Goal: Information Seeking & Learning: Learn about a topic

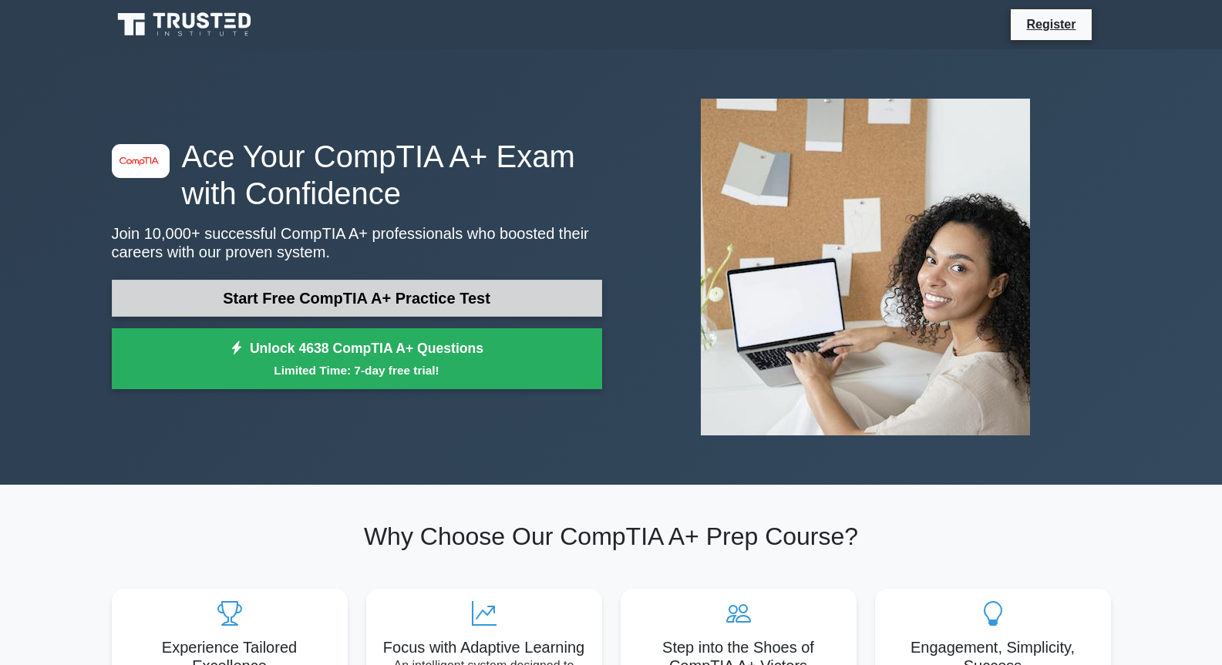
click at [429, 302] on link "Start Free CompTIA A+ Practice Test" at bounding box center [357, 298] width 490 height 37
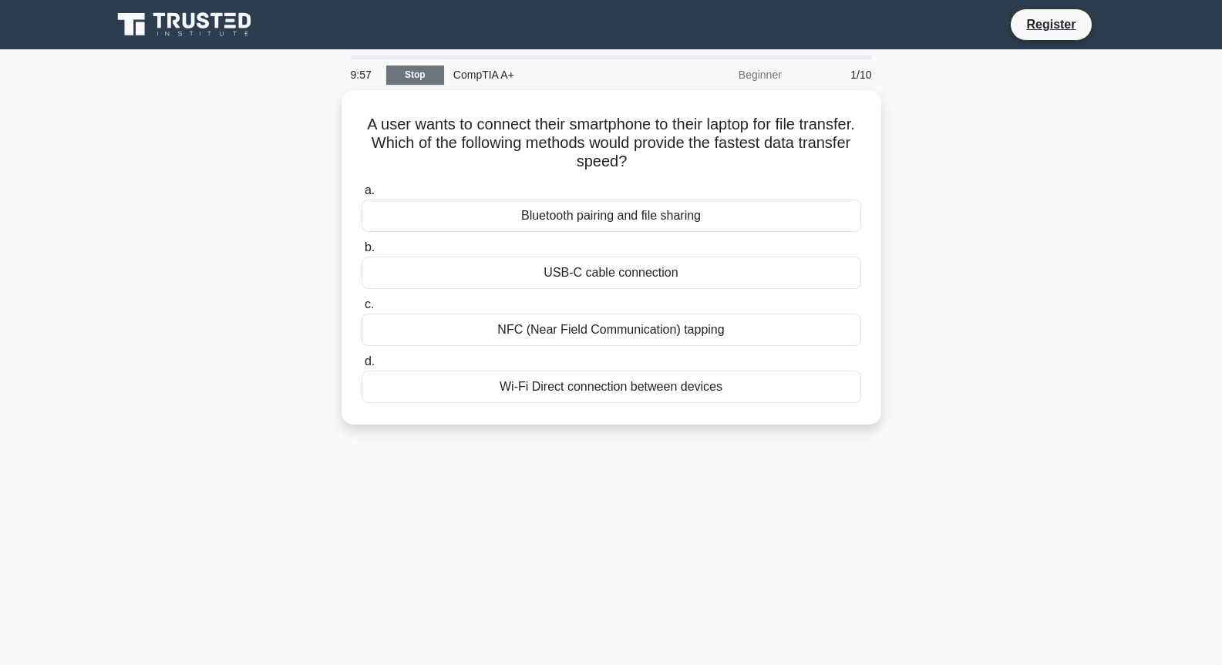
click at [429, 79] on link "Stop" at bounding box center [415, 75] width 58 height 19
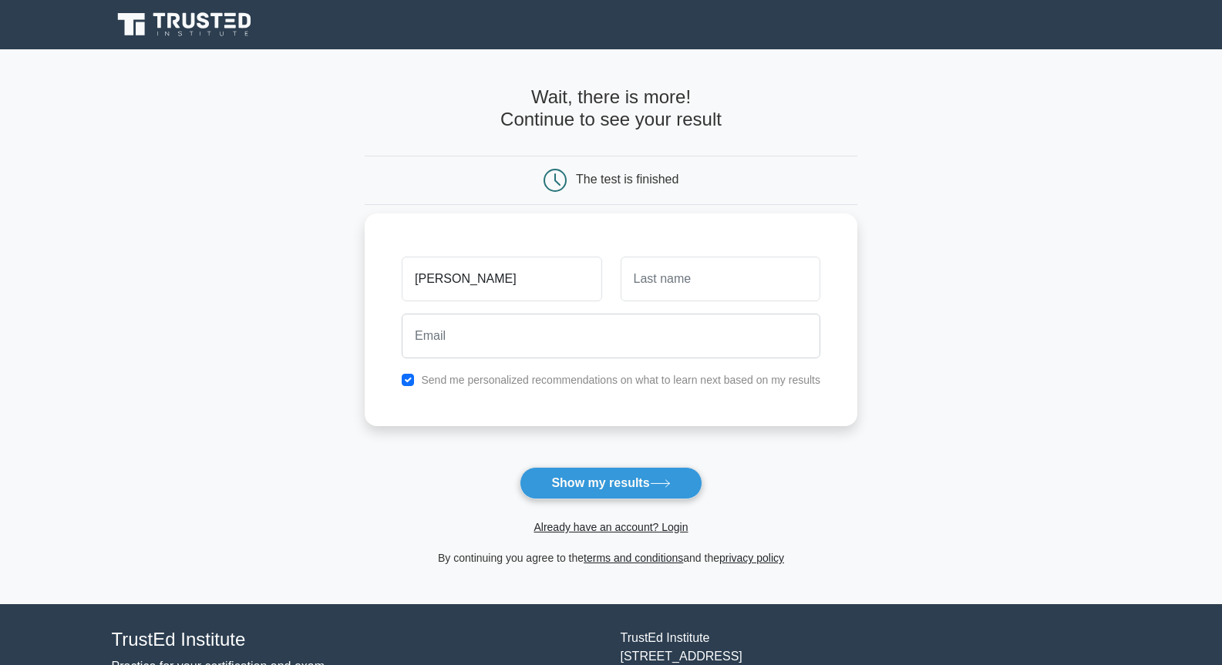
type input "[PERSON_NAME]"
click at [659, 265] on input "text" at bounding box center [721, 279] width 200 height 45
type input "[PERSON_NAME]"
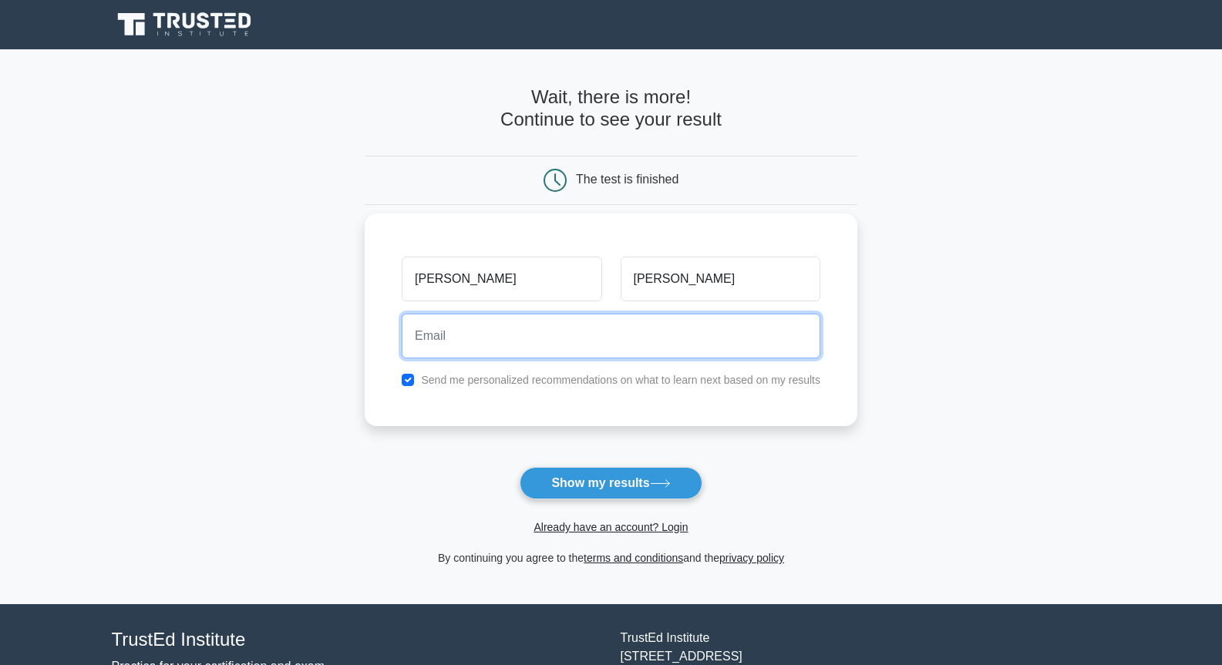
click at [537, 316] on input "email" at bounding box center [611, 336] width 419 height 45
type input "[PERSON_NAME][EMAIL_ADDRESS][DOMAIN_NAME]"
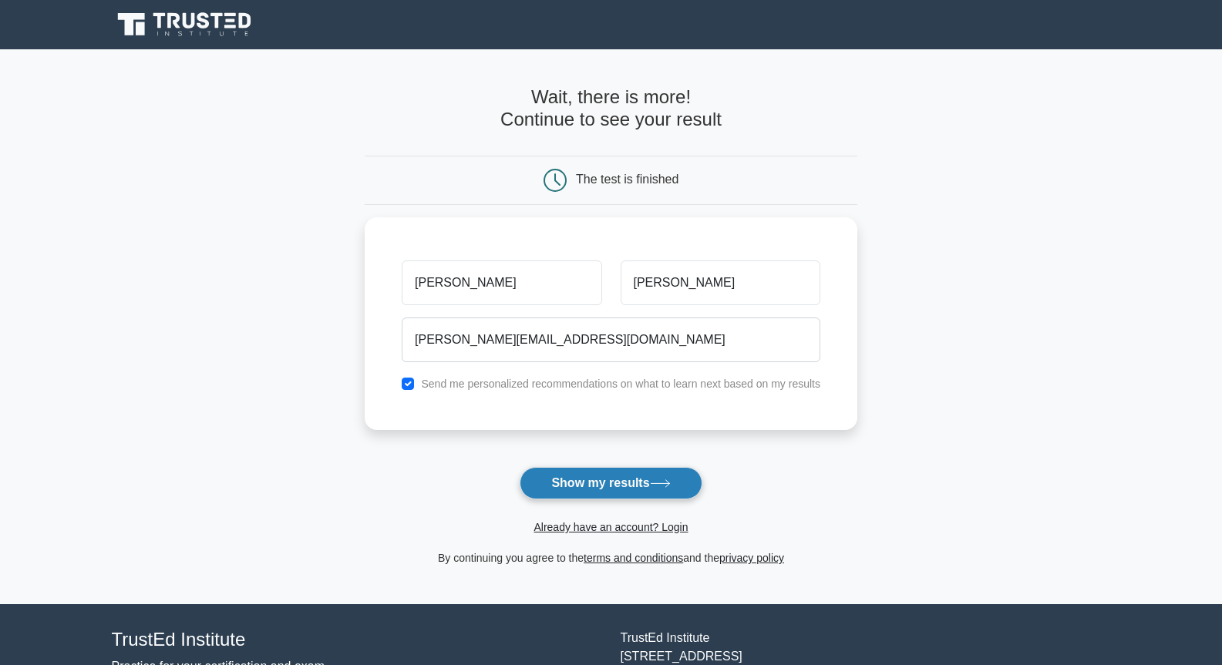
click at [574, 475] on button "Show my results" at bounding box center [611, 483] width 182 height 32
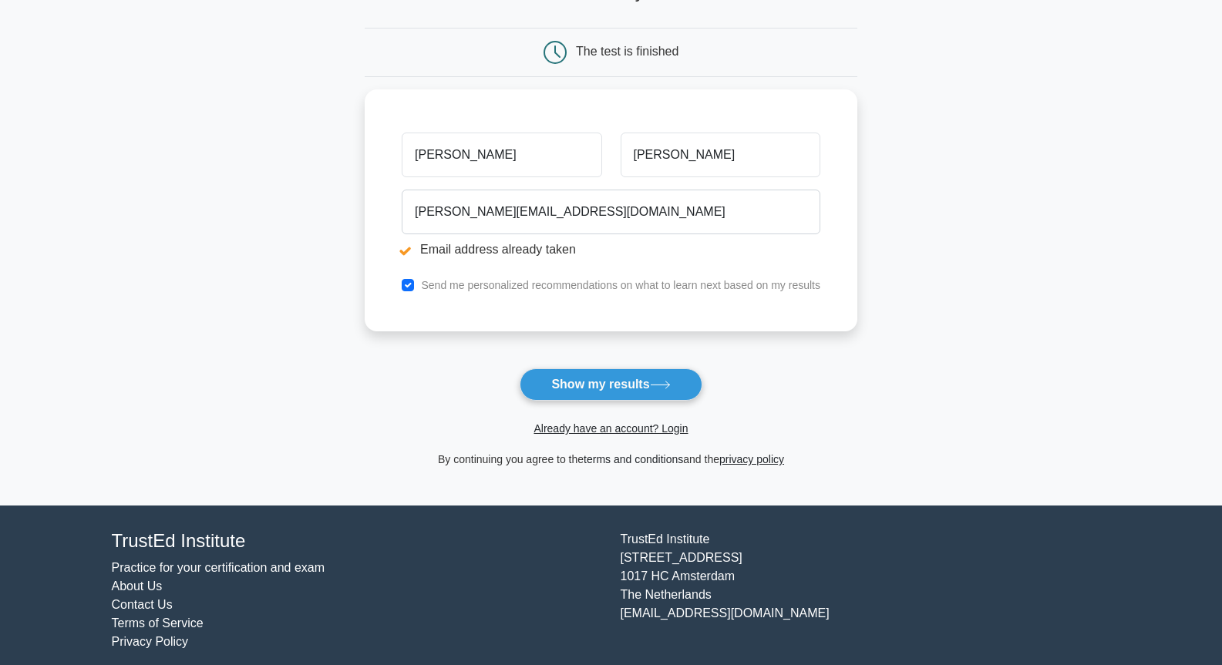
scroll to position [197, 0]
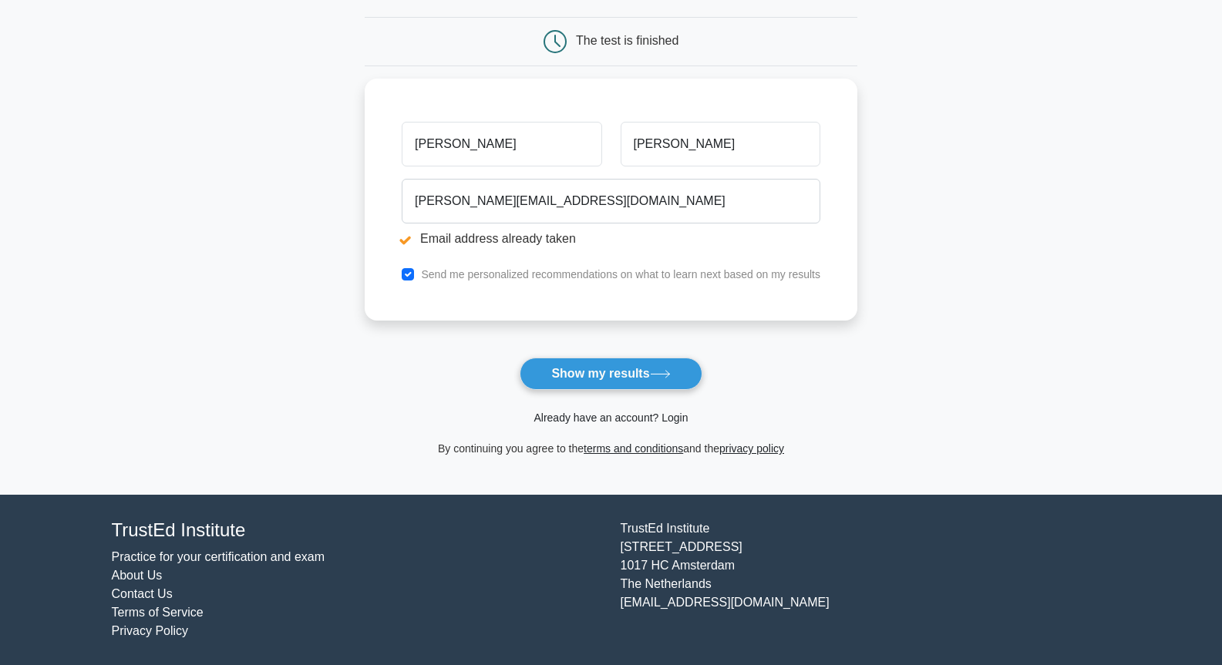
click at [668, 418] on link "Already have an account? Login" at bounding box center [610, 418] width 154 height 12
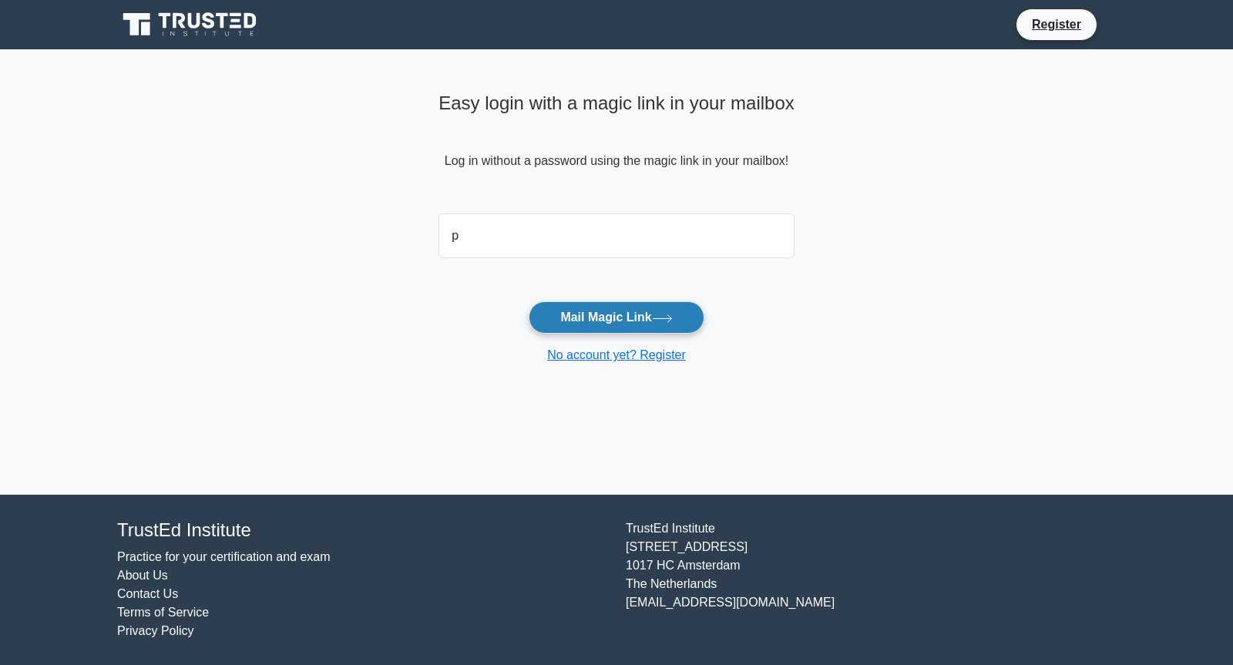
type input "[PERSON_NAME][EMAIL_ADDRESS][DOMAIN_NAME]"
click at [601, 311] on button "Mail Magic Link" at bounding box center [616, 317] width 175 height 32
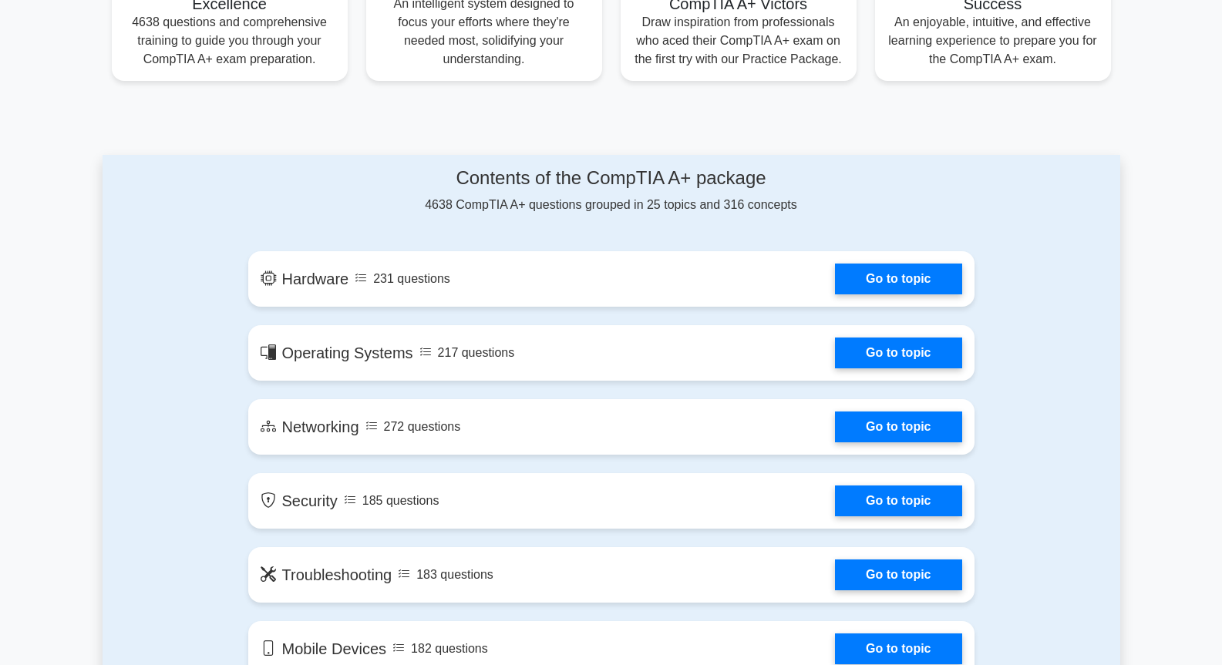
scroll to position [694, 0]
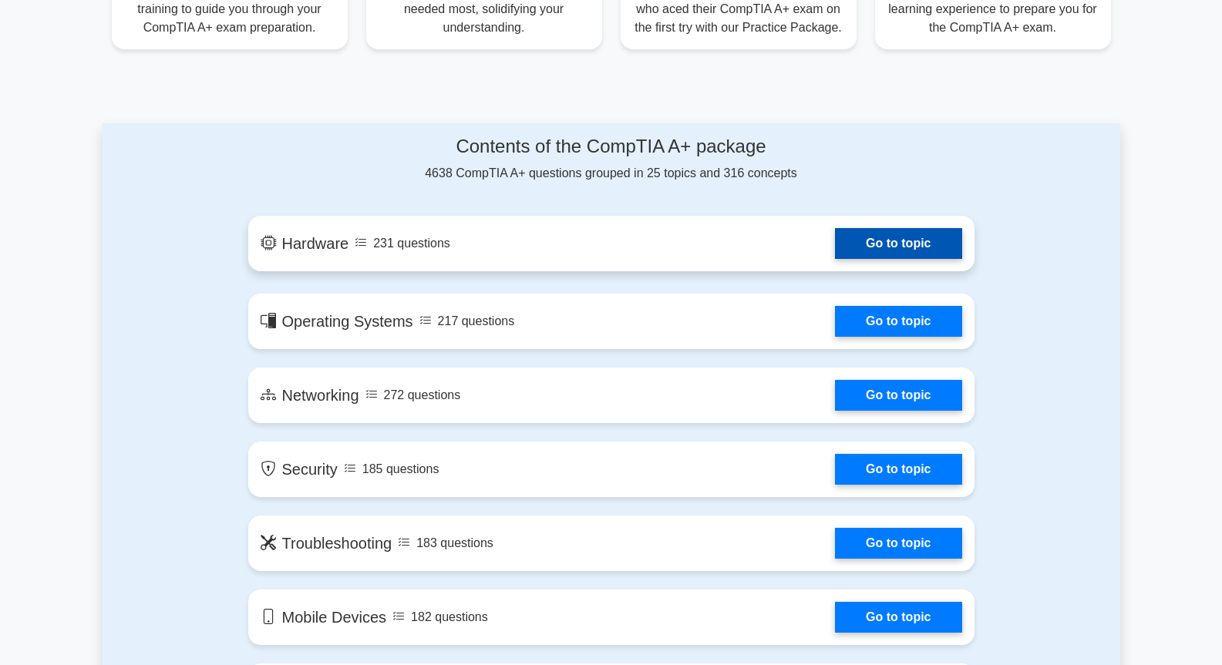
click at [880, 234] on link "Go to topic" at bounding box center [898, 243] width 126 height 31
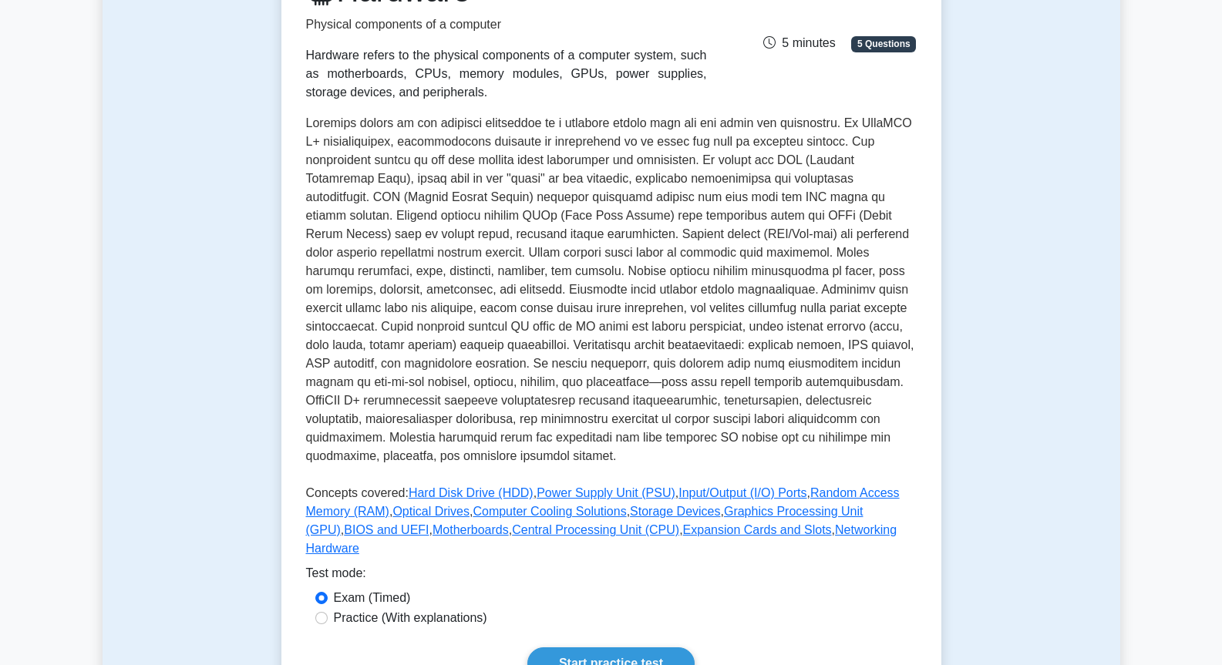
scroll to position [617, 0]
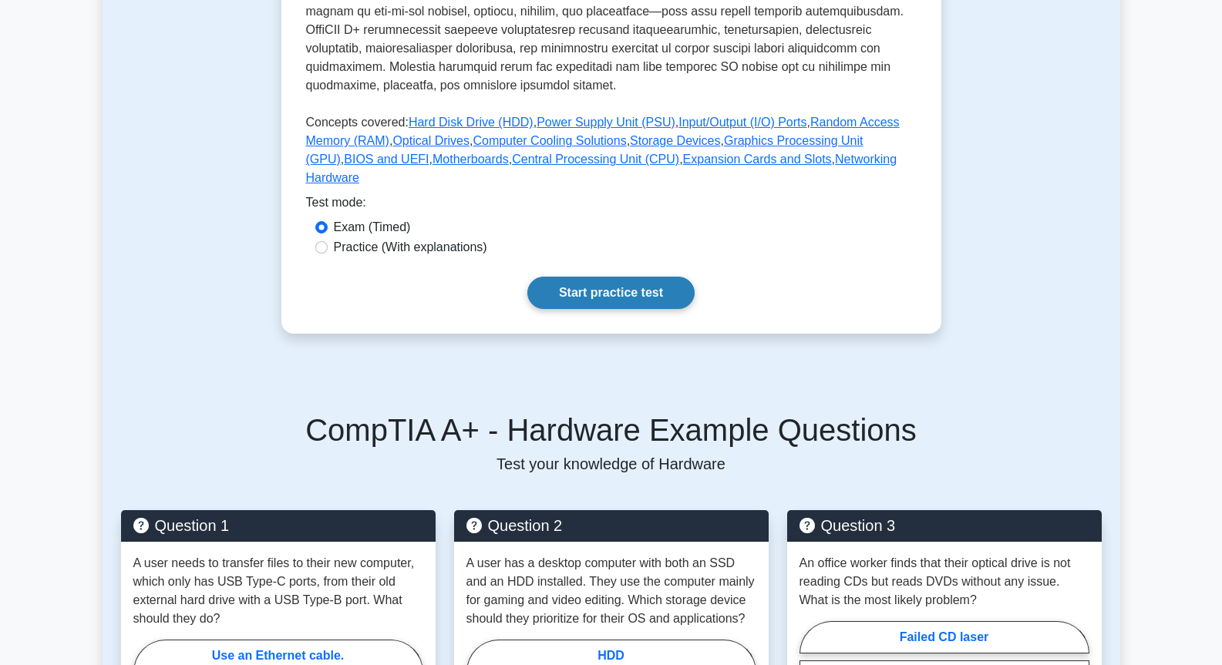
click at [624, 277] on link "Start practice test" at bounding box center [610, 293] width 167 height 32
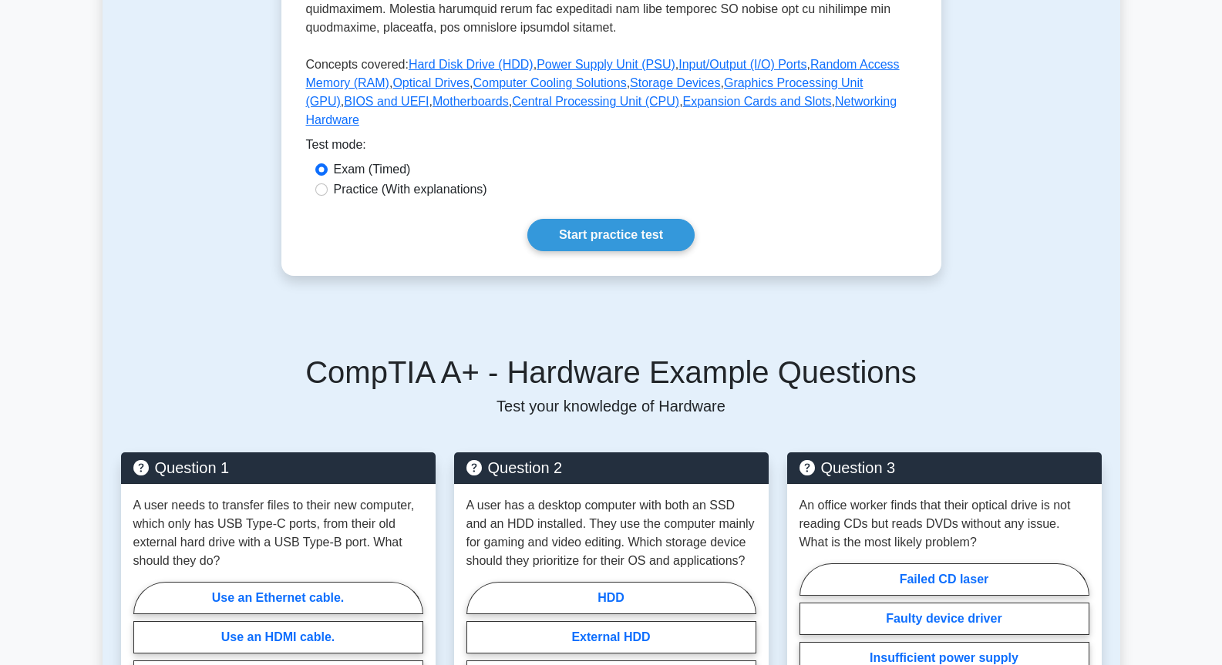
scroll to position [697, 0]
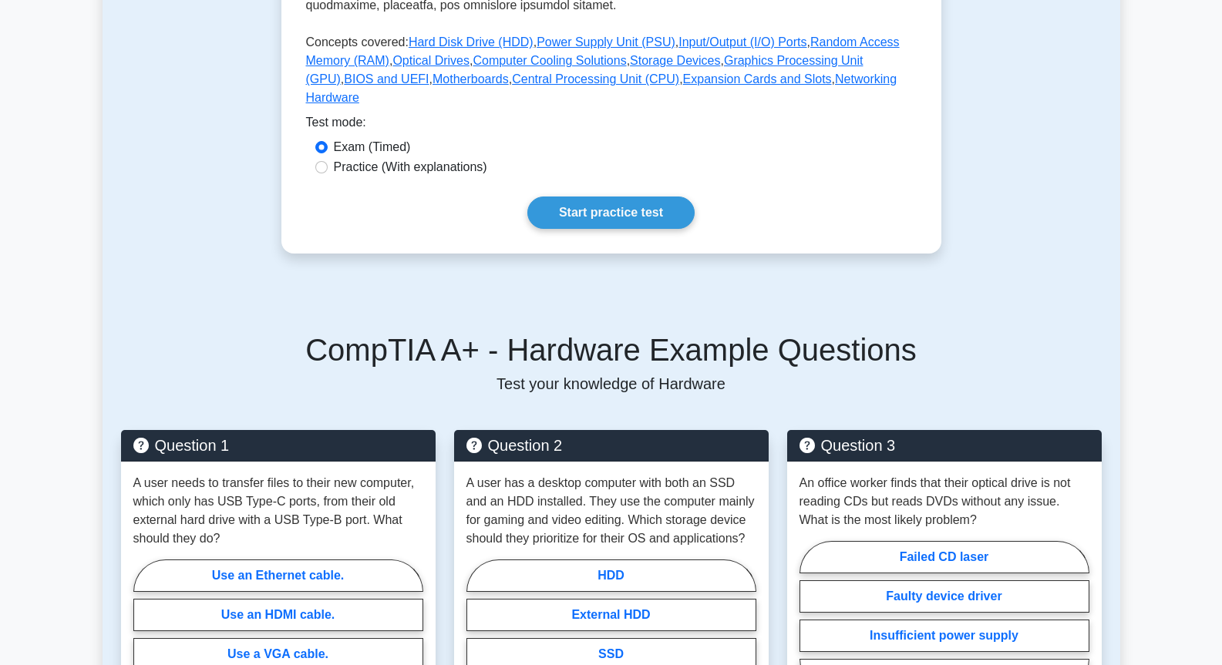
click at [378, 158] on label "Practice (With explanations)" at bounding box center [410, 167] width 153 height 19
click at [328, 161] on input "Practice (With explanations)" at bounding box center [321, 167] width 12 height 12
radio input "true"
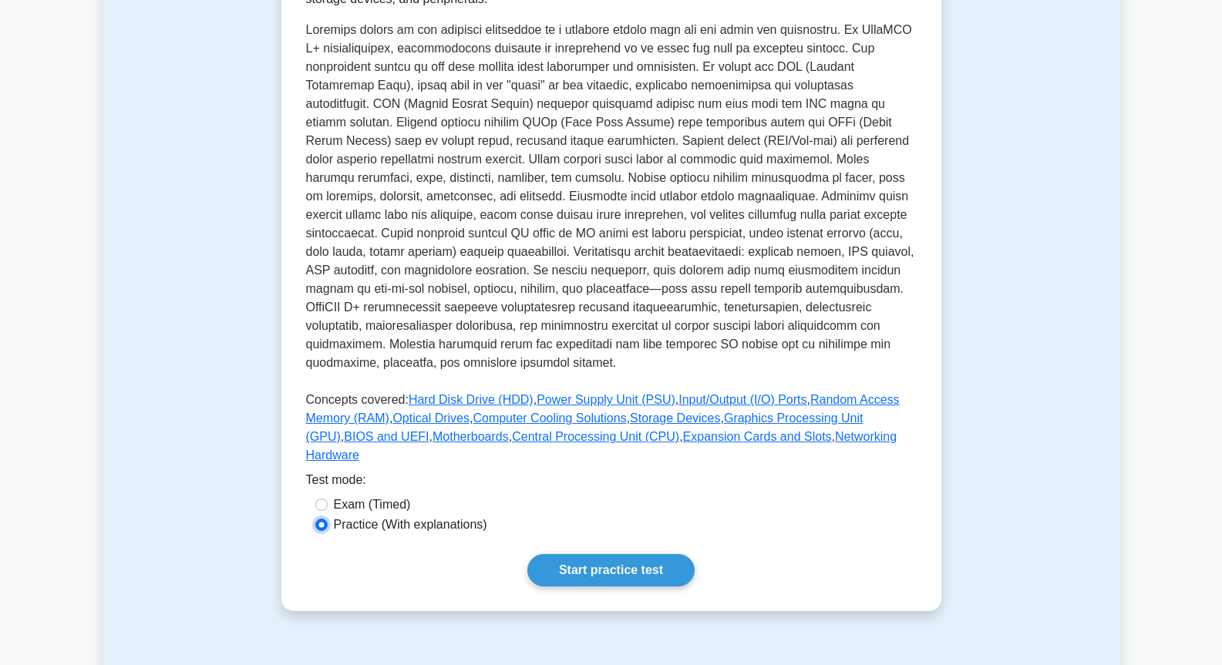
scroll to position [157, 0]
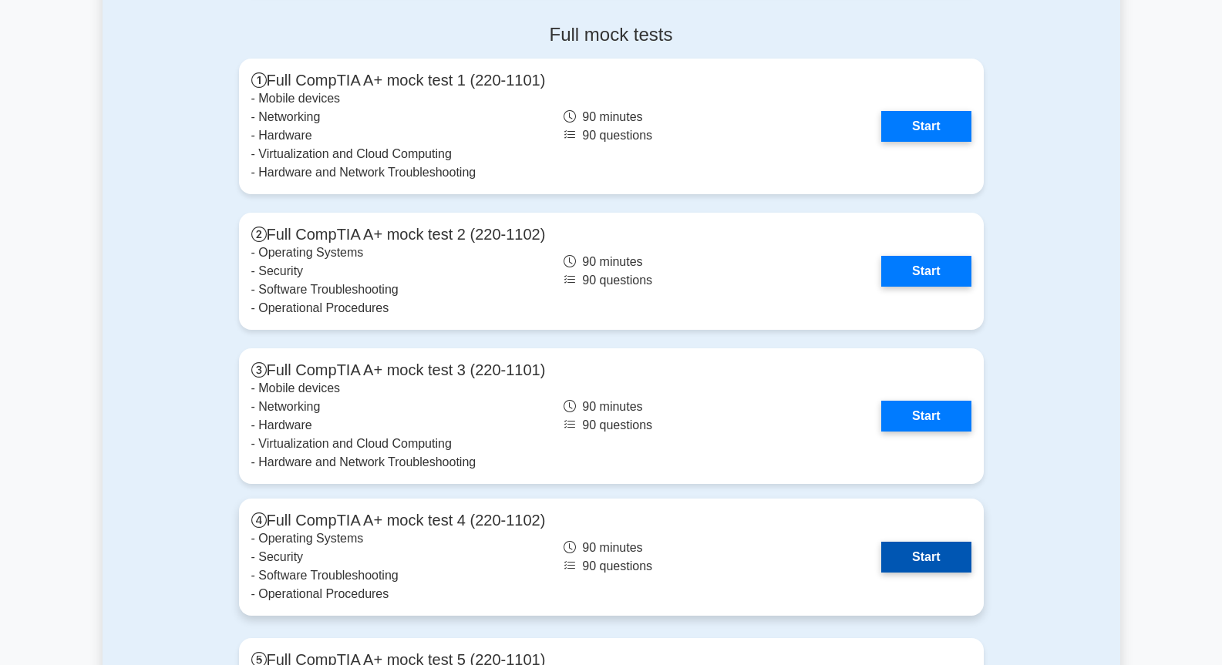
scroll to position [3238, 0]
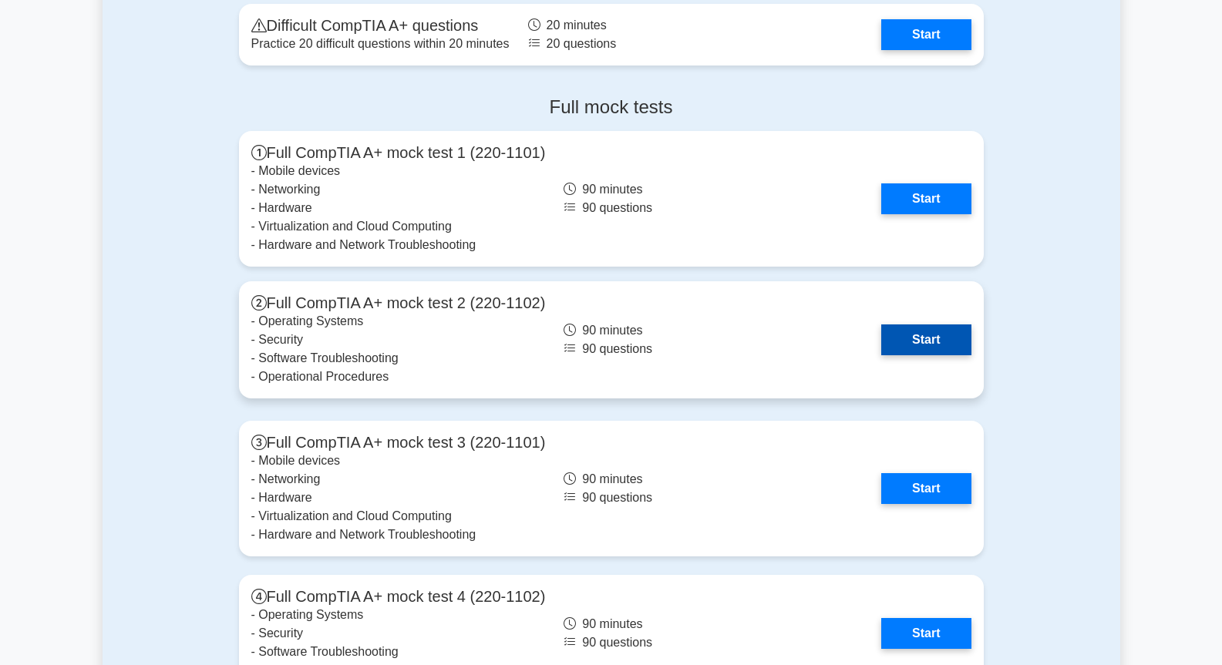
click at [953, 331] on link "Start" at bounding box center [925, 340] width 89 height 31
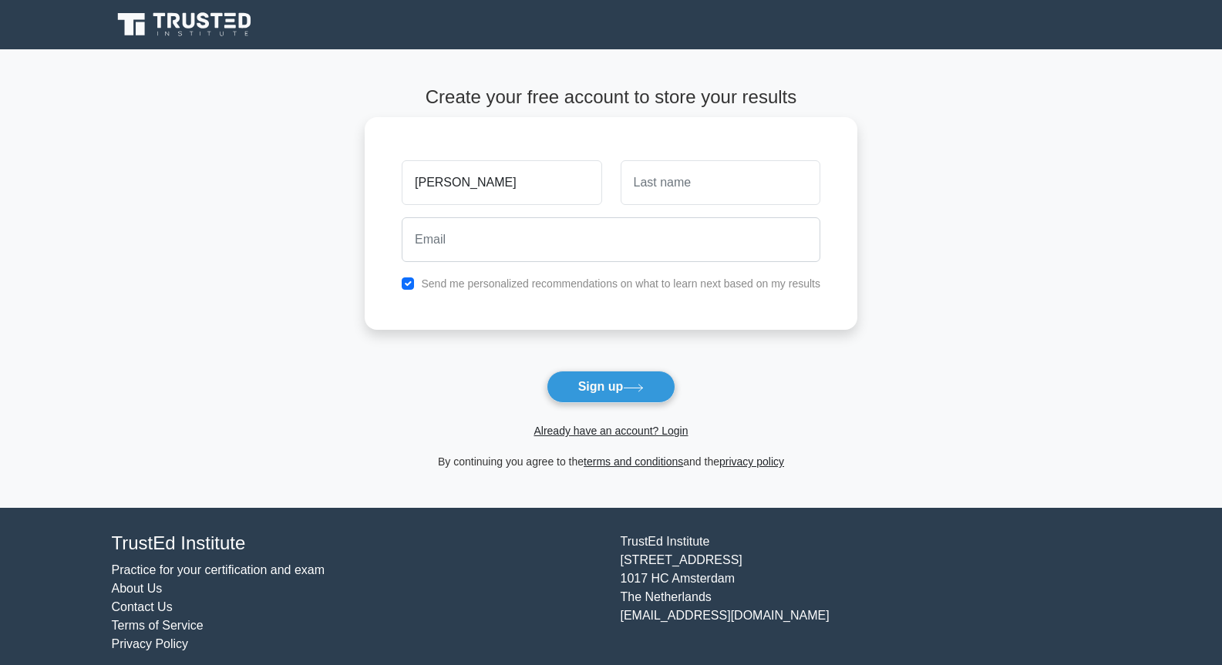
type input "[PERSON_NAME]"
click at [741, 183] on input "text" at bounding box center [721, 182] width 200 height 45
type input "[PERSON_NAME]"
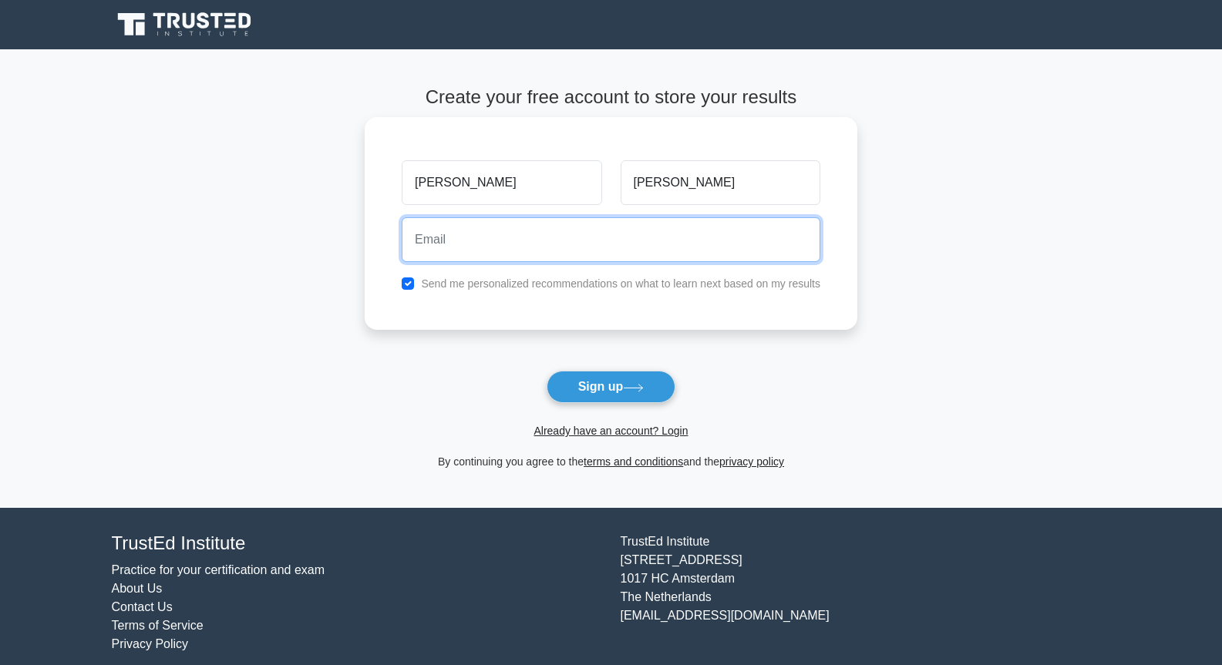
click at [653, 251] on input "email" at bounding box center [611, 239] width 419 height 45
type input "[PERSON_NAME][EMAIL_ADDRESS][DOMAIN_NAME]"
drag, startPoint x: 608, startPoint y: 249, endPoint x: 402, endPoint y: 264, distance: 207.1
click at [399, 266] on div "[PERSON_NAME][EMAIL_ADDRESS][DOMAIN_NAME]" at bounding box center [610, 239] width 437 height 57
click at [466, 230] on input "email" at bounding box center [611, 239] width 419 height 45
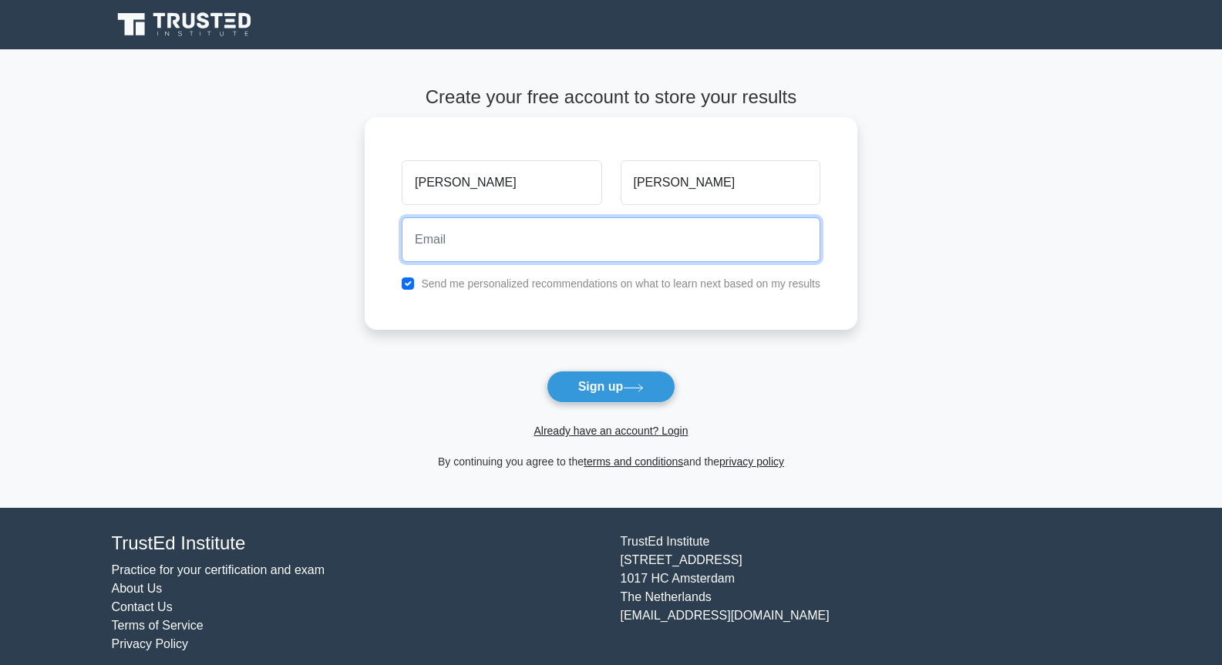
type input "delme.petersen@vodacom.co.za"
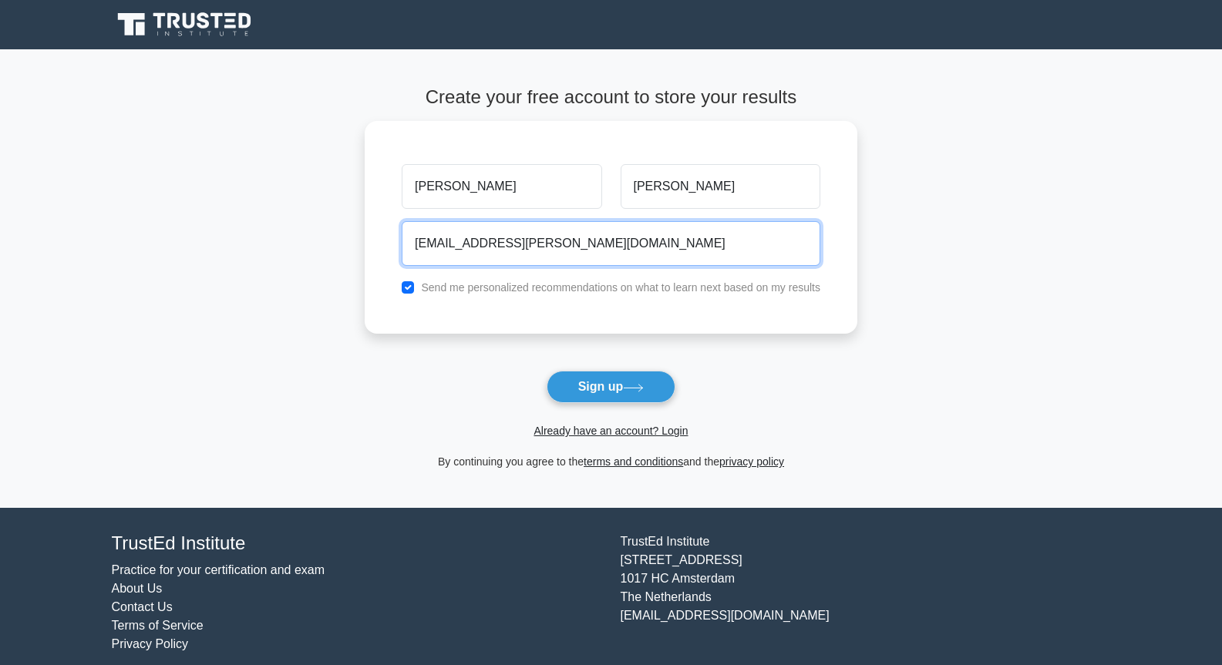
drag, startPoint x: 621, startPoint y: 243, endPoint x: 214, endPoint y: 257, distance: 407.3
click at [214, 257] on main "Create your free account to store your results Liam Petersen delme.petersen@vod…" at bounding box center [611, 278] width 1222 height 459
type input "avalanche1972@gmail.com"
click at [547, 371] on button "Sign up" at bounding box center [612, 387] width 130 height 32
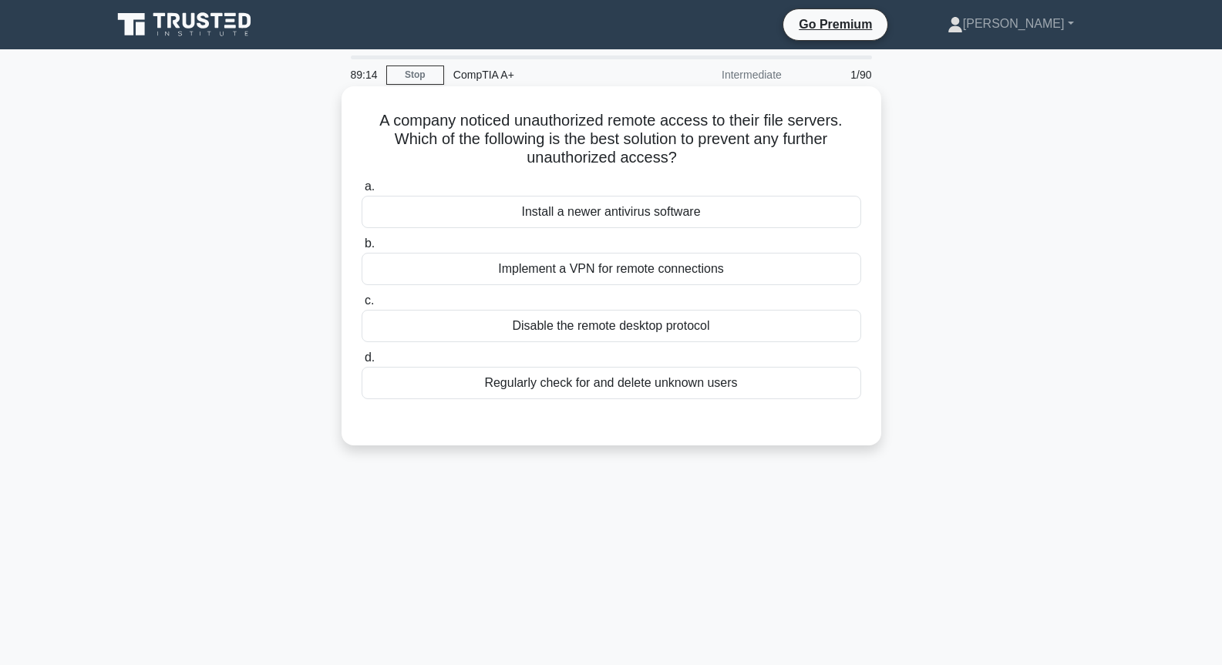
click at [613, 219] on div "Install a newer antivirus software" at bounding box center [612, 212] width 500 height 32
click at [362, 192] on input "a. Install a newer antivirus software" at bounding box center [362, 187] width 0 height 10
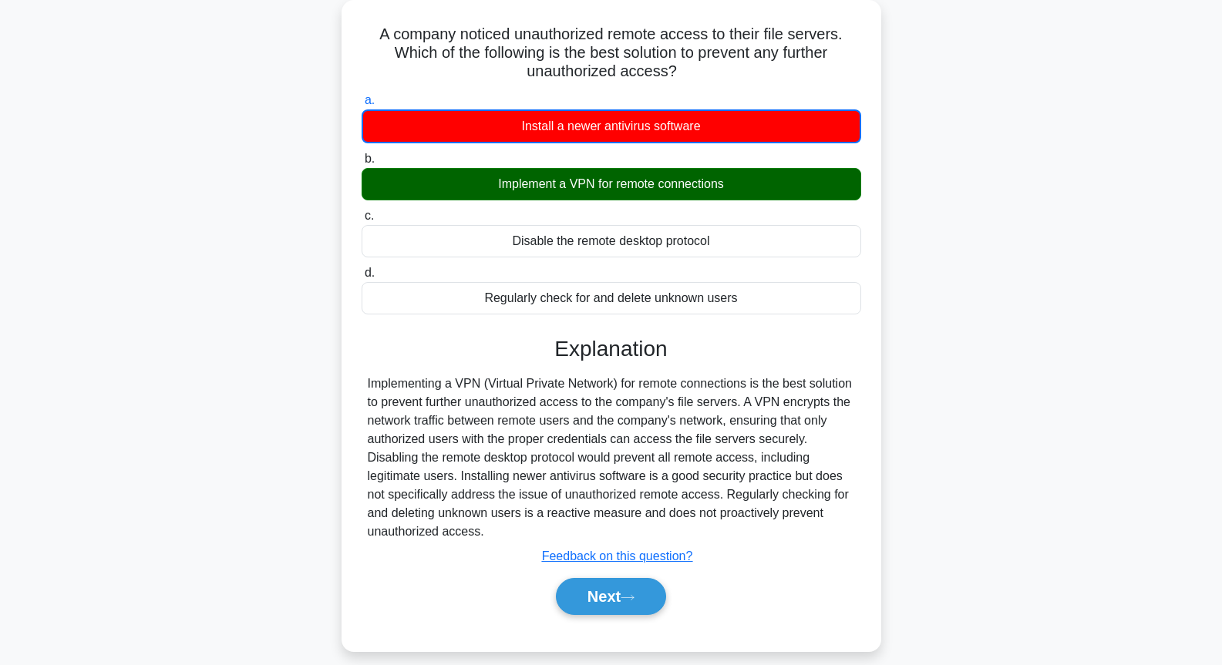
scroll to position [167, 0]
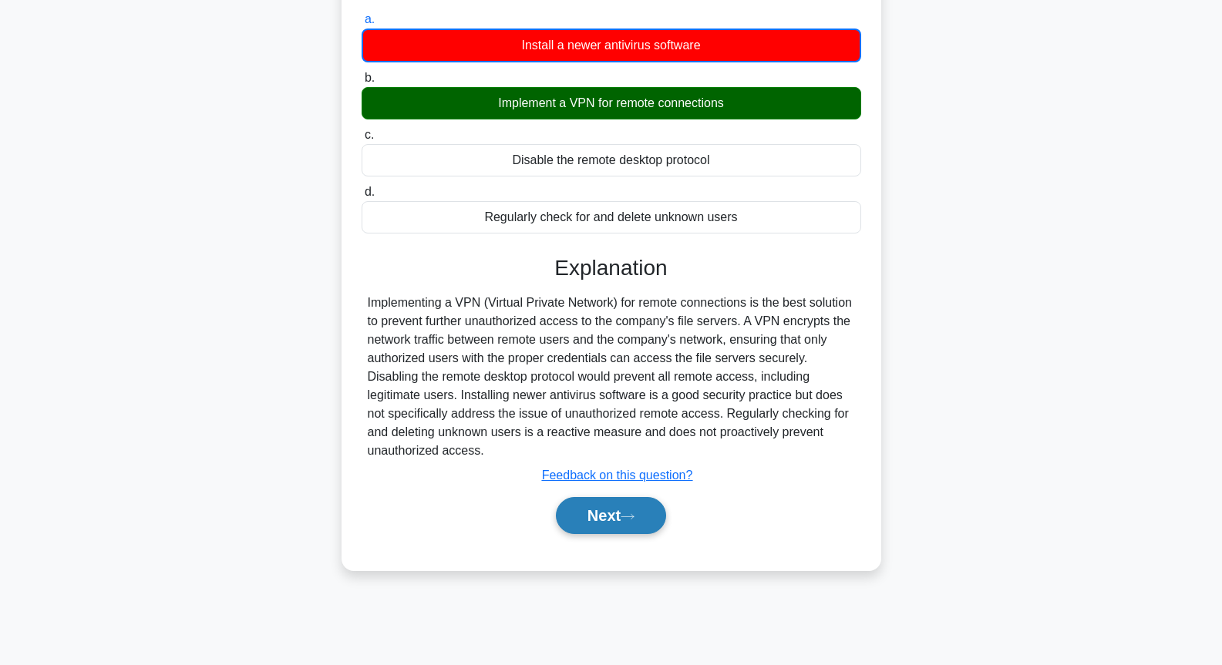
click at [625, 510] on button "Next" at bounding box center [611, 515] width 110 height 37
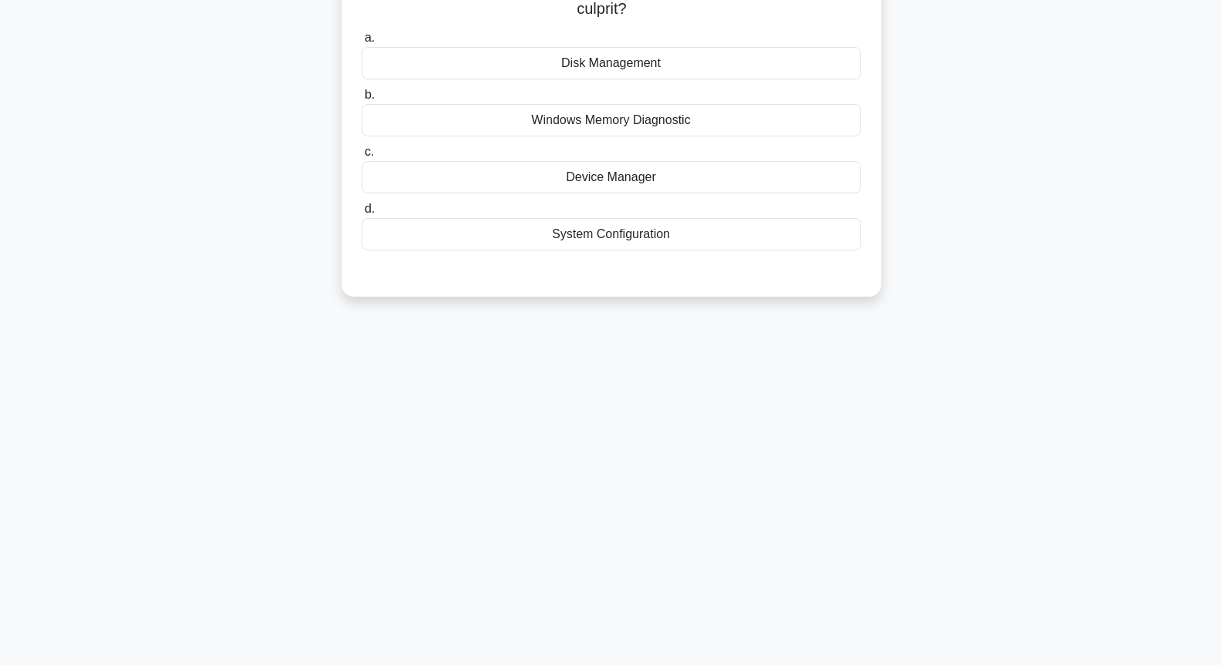
click at [590, 234] on div "System Configuration" at bounding box center [612, 234] width 500 height 32
click at [362, 214] on input "d. System Configuration" at bounding box center [362, 209] width 0 height 10
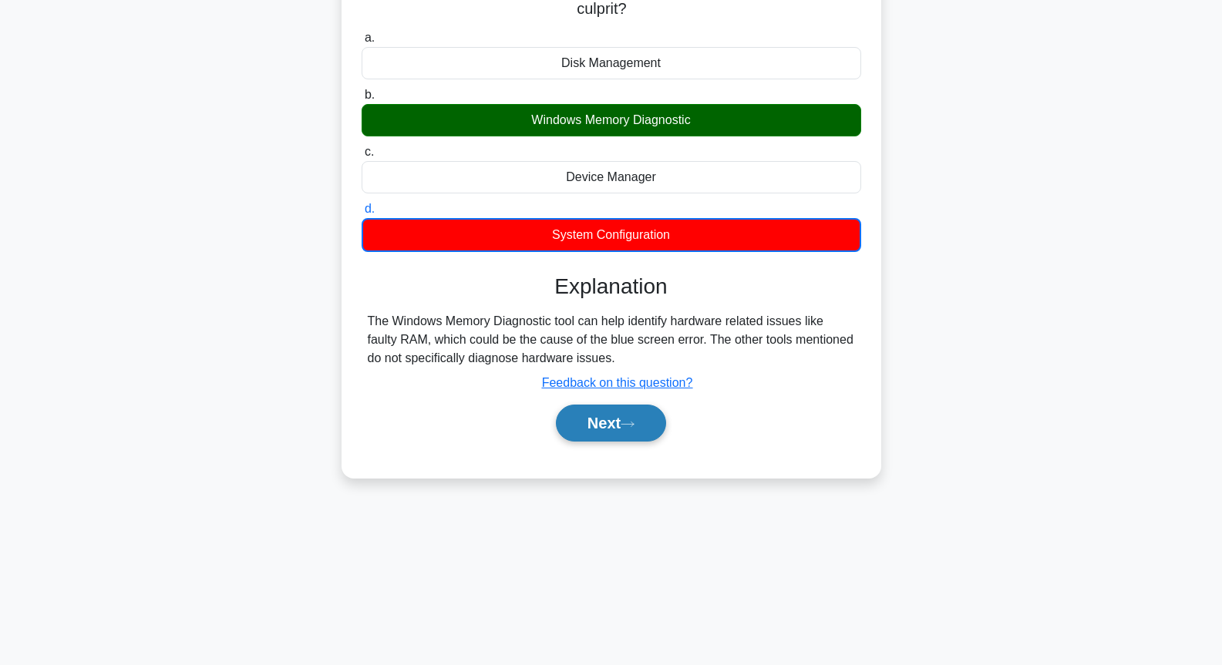
click at [614, 432] on button "Next" at bounding box center [611, 423] width 110 height 37
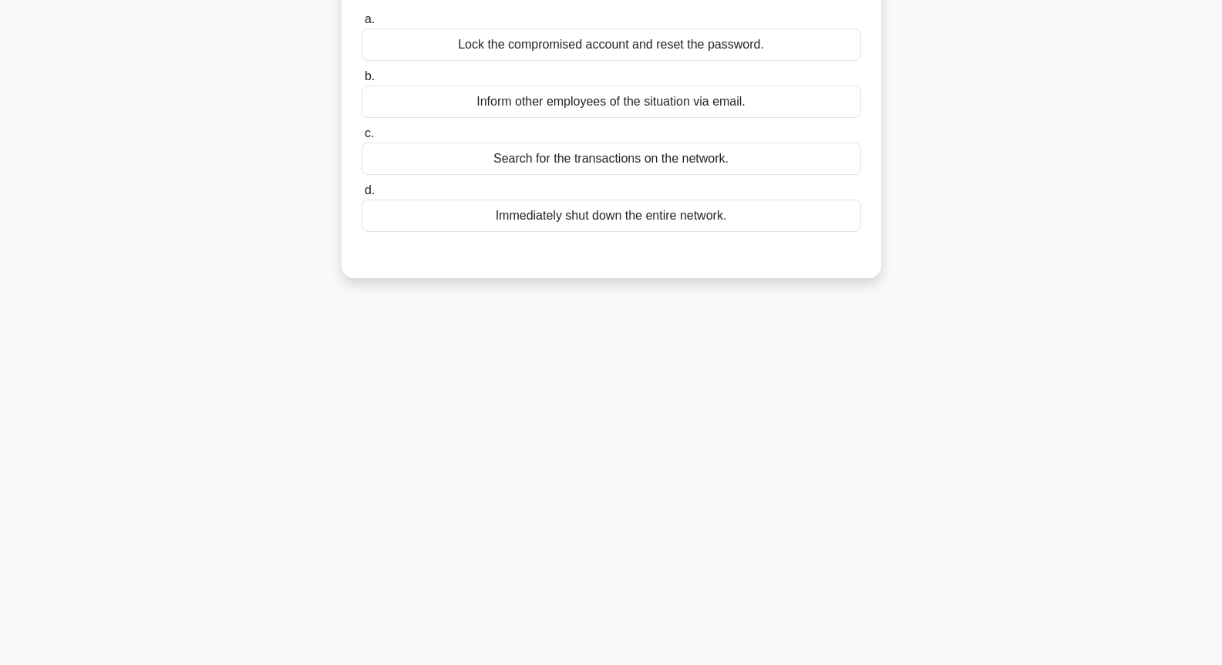
click at [600, 213] on div "Immediately shut down the entire network." at bounding box center [612, 216] width 500 height 32
click at [362, 196] on input "d. Immediately shut down the entire network." at bounding box center [362, 191] width 0 height 10
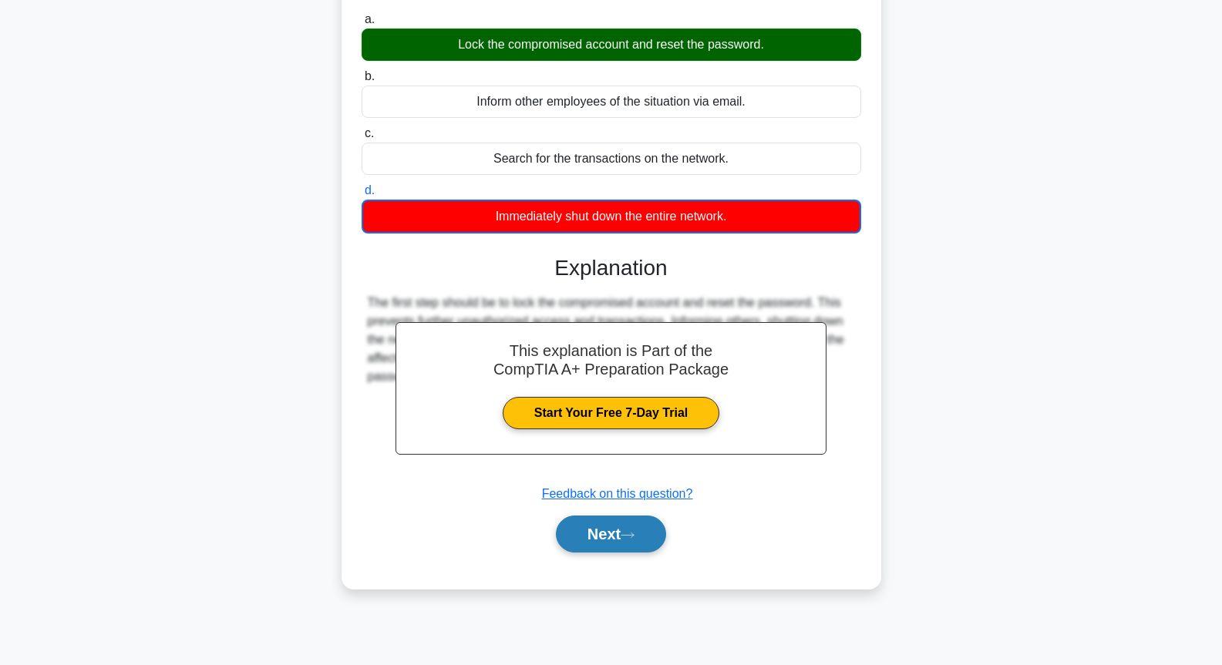
click at [599, 526] on button "Next" at bounding box center [611, 534] width 110 height 37
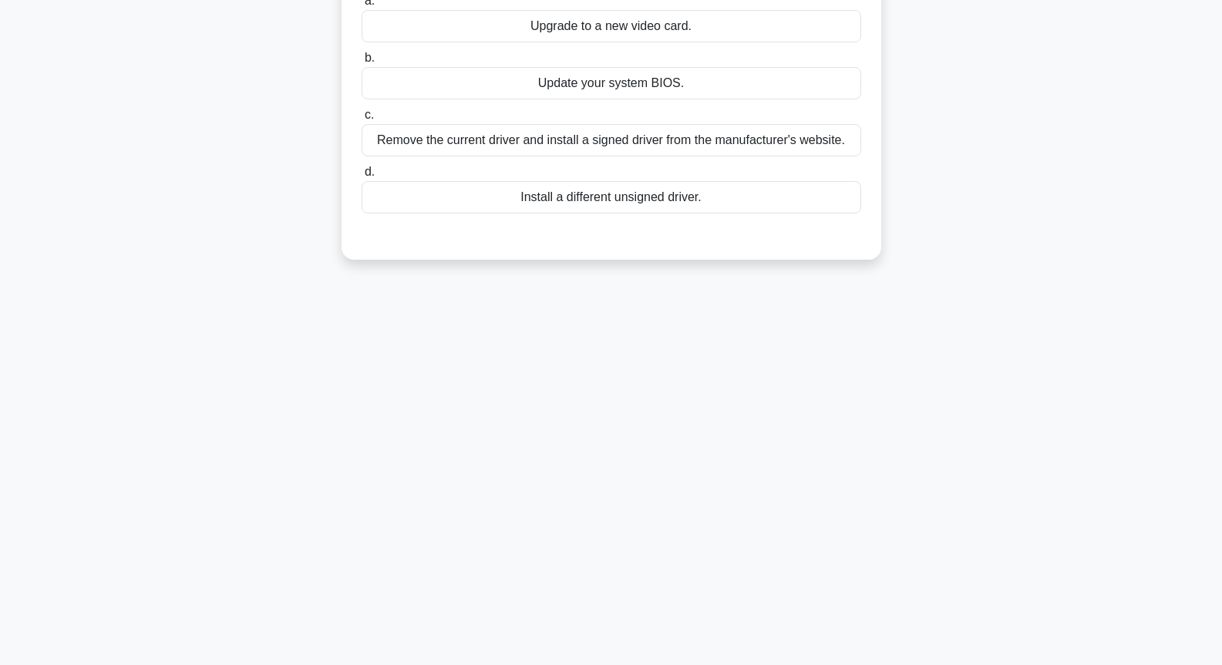
click at [566, 207] on div "Install a different unsigned driver." at bounding box center [612, 197] width 500 height 32
click at [362, 177] on input "d. Install a different unsigned driver." at bounding box center [362, 172] width 0 height 10
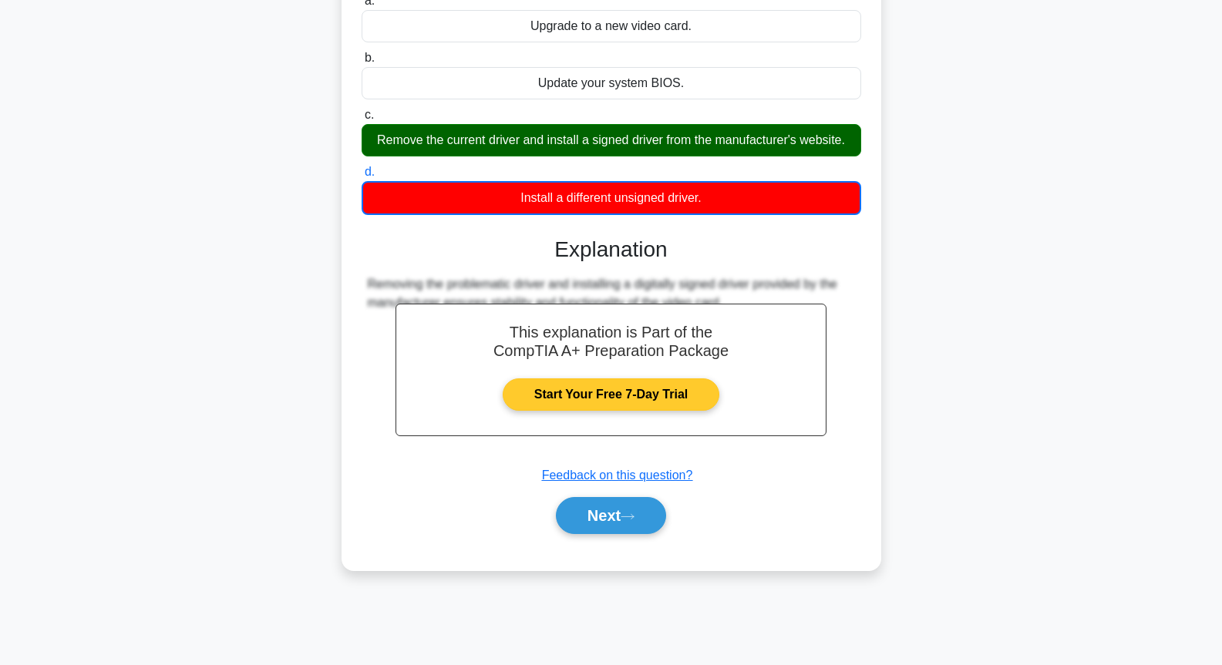
drag, startPoint x: 613, startPoint y: 518, endPoint x: 577, endPoint y: 346, distance: 175.5
click at [614, 517] on button "Next" at bounding box center [611, 515] width 110 height 37
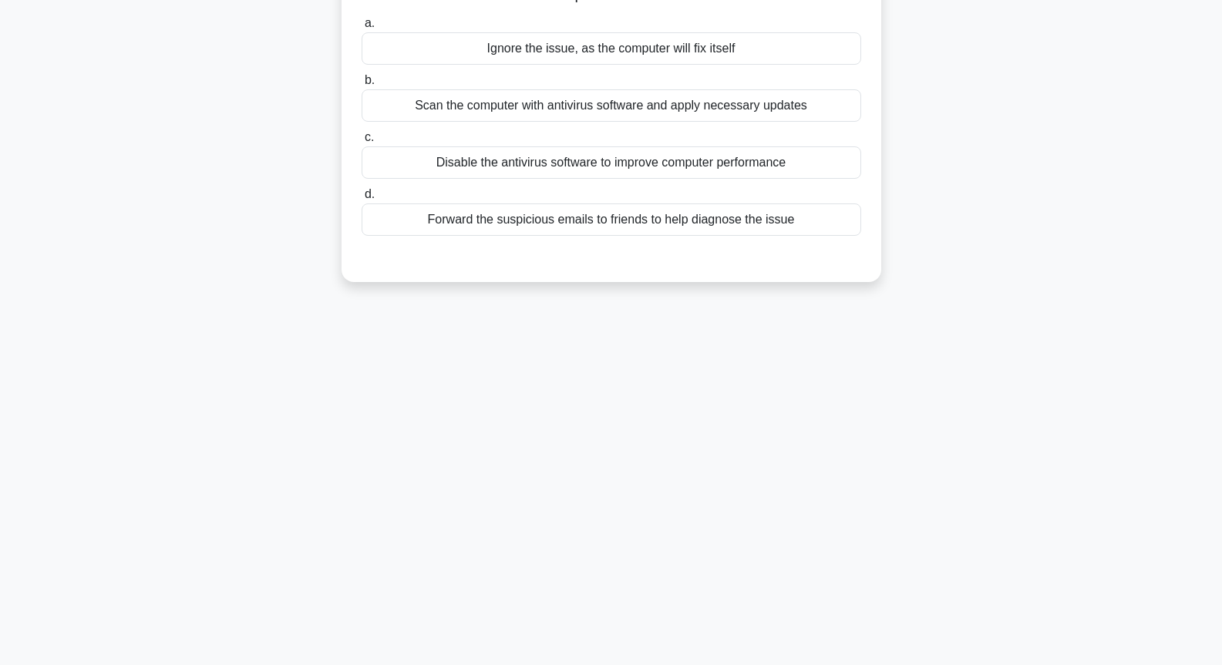
click at [574, 174] on div "Disable the antivirus software to improve computer performance" at bounding box center [612, 162] width 500 height 32
click at [362, 143] on input "c. Disable the antivirus software to improve computer performance" at bounding box center [362, 138] width 0 height 10
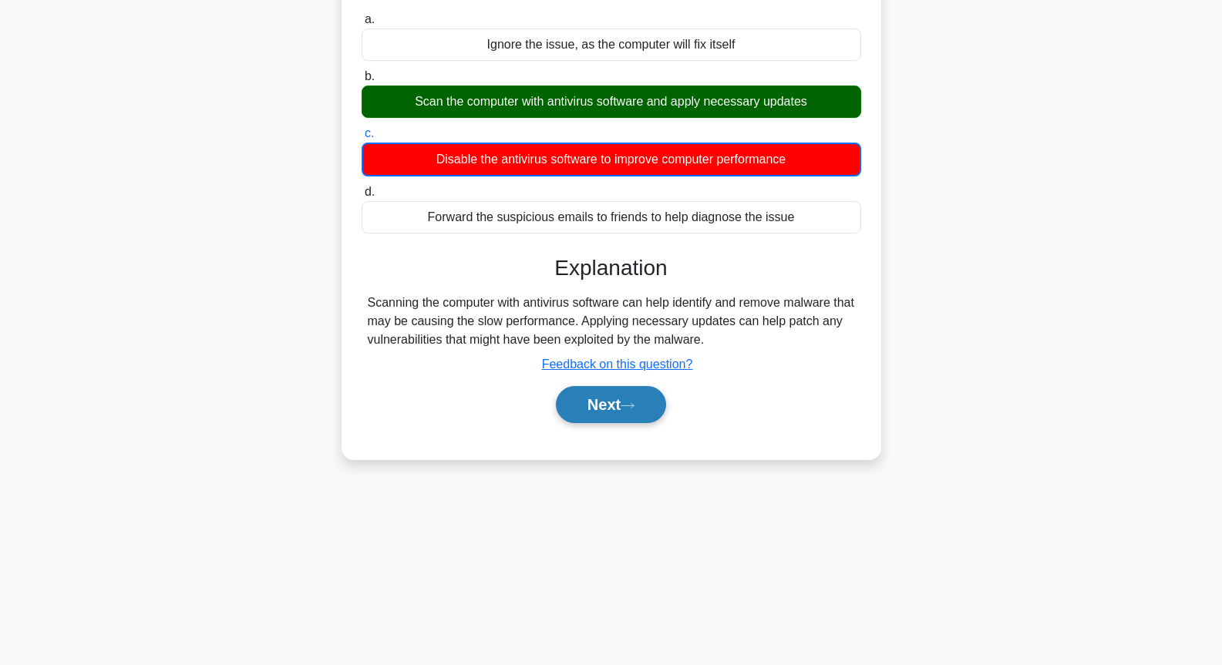
click at [617, 422] on button "Next" at bounding box center [611, 404] width 110 height 37
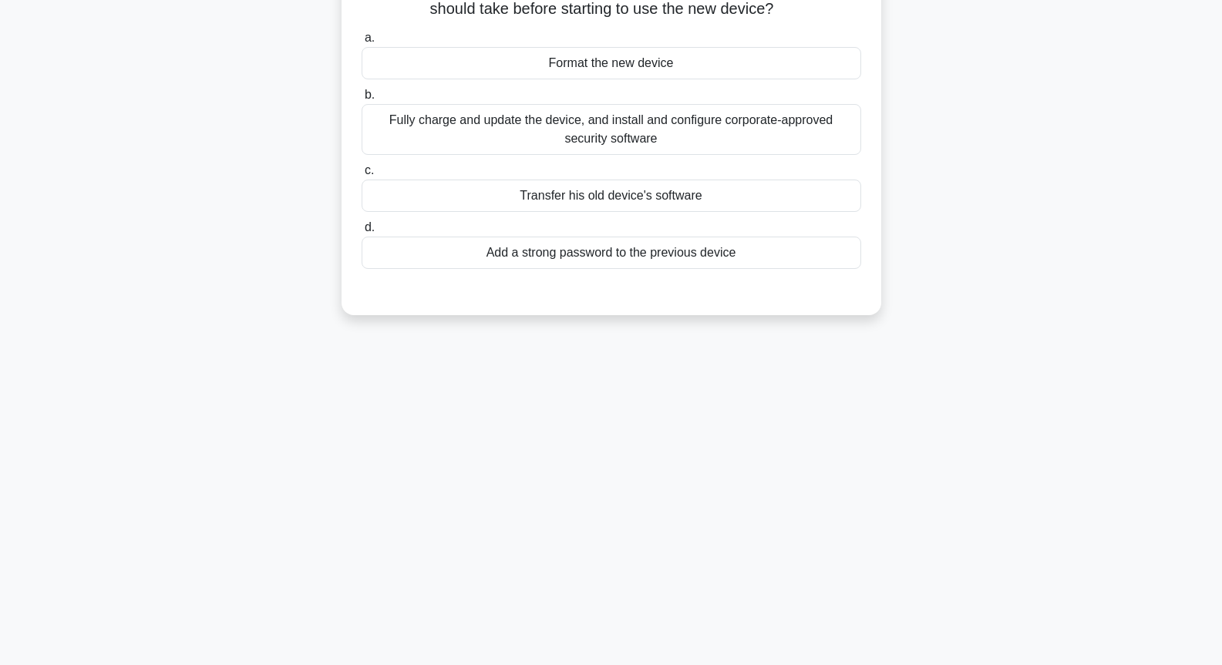
click at [588, 196] on div "Transfer his old device's software" at bounding box center [612, 196] width 500 height 32
click at [362, 176] on input "c. Transfer his old device's software" at bounding box center [362, 171] width 0 height 10
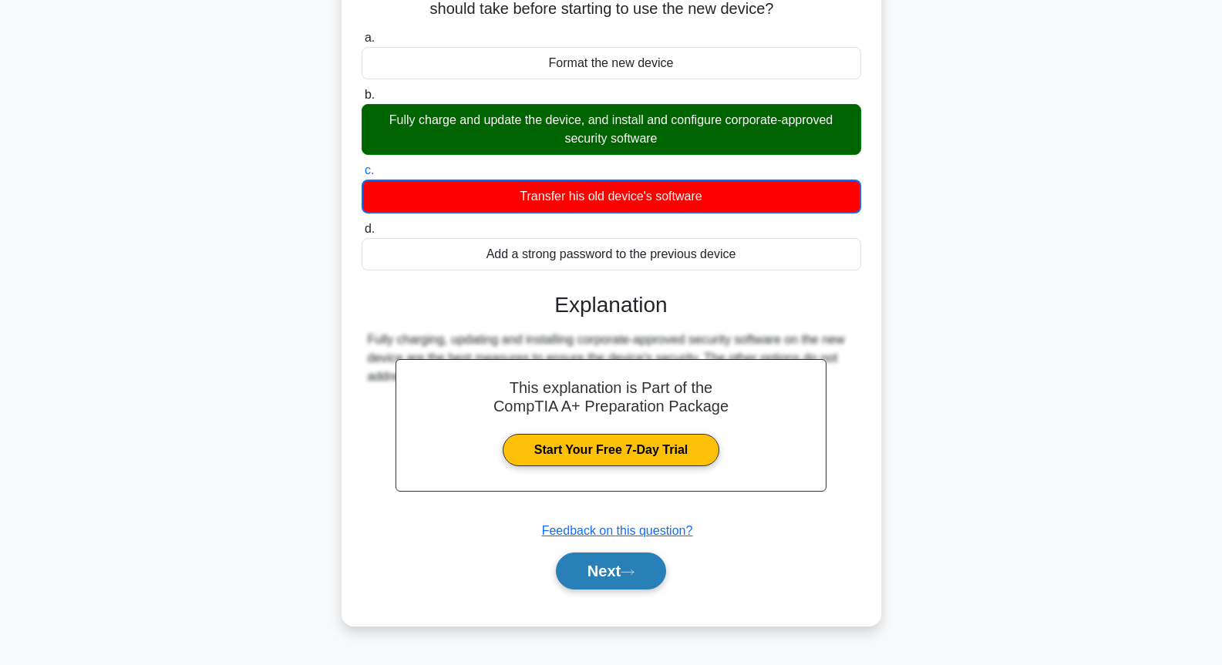
click at [618, 583] on button "Next" at bounding box center [611, 571] width 110 height 37
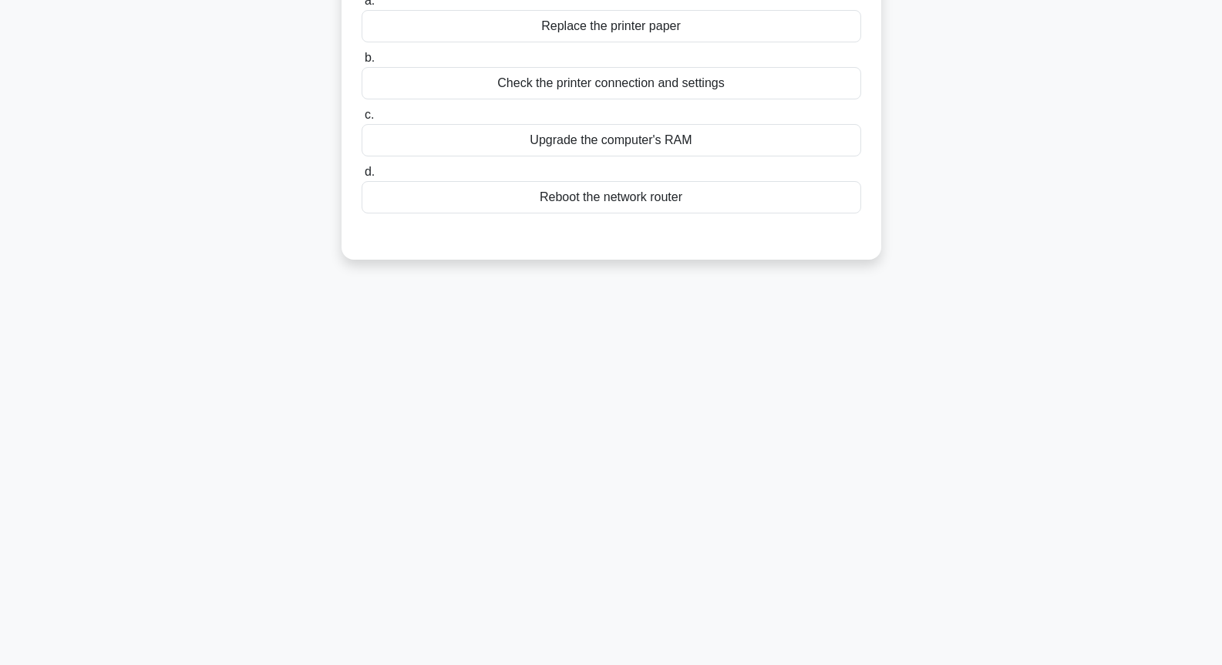
click at [590, 202] on div "Reboot the network router" at bounding box center [612, 197] width 500 height 32
click at [362, 177] on input "d. Reboot the network router" at bounding box center [362, 172] width 0 height 10
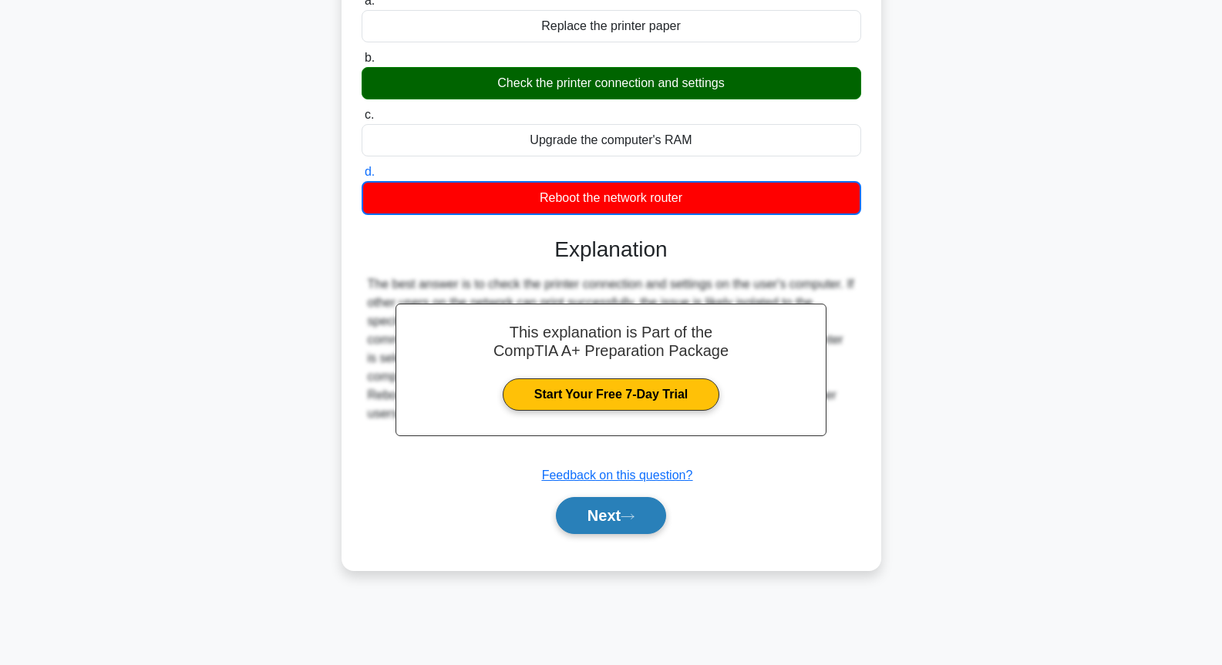
click at [617, 519] on button "Next" at bounding box center [611, 515] width 110 height 37
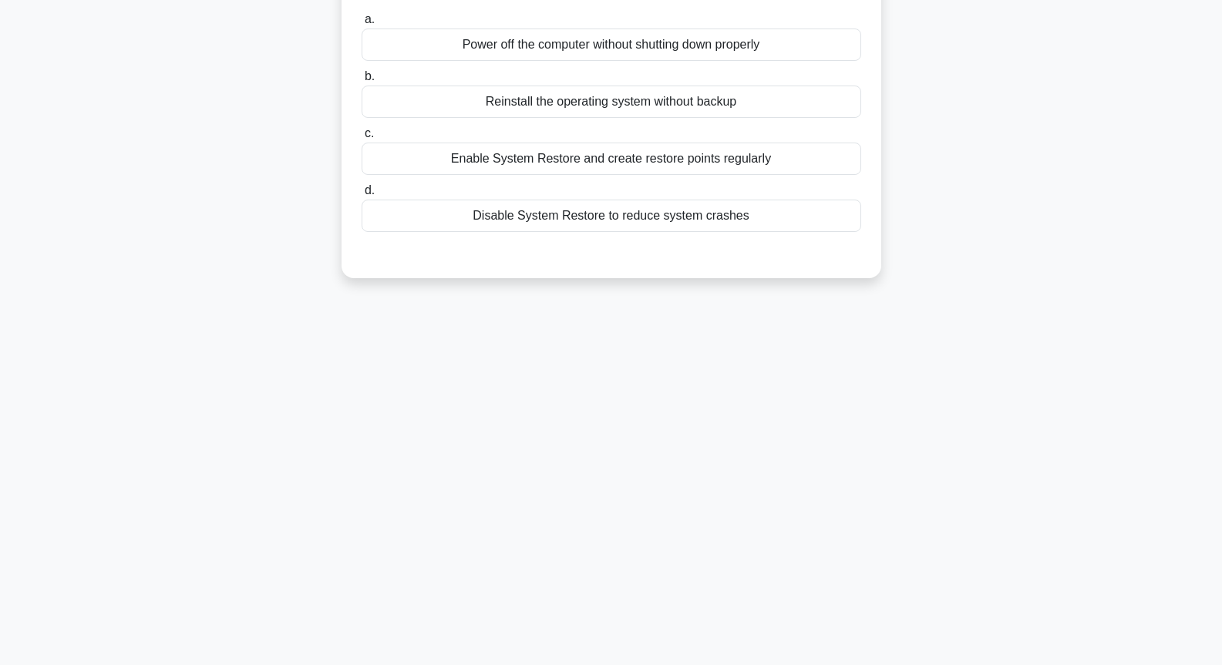
click at [587, 171] on div "Enable System Restore and create restore points regularly" at bounding box center [612, 159] width 500 height 32
click at [362, 139] on input "c. Enable System Restore and create restore points regularly" at bounding box center [362, 134] width 0 height 10
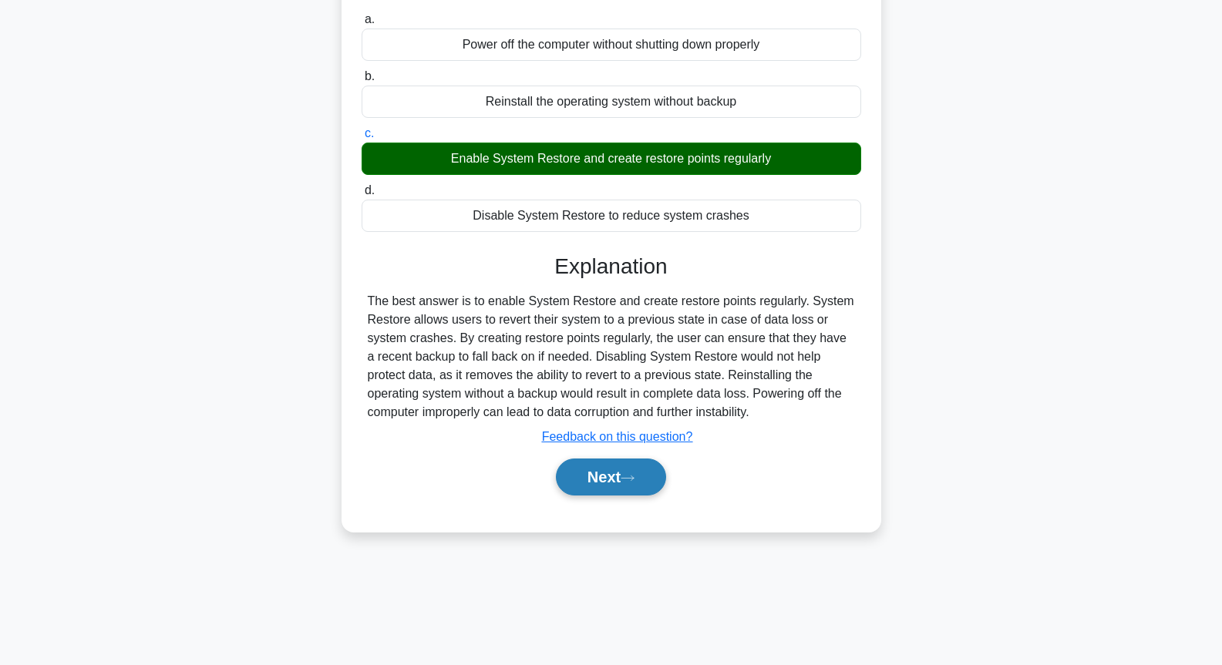
click at [597, 472] on button "Next" at bounding box center [611, 477] width 110 height 37
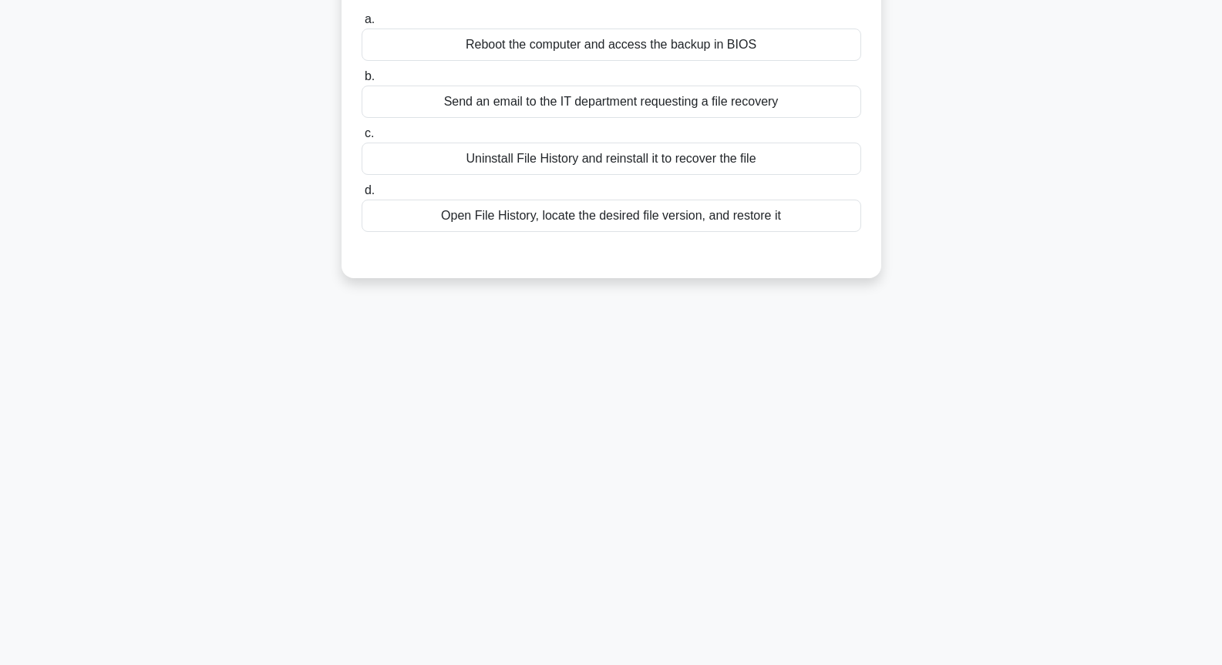
click at [583, 175] on div "Uninstall File History and reinstall it to recover the file" at bounding box center [612, 159] width 500 height 32
click at [362, 139] on input "c. Uninstall File History and reinstall it to recover the file" at bounding box center [362, 134] width 0 height 10
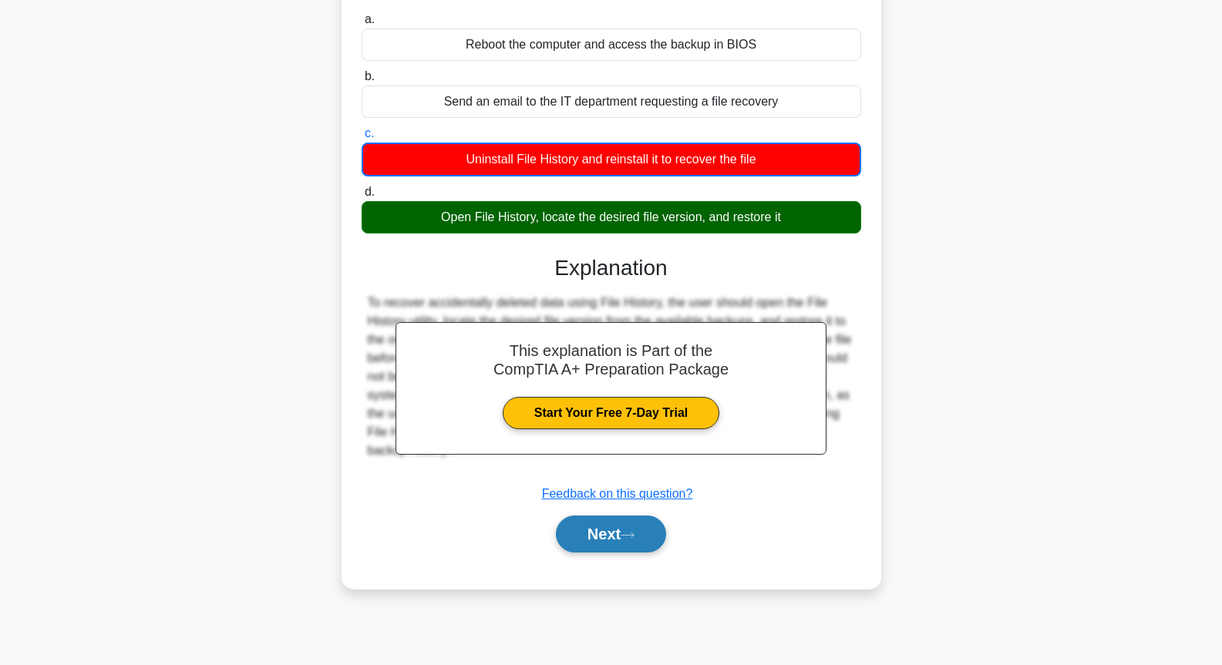
drag, startPoint x: 625, startPoint y: 542, endPoint x: 590, endPoint y: 429, distance: 118.5
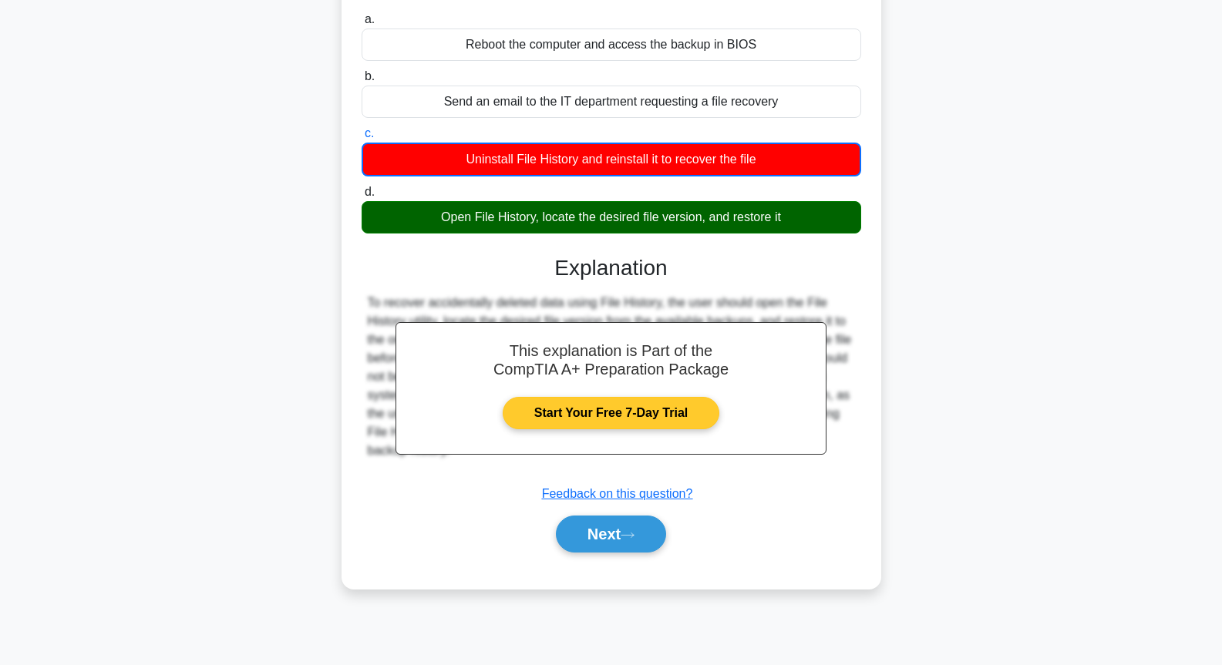
click at [626, 540] on button "Next" at bounding box center [611, 534] width 110 height 37
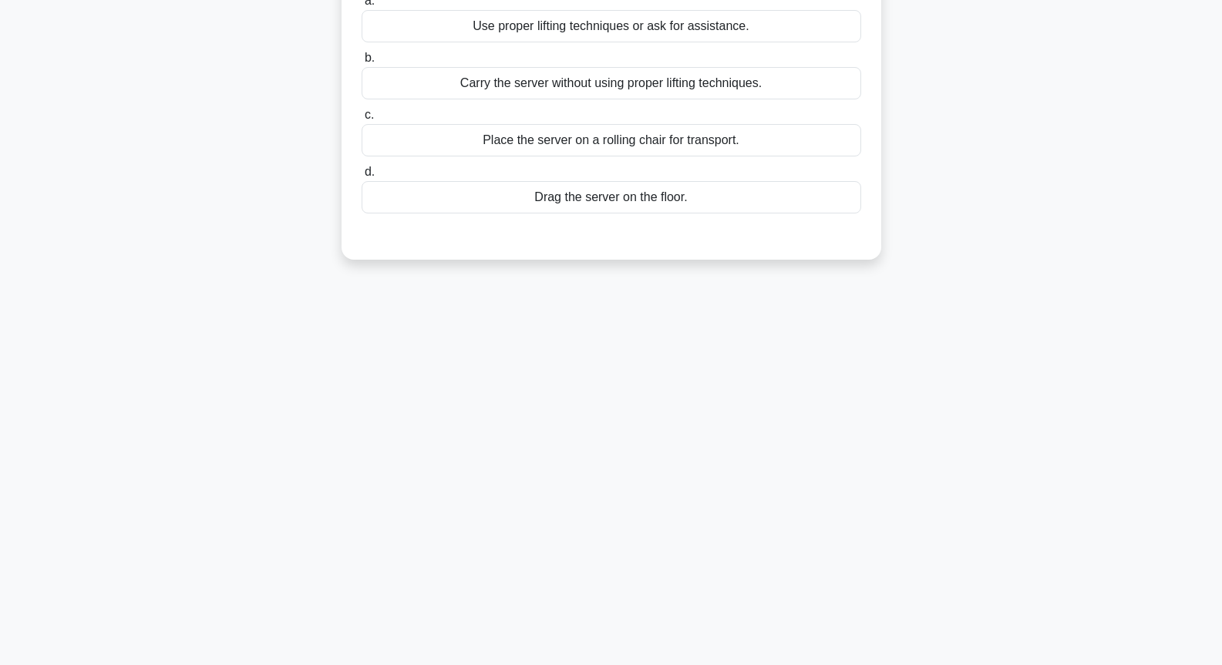
click at [578, 190] on div "Drag the server on the floor." at bounding box center [612, 197] width 500 height 32
click at [362, 177] on input "d. Drag the server on the floor." at bounding box center [362, 172] width 0 height 10
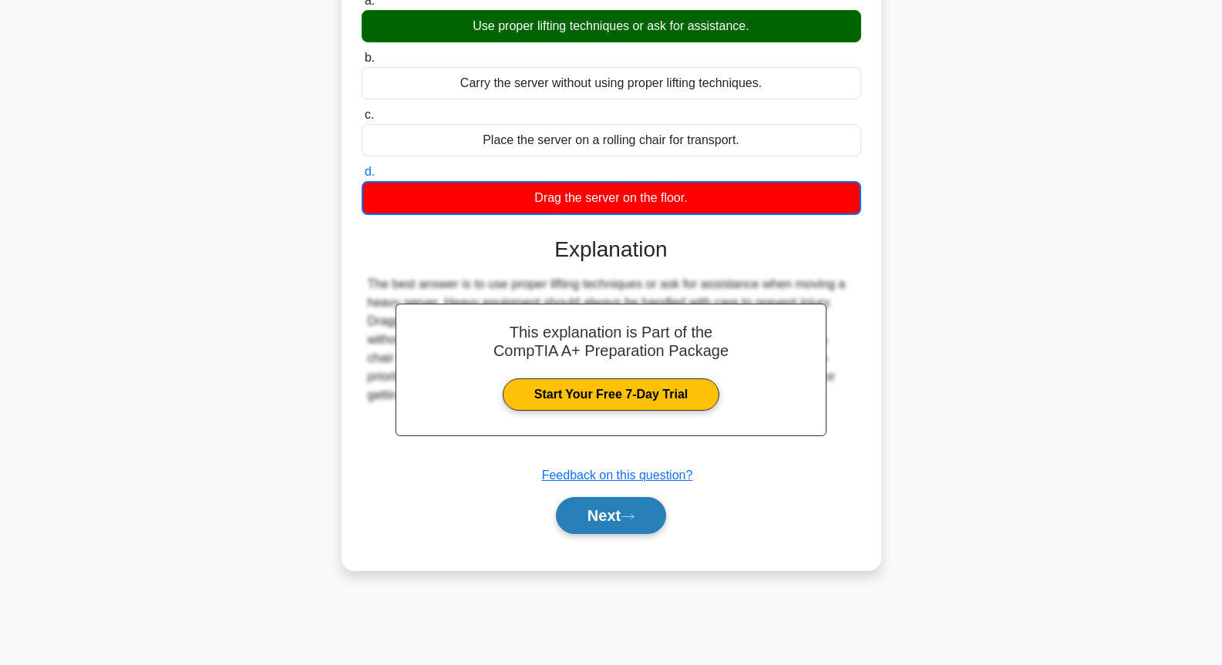
click at [614, 501] on button "Next" at bounding box center [611, 515] width 110 height 37
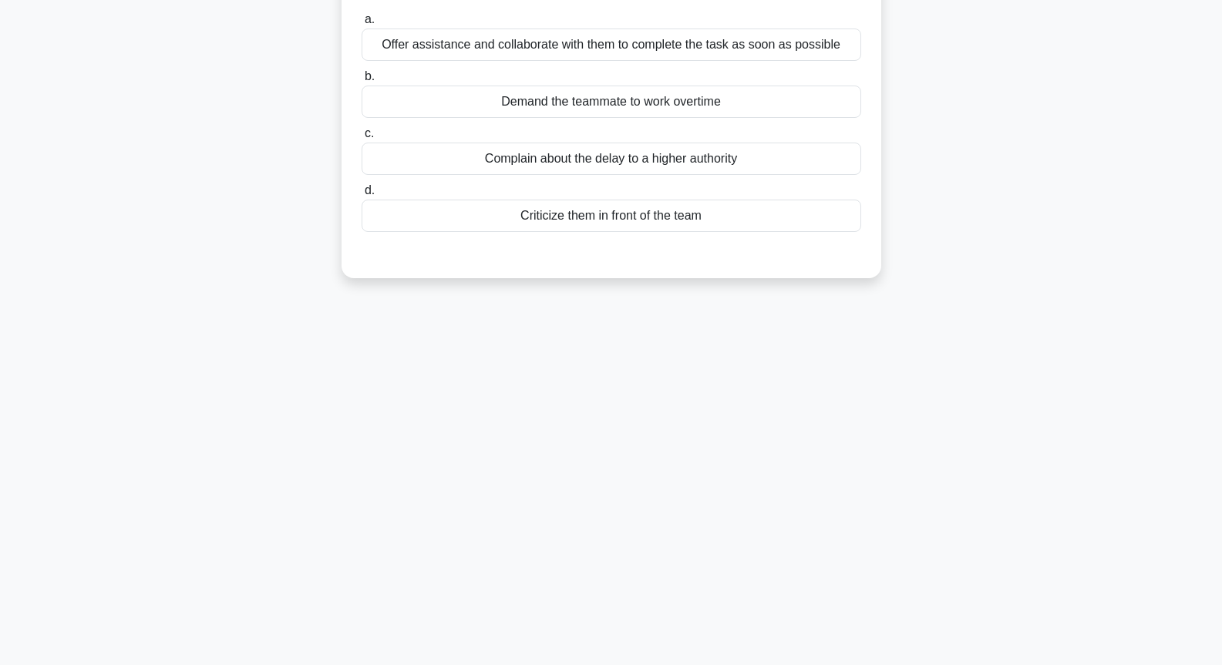
click at [570, 228] on div "Criticize them in front of the team" at bounding box center [612, 216] width 500 height 32
click at [362, 196] on input "d. Criticize them in front of the team" at bounding box center [362, 191] width 0 height 10
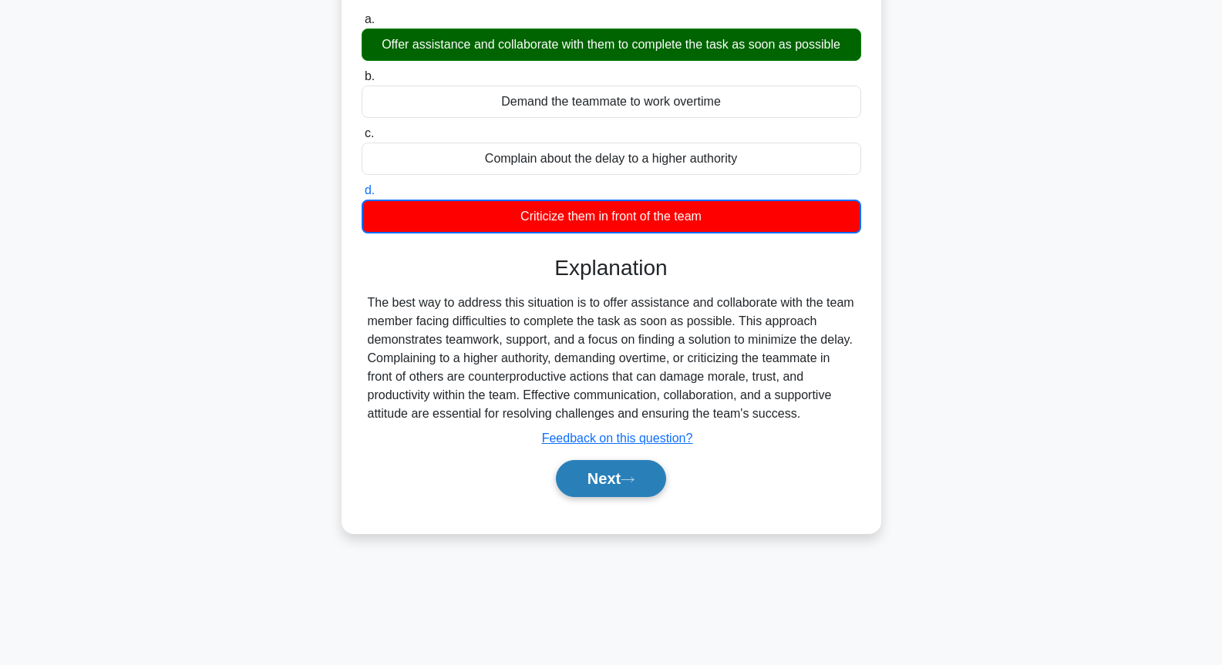
click at [601, 496] on button "Next" at bounding box center [611, 478] width 110 height 37
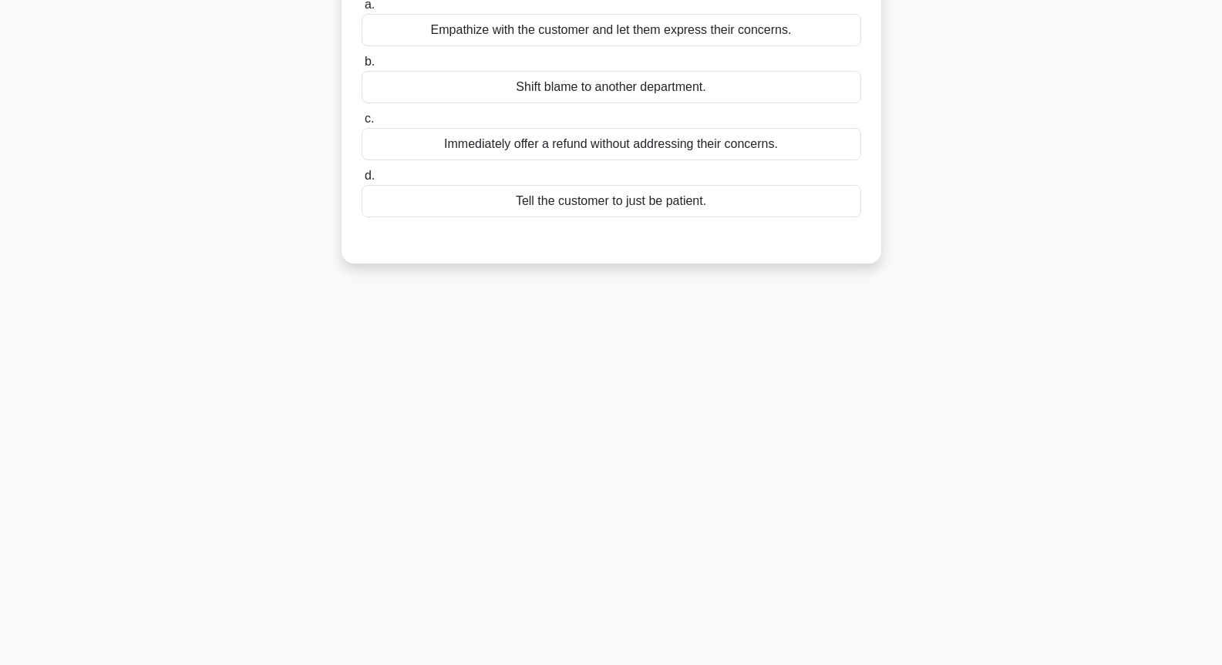
click at [543, 153] on div "Immediately offer a refund without addressing their concerns." at bounding box center [612, 144] width 500 height 32
click at [362, 124] on input "c. Immediately offer a refund without addressing their concerns." at bounding box center [362, 119] width 0 height 10
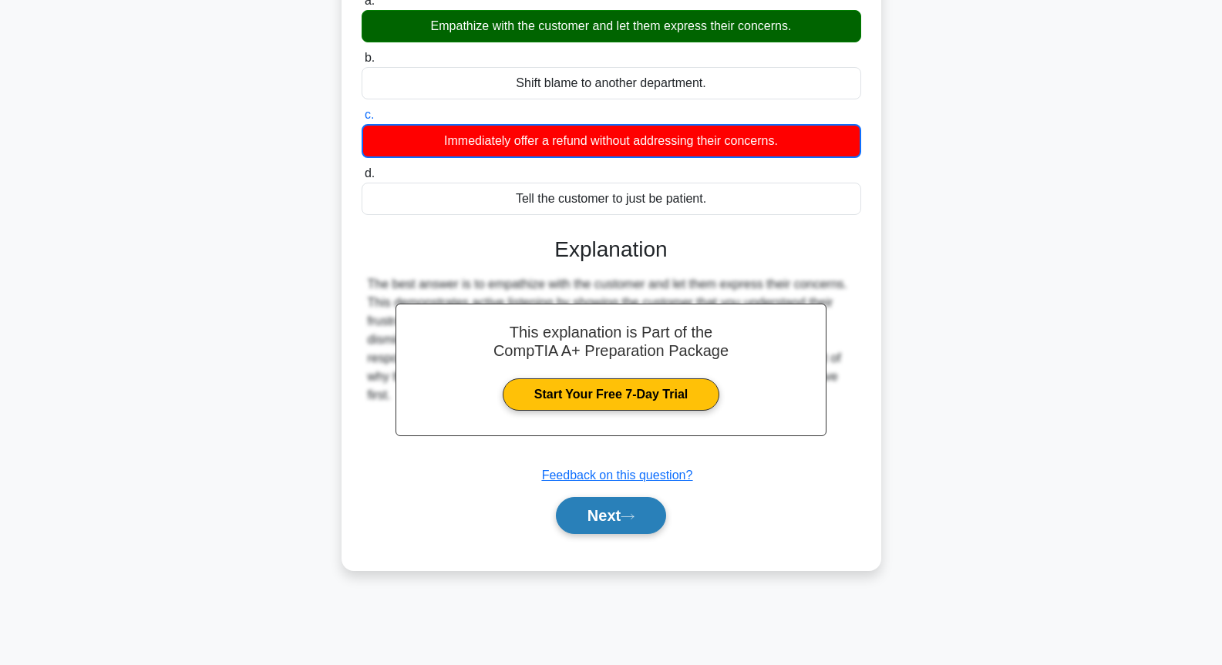
click at [638, 510] on button "Next" at bounding box center [611, 515] width 110 height 37
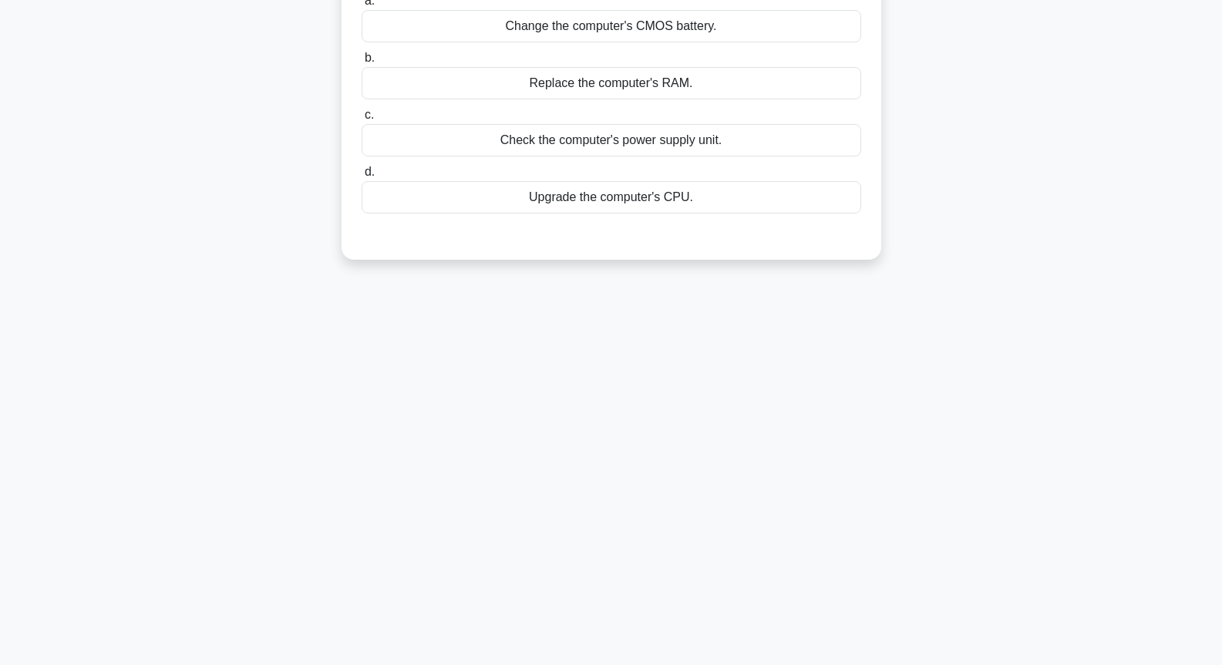
click at [624, 146] on div "Check the computer's power supply unit." at bounding box center [612, 140] width 500 height 32
click at [362, 120] on input "c. Check the computer's power supply unit." at bounding box center [362, 115] width 0 height 10
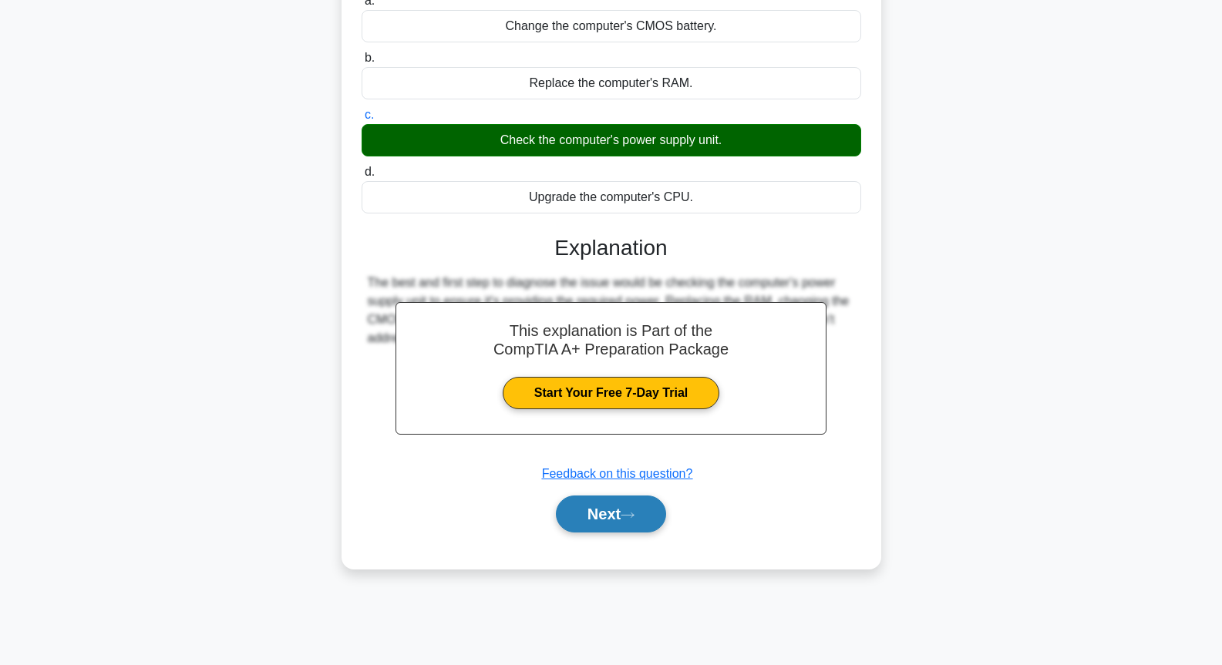
click at [654, 511] on button "Next" at bounding box center [611, 514] width 110 height 37
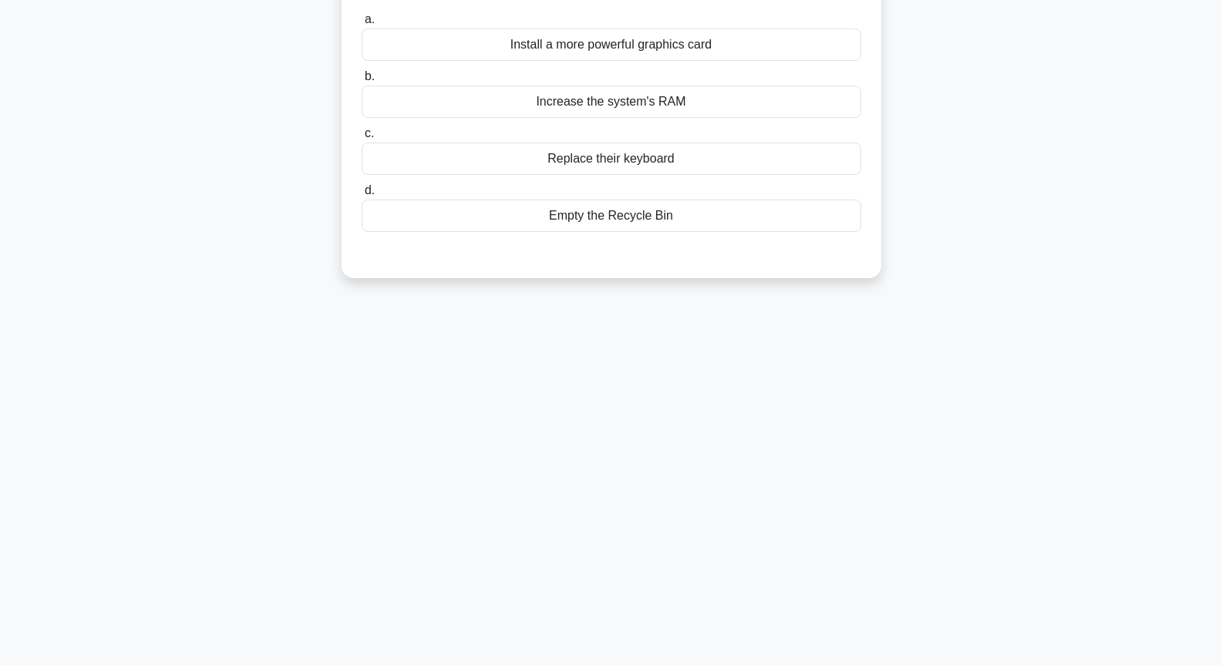
click at [607, 107] on div "Increase the system's RAM" at bounding box center [612, 102] width 500 height 32
click at [362, 82] on input "b. Increase the system's RAM" at bounding box center [362, 77] width 0 height 10
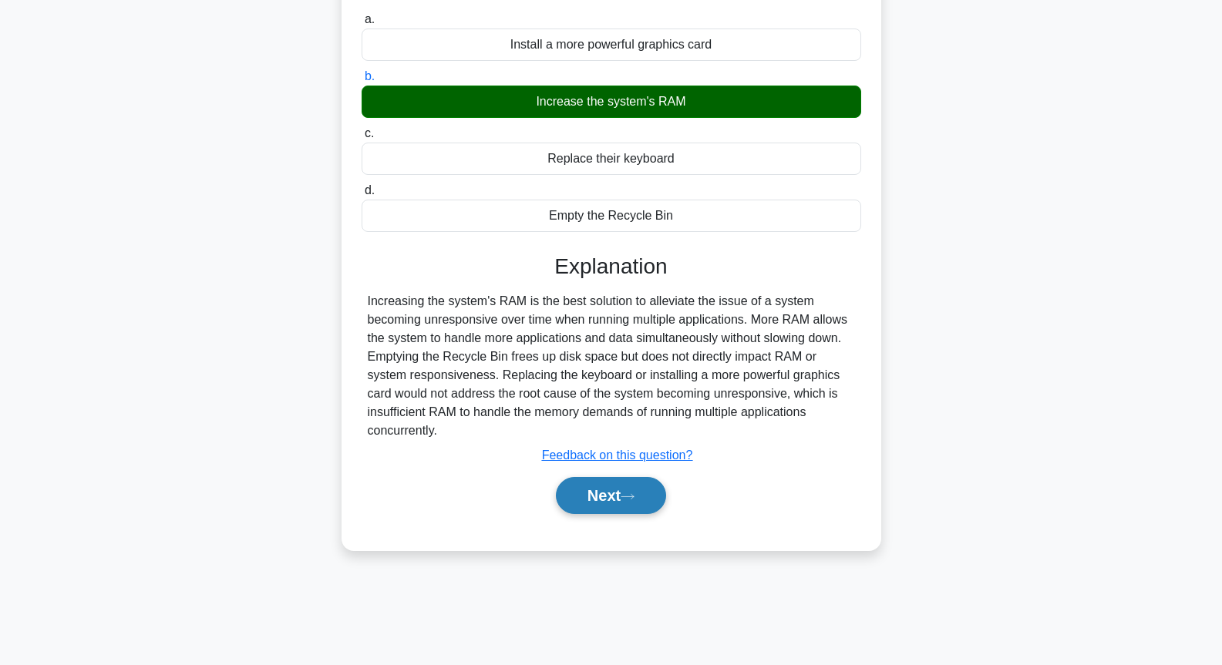
click at [616, 496] on button "Next" at bounding box center [611, 495] width 110 height 37
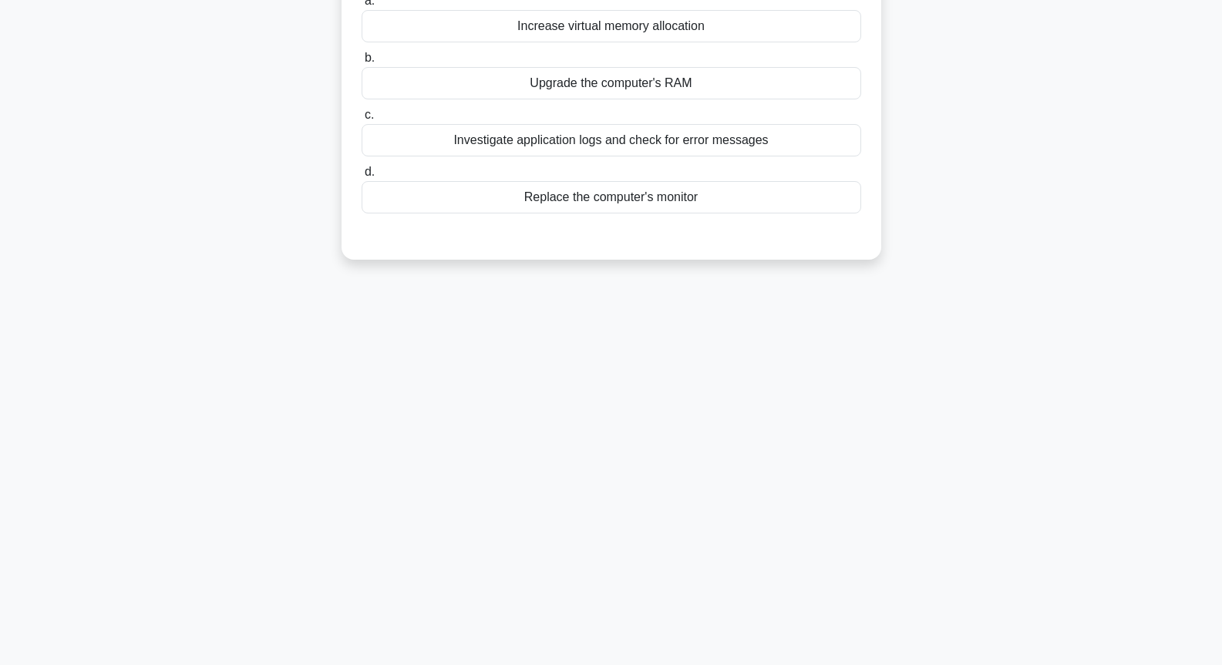
click at [574, 42] on div "Increase virtual memory allocation" at bounding box center [612, 26] width 500 height 32
click at [362, 6] on input "a. Increase virtual memory allocation" at bounding box center [362, 1] width 0 height 10
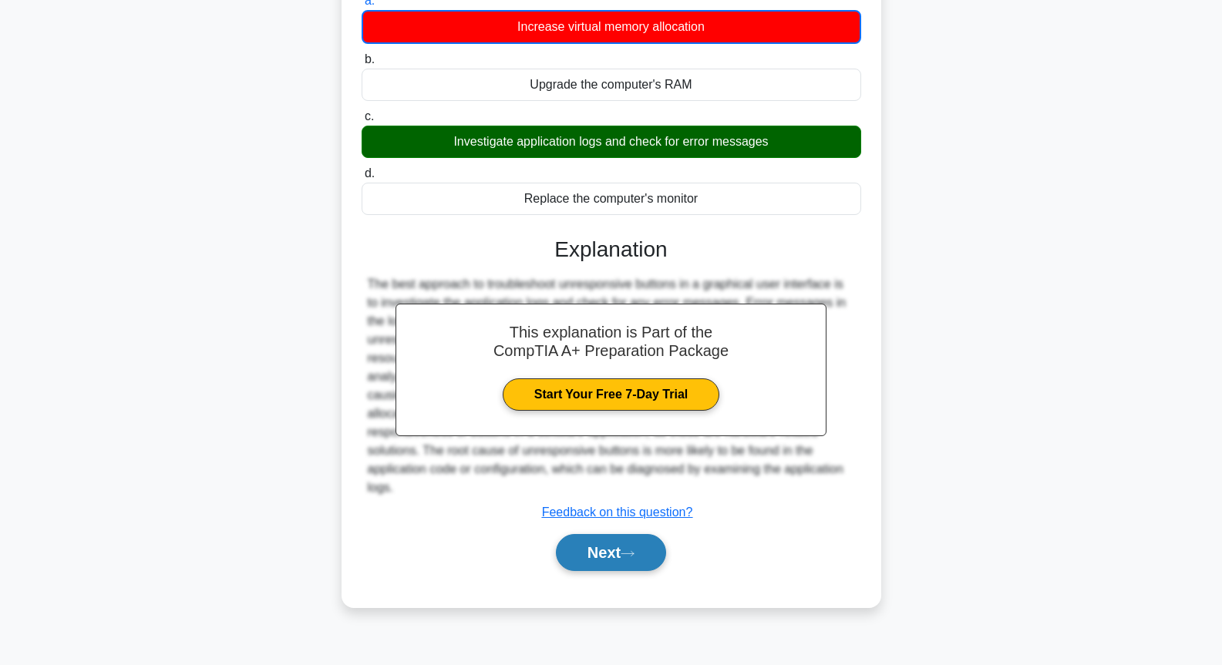
click at [628, 552] on icon at bounding box center [628, 554] width 14 height 8
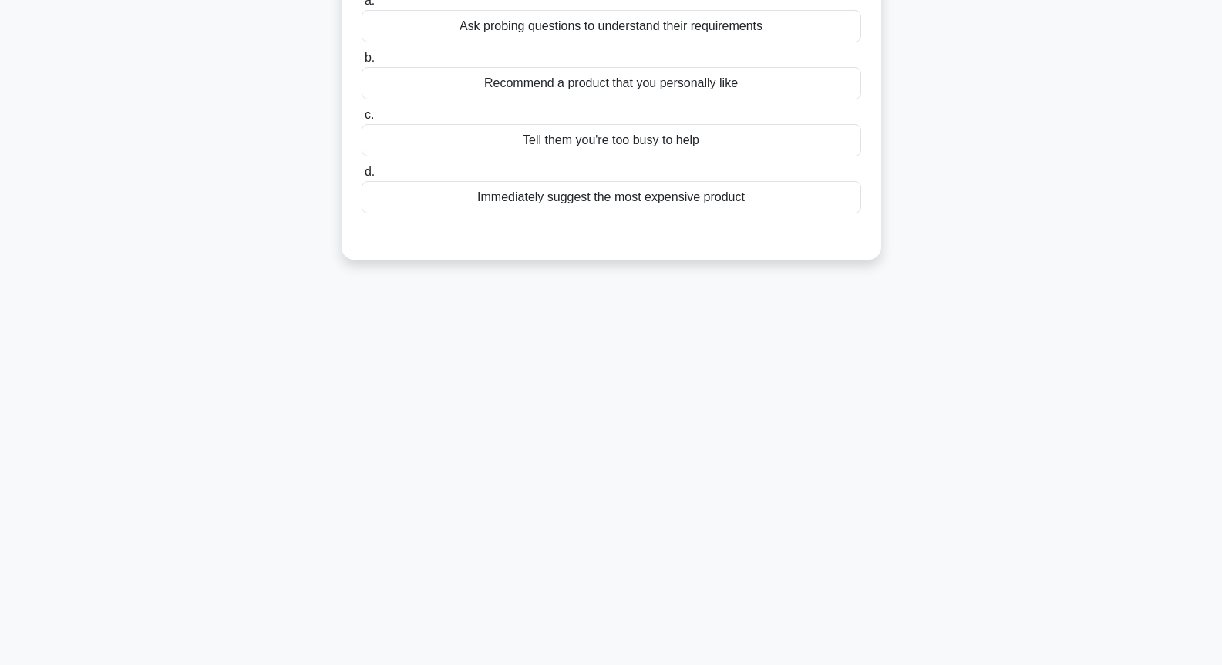
click at [613, 204] on div "Immediately suggest the most expensive product" at bounding box center [612, 197] width 500 height 32
click at [362, 177] on input "d. Immediately suggest the most expensive product" at bounding box center [362, 172] width 0 height 10
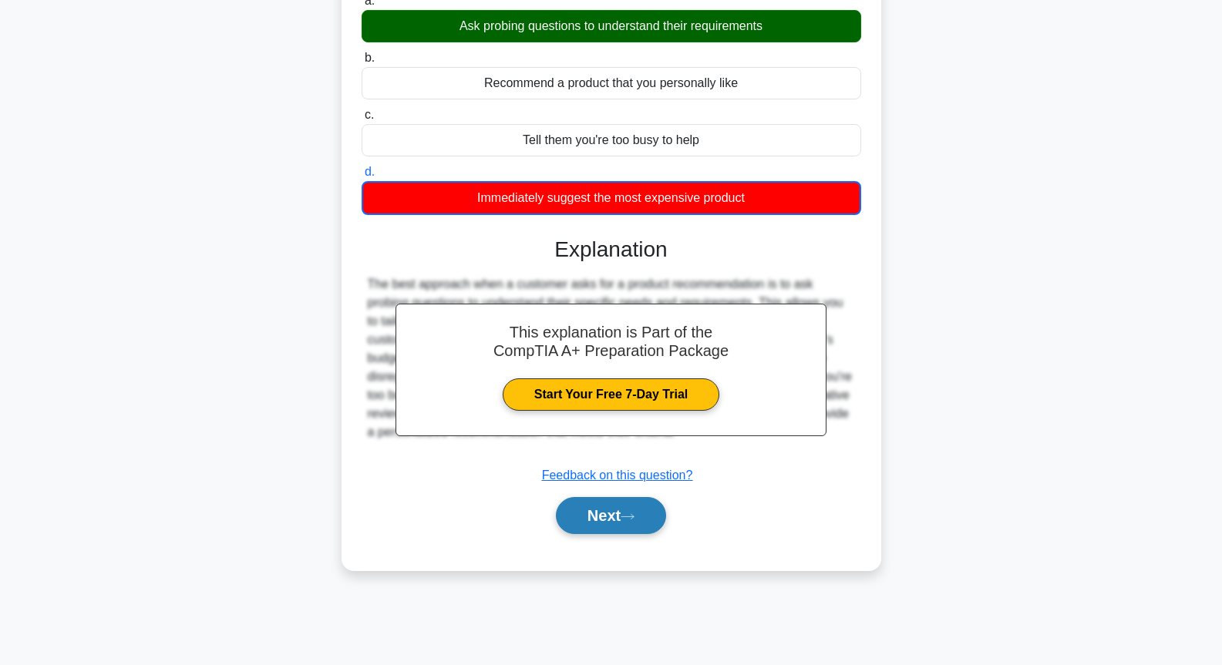
click at [631, 520] on icon at bounding box center [628, 517] width 14 height 8
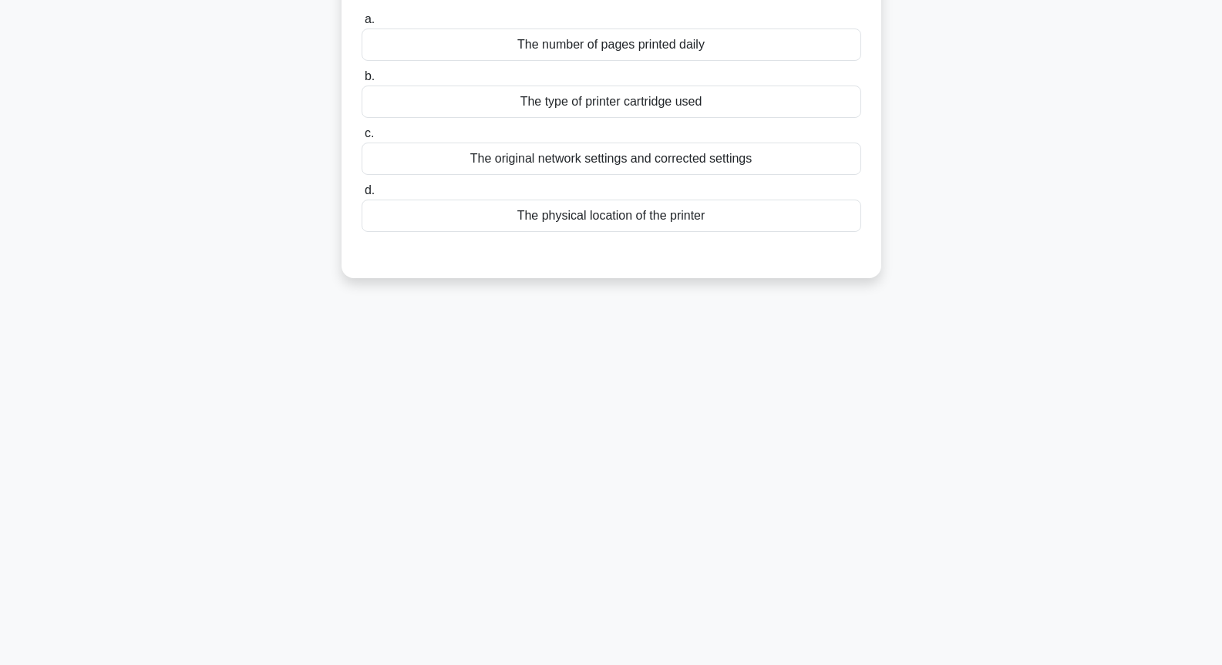
click at [606, 147] on label "c. The original network settings and corrected settings" at bounding box center [612, 149] width 500 height 51
click at [362, 139] on input "c. The original network settings and corrected settings" at bounding box center [362, 134] width 0 height 10
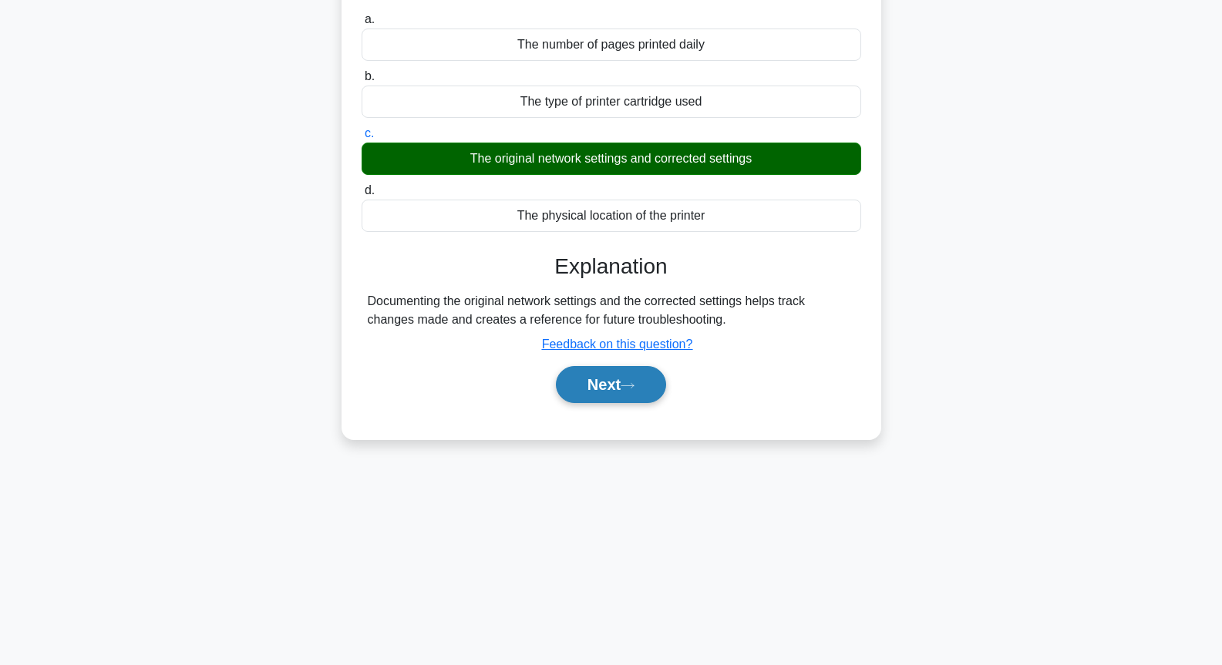
click at [604, 387] on button "Next" at bounding box center [611, 384] width 110 height 37
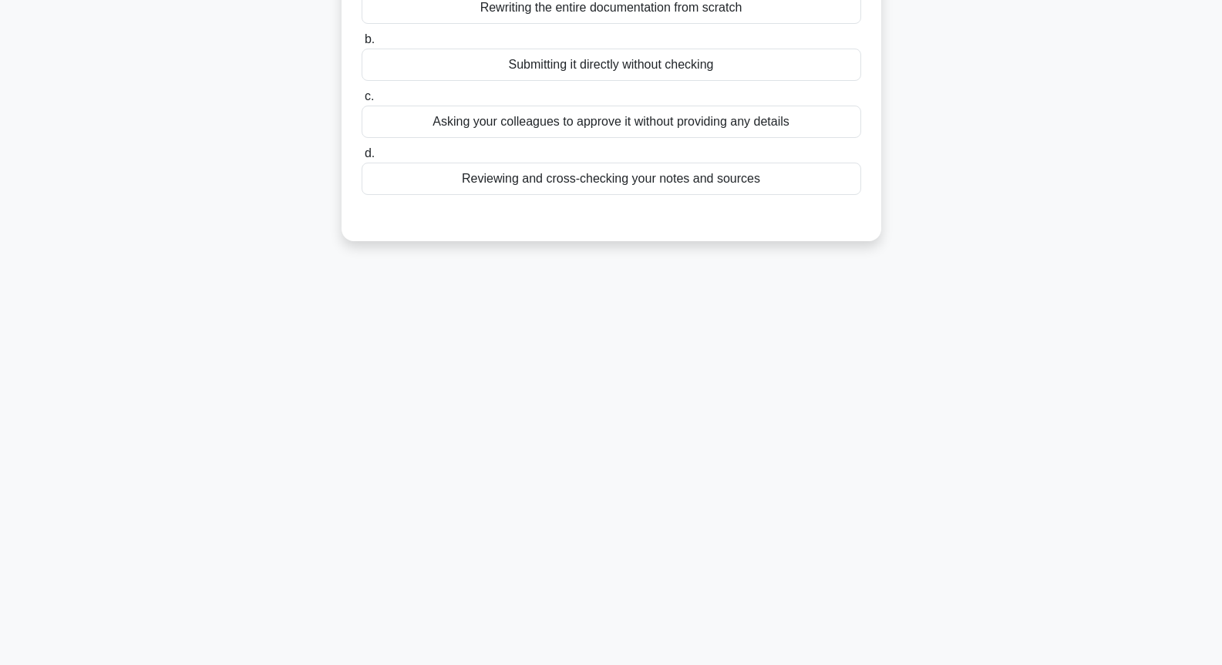
click at [618, 138] on div "Asking your colleagues to approve it without providing any details" at bounding box center [612, 122] width 500 height 32
click at [362, 102] on input "c. Asking your colleagues to approve it without providing any details" at bounding box center [362, 97] width 0 height 10
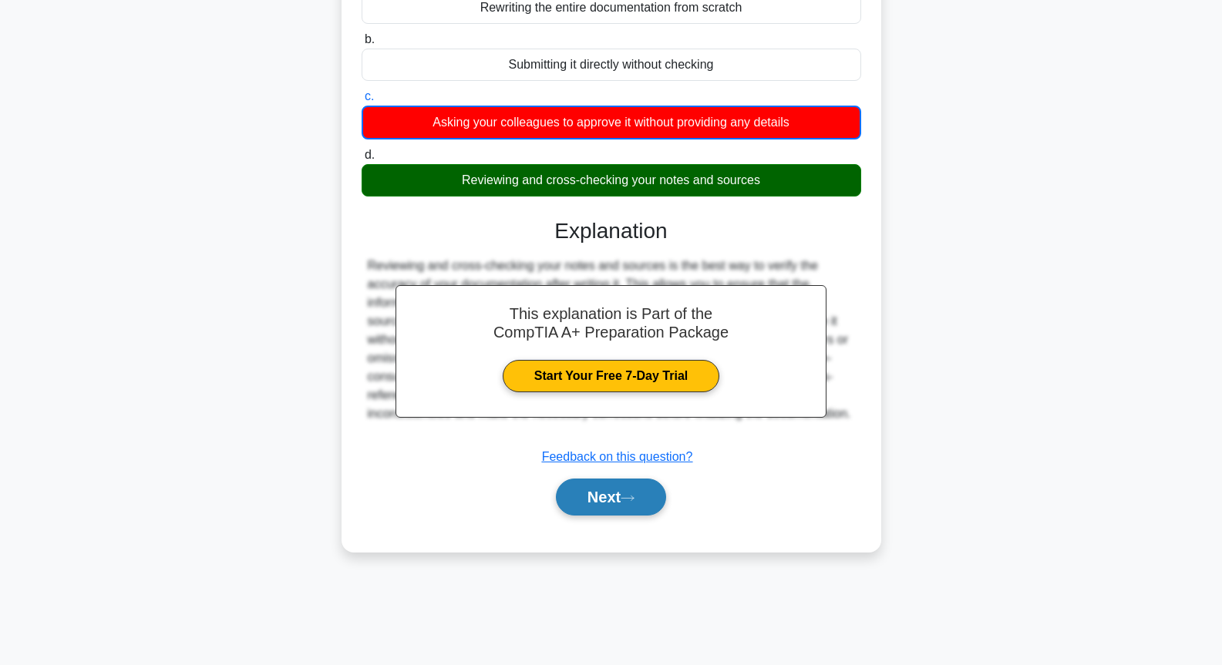
drag, startPoint x: 625, startPoint y: 540, endPoint x: 625, endPoint y: 516, distance: 23.1
click at [625, 522] on div "Next" at bounding box center [612, 497] width 500 height 49
click at [625, 516] on button "Next" at bounding box center [611, 497] width 110 height 37
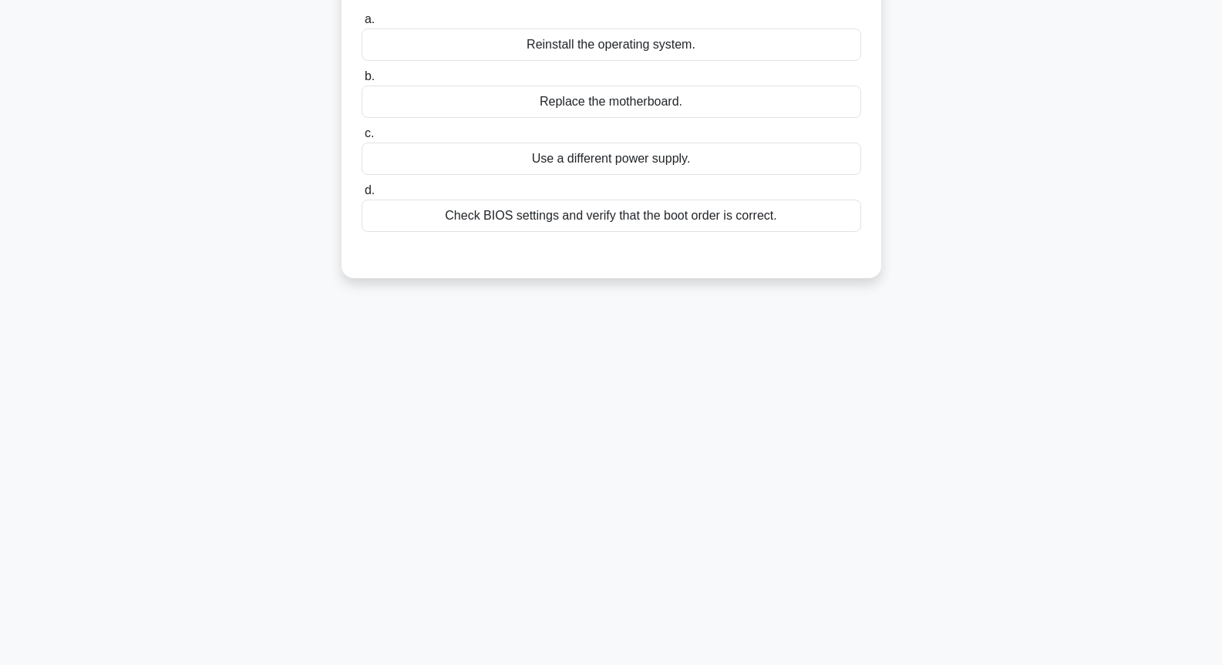
click at [612, 190] on label "d. Check BIOS settings and verify that the boot order is correct." at bounding box center [612, 206] width 500 height 51
click at [362, 190] on input "d. Check BIOS settings and verify that the boot order is correct." at bounding box center [362, 191] width 0 height 10
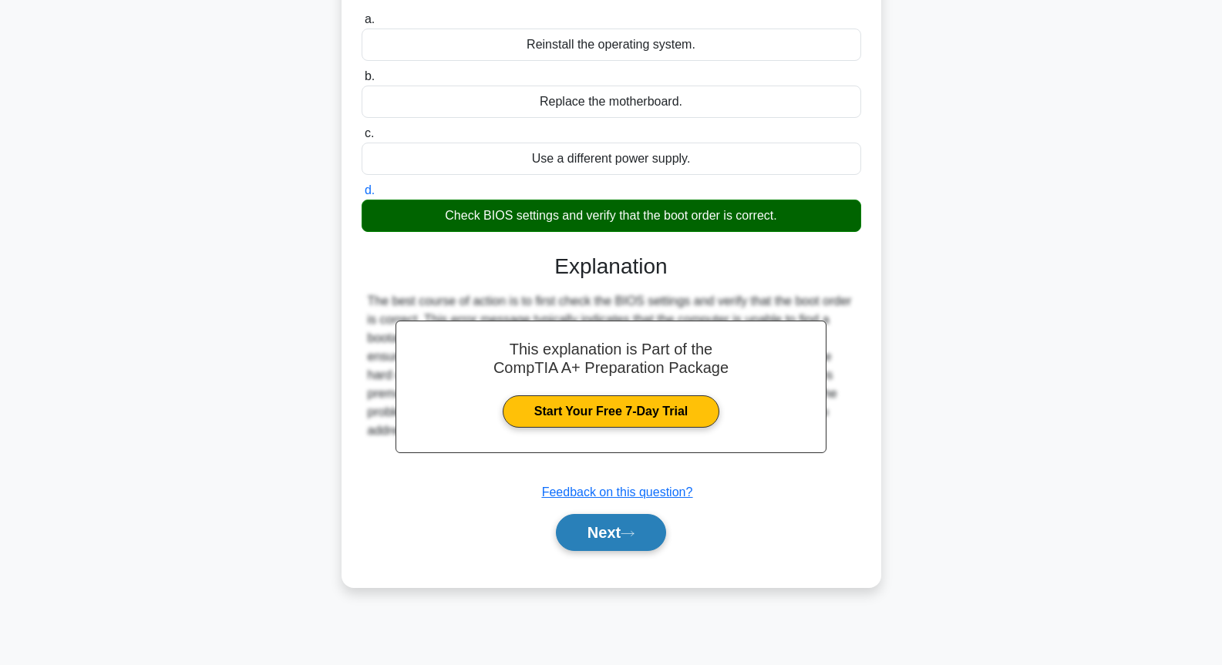
click at [594, 529] on button "Next" at bounding box center [611, 532] width 110 height 37
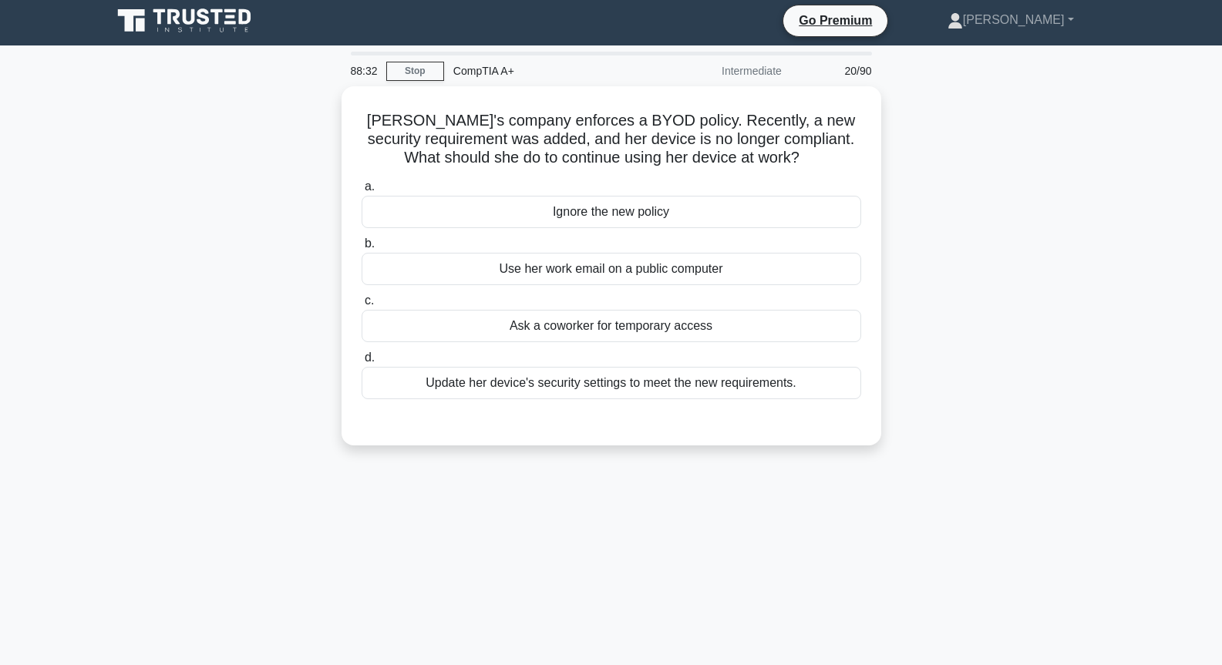
scroll to position [0, 0]
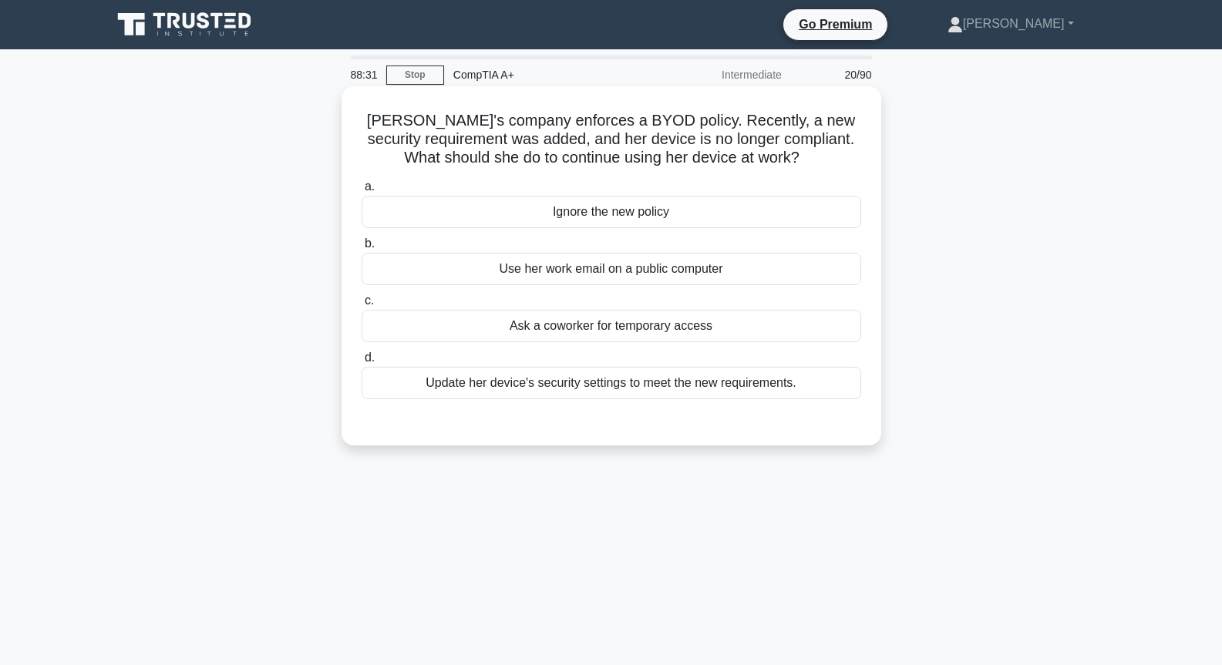
click at [619, 346] on div "a. Ignore the new policy b. Use her work email on a public computer c. d." at bounding box center [611, 288] width 518 height 228
click at [617, 399] on div "Update her device's security settings to meet the new requirements." at bounding box center [612, 383] width 500 height 32
click at [362, 363] on input "d. Update her device's security settings to meet the new requirements." at bounding box center [362, 358] width 0 height 10
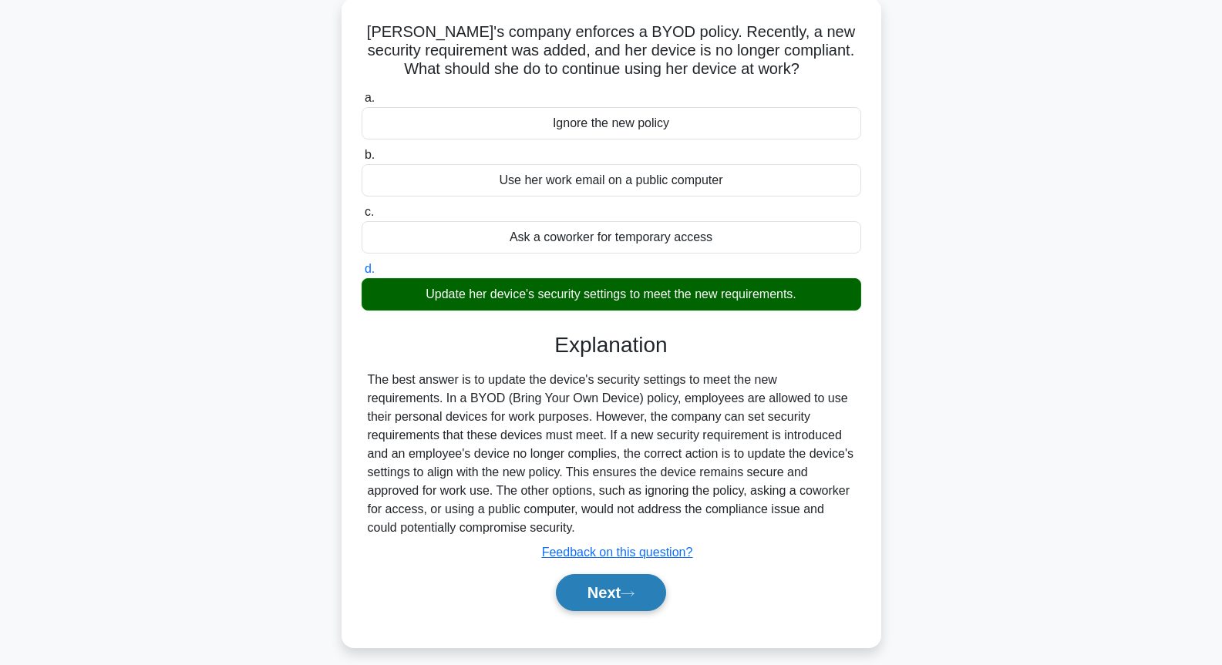
scroll to position [167, 0]
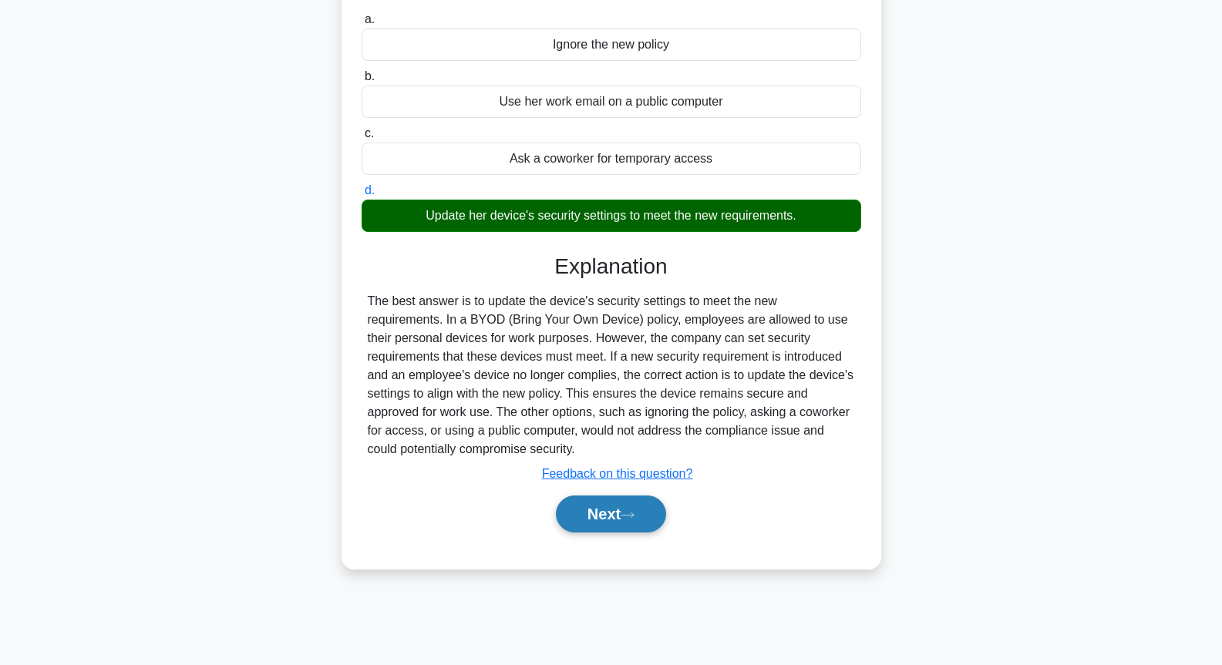
click at [634, 521] on button "Next" at bounding box center [611, 514] width 110 height 37
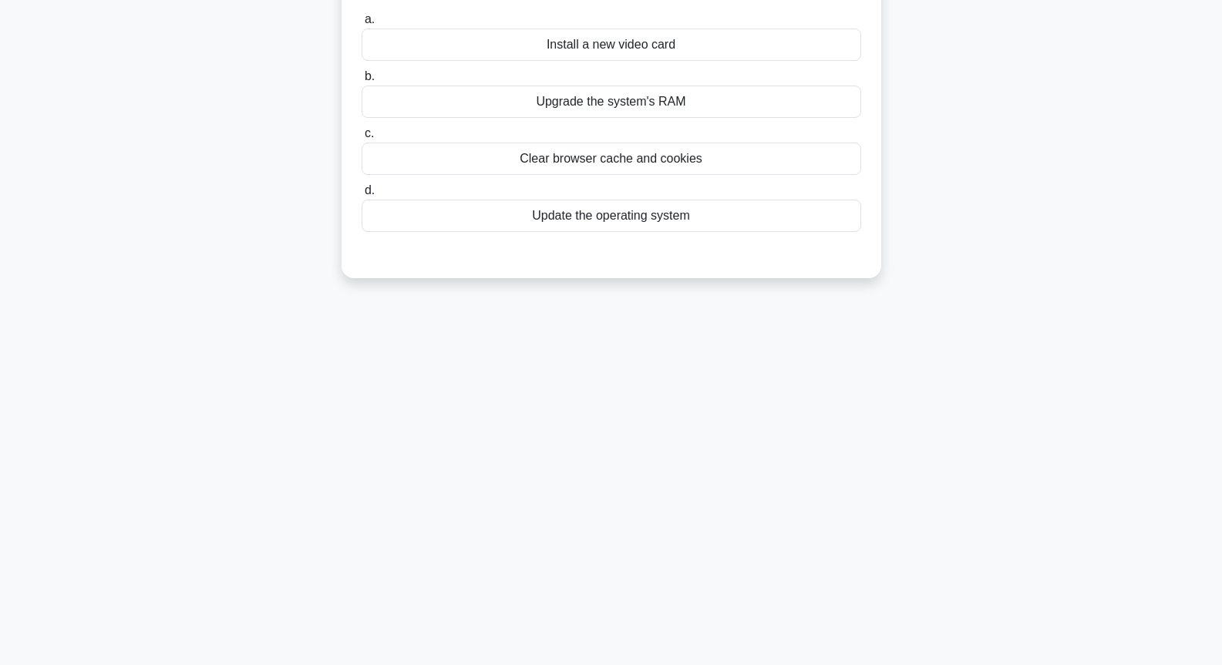
click at [580, 207] on div "Update the operating system" at bounding box center [612, 216] width 500 height 32
click at [362, 196] on input "d. Update the operating system" at bounding box center [362, 191] width 0 height 10
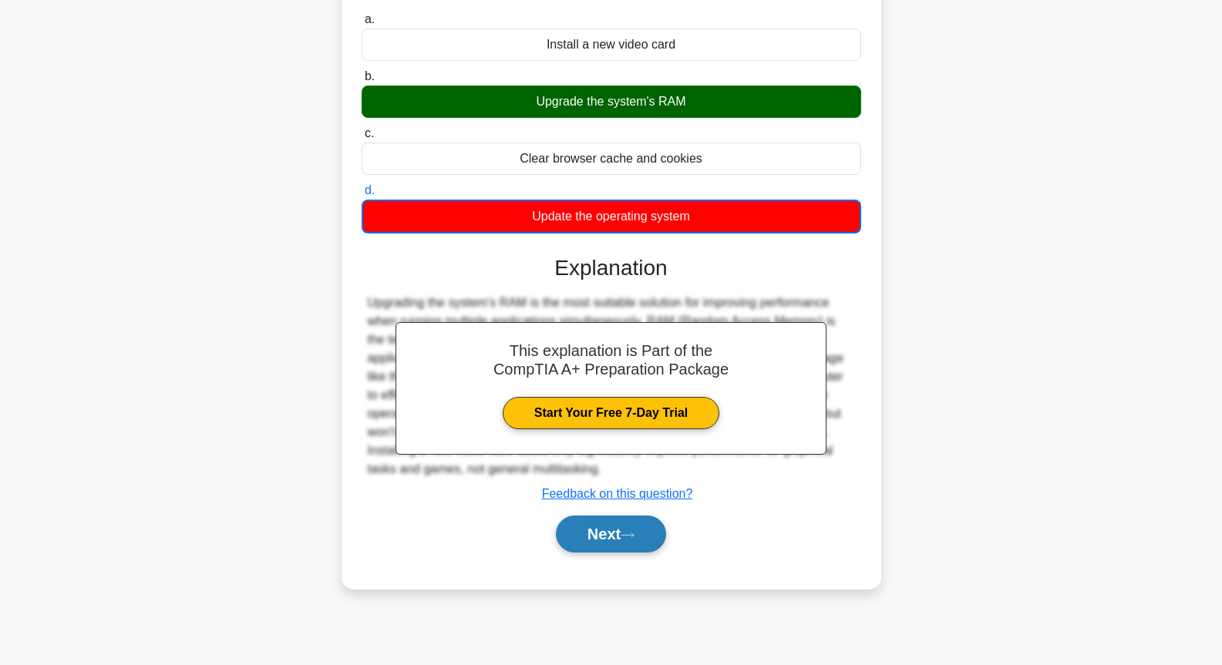
click at [651, 531] on button "Next" at bounding box center [611, 534] width 110 height 37
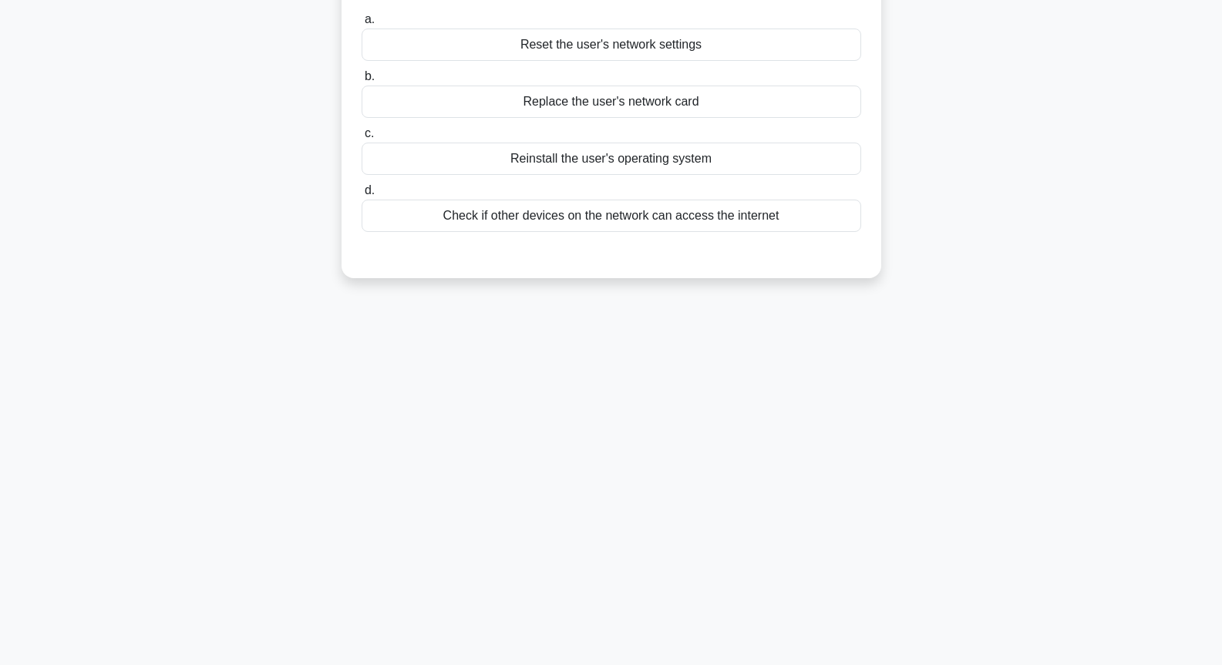
click at [685, 223] on div "Check if other devices on the network can access the internet" at bounding box center [612, 216] width 500 height 32
click at [362, 196] on input "d. Check if other devices on the network can access the internet" at bounding box center [362, 191] width 0 height 10
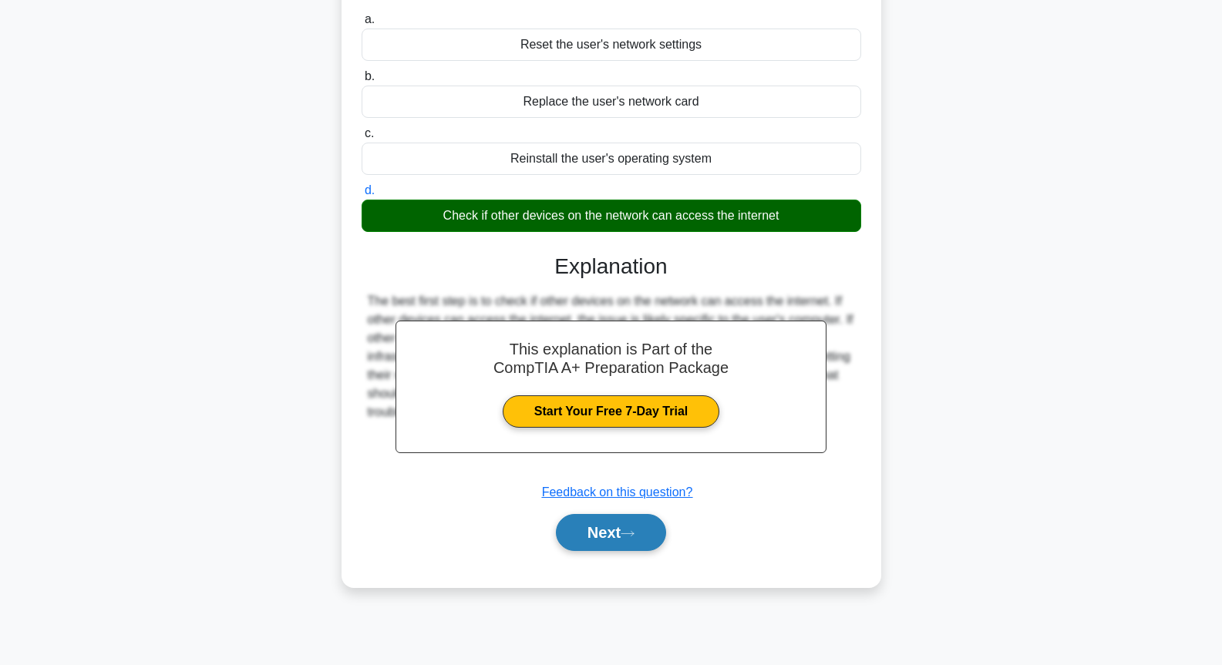
click at [610, 523] on button "Next" at bounding box center [611, 532] width 110 height 37
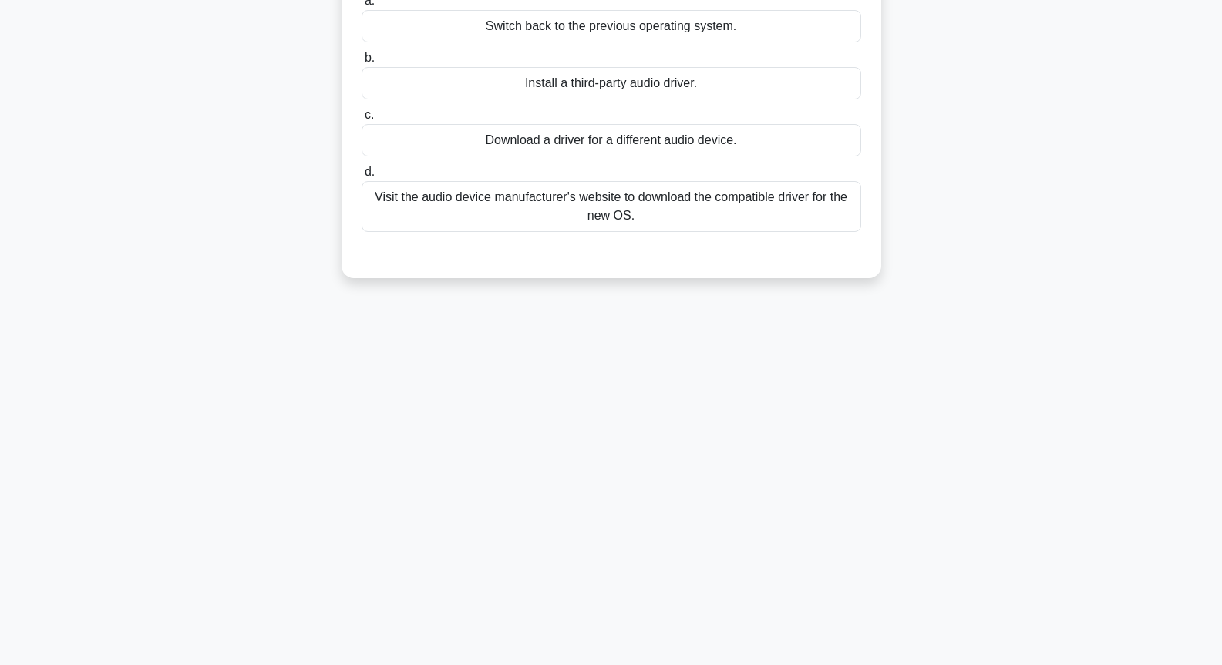
click at [653, 230] on div "Visit the audio device manufacturer's website to download the compatible driver…" at bounding box center [612, 206] width 500 height 51
click at [362, 177] on input "d. Visit the audio device manufacturer's website to download the compatible dri…" at bounding box center [362, 172] width 0 height 10
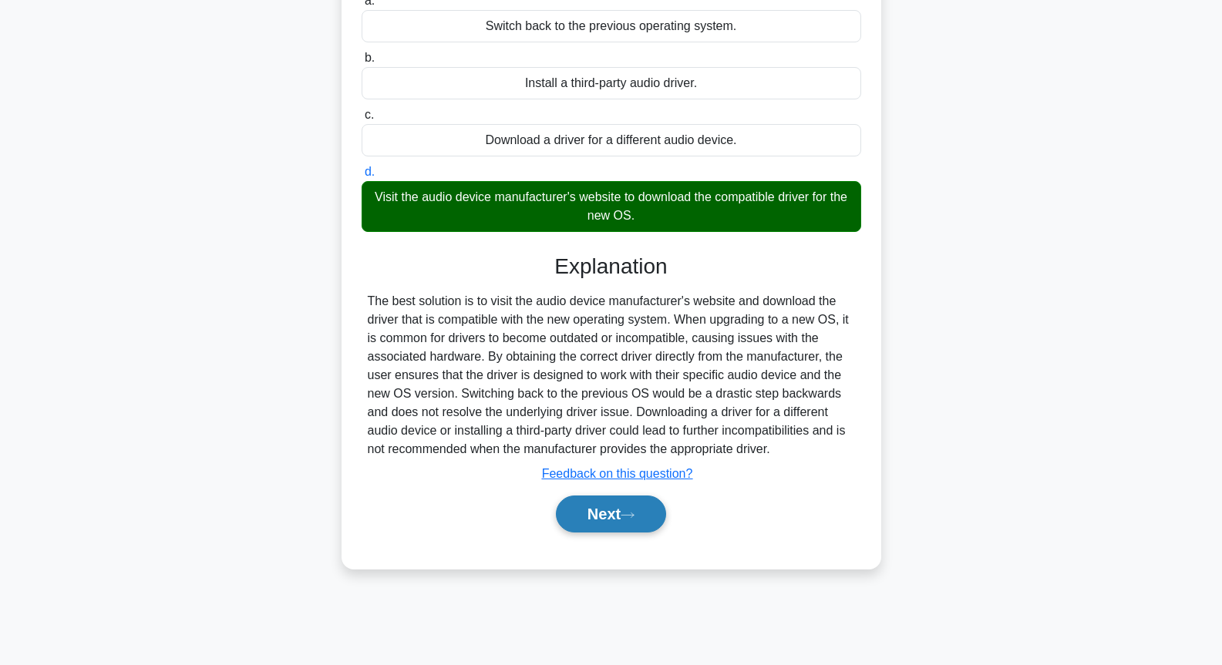
click at [617, 527] on button "Next" at bounding box center [611, 514] width 110 height 37
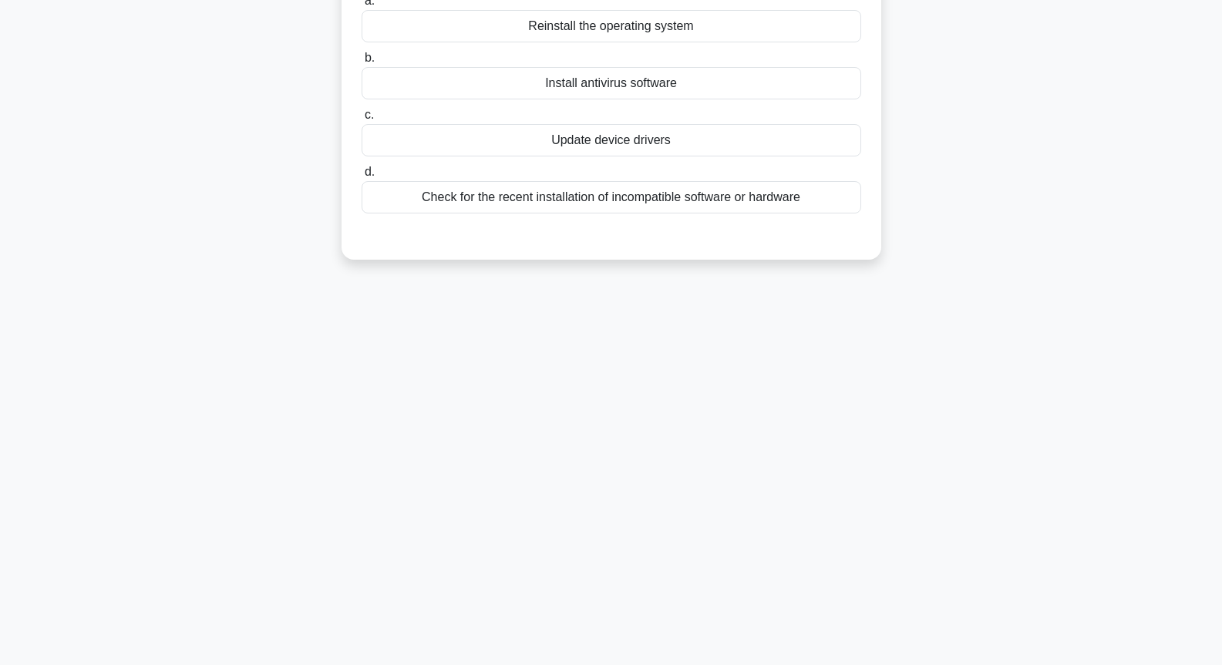
click at [624, 194] on div "Check for the recent installation of incompatible software or hardware" at bounding box center [612, 197] width 500 height 32
click at [362, 177] on input "d. Check for the recent installation of incompatible software or hardware" at bounding box center [362, 172] width 0 height 10
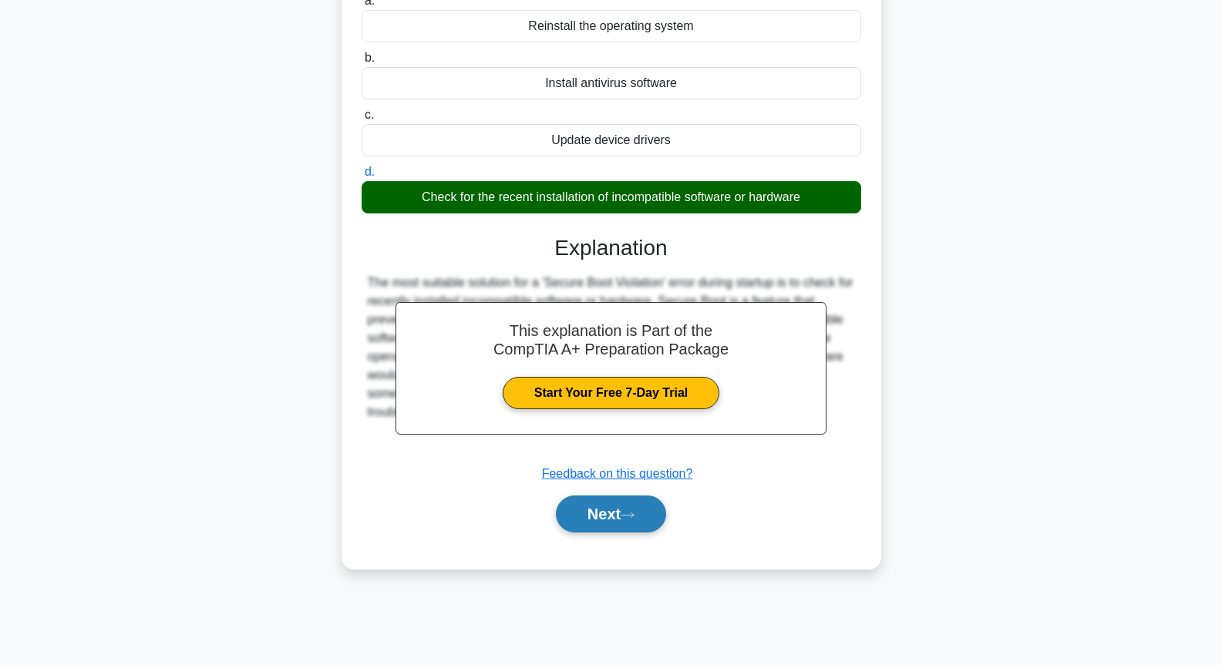
click at [617, 514] on button "Next" at bounding box center [611, 514] width 110 height 37
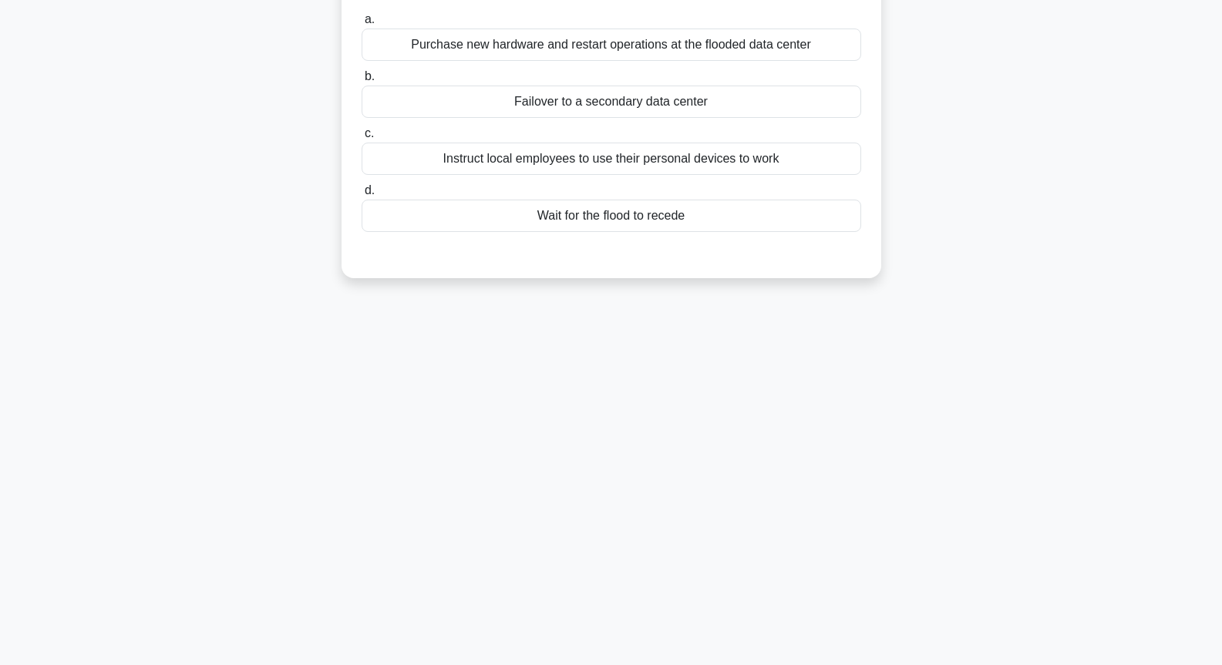
click at [608, 92] on div "Failover to a secondary data center" at bounding box center [612, 102] width 500 height 32
click at [362, 82] on input "b. Failover to a secondary data center" at bounding box center [362, 77] width 0 height 10
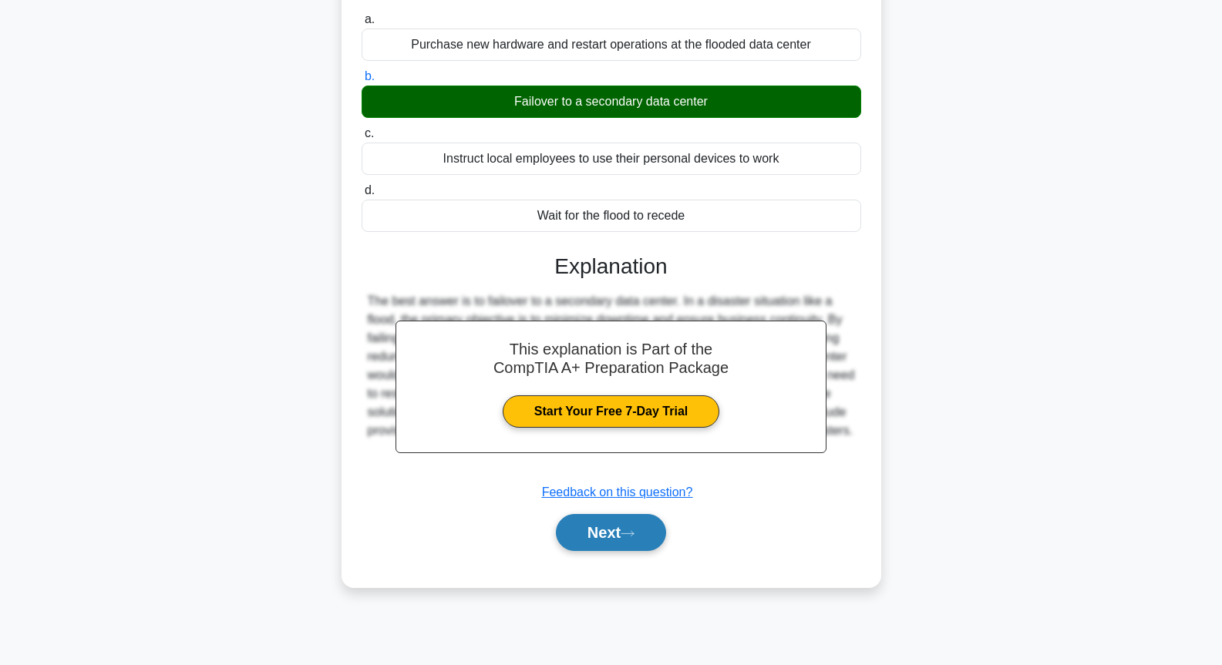
click at [608, 528] on button "Next" at bounding box center [611, 532] width 110 height 37
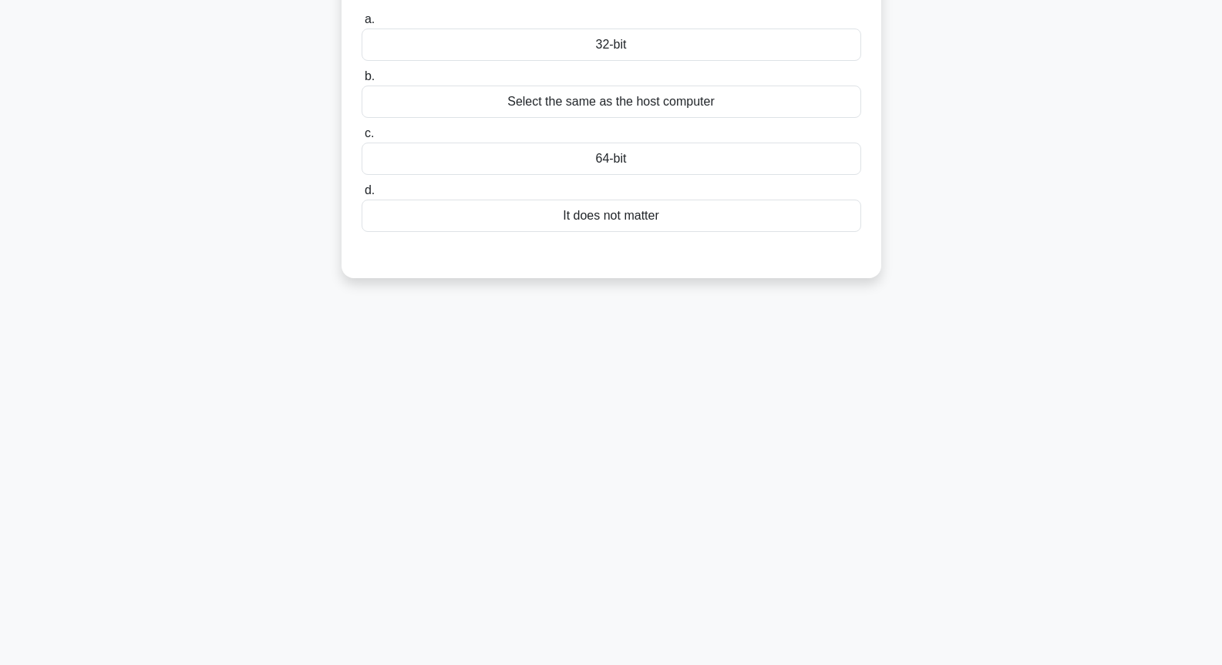
click at [627, 49] on div "32-bit" at bounding box center [612, 45] width 500 height 32
click at [362, 25] on input "a. 32-bit" at bounding box center [362, 20] width 0 height 10
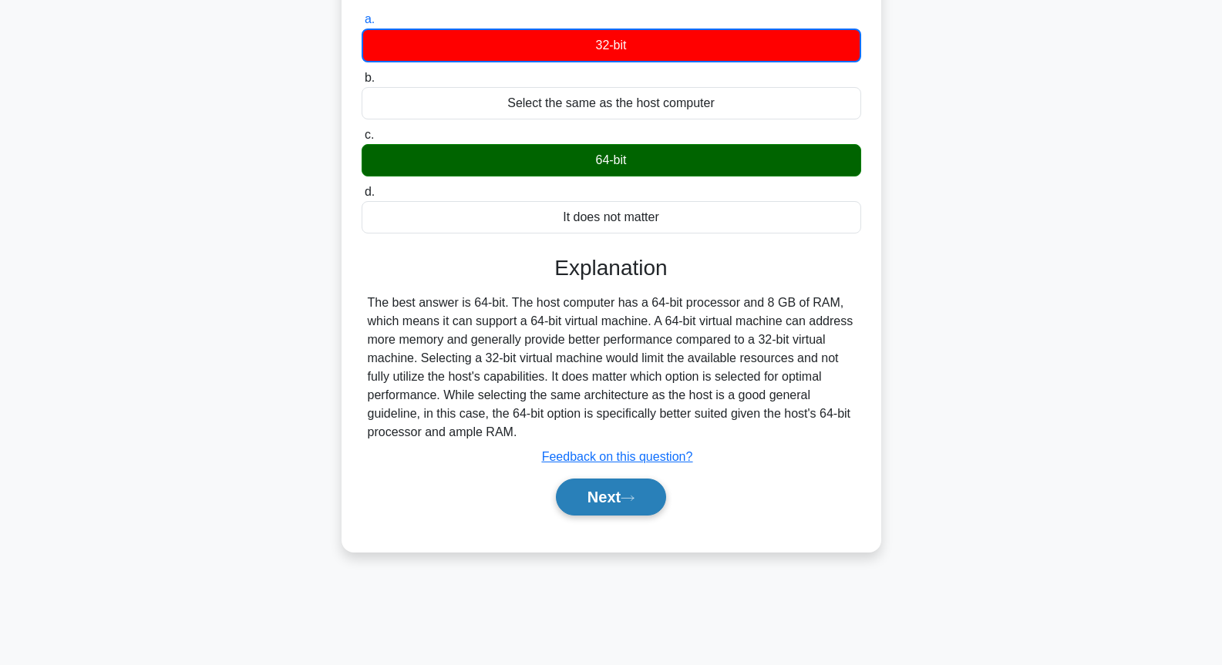
click at [631, 491] on button "Next" at bounding box center [611, 497] width 110 height 37
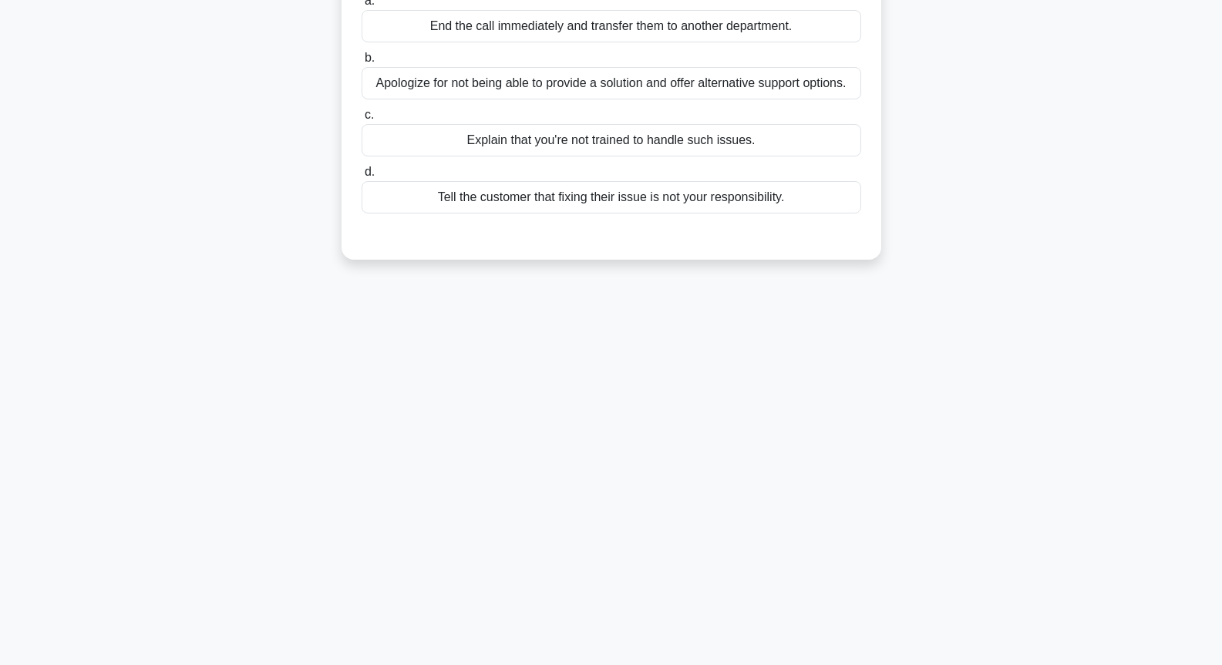
click at [630, 198] on div "Tell the customer that fixing their issue is not your responsibility." at bounding box center [612, 197] width 500 height 32
click at [362, 177] on input "d. Tell the customer that fixing their issue is not your responsibility." at bounding box center [362, 172] width 0 height 10
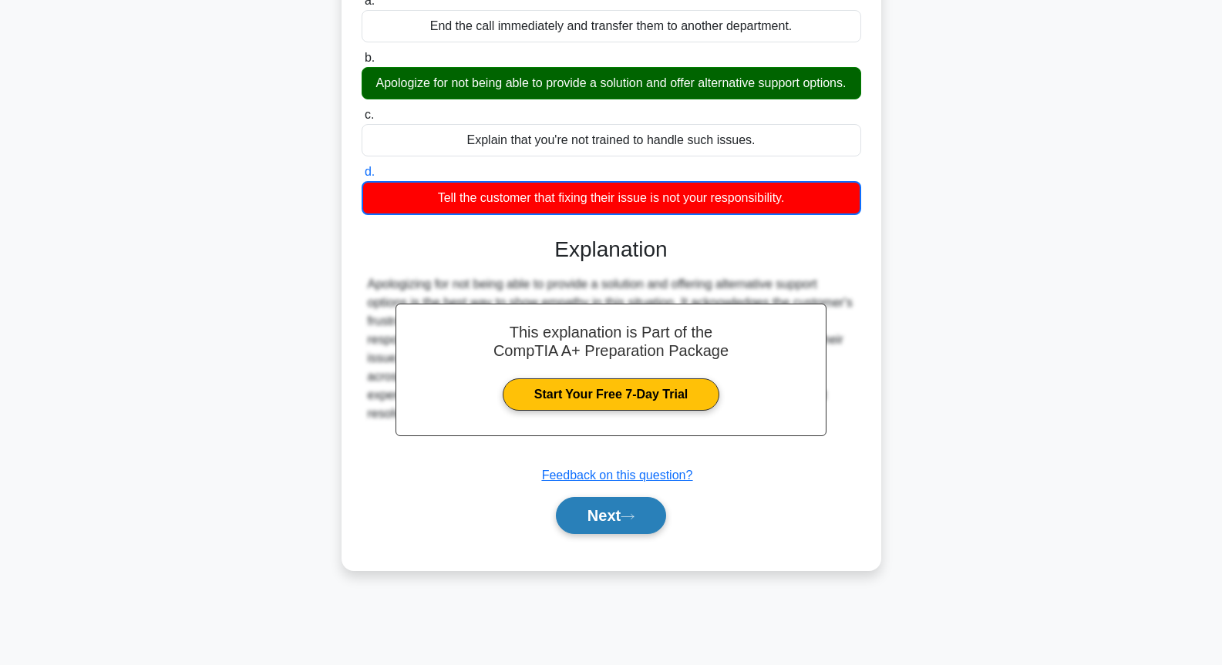
click at [624, 534] on button "Next" at bounding box center [611, 515] width 110 height 37
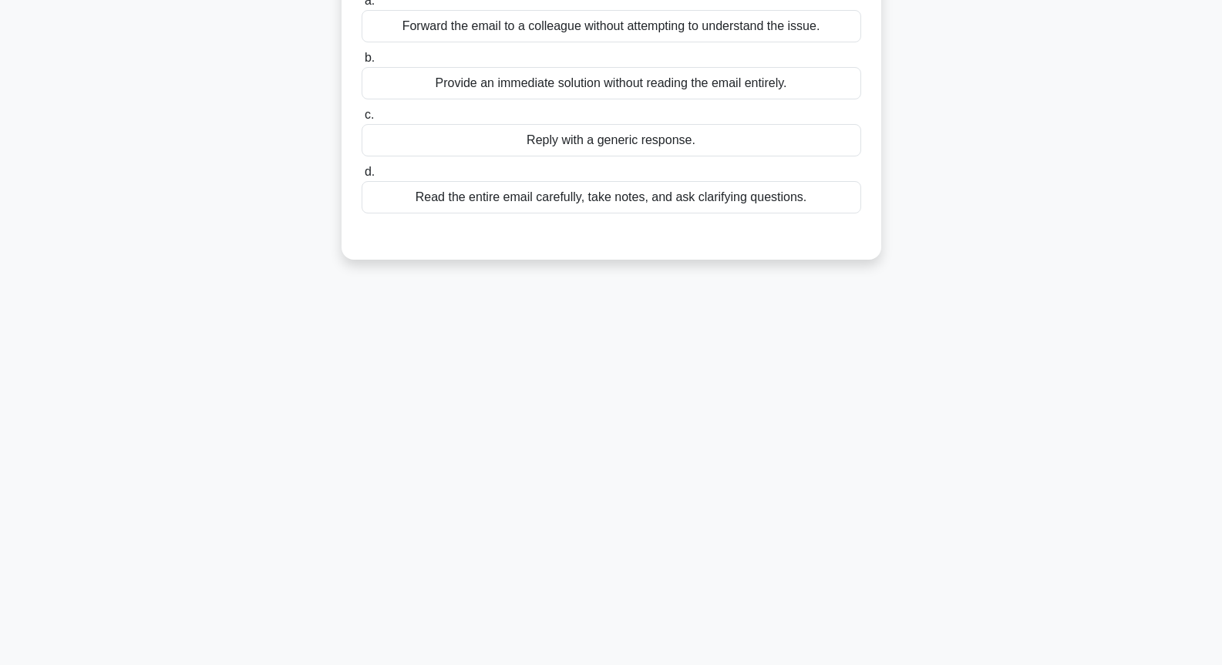
click at [504, 205] on div "Read the entire email carefully, take notes, and ask clarifying questions." at bounding box center [612, 197] width 500 height 32
click at [362, 177] on input "d. Read the entire email carefully, take notes, and ask clarifying questions." at bounding box center [362, 172] width 0 height 10
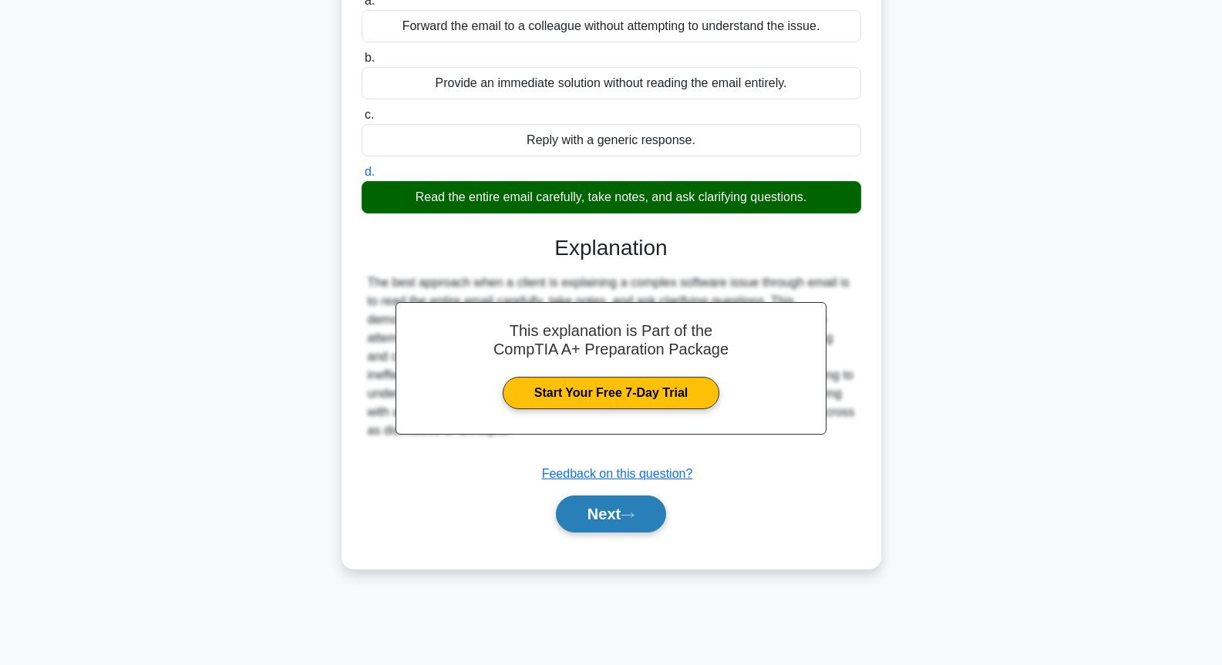
click at [607, 530] on button "Next" at bounding box center [611, 514] width 110 height 37
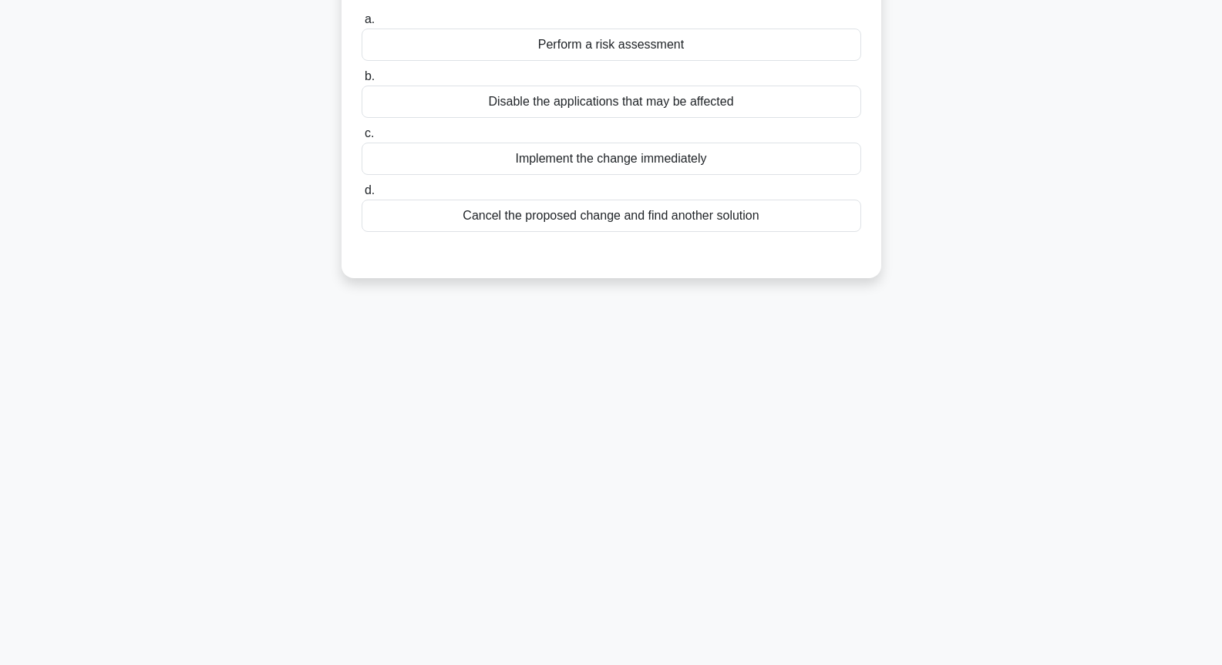
click at [604, 88] on div "Disable the applications that may be affected" at bounding box center [612, 102] width 500 height 32
click at [362, 82] on input "b. Disable the applications that may be affected" at bounding box center [362, 77] width 0 height 10
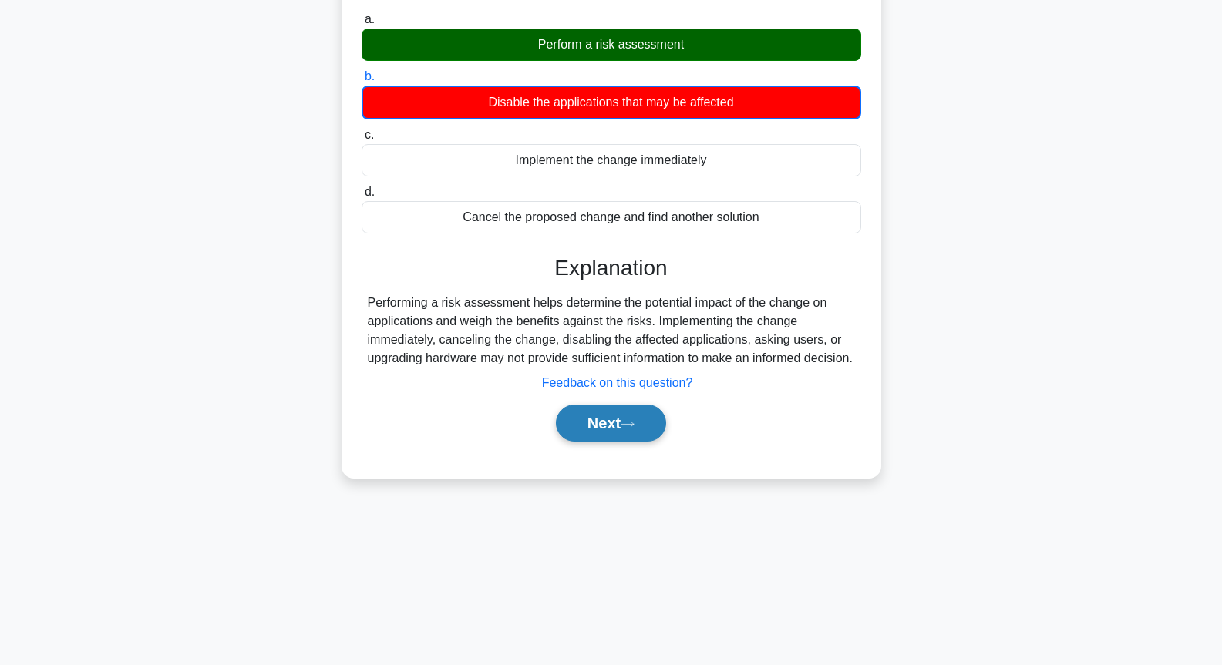
click at [647, 440] on button "Next" at bounding box center [611, 423] width 110 height 37
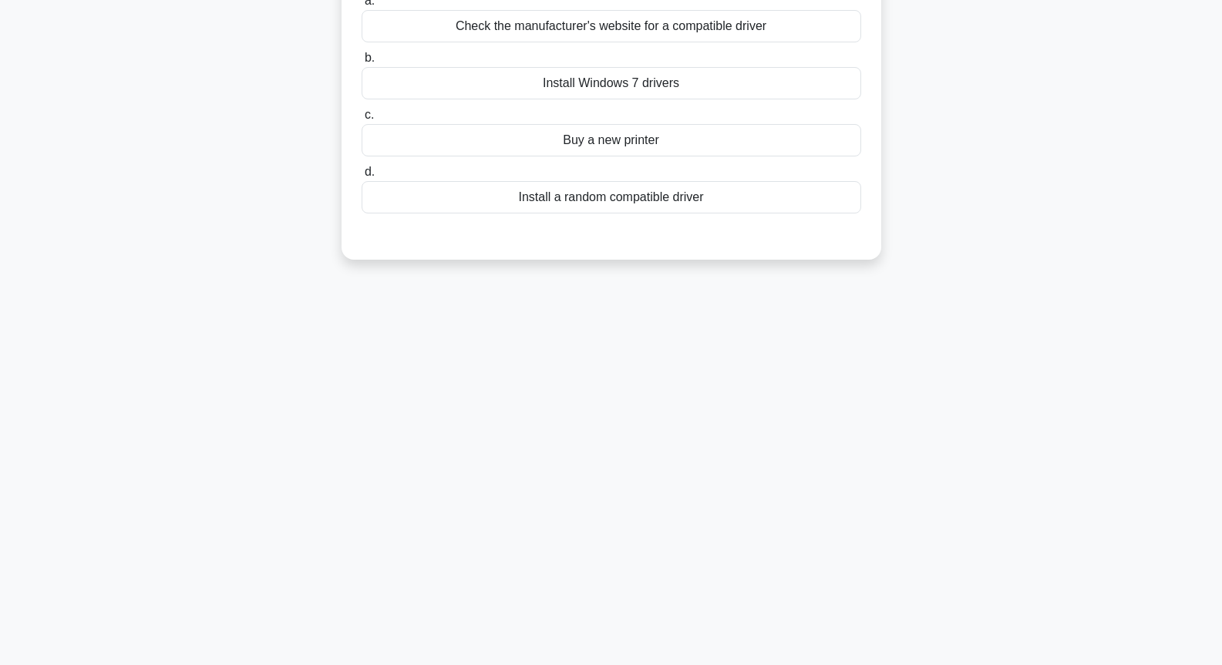
click at [646, 201] on div "Install a random compatible driver" at bounding box center [612, 197] width 500 height 32
click at [362, 177] on input "d. Install a random compatible driver" at bounding box center [362, 172] width 0 height 10
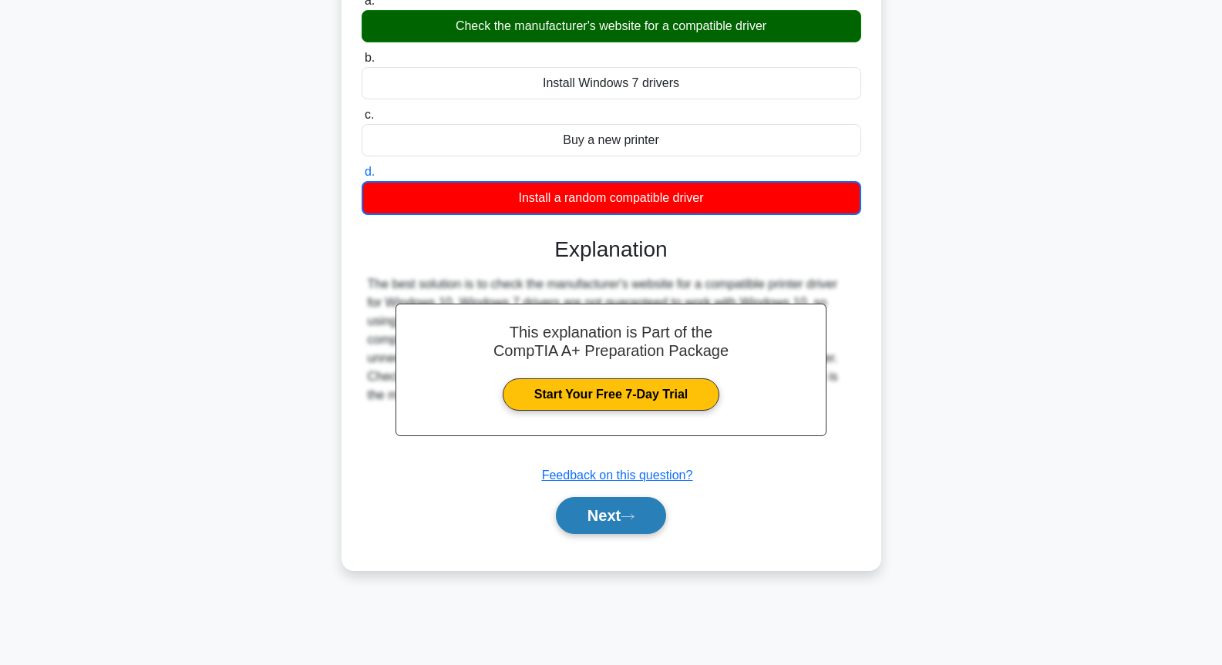
drag, startPoint x: 604, startPoint y: 521, endPoint x: 606, endPoint y: 510, distance: 10.9
click at [604, 520] on button "Next" at bounding box center [611, 515] width 110 height 37
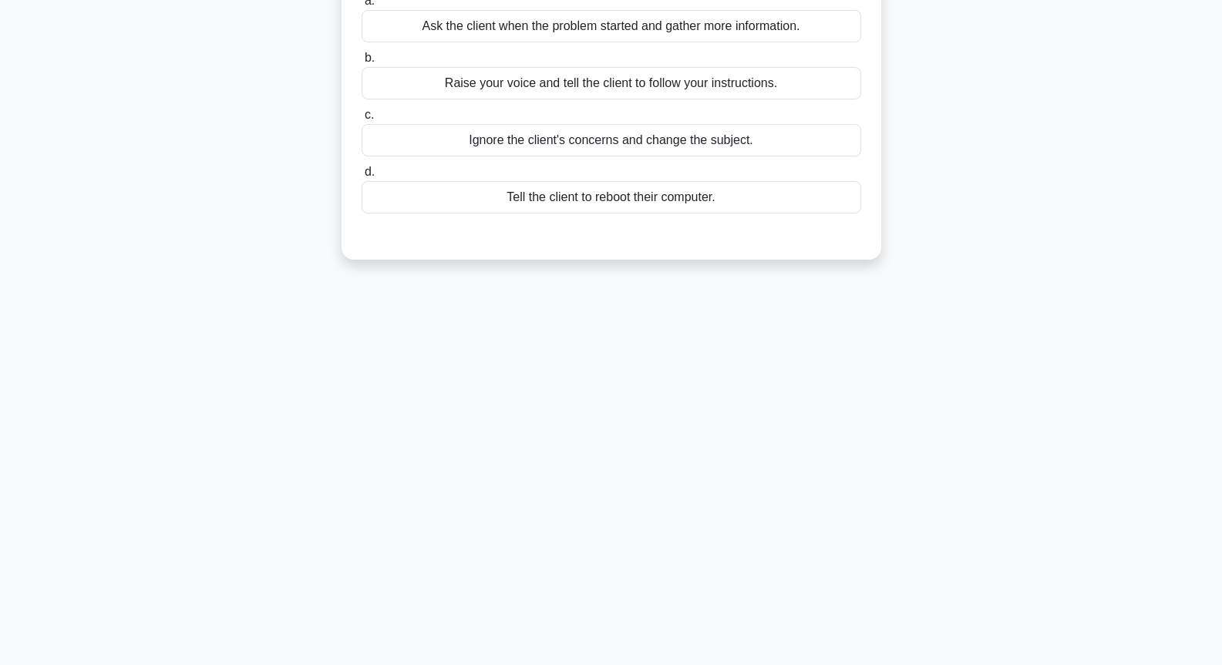
click at [576, 140] on div "Ignore the client's concerns and change the subject." at bounding box center [612, 140] width 500 height 32
click at [362, 120] on input "c. Ignore the client's concerns and change the subject." at bounding box center [362, 115] width 0 height 10
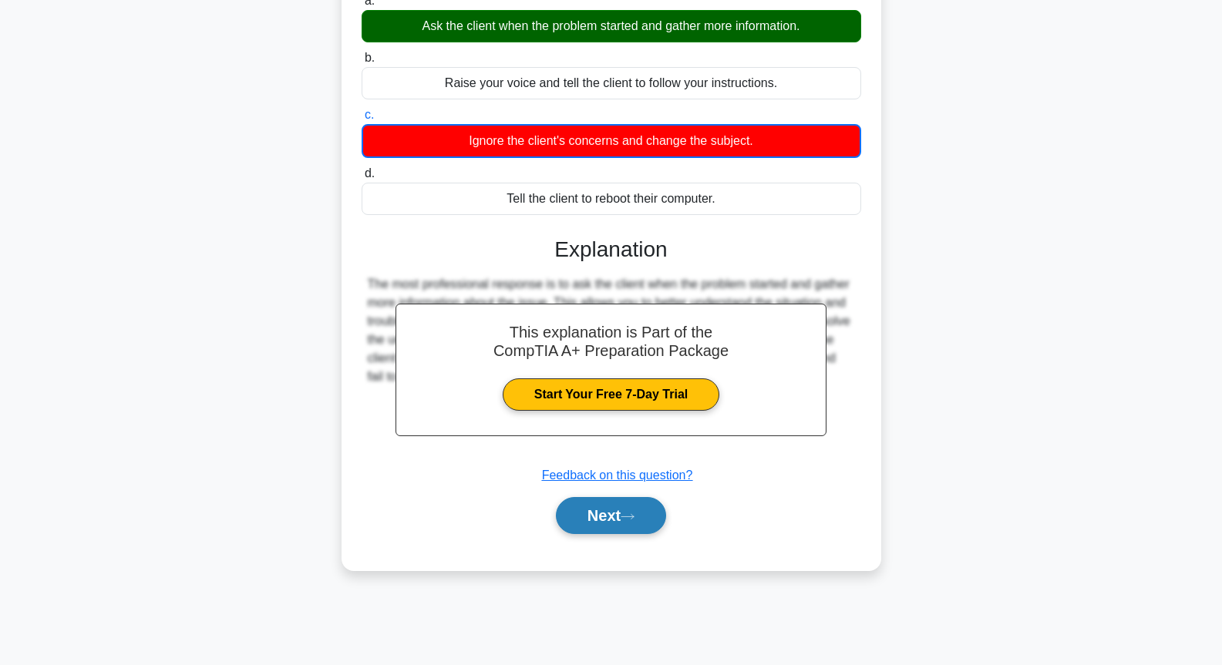
click at [607, 516] on button "Next" at bounding box center [611, 515] width 110 height 37
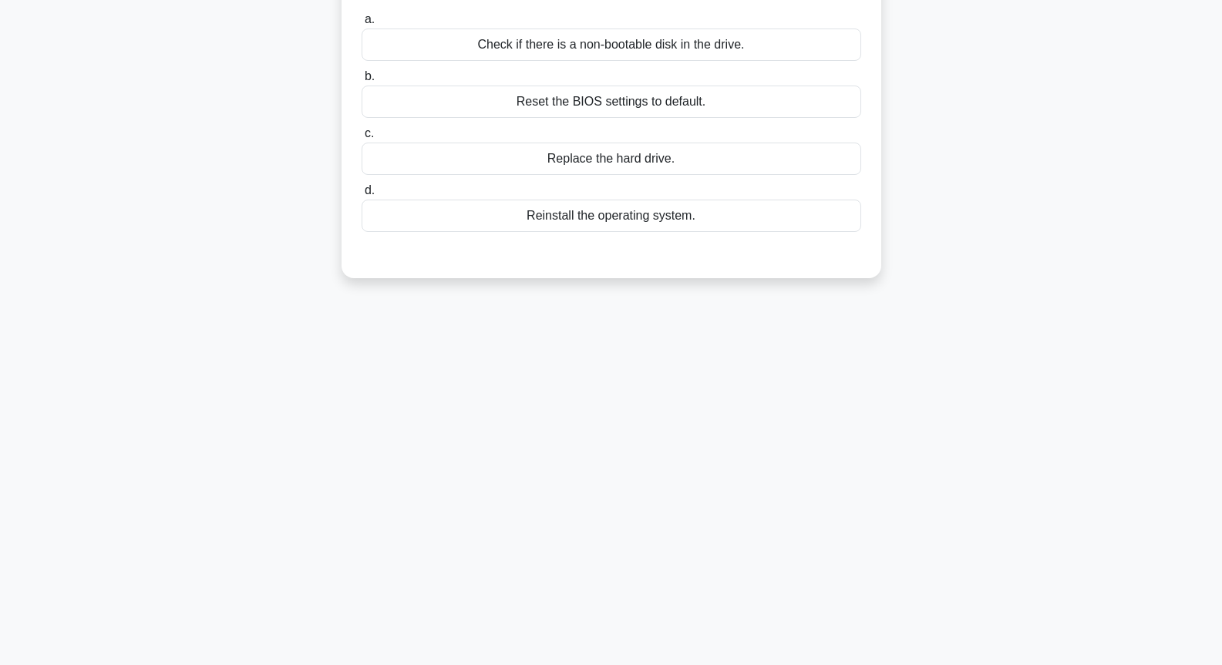
click at [650, 145] on div "Replace the hard drive." at bounding box center [612, 159] width 500 height 32
click at [362, 139] on input "c. Replace the hard drive." at bounding box center [362, 134] width 0 height 10
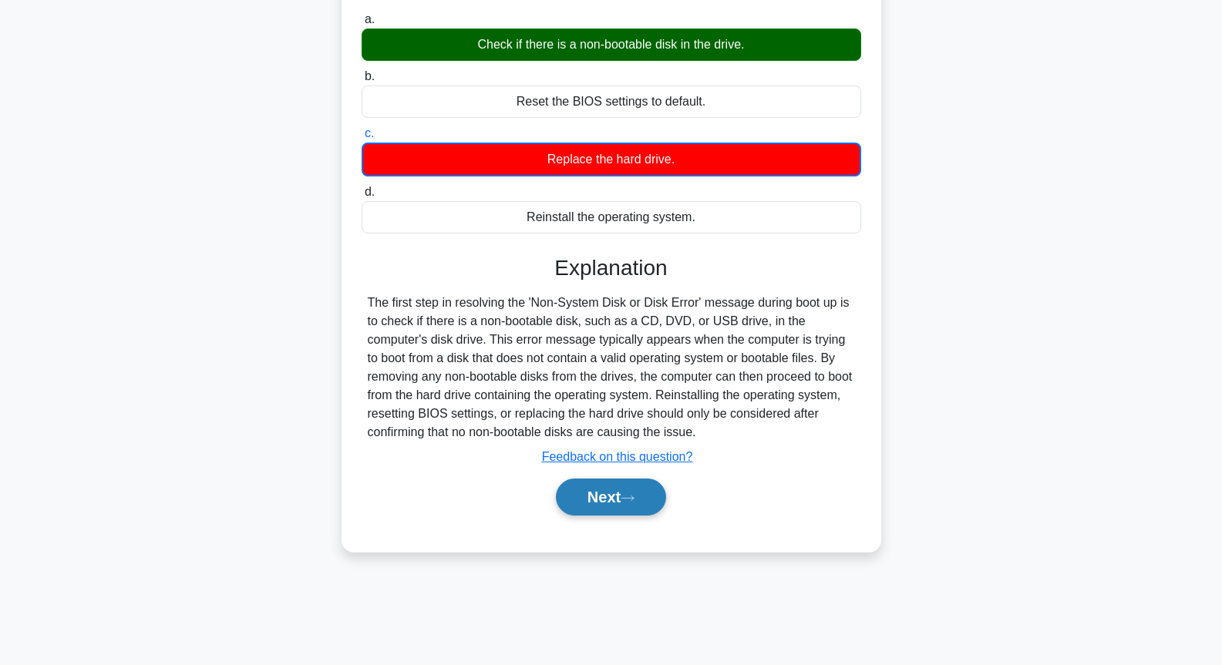
click at [634, 490] on button "Next" at bounding box center [611, 497] width 110 height 37
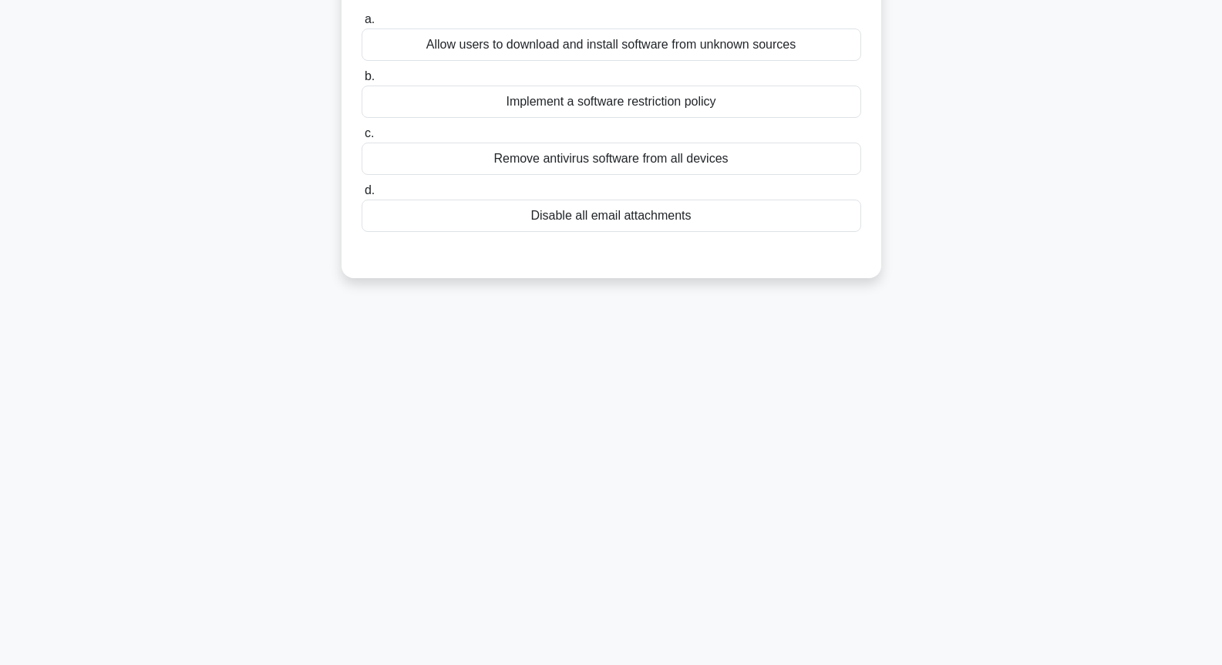
click at [627, 148] on div "Remove antivirus software from all devices" at bounding box center [612, 159] width 500 height 32
click at [362, 139] on input "c. Remove antivirus software from all devices" at bounding box center [362, 134] width 0 height 10
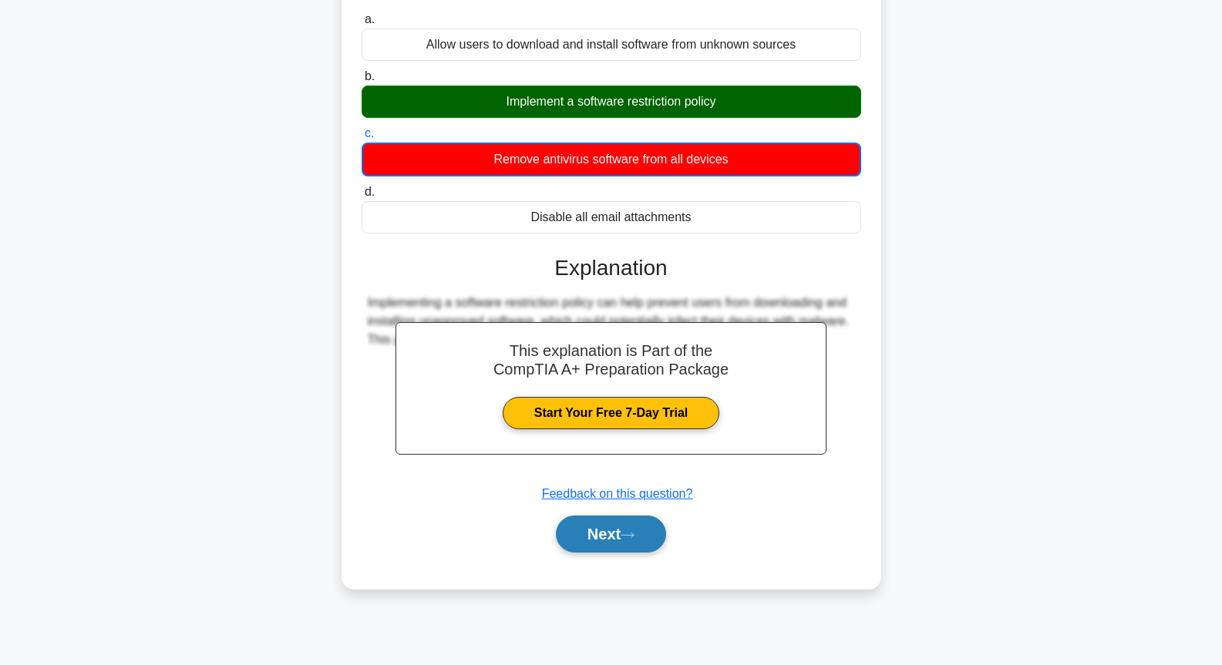
click at [609, 518] on button "Next" at bounding box center [611, 534] width 110 height 37
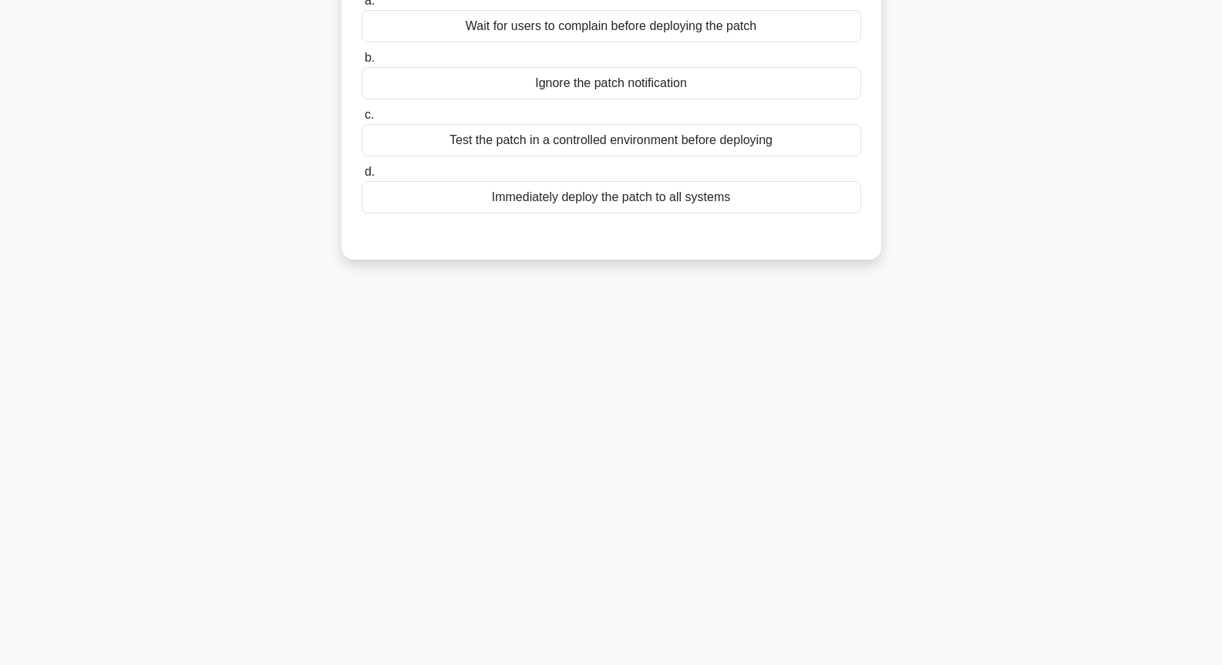
click at [568, 136] on div "Test the patch in a controlled environment before deploying" at bounding box center [612, 140] width 500 height 32
click at [362, 120] on input "c. Test the patch in a controlled environment before deploying" at bounding box center [362, 115] width 0 height 10
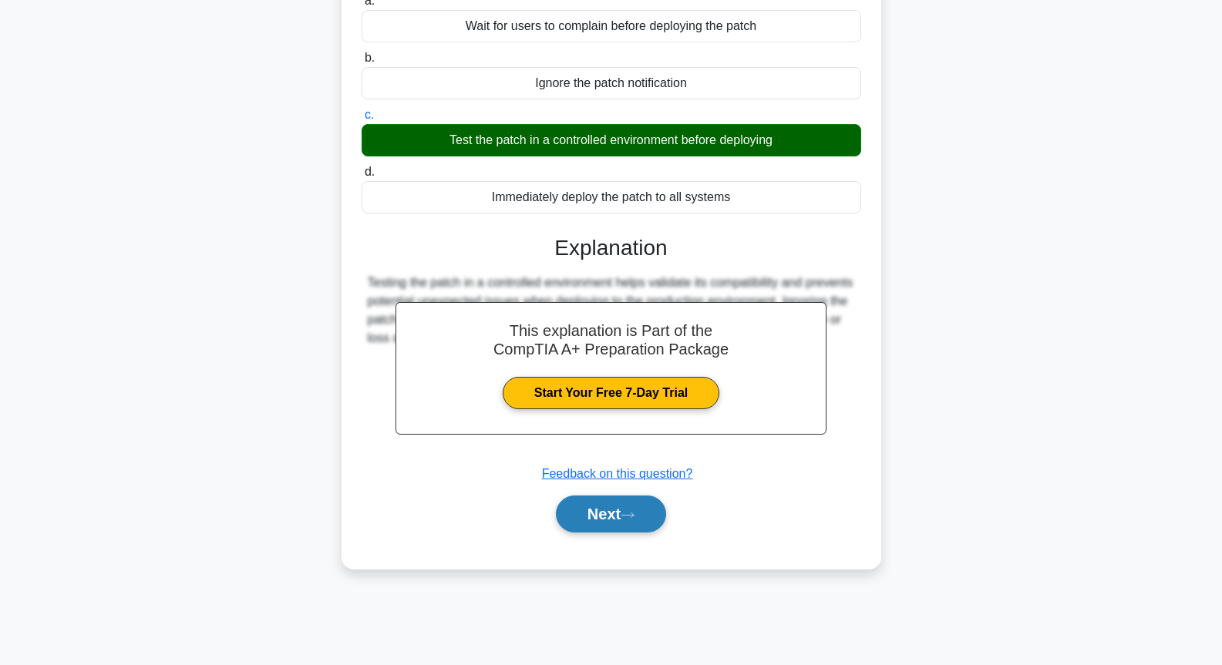
click at [615, 516] on button "Next" at bounding box center [611, 514] width 110 height 37
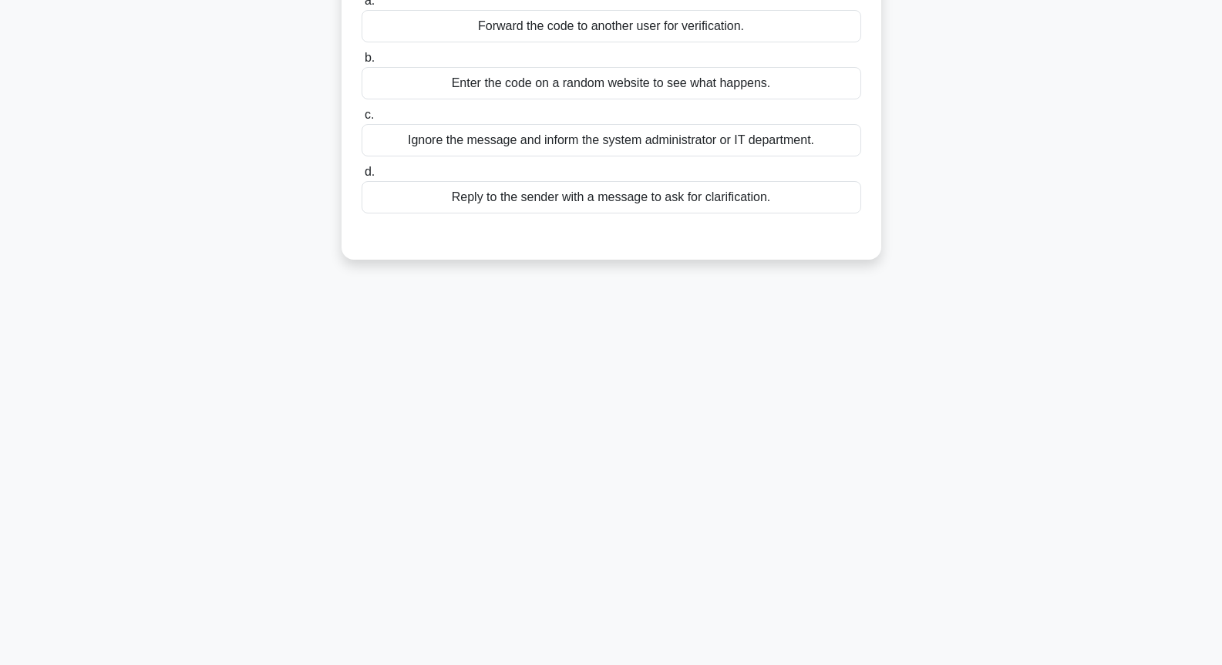
click at [573, 86] on div "Enter the code on a random website to see what happens." at bounding box center [612, 83] width 500 height 32
click at [362, 63] on input "b. Enter the code on a random website to see what happens." at bounding box center [362, 58] width 0 height 10
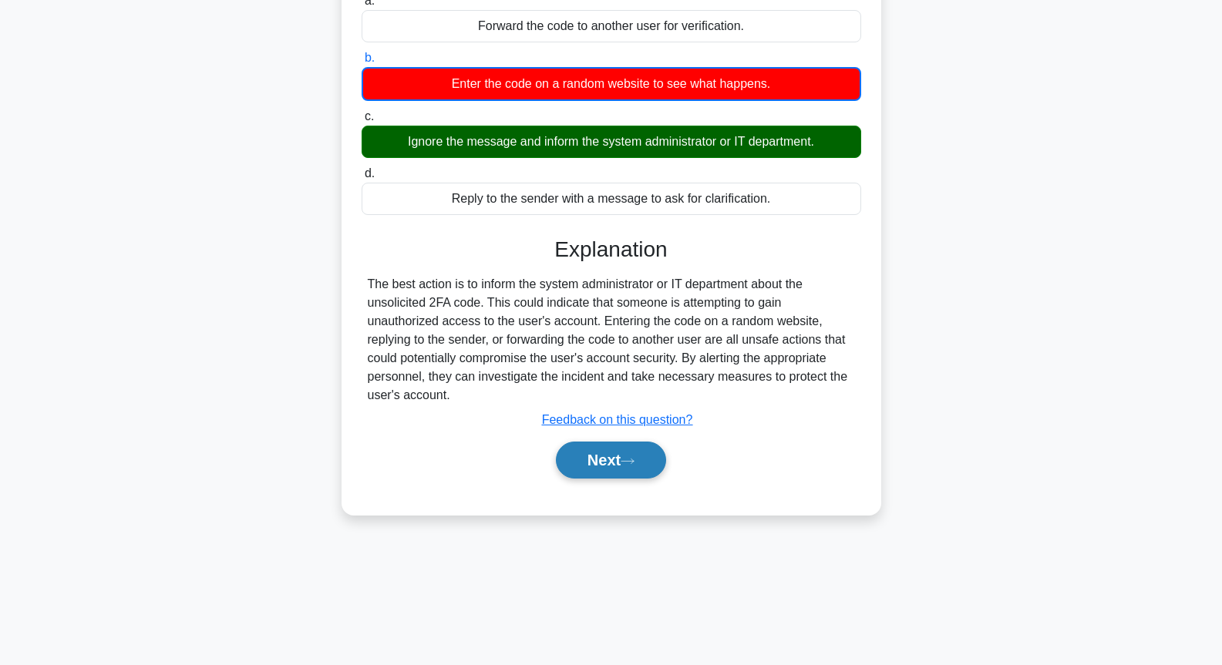
click at [625, 465] on button "Next" at bounding box center [611, 460] width 110 height 37
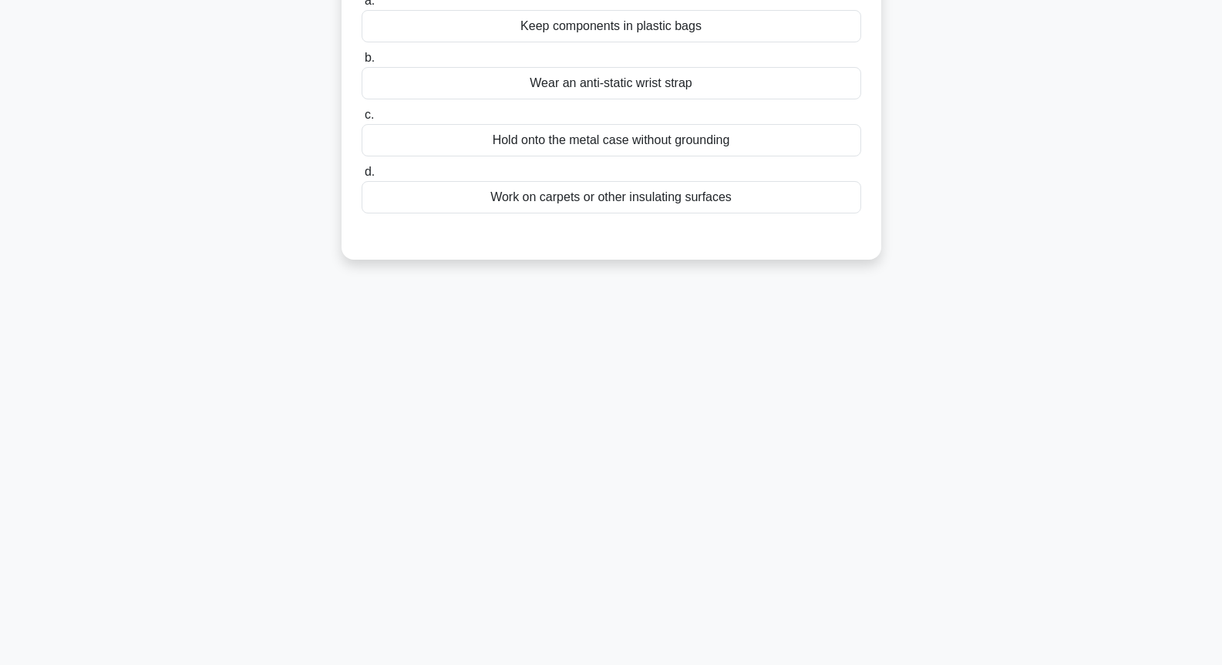
click at [582, 152] on div "Hold onto the metal case without grounding" at bounding box center [612, 140] width 500 height 32
click at [362, 120] on input "c. Hold onto the metal case without grounding" at bounding box center [362, 115] width 0 height 10
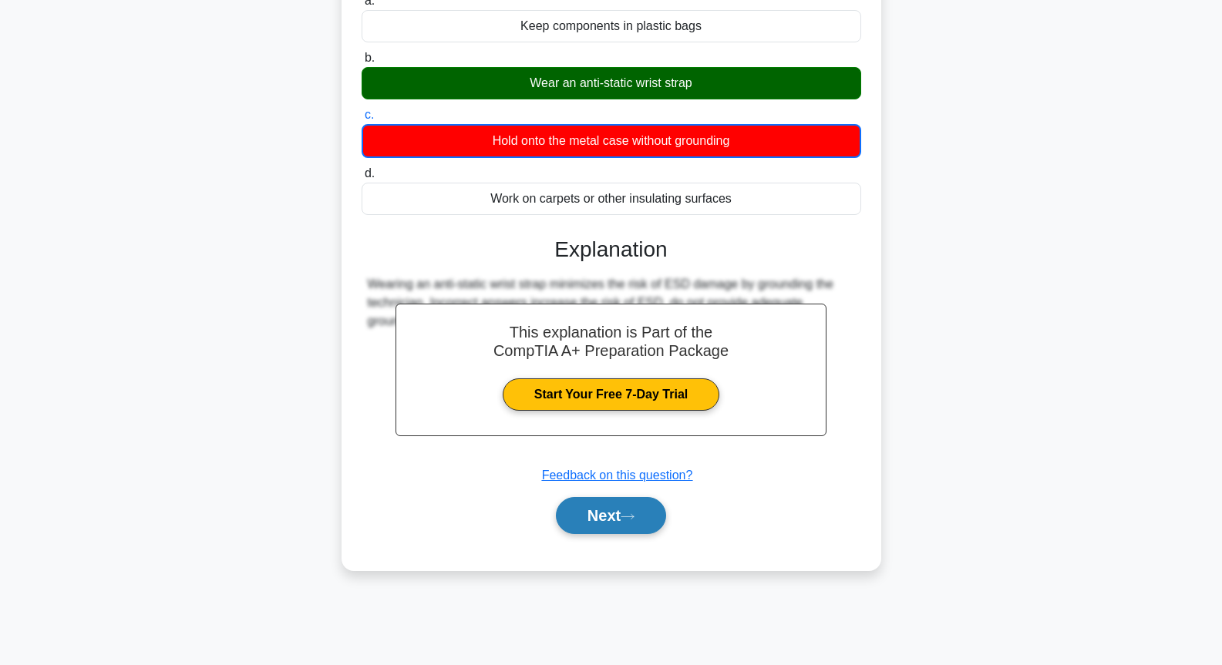
click at [634, 521] on icon at bounding box center [628, 517] width 14 height 8
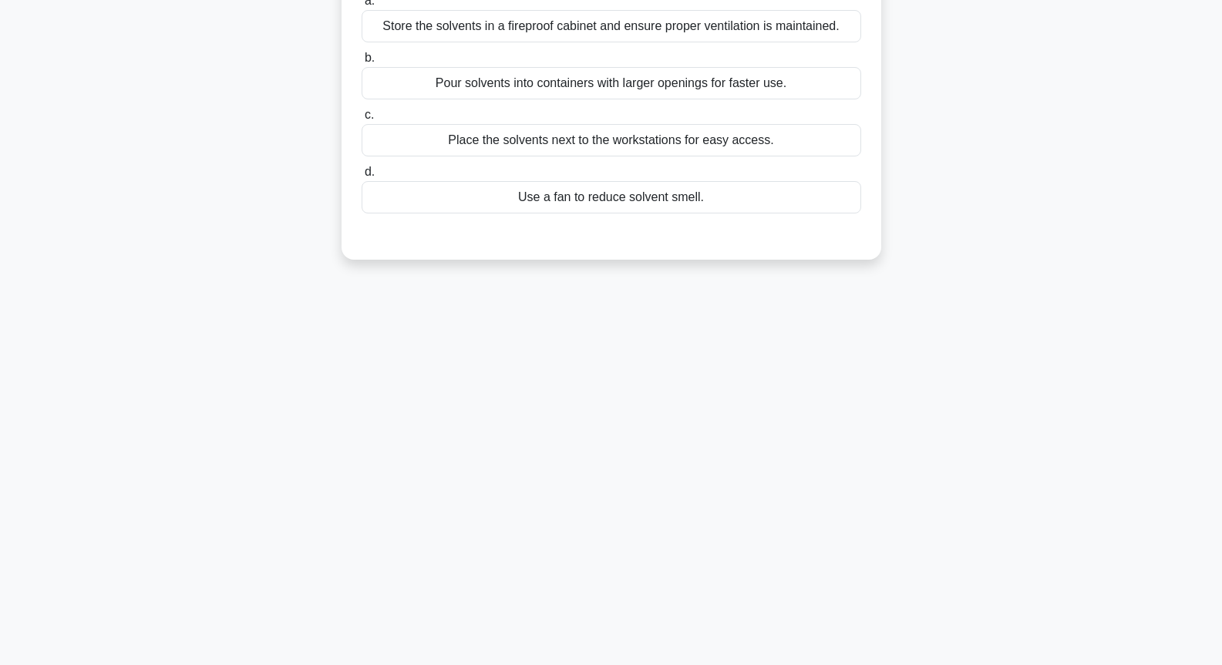
click at [625, 214] on div "Use a fan to reduce solvent smell." at bounding box center [612, 197] width 500 height 32
click at [362, 177] on input "d. Use a fan to reduce solvent smell." at bounding box center [362, 172] width 0 height 10
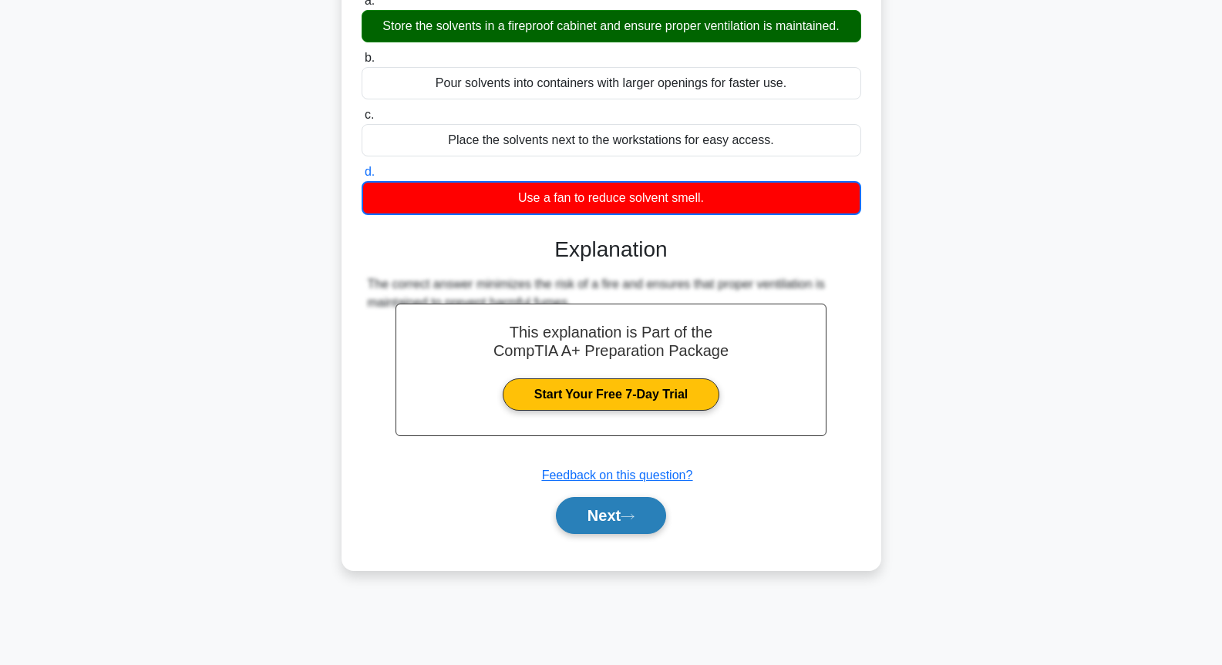
drag, startPoint x: 634, startPoint y: 533, endPoint x: 632, endPoint y: 513, distance: 20.2
click at [634, 531] on button "Next" at bounding box center [611, 515] width 110 height 37
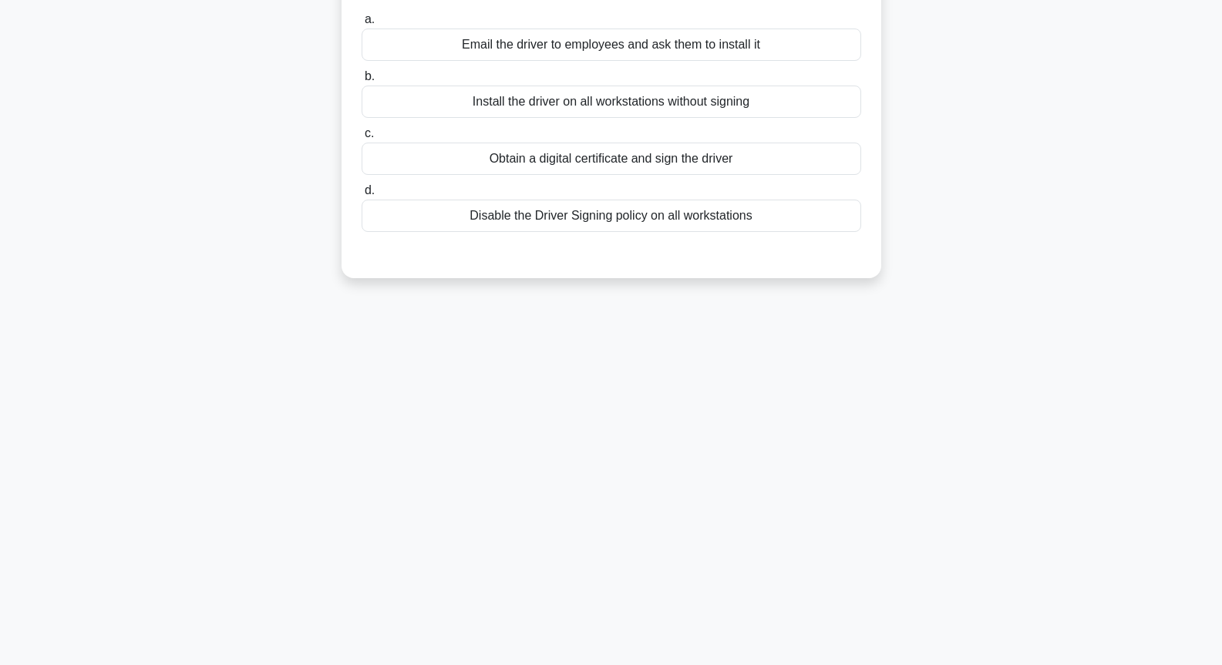
click at [572, 106] on div "Install the driver on all workstations without signing" at bounding box center [612, 102] width 500 height 32
click at [362, 82] on input "b. Install the driver on all workstations without signing" at bounding box center [362, 77] width 0 height 10
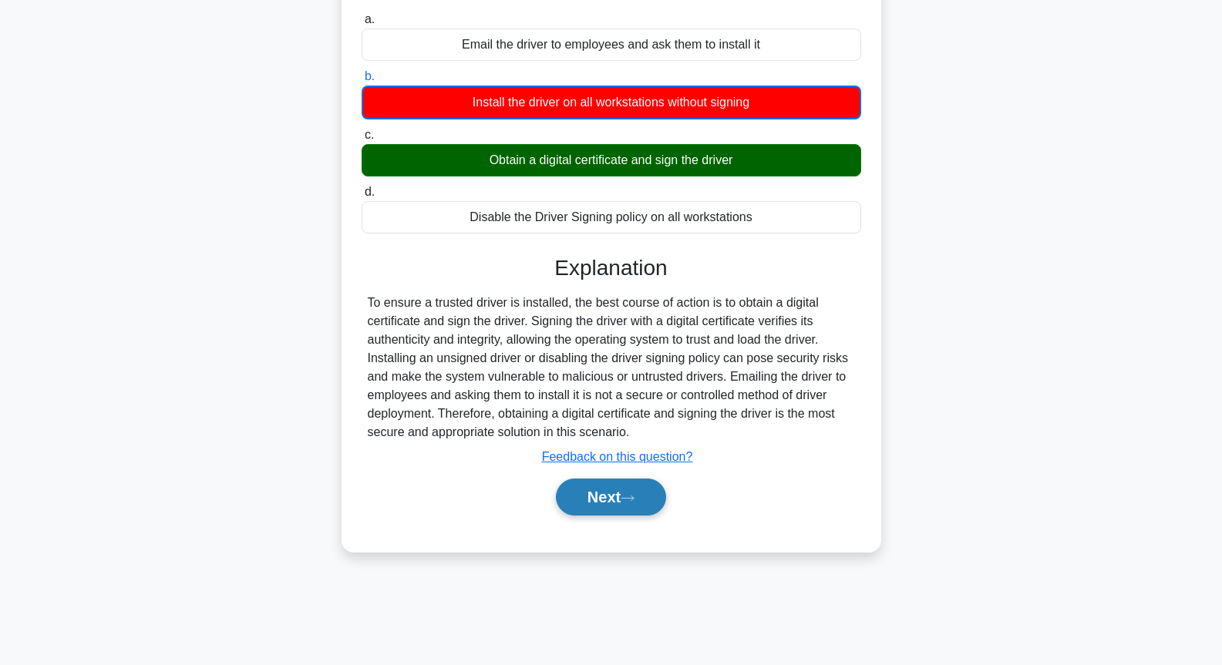
click at [625, 516] on button "Next" at bounding box center [611, 497] width 110 height 37
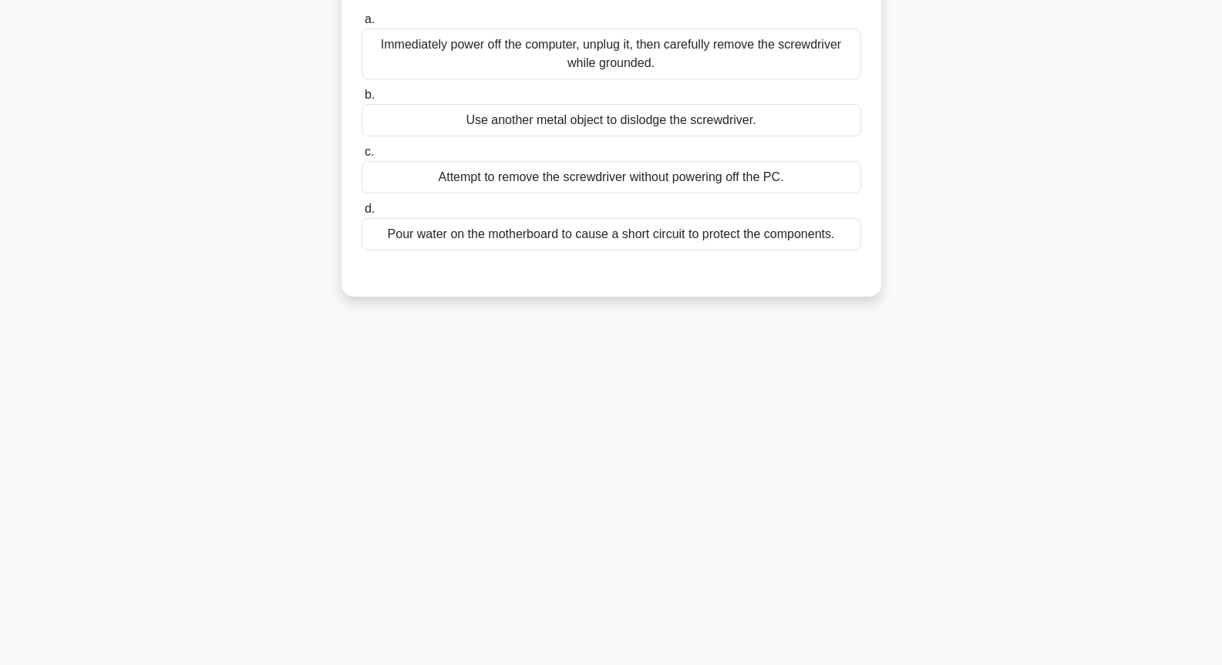
click at [558, 190] on div "Attempt to remove the screwdriver without powering off the PC." at bounding box center [612, 177] width 500 height 32
click at [362, 157] on input "c. Attempt to remove the screwdriver without powering off the PC." at bounding box center [362, 152] width 0 height 10
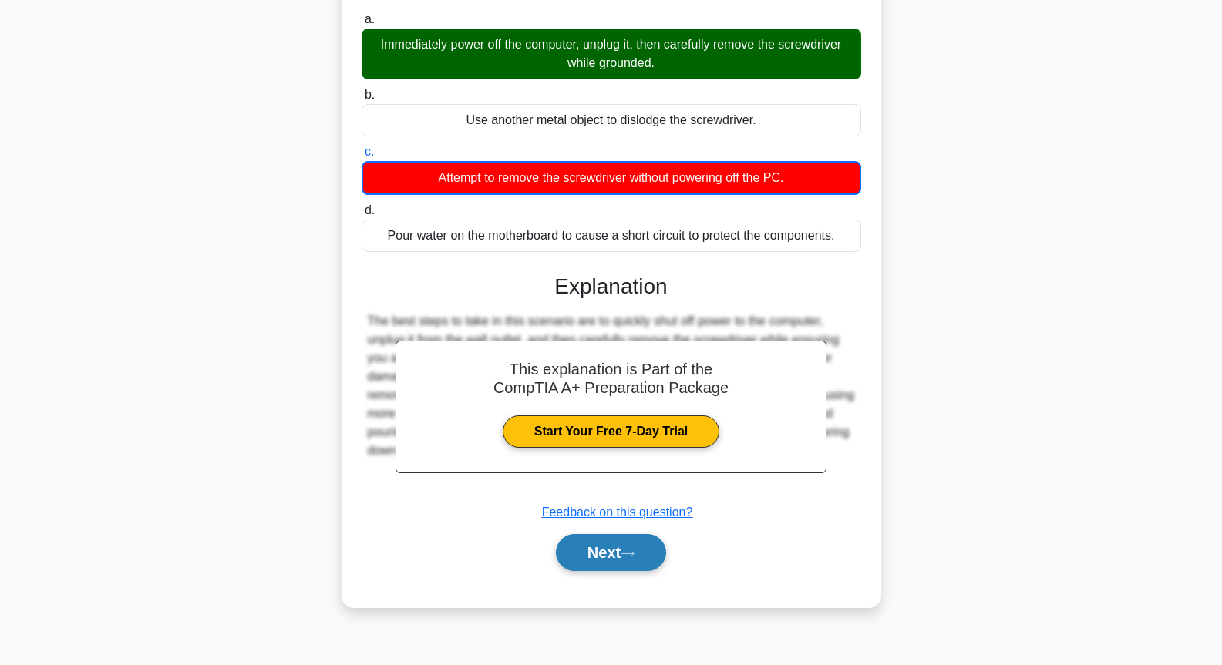
click at [617, 536] on button "Next" at bounding box center [611, 552] width 110 height 37
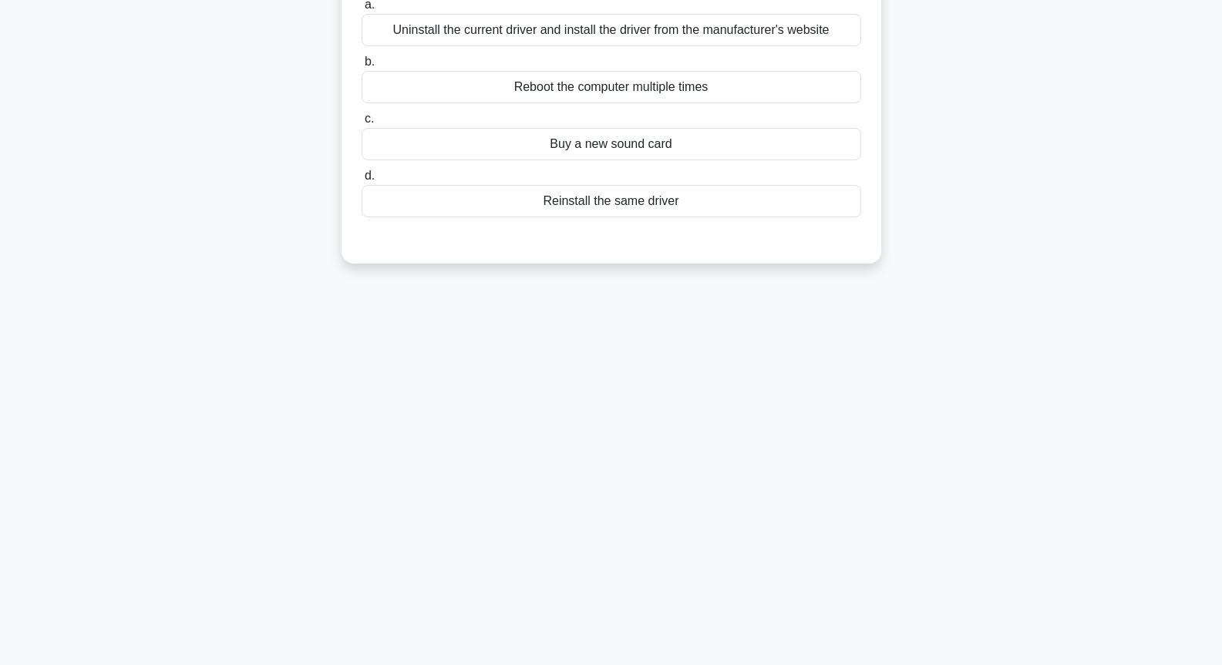
click at [621, 545] on div "87:37 Stop CompTIA A+ Intermediate 40/90 Your friend installed new audio driver…" at bounding box center [612, 273] width 1018 height 771
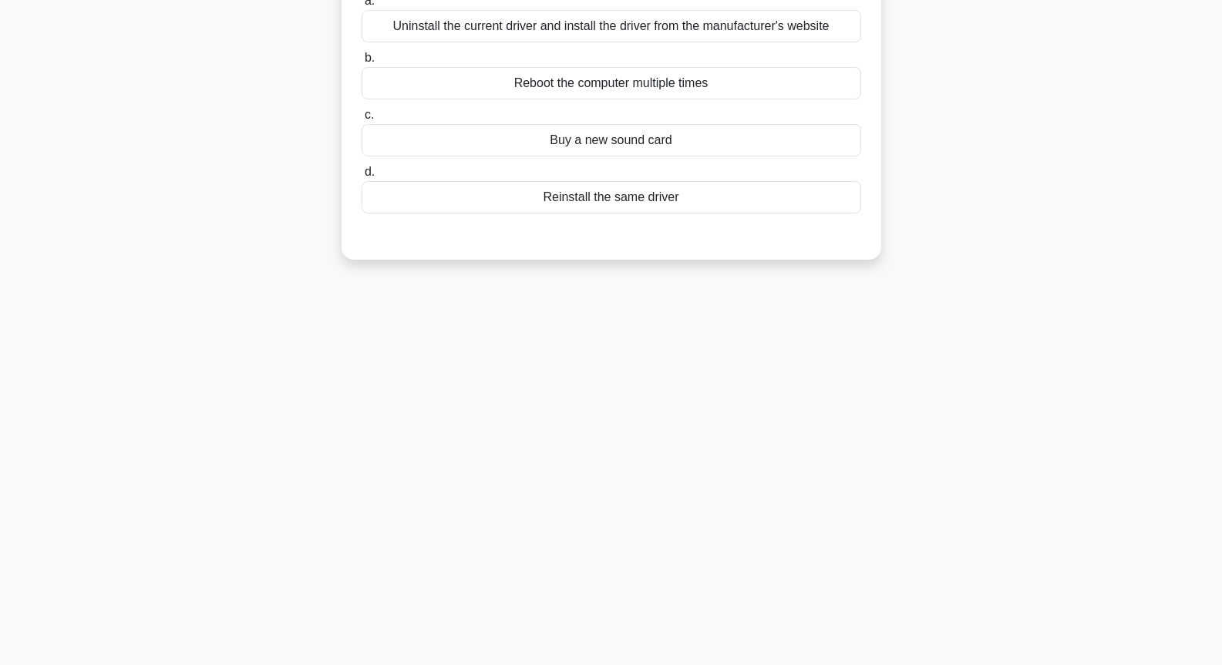
click at [676, 25] on div "Uninstall the current driver and install the driver from the manufacturer's web…" at bounding box center [612, 26] width 500 height 32
click at [362, 6] on input "a. Uninstall the current driver and install the driver from the manufacturer's …" at bounding box center [362, 1] width 0 height 10
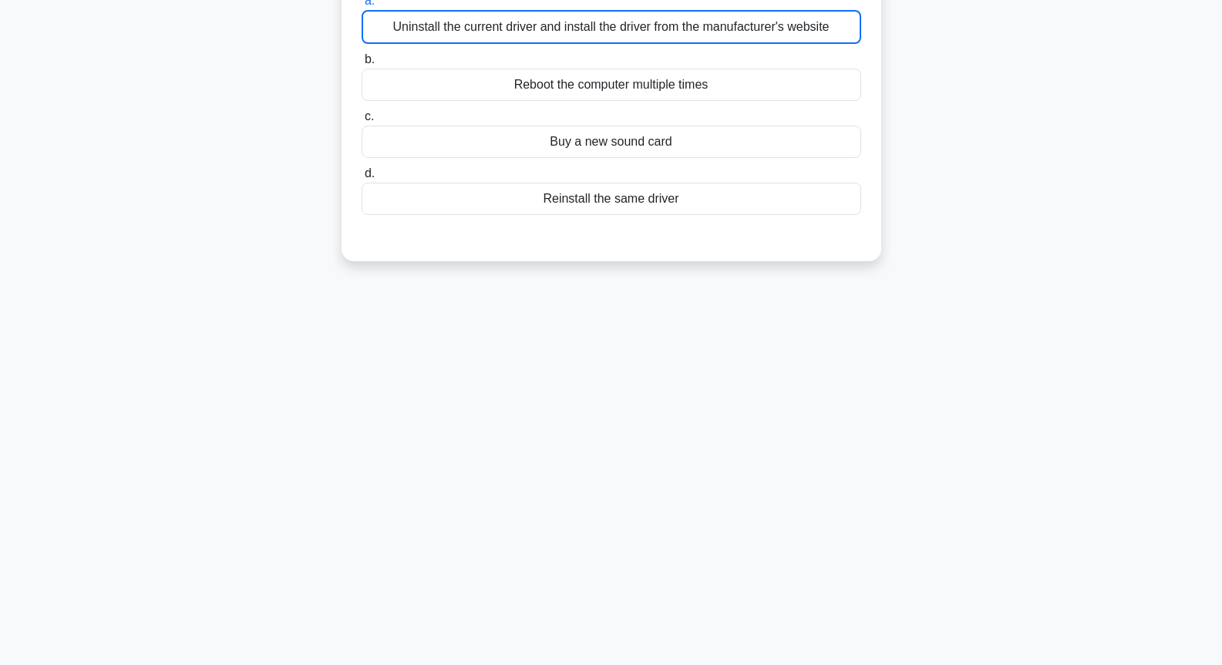
scroll to position [166, 0]
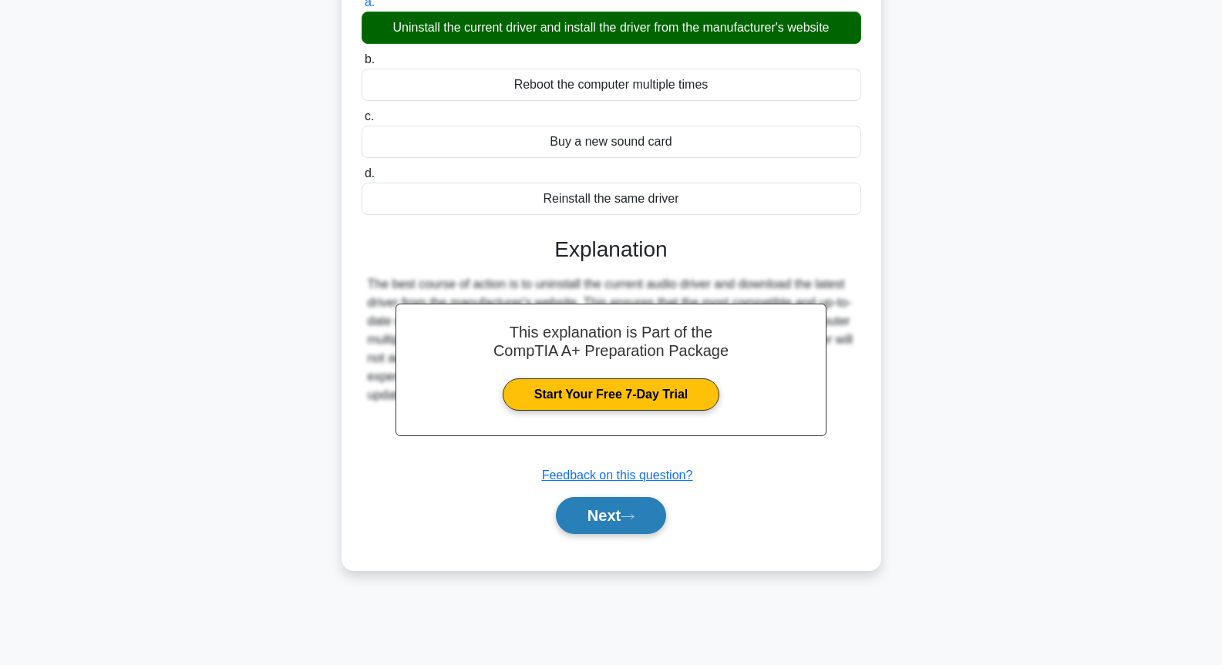
click at [638, 530] on button "Next" at bounding box center [611, 515] width 110 height 37
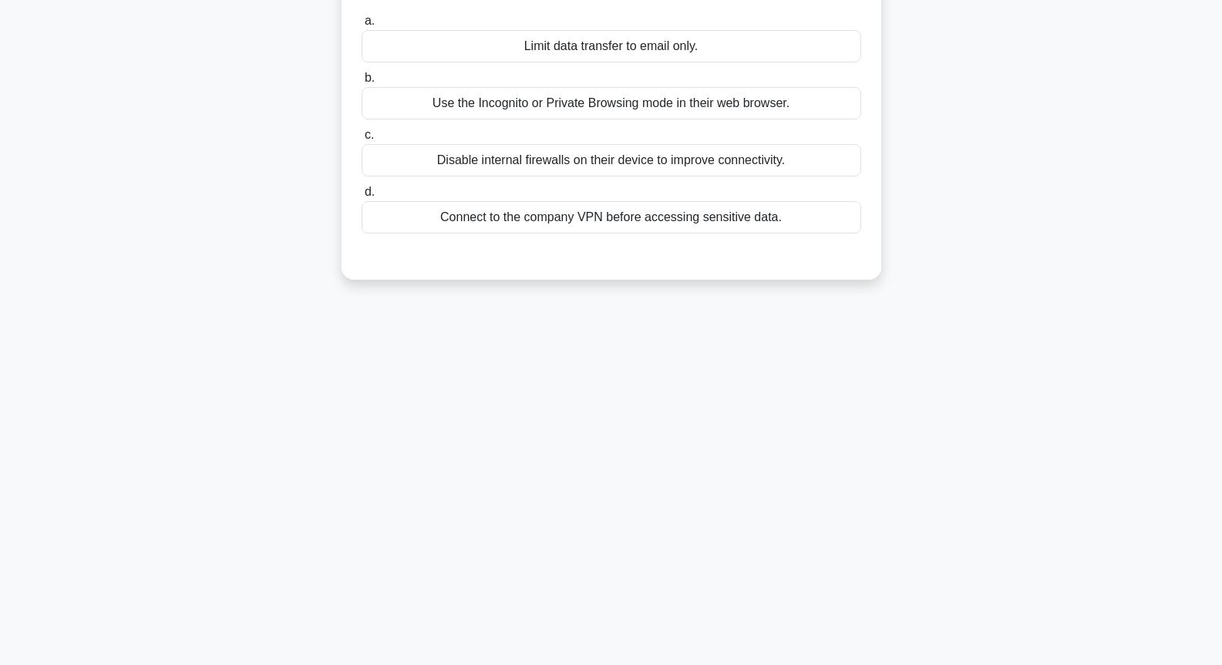
click at [588, 151] on div "Disable internal firewalls on their device to improve connectivity." at bounding box center [612, 160] width 500 height 32
click at [362, 140] on input "c. Disable internal firewalls on their device to improve connectivity." at bounding box center [362, 135] width 0 height 10
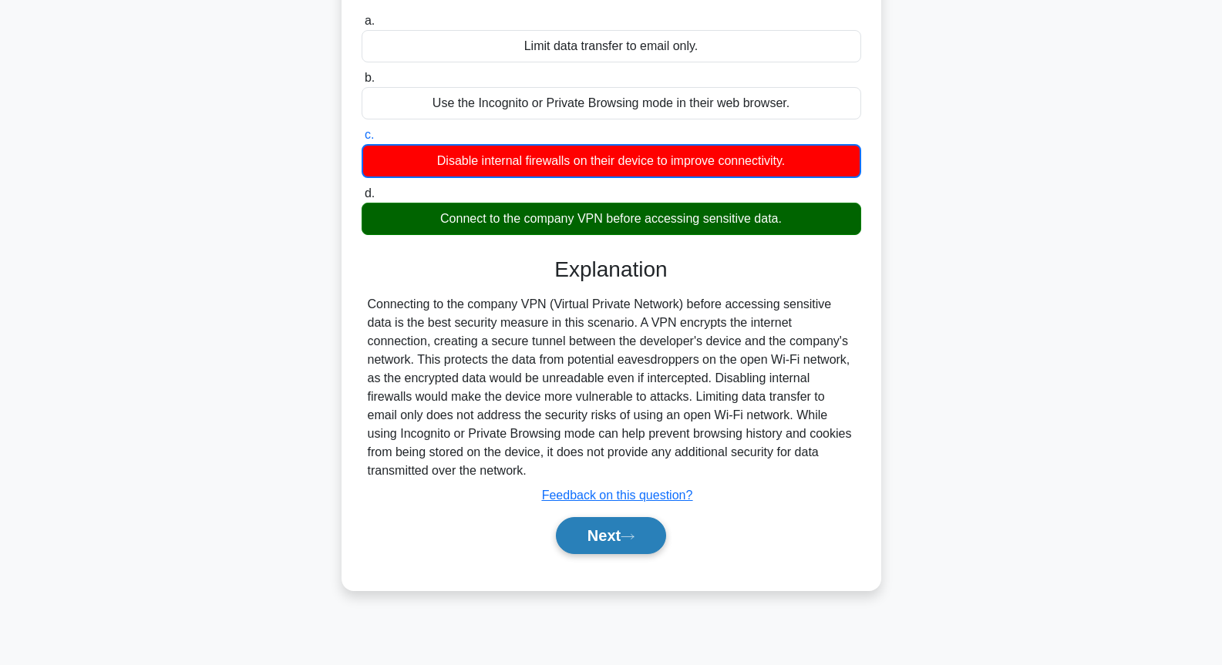
click at [609, 537] on button "Next" at bounding box center [611, 535] width 110 height 37
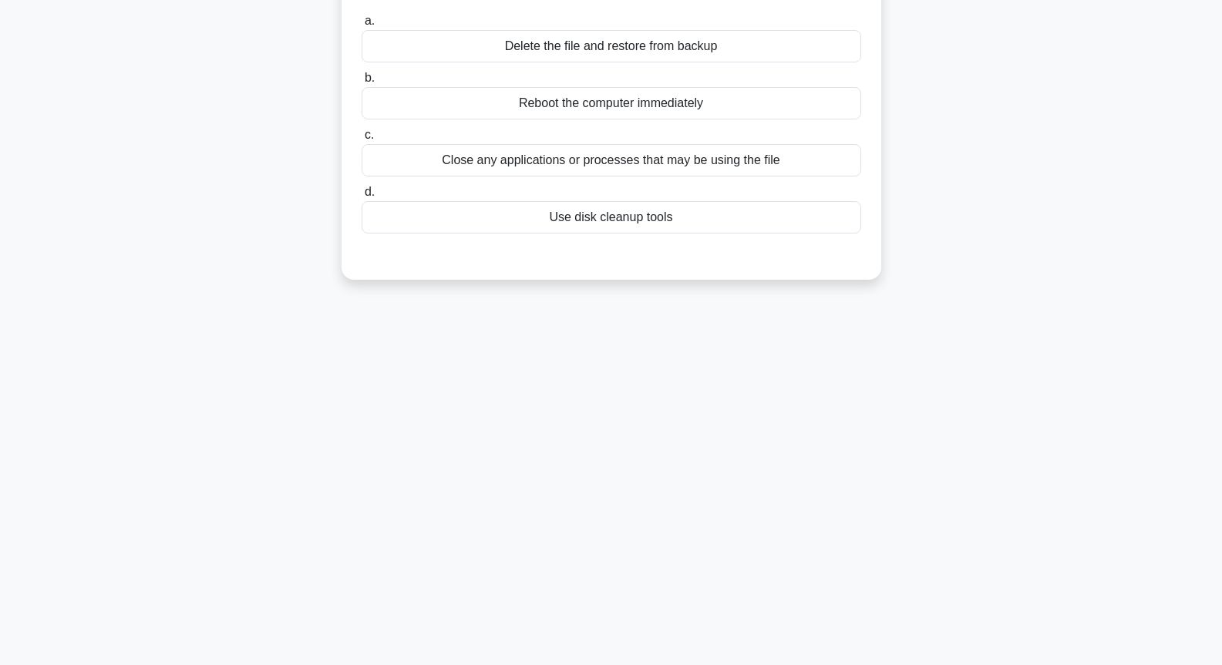
click at [669, 151] on div "Close any applications or processes that may be using the file" at bounding box center [612, 160] width 500 height 32
click at [362, 140] on input "c. Close any applications or processes that may be using the file" at bounding box center [362, 135] width 0 height 10
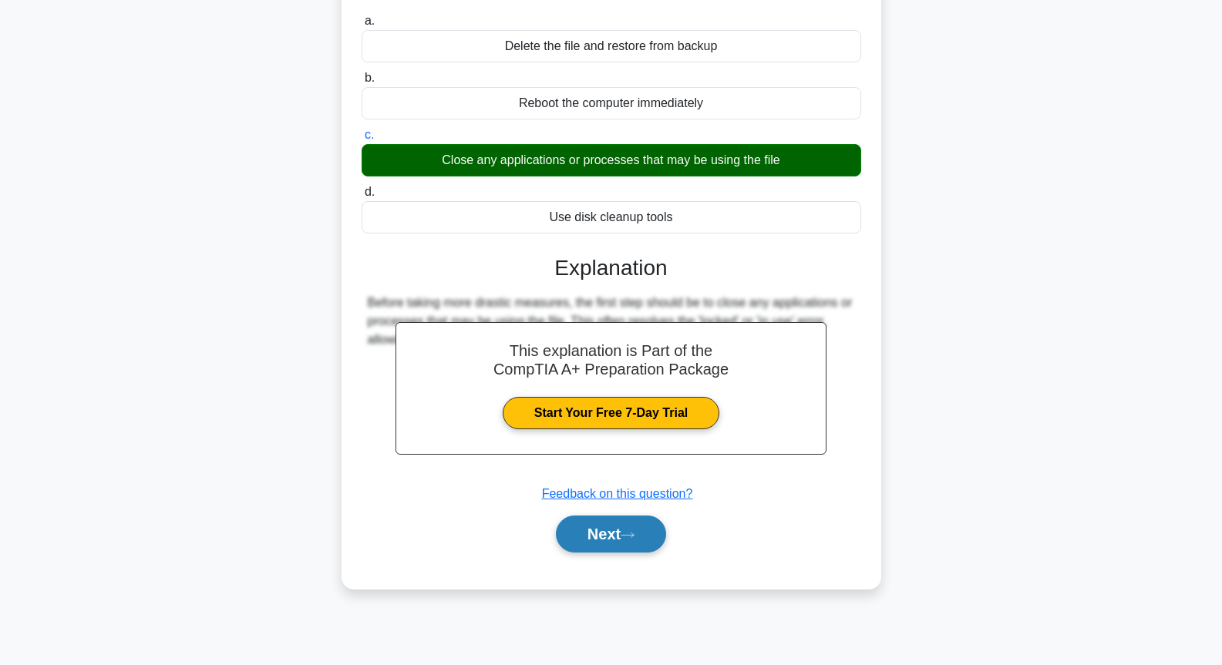
drag, startPoint x: 638, startPoint y: 540, endPoint x: 668, endPoint y: 454, distance: 91.4
click at [634, 539] on icon at bounding box center [628, 535] width 14 height 8
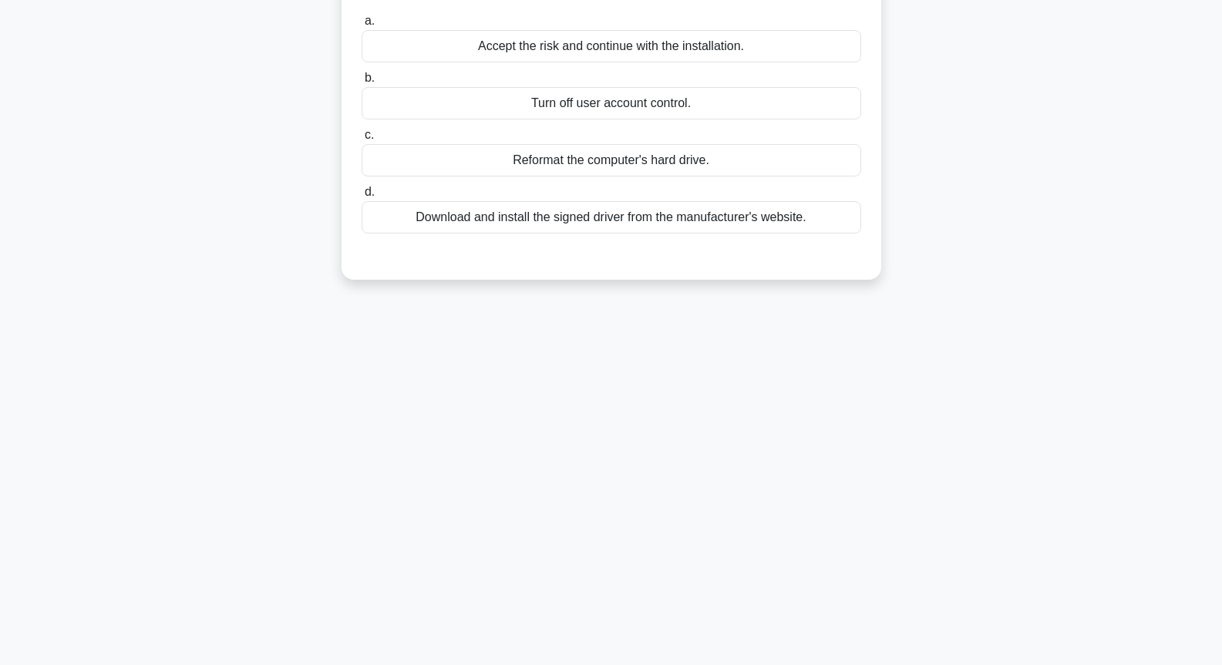
click at [678, 219] on div "Download and install the signed driver from the manufacturer's website." at bounding box center [612, 217] width 500 height 32
click at [362, 197] on input "d. Download and install the signed driver from the manufacturer's website." at bounding box center [362, 192] width 0 height 10
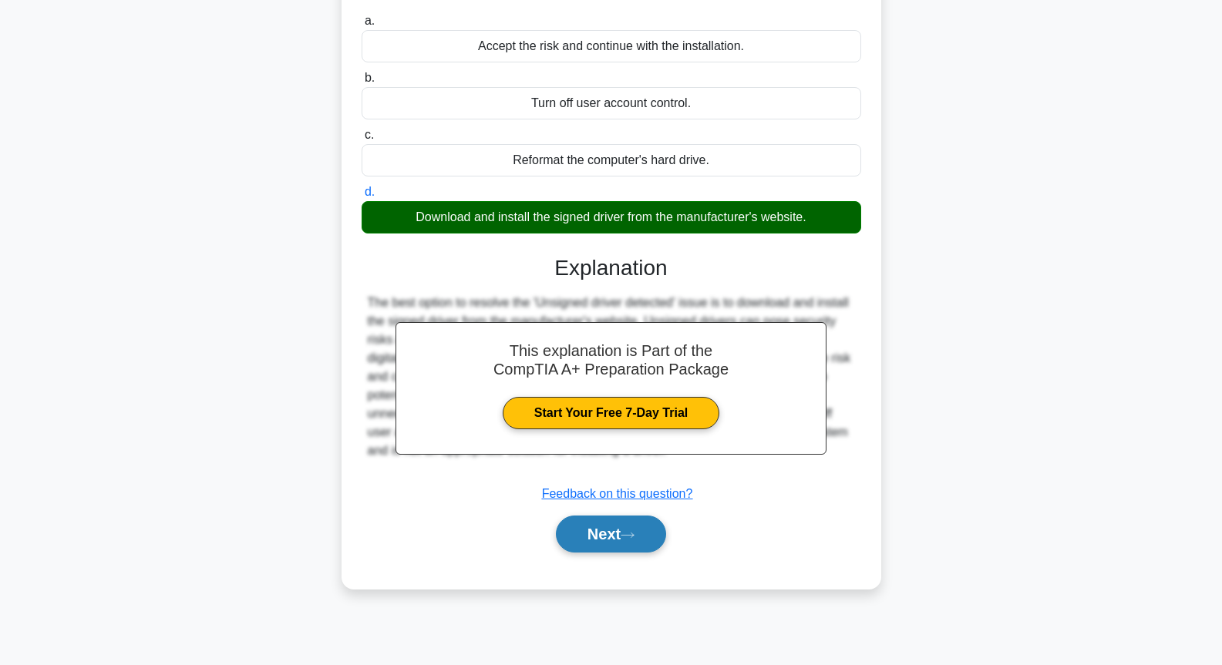
click at [618, 531] on button "Next" at bounding box center [611, 534] width 110 height 37
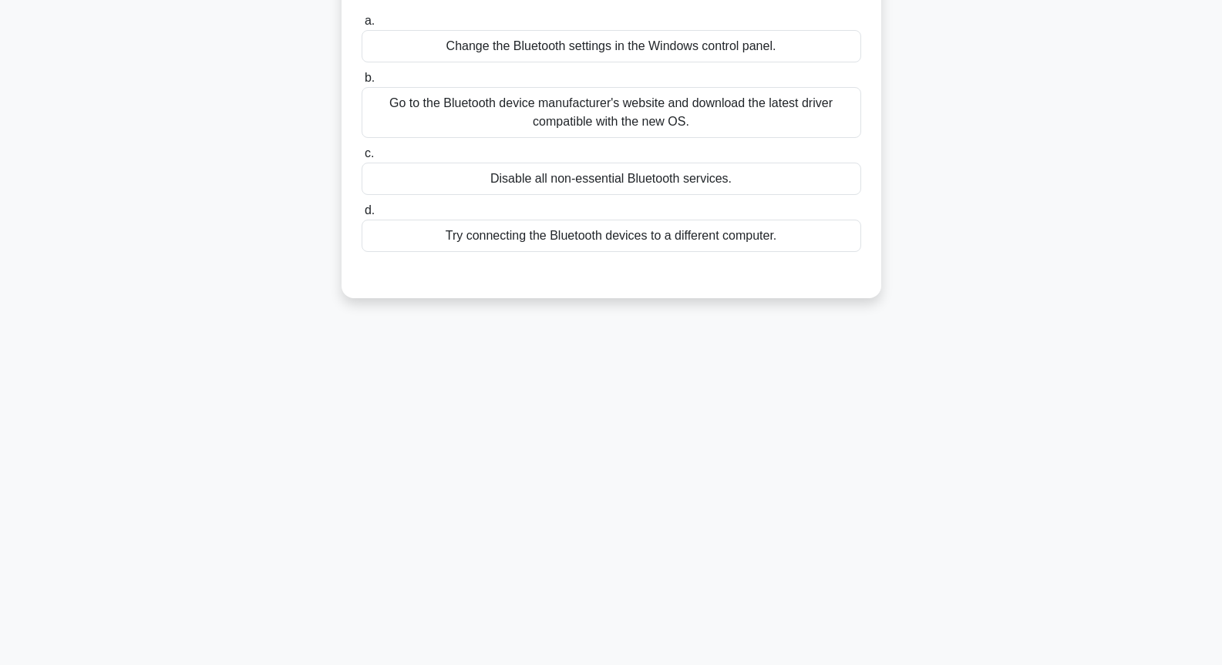
click at [647, 109] on div "Go to the Bluetooth device manufacturer's website and download the latest drive…" at bounding box center [612, 112] width 500 height 51
click at [362, 83] on input "b. Go to the Bluetooth device manufacturer's website and download the latest dr…" at bounding box center [362, 78] width 0 height 10
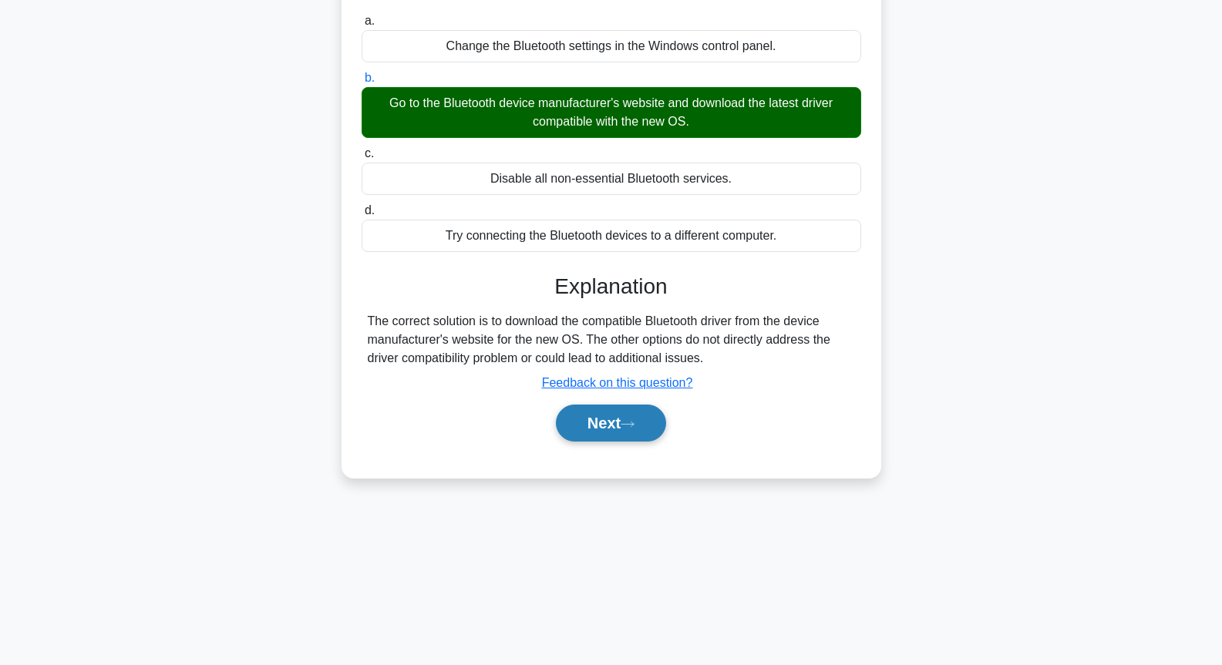
click at [611, 439] on button "Next" at bounding box center [611, 423] width 110 height 37
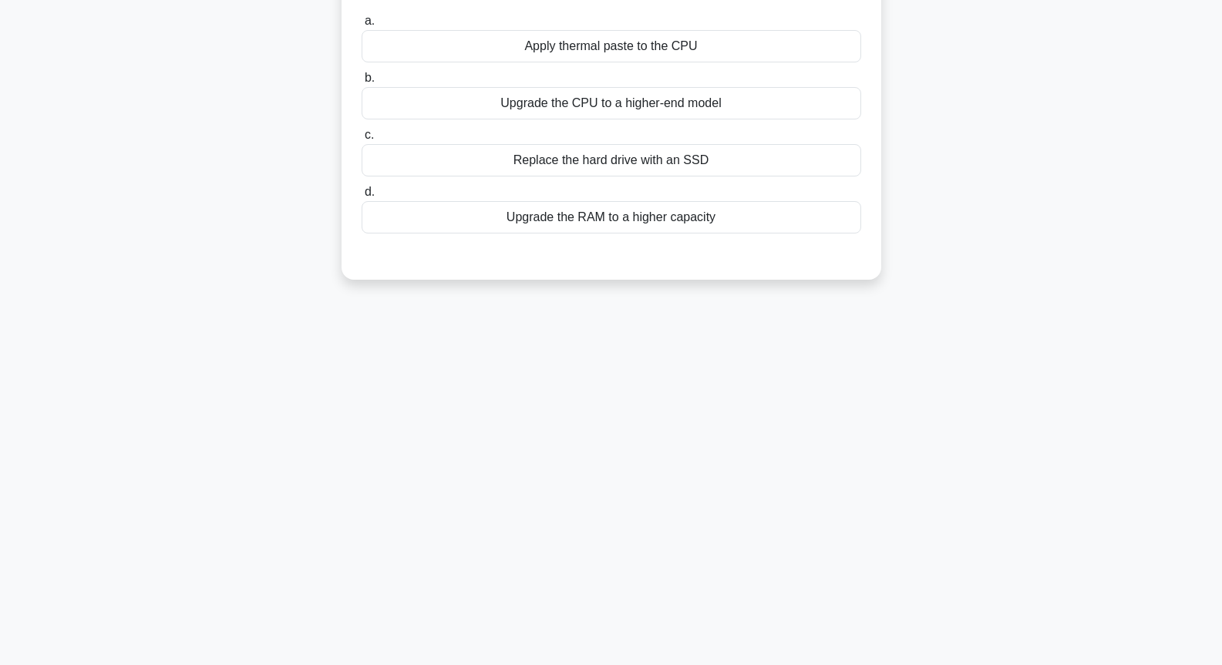
click at [631, 219] on div "Upgrade the RAM to a higher capacity" at bounding box center [612, 217] width 500 height 32
click at [362, 197] on input "d. Upgrade the RAM to a higher capacity" at bounding box center [362, 192] width 0 height 10
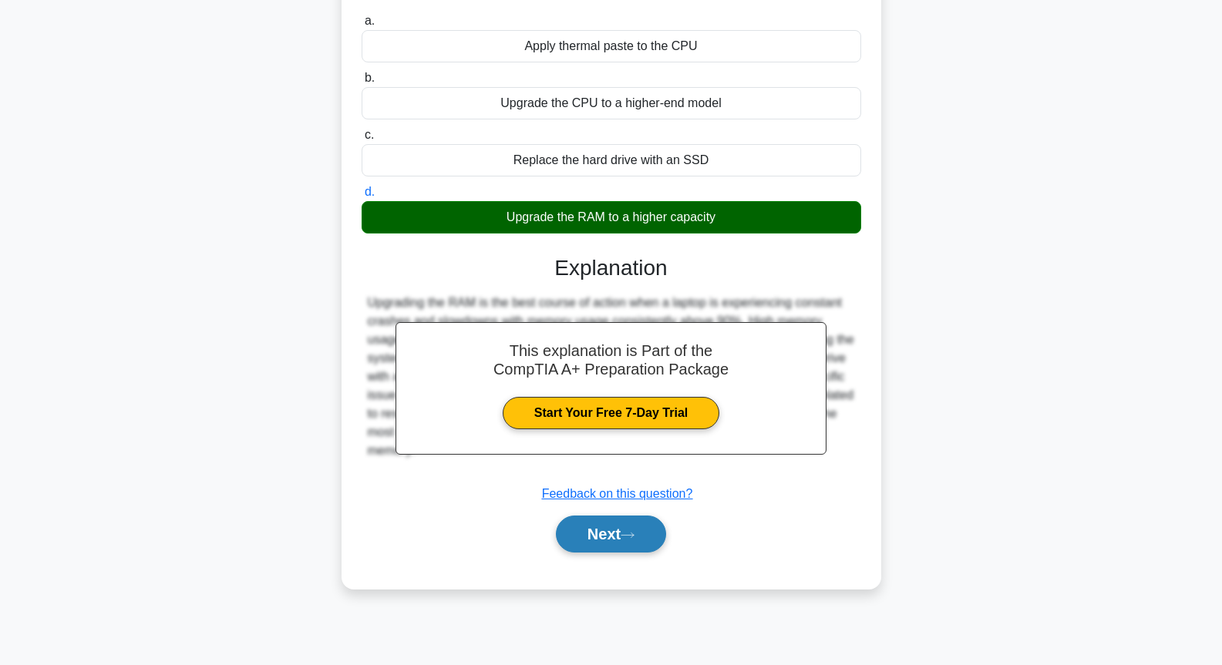
click at [617, 527] on button "Next" at bounding box center [611, 534] width 110 height 37
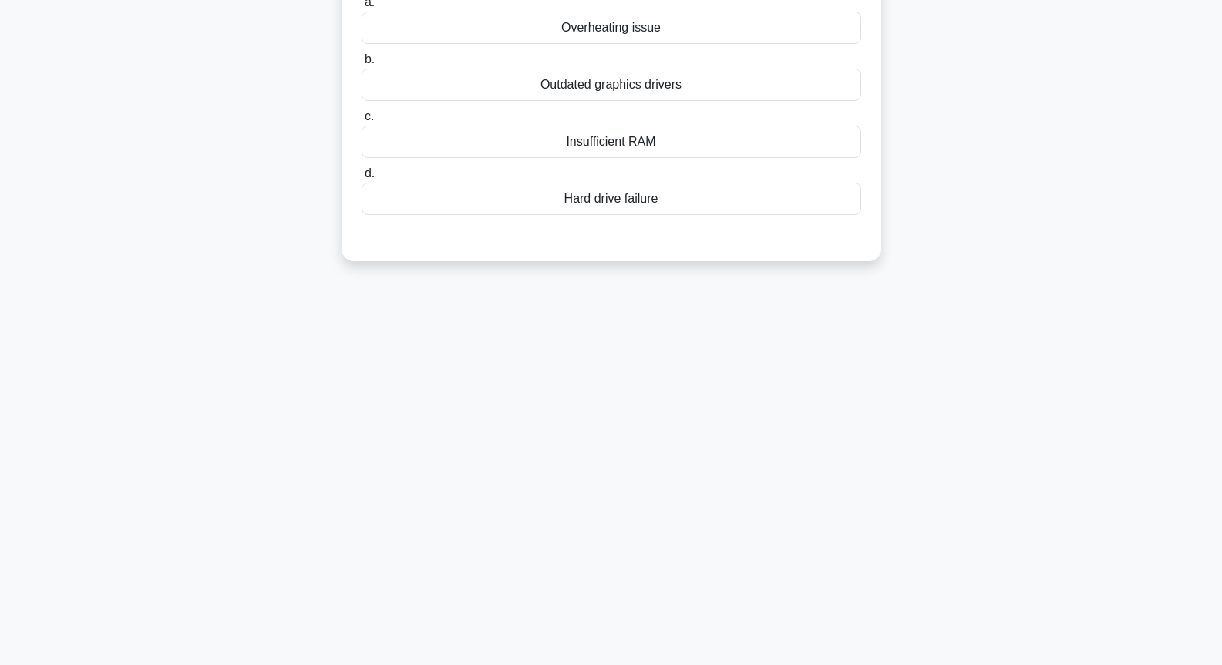
click at [650, 77] on div "Outdated graphics drivers" at bounding box center [612, 85] width 500 height 32
click at [362, 65] on input "b. Outdated graphics drivers" at bounding box center [362, 60] width 0 height 10
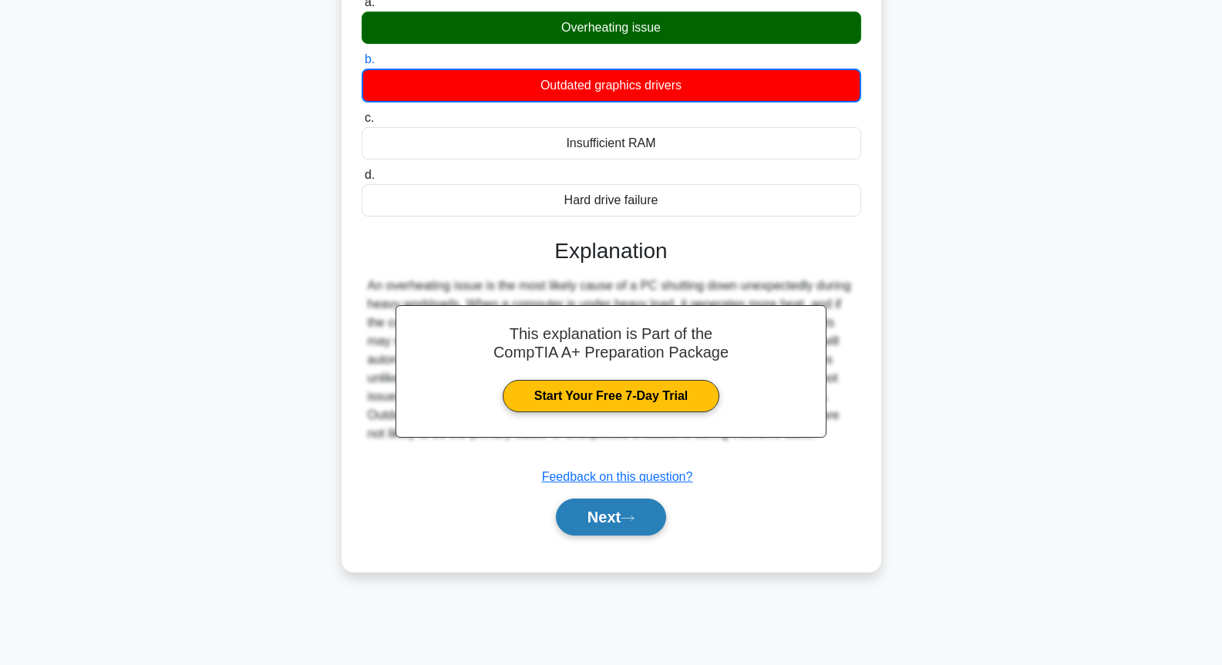
click at [604, 517] on button "Next" at bounding box center [611, 517] width 110 height 37
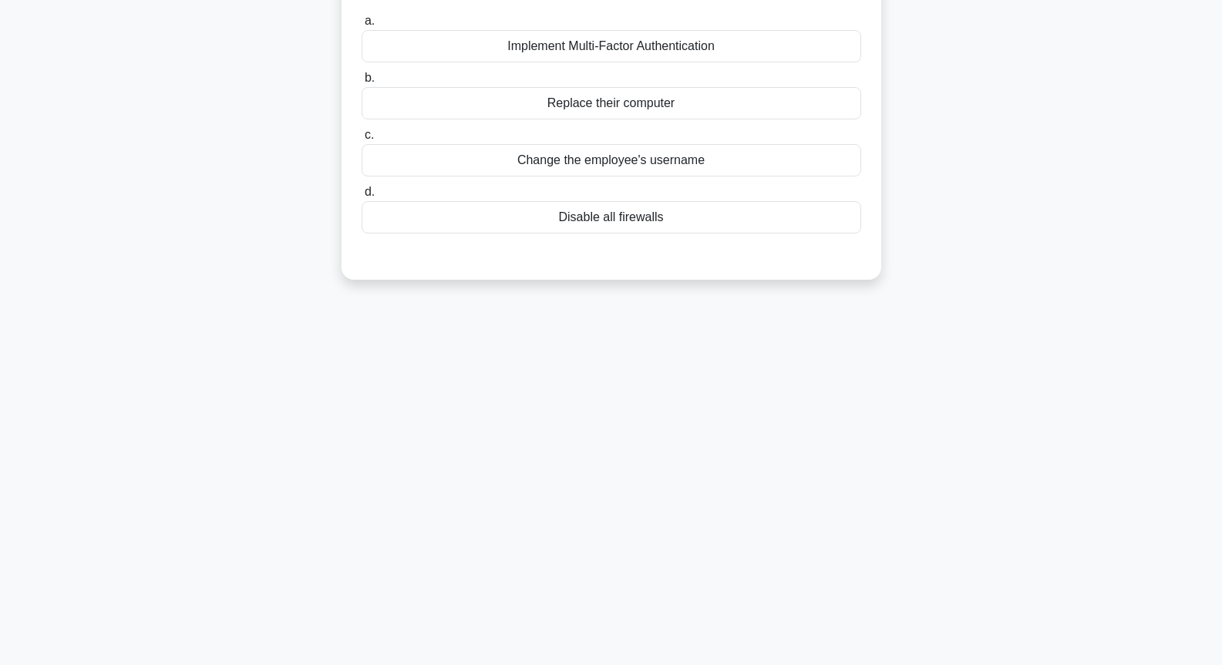
click at [616, 152] on div "Change the employee's username" at bounding box center [612, 160] width 500 height 32
click at [362, 140] on input "c. Change the employee's username" at bounding box center [362, 135] width 0 height 10
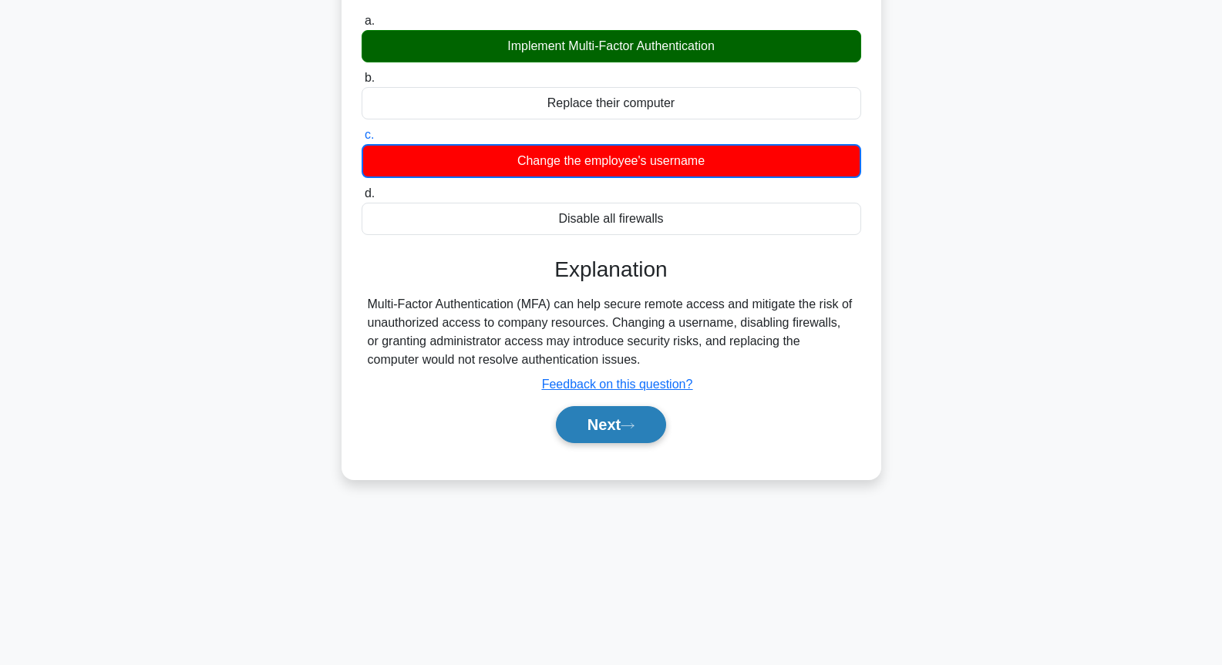
click at [614, 409] on button "Next" at bounding box center [611, 424] width 110 height 37
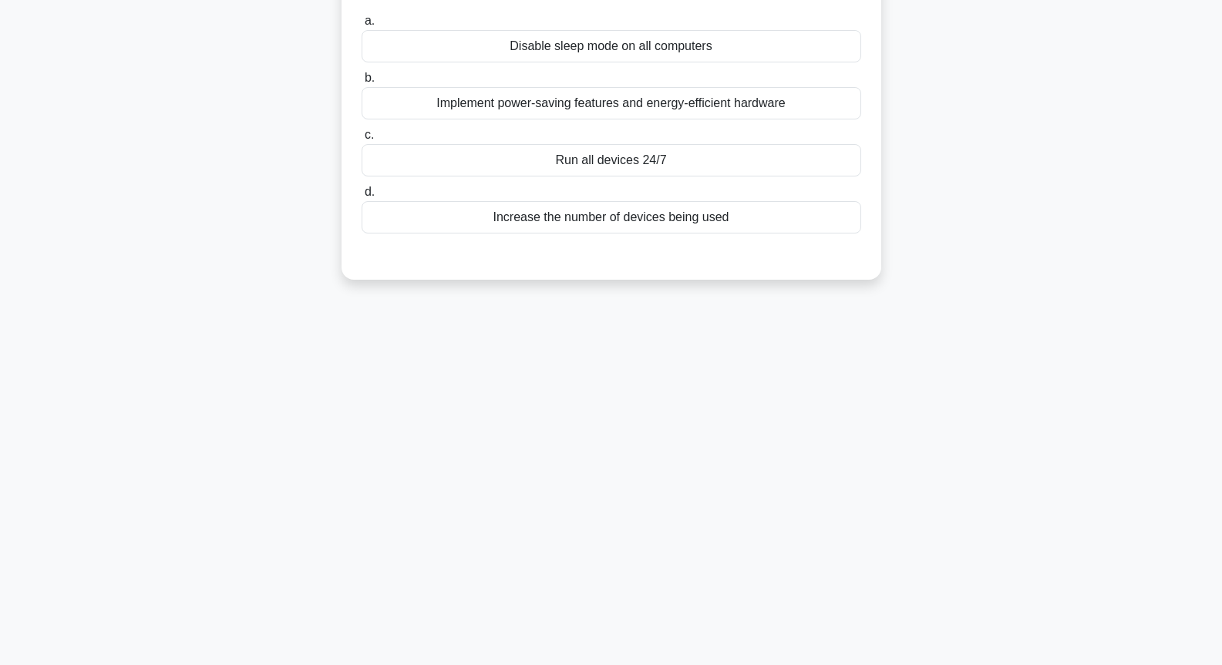
click at [665, 237] on div "a. Disable sleep mode on all computers b. Implement power-saving features and e…" at bounding box center [611, 122] width 518 height 228
click at [679, 112] on div "Implement power-saving features and energy-efficient hardware" at bounding box center [612, 103] width 500 height 32
click at [362, 83] on input "b. Implement power-saving features and energy-efficient hardware" at bounding box center [362, 78] width 0 height 10
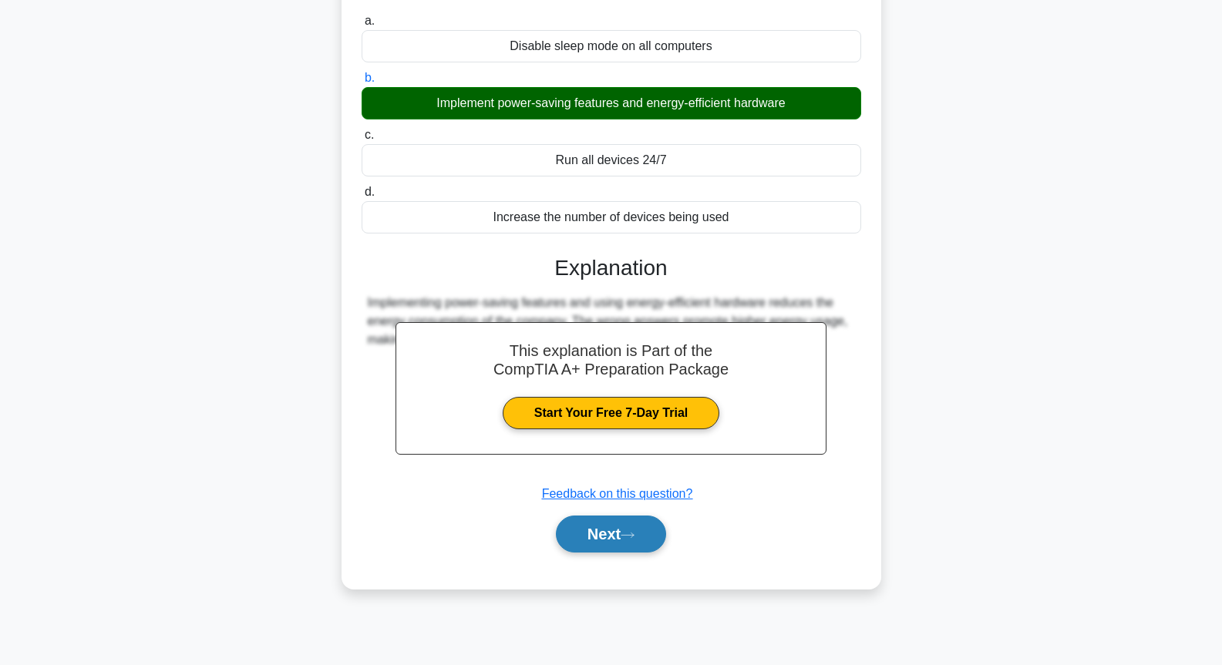
click at [620, 536] on button "Next" at bounding box center [611, 534] width 110 height 37
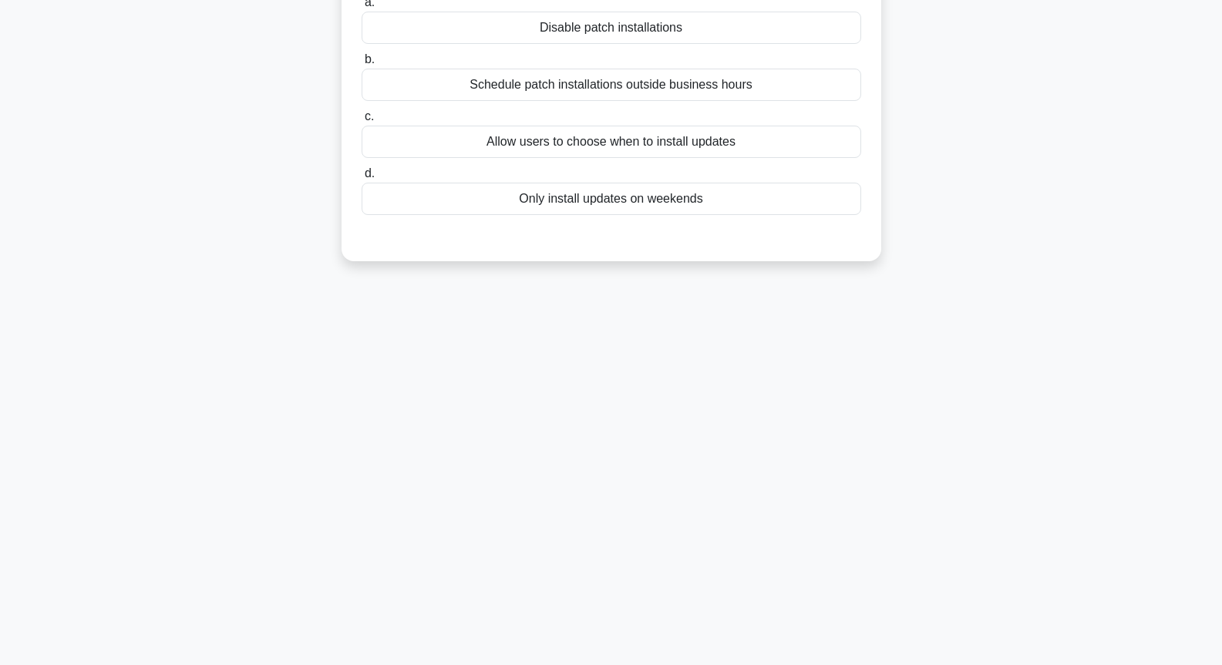
click at [664, 101] on div "Schedule patch installations outside business hours" at bounding box center [612, 85] width 500 height 32
click at [362, 65] on input "b. Schedule patch installations outside business hours" at bounding box center [362, 60] width 0 height 10
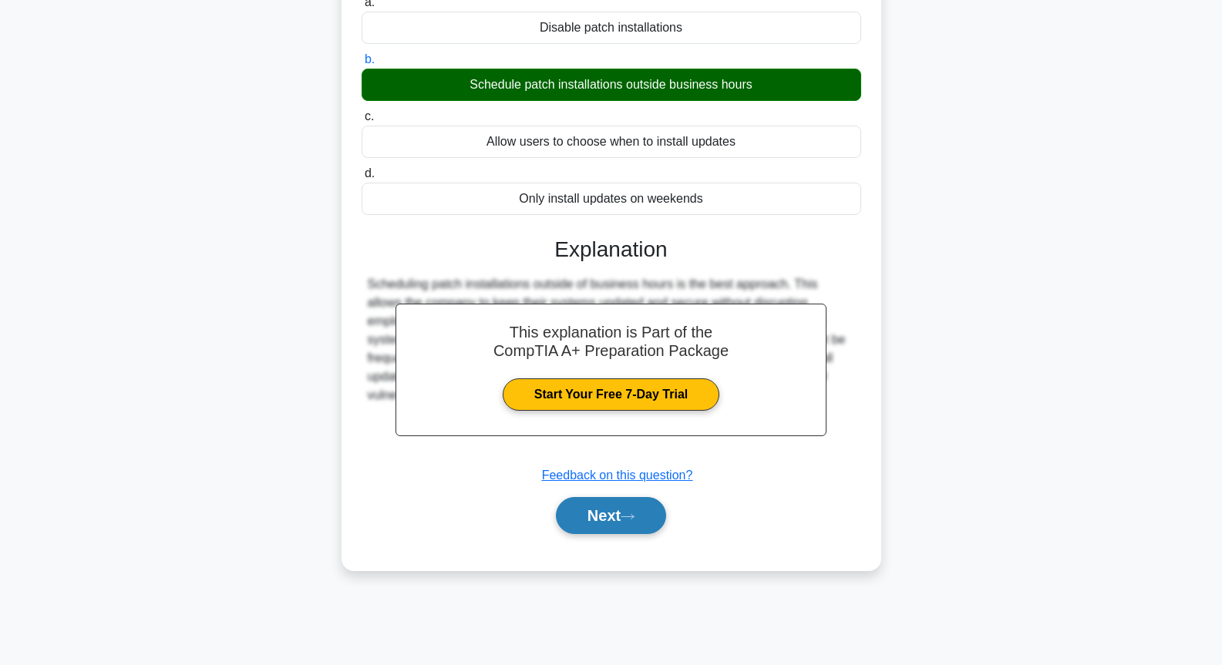
click at [626, 530] on button "Next" at bounding box center [611, 515] width 110 height 37
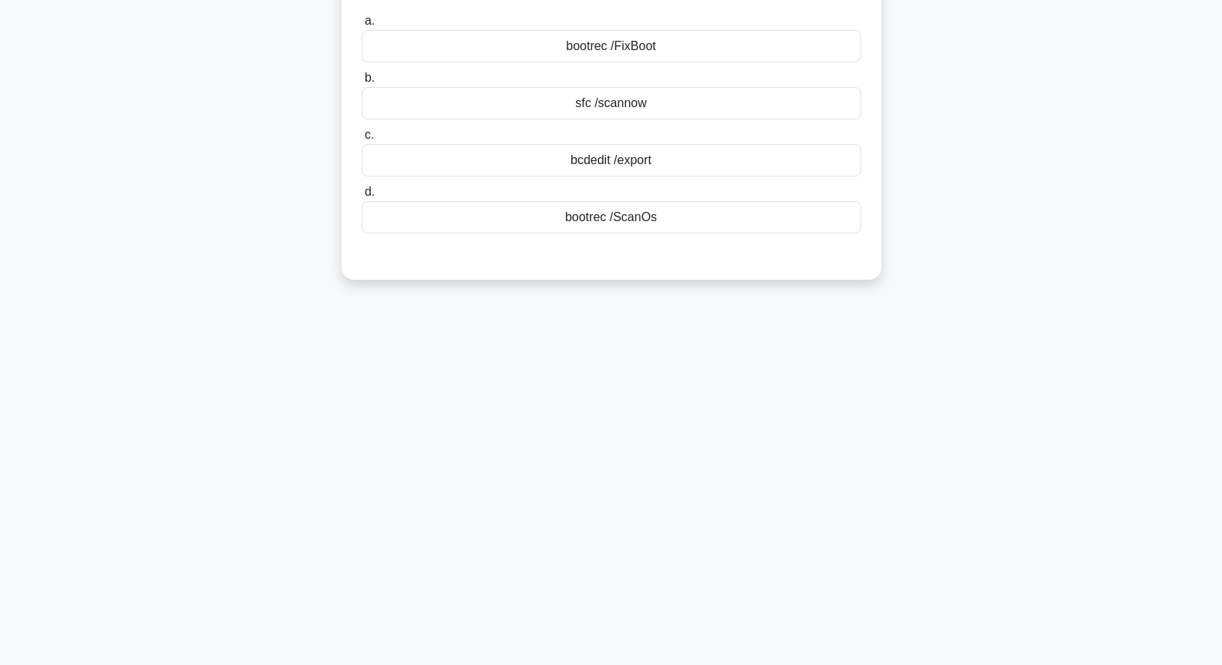
click at [611, 214] on div "bootrec /ScanOs" at bounding box center [612, 217] width 500 height 32
click at [362, 197] on input "d. bootrec /ScanOs" at bounding box center [362, 192] width 0 height 10
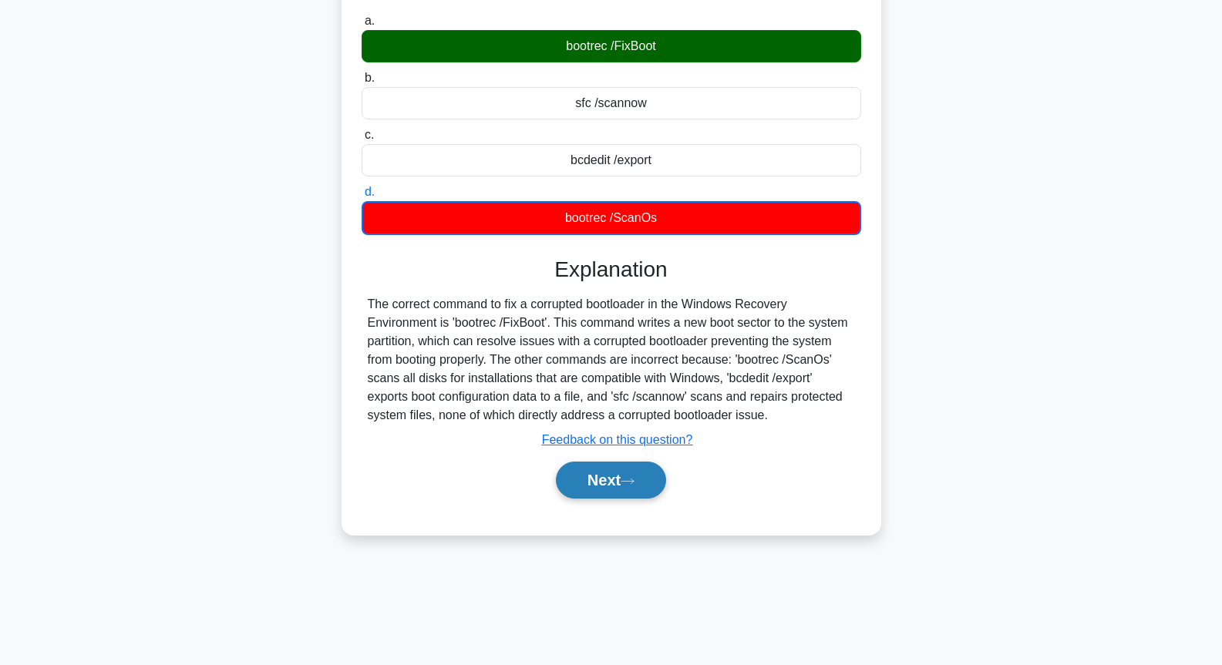
click at [593, 489] on button "Next" at bounding box center [611, 480] width 110 height 37
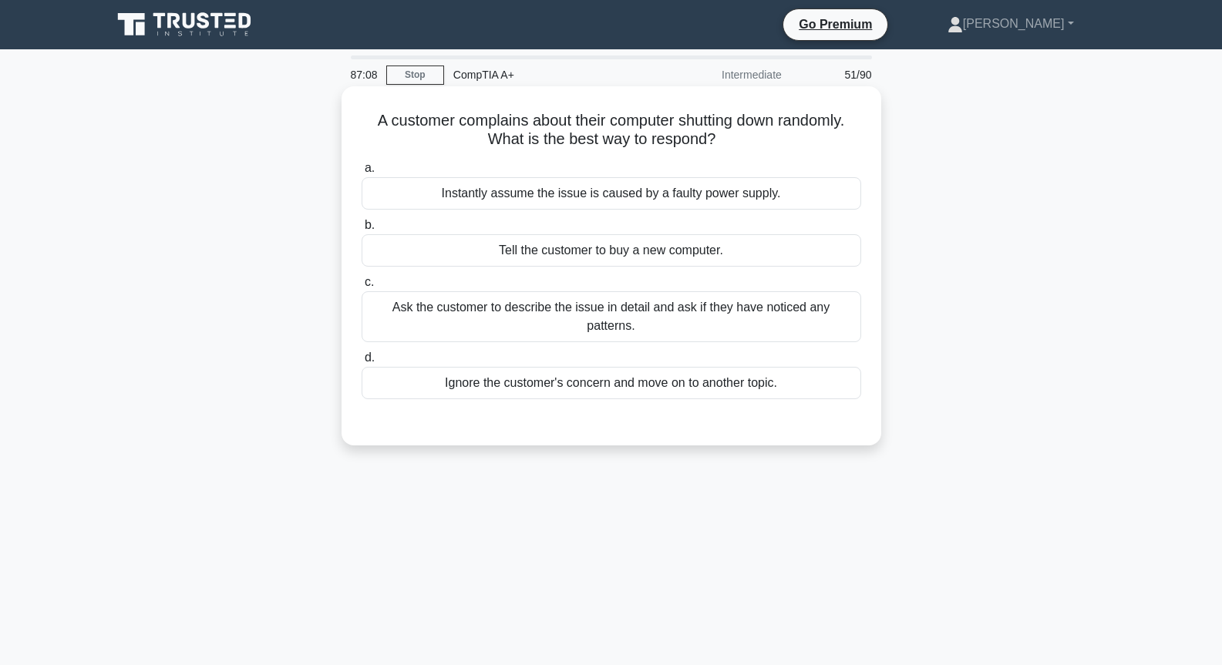
scroll to position [77, 0]
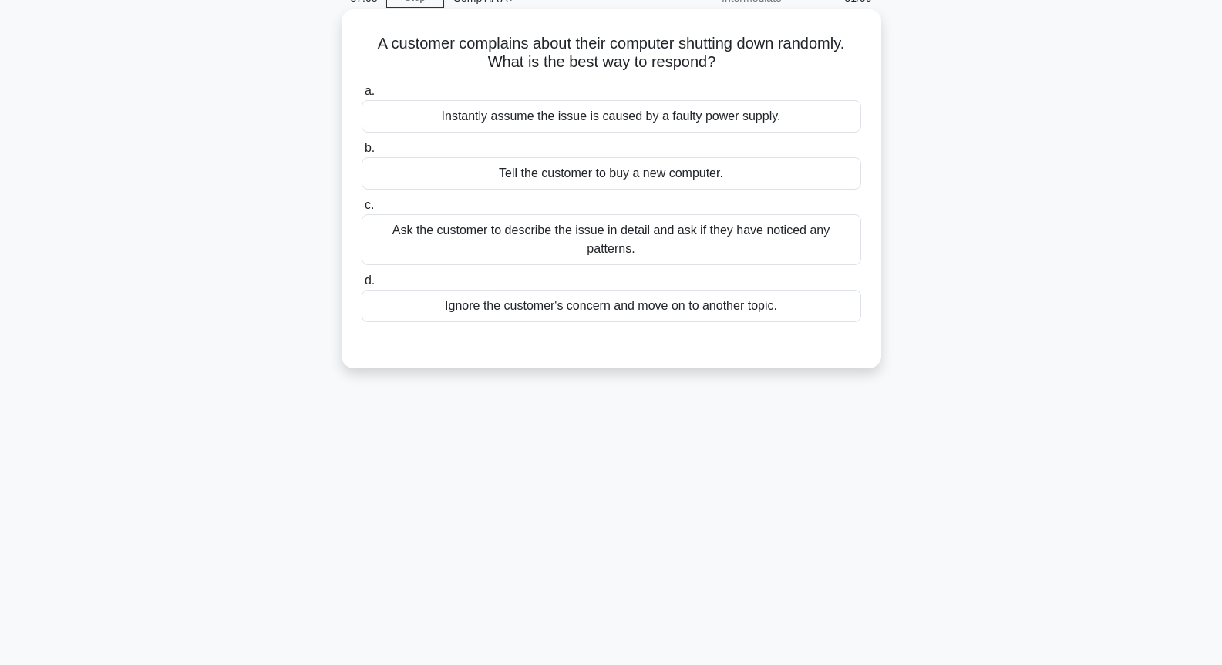
click at [678, 230] on div "Ask the customer to describe the issue in detail and ask if they have noticed a…" at bounding box center [612, 239] width 500 height 51
click at [362, 210] on input "c. Ask the customer to describe the issue in detail and ask if they have notice…" at bounding box center [362, 205] width 0 height 10
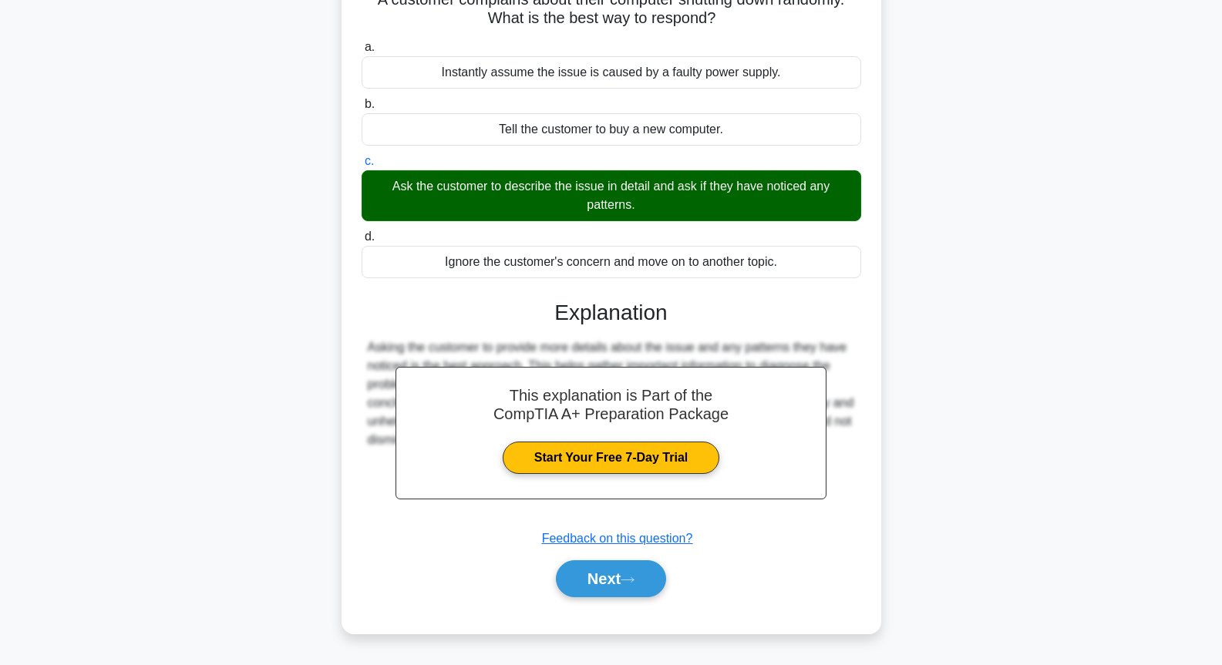
scroll to position [167, 0]
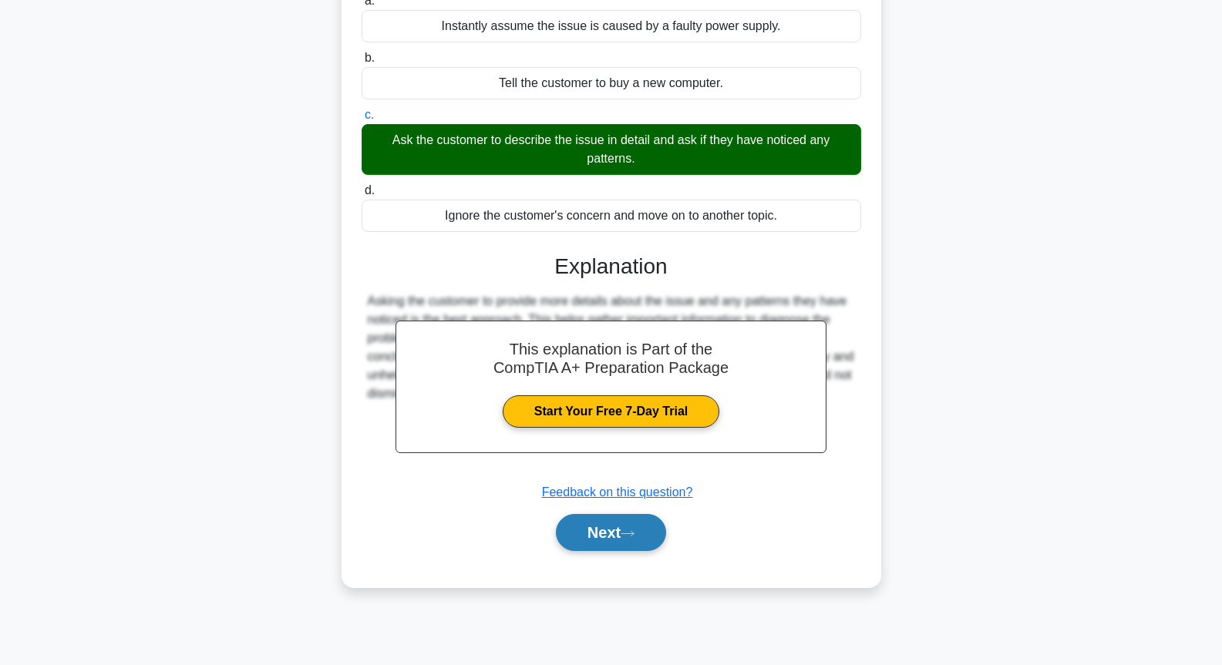
click at [643, 523] on button "Next" at bounding box center [611, 532] width 110 height 37
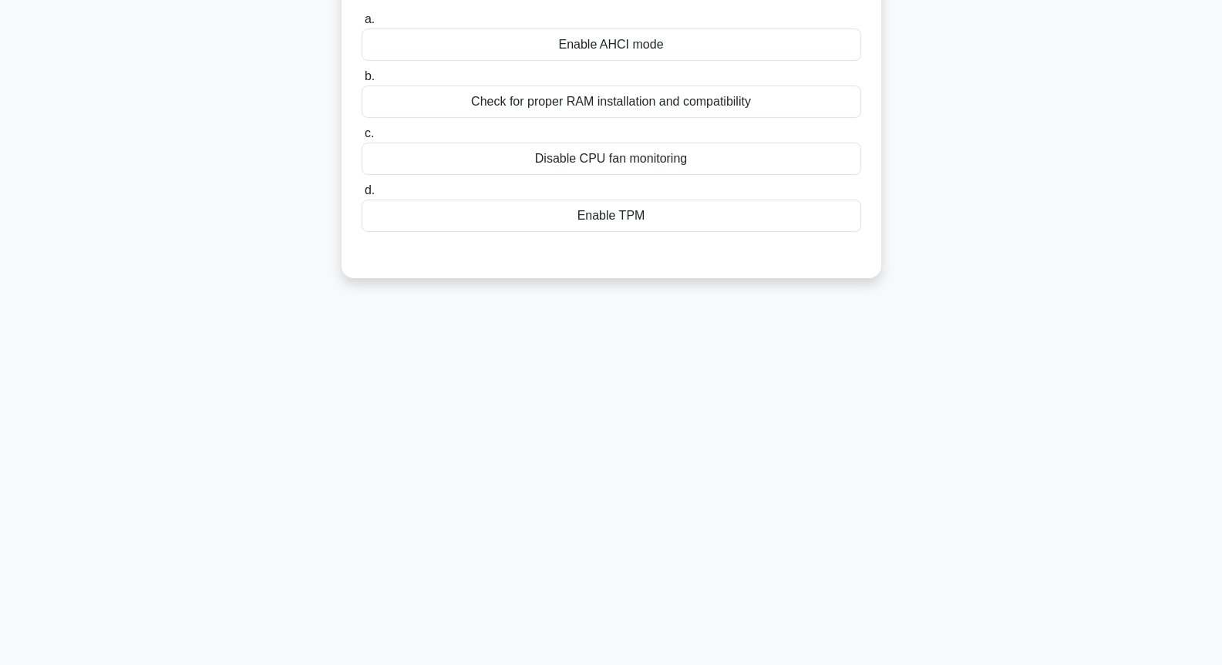
click at [602, 93] on div "Check for proper RAM installation and compatibility" at bounding box center [612, 102] width 500 height 32
click at [362, 82] on input "b. Check for proper RAM installation and compatibility" at bounding box center [362, 77] width 0 height 10
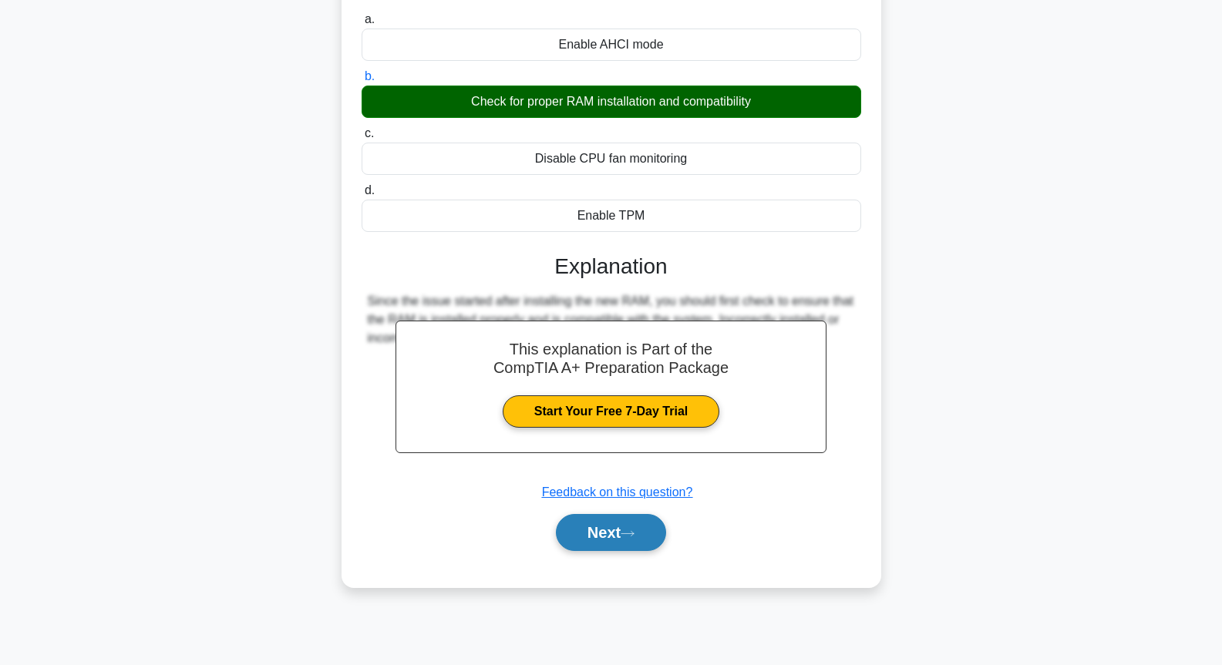
click at [613, 527] on button "Next" at bounding box center [611, 532] width 110 height 37
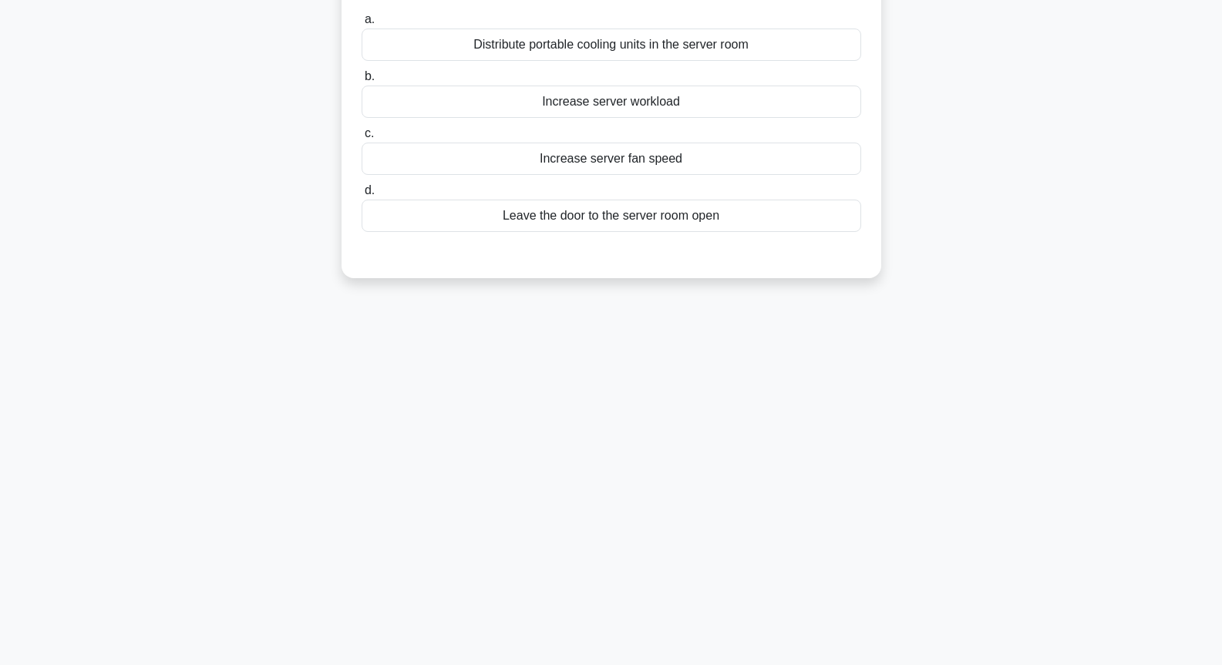
click at [623, 61] on div "Distribute portable cooling units in the server room" at bounding box center [612, 45] width 500 height 32
click at [362, 25] on input "a. Distribute portable cooling units in the server room" at bounding box center [362, 20] width 0 height 10
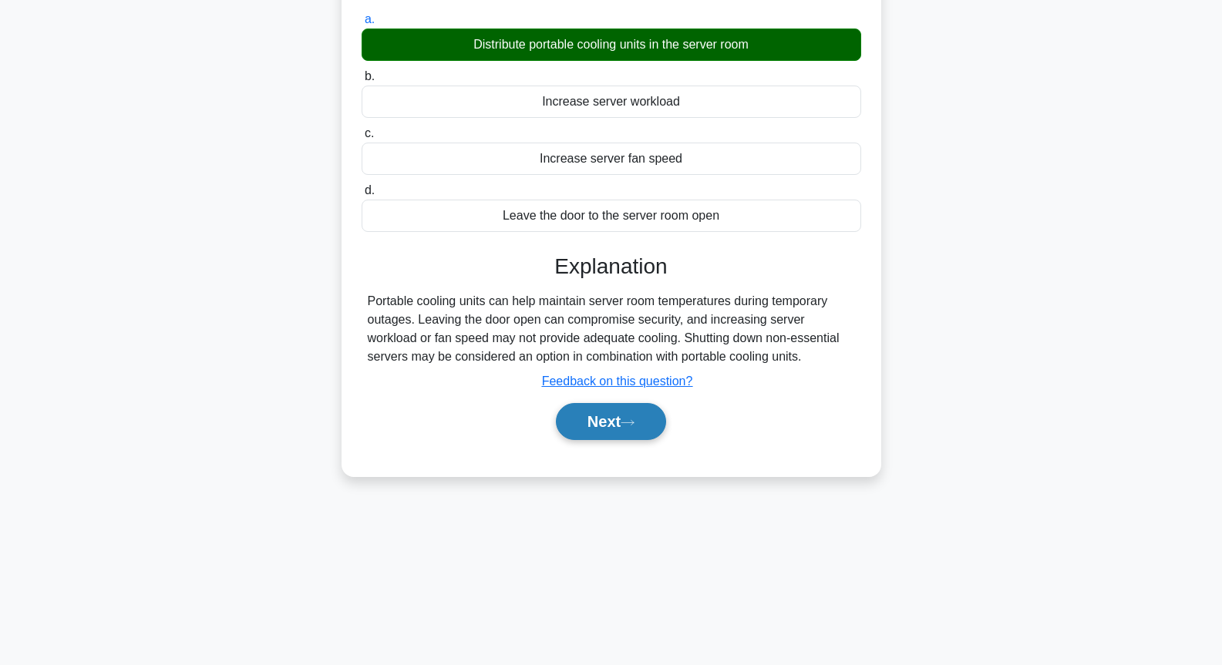
click at [628, 412] on button "Next" at bounding box center [611, 421] width 110 height 37
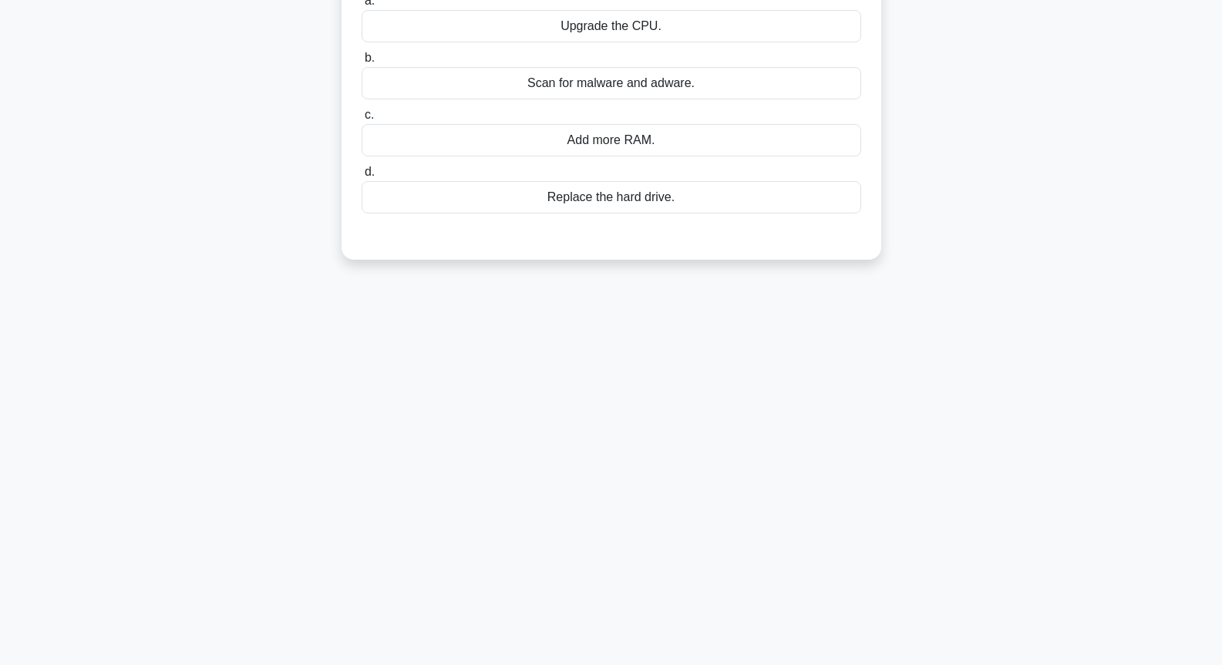
click at [614, 99] on div "Scan for malware and adware." at bounding box center [612, 83] width 500 height 32
click at [362, 63] on input "b. Scan for malware and adware." at bounding box center [362, 58] width 0 height 10
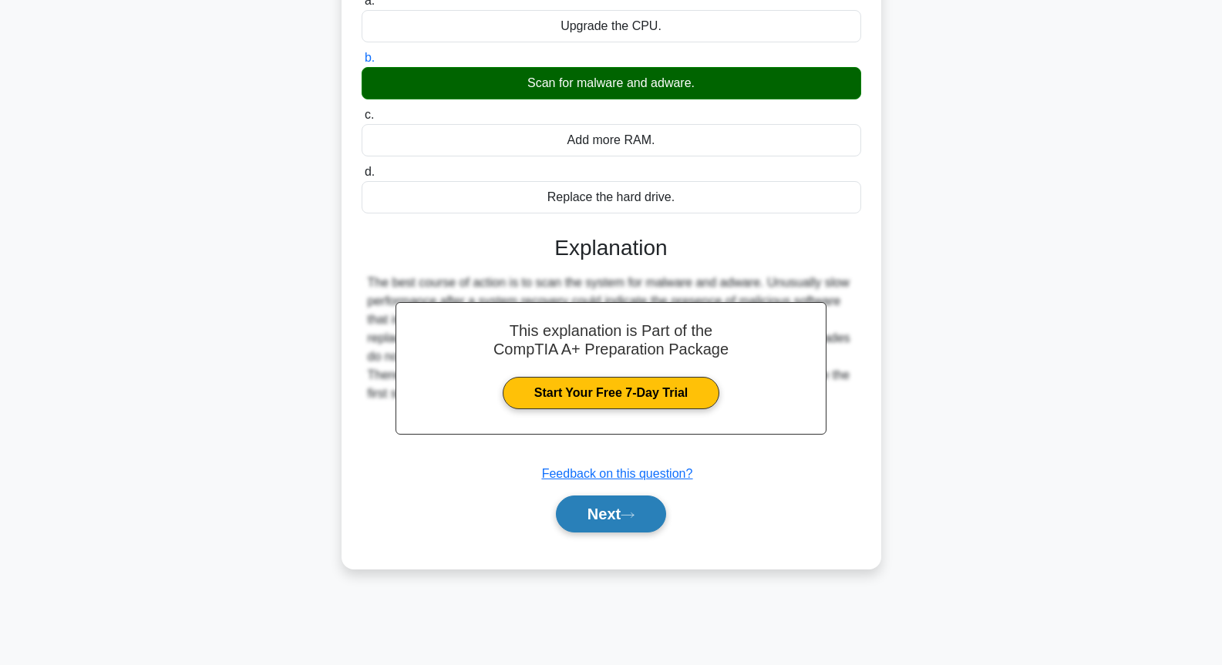
click at [628, 520] on icon at bounding box center [628, 515] width 14 height 8
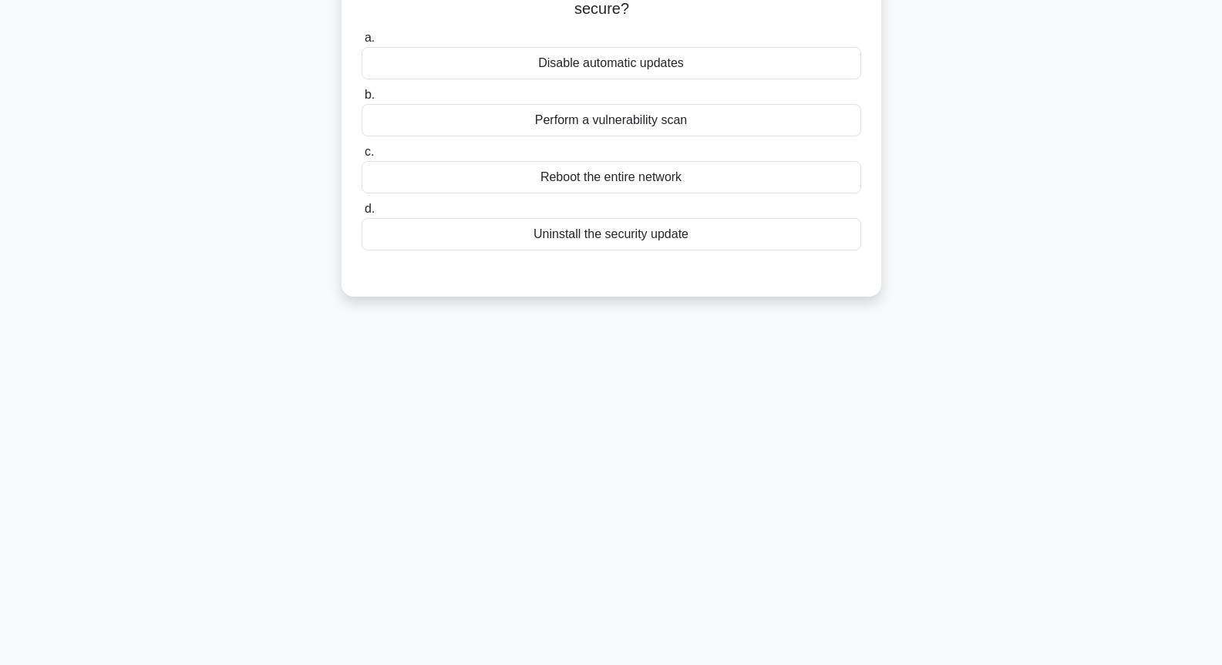
click at [655, 112] on div "Perform a vulnerability scan" at bounding box center [612, 120] width 500 height 32
click at [362, 100] on input "b. Perform a vulnerability scan" at bounding box center [362, 95] width 0 height 10
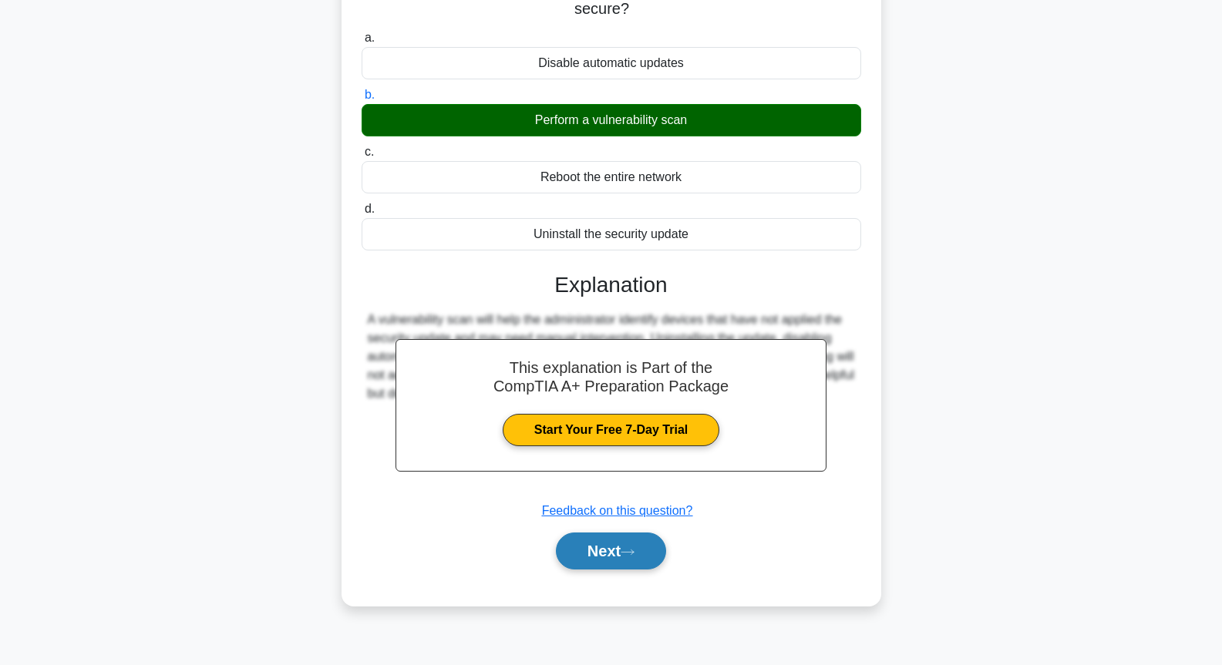
click at [631, 544] on button "Next" at bounding box center [611, 551] width 110 height 37
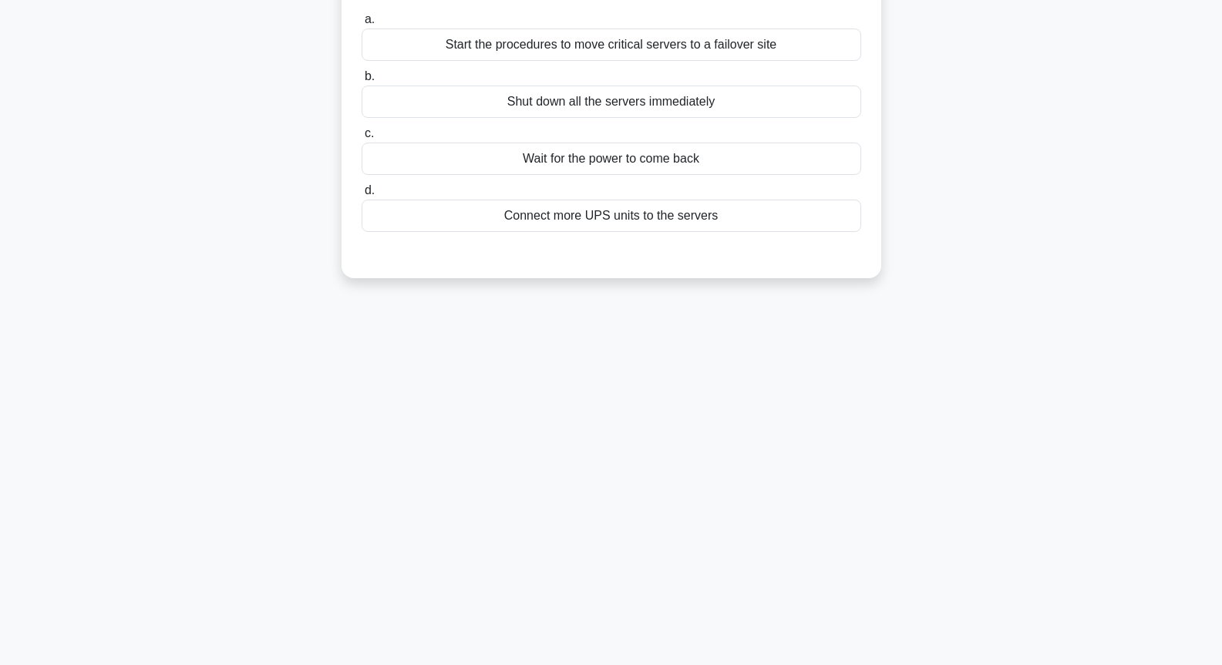
click at [667, 177] on div "a. Start the procedures to move critical servers to a failover site b. Shut dow…" at bounding box center [611, 121] width 518 height 228
click at [650, 232] on div "Connect more UPS units to the servers" at bounding box center [612, 216] width 500 height 32
click at [362, 196] on input "d. Connect more UPS units to the servers" at bounding box center [362, 191] width 0 height 10
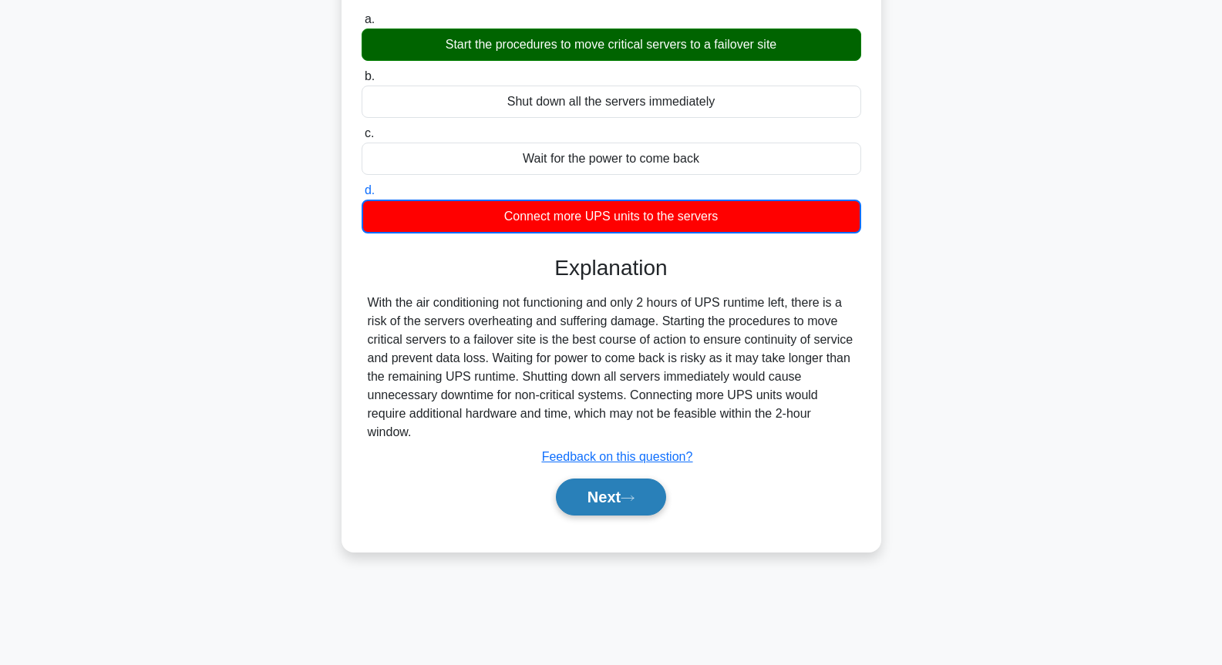
click at [631, 485] on button "Next" at bounding box center [611, 497] width 110 height 37
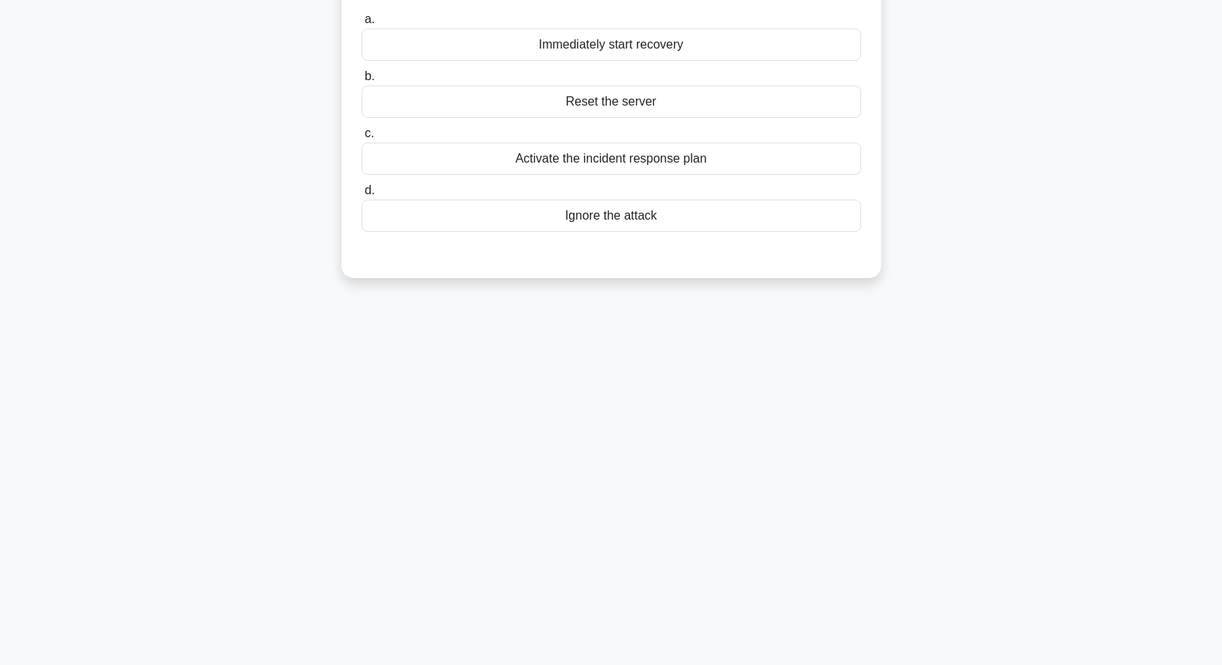
click at [681, 158] on div "Activate the incident response plan" at bounding box center [612, 159] width 500 height 32
click at [362, 139] on input "c. Activate the incident response plan" at bounding box center [362, 134] width 0 height 10
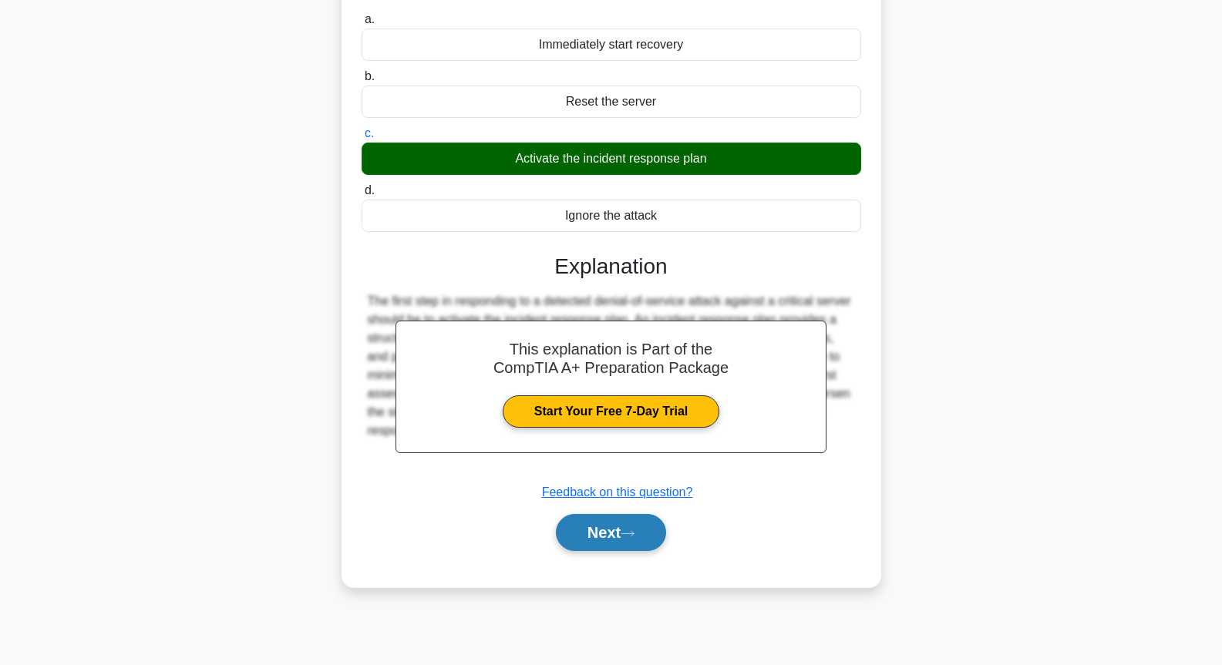
click at [648, 527] on button "Next" at bounding box center [611, 532] width 110 height 37
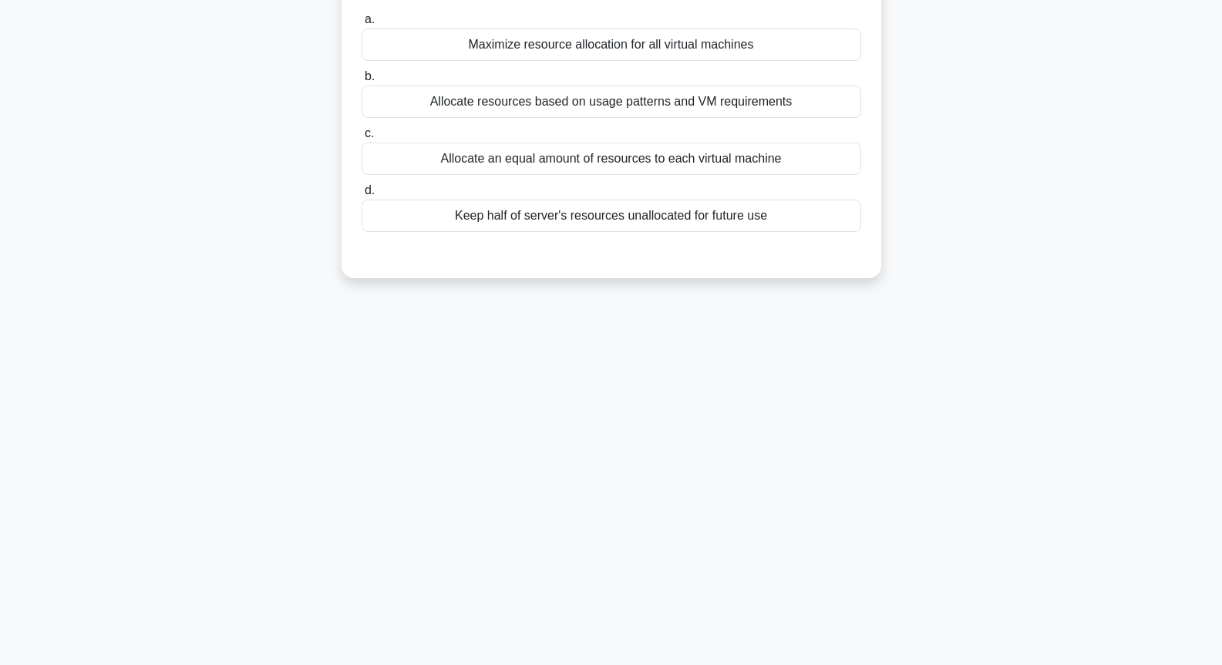
click at [685, 100] on div "Allocate resources based on usage patterns and VM requirements" at bounding box center [612, 102] width 500 height 32
click at [362, 82] on input "b. Allocate resources based on usage patterns and VM requirements" at bounding box center [362, 77] width 0 height 10
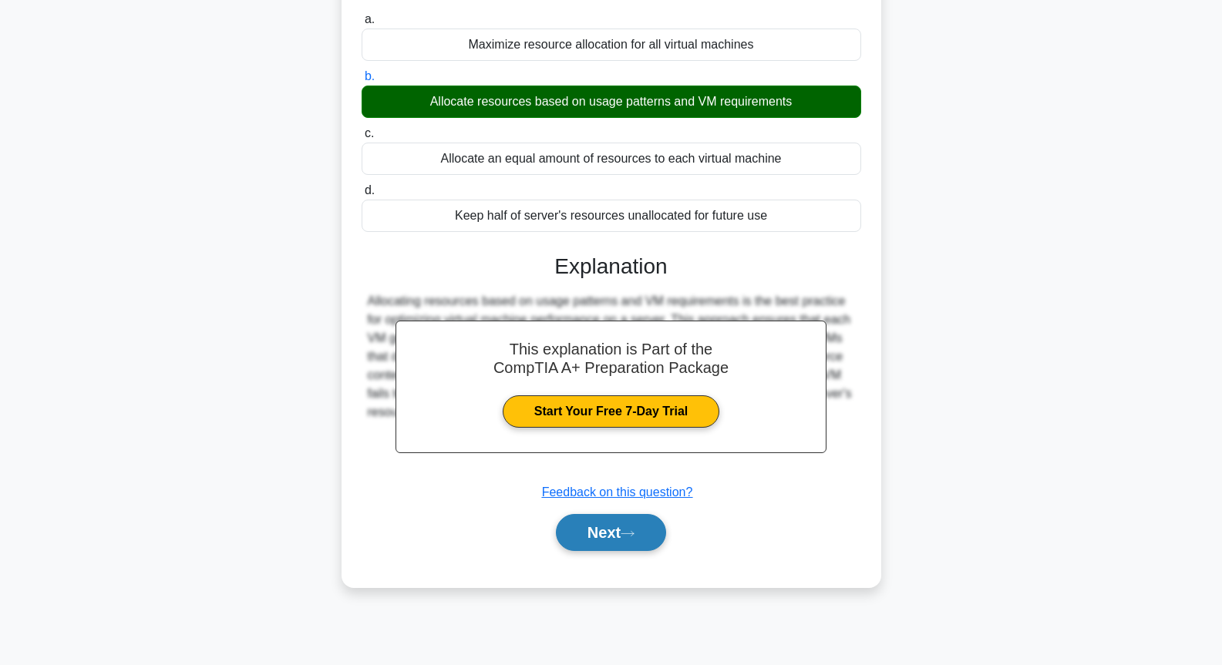
click at [608, 533] on button "Next" at bounding box center [611, 532] width 110 height 37
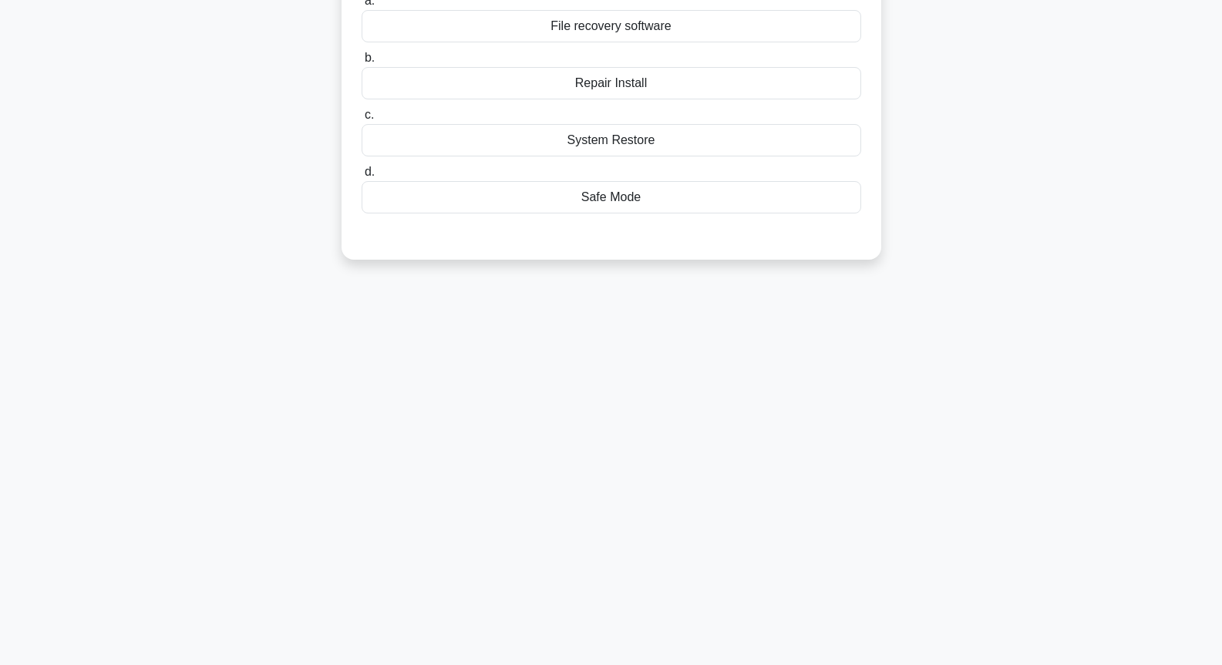
click at [649, 151] on div "System Restore" at bounding box center [612, 140] width 500 height 32
click at [362, 120] on input "c. System Restore" at bounding box center [362, 115] width 0 height 10
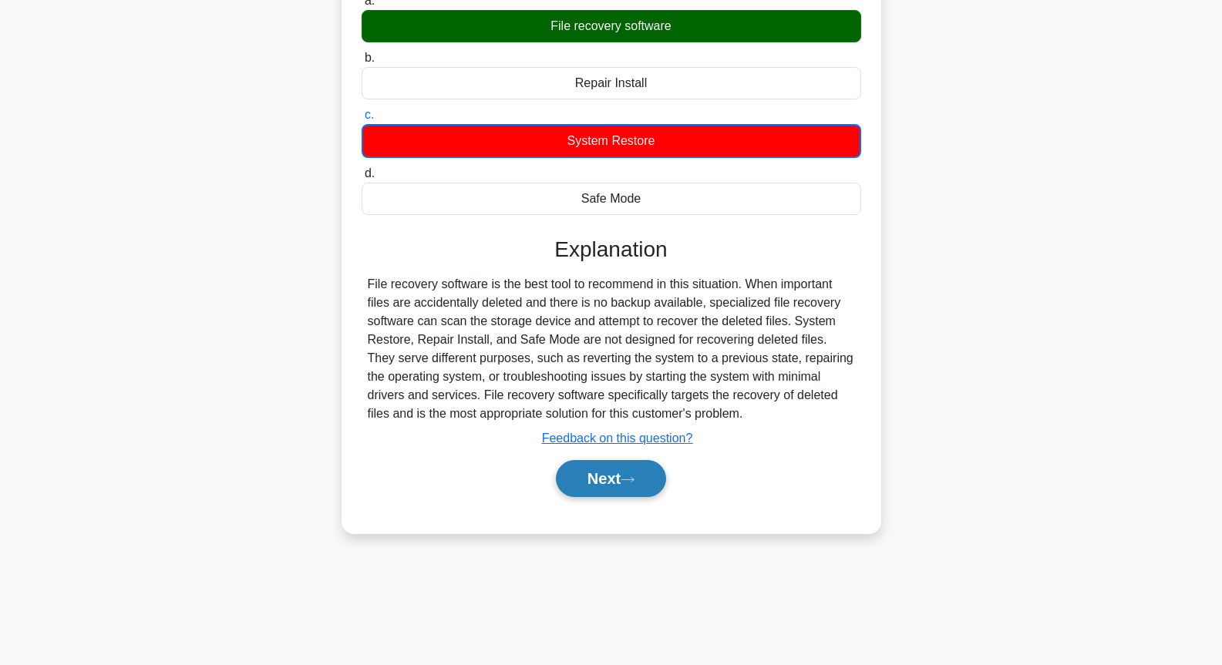
click at [619, 467] on button "Next" at bounding box center [611, 478] width 110 height 37
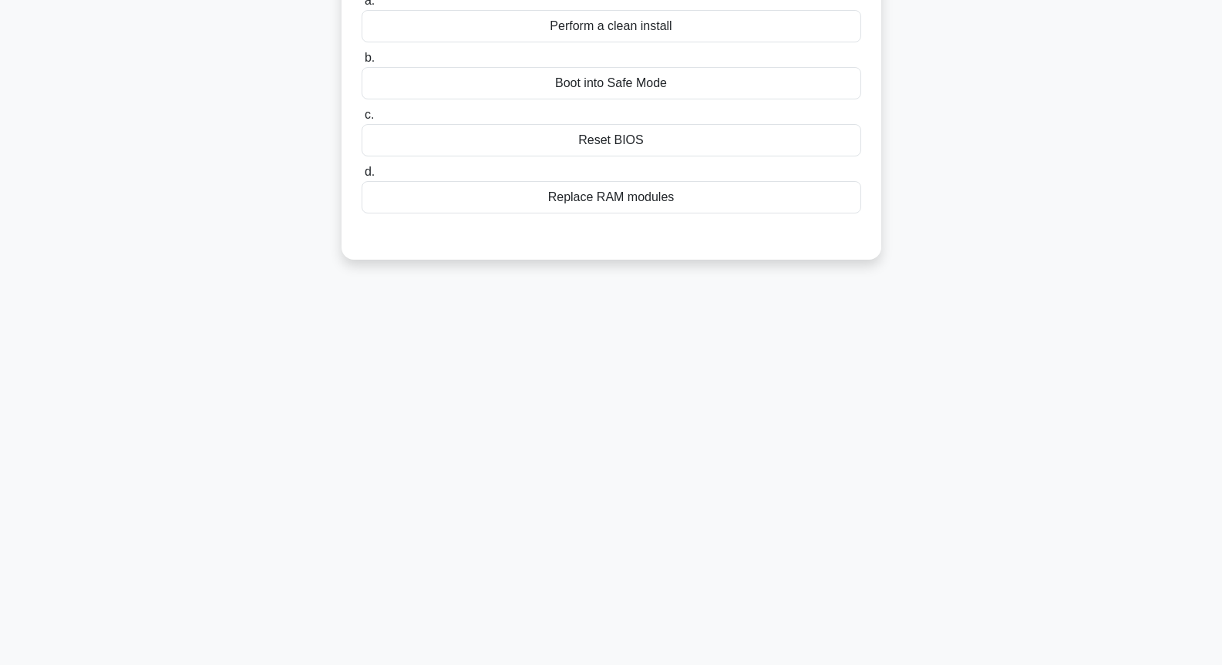
click at [631, 203] on div "Replace RAM modules" at bounding box center [612, 197] width 500 height 32
click at [362, 177] on input "d. Replace RAM modules" at bounding box center [362, 172] width 0 height 10
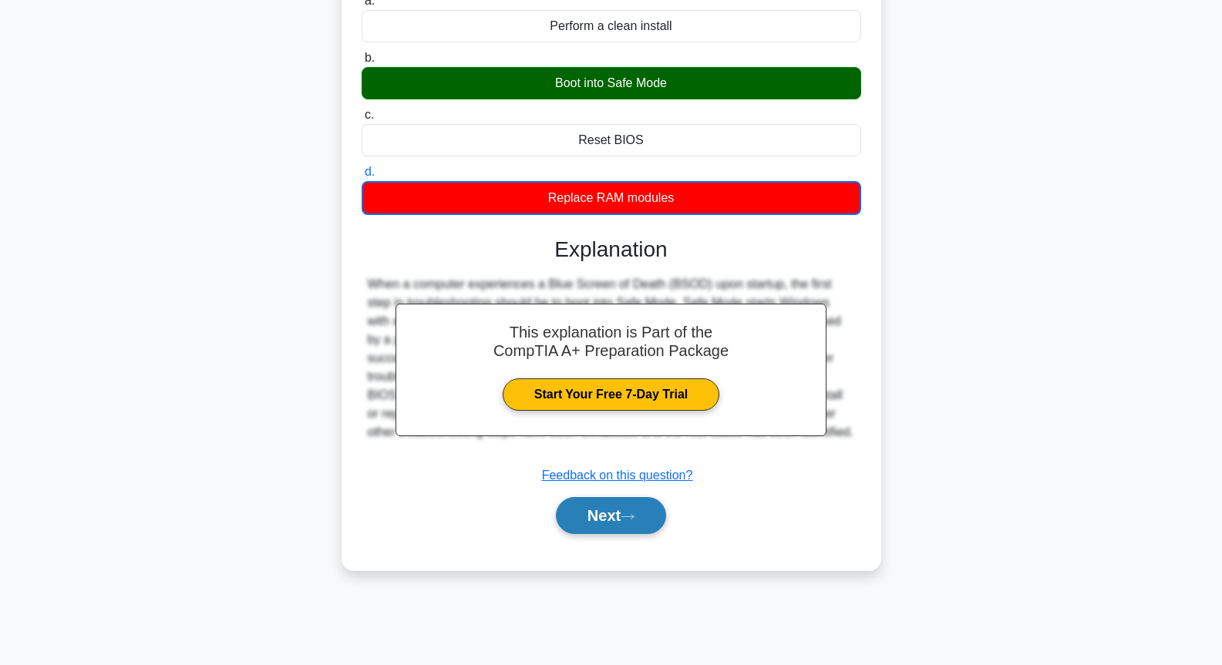
click at [624, 506] on button "Next" at bounding box center [611, 515] width 110 height 37
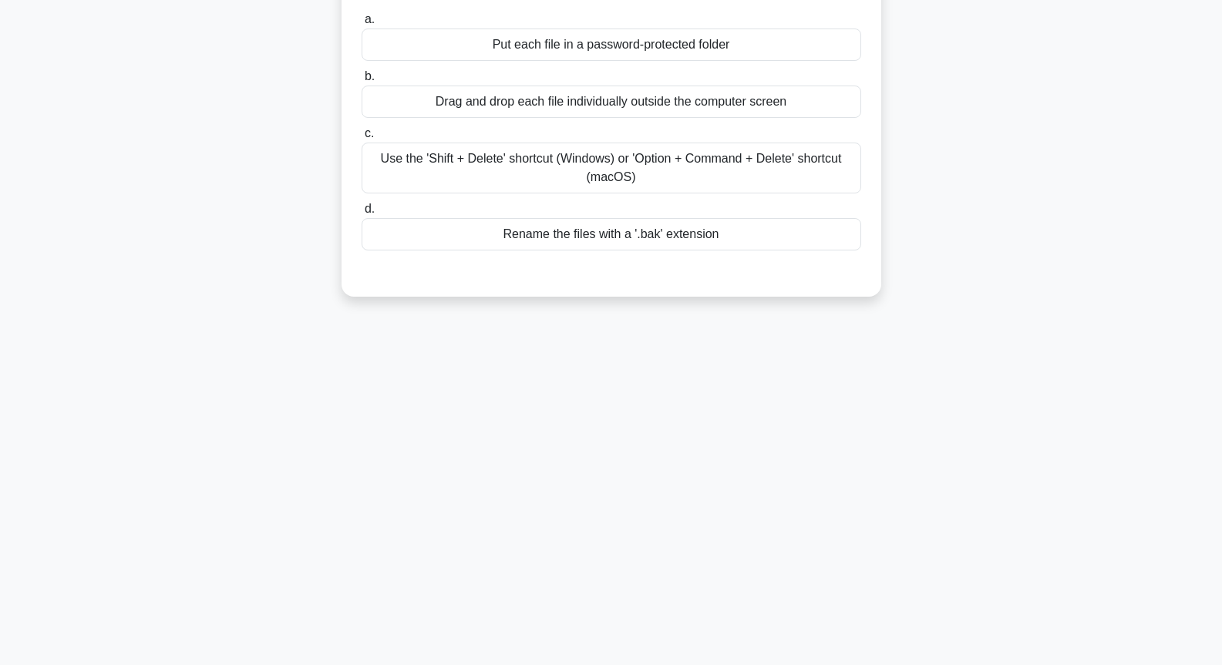
click at [616, 177] on div "Use the 'Shift + Delete' shortcut (Windows) or 'Option + Command + Delete' shor…" at bounding box center [612, 168] width 500 height 51
click at [362, 139] on input "c. Use the 'Shift + Delete' shortcut (Windows) or 'Option + Command + Delete' s…" at bounding box center [362, 134] width 0 height 10
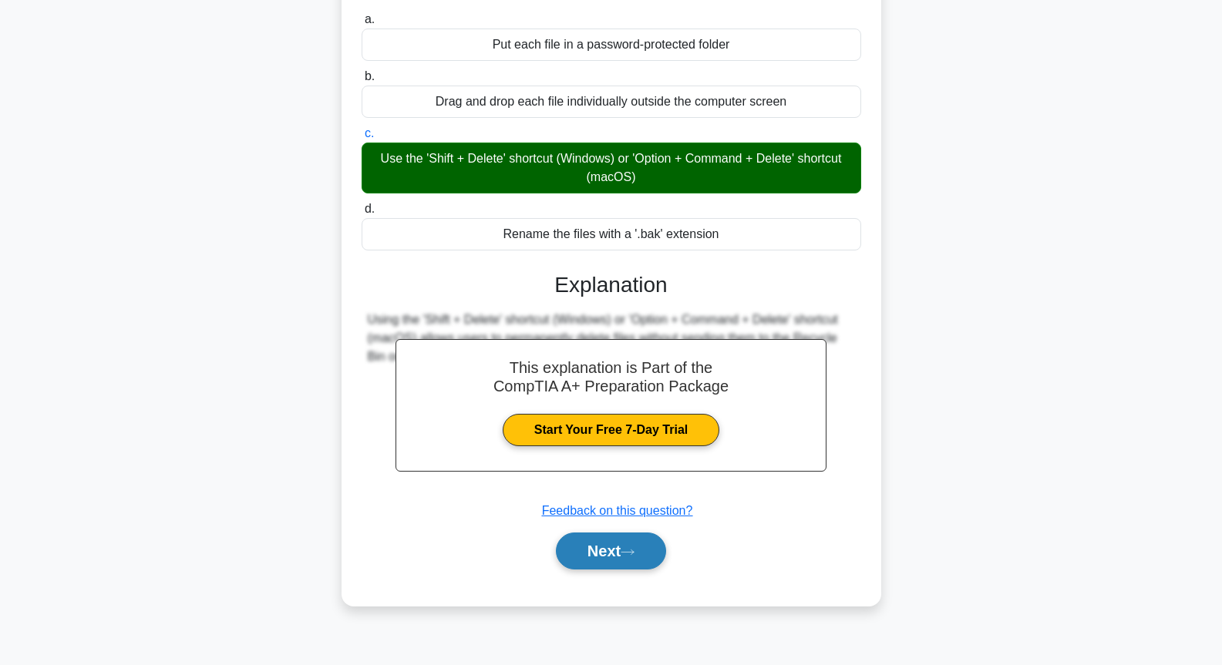
click at [630, 550] on icon at bounding box center [628, 552] width 14 height 8
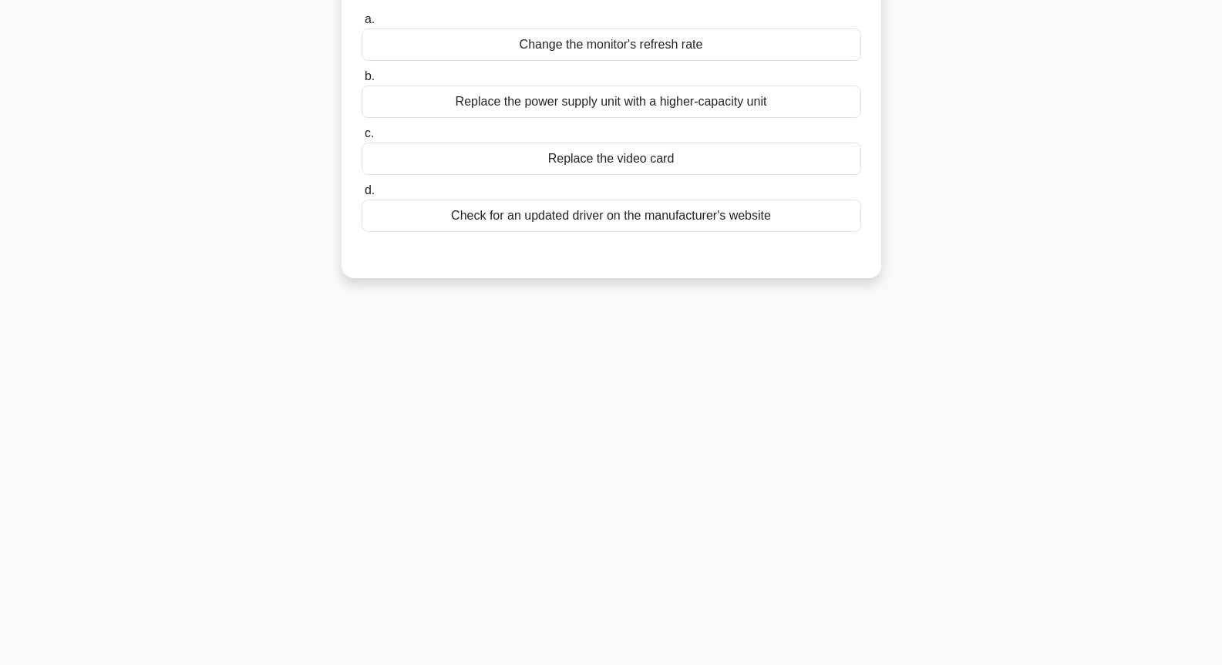
click at [627, 99] on div "Replace the power supply unit with a higher-capacity unit" at bounding box center [612, 102] width 500 height 32
click at [362, 82] on input "b. Replace the power supply unit with a higher-capacity unit" at bounding box center [362, 77] width 0 height 10
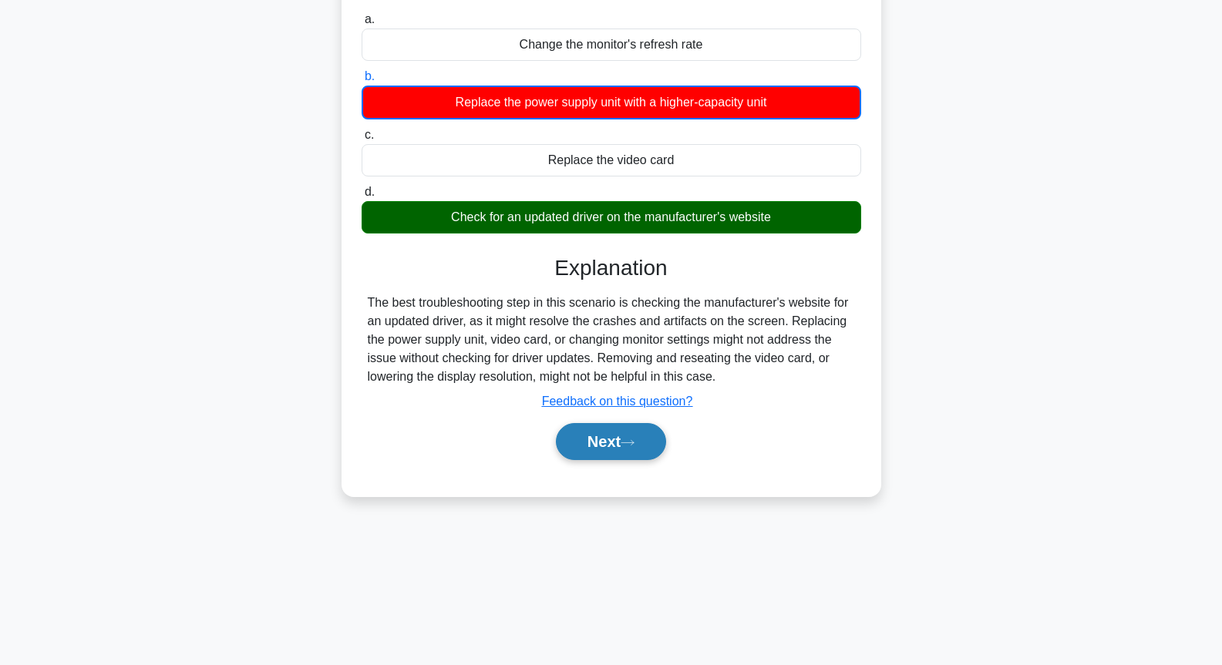
click at [642, 435] on button "Next" at bounding box center [611, 441] width 110 height 37
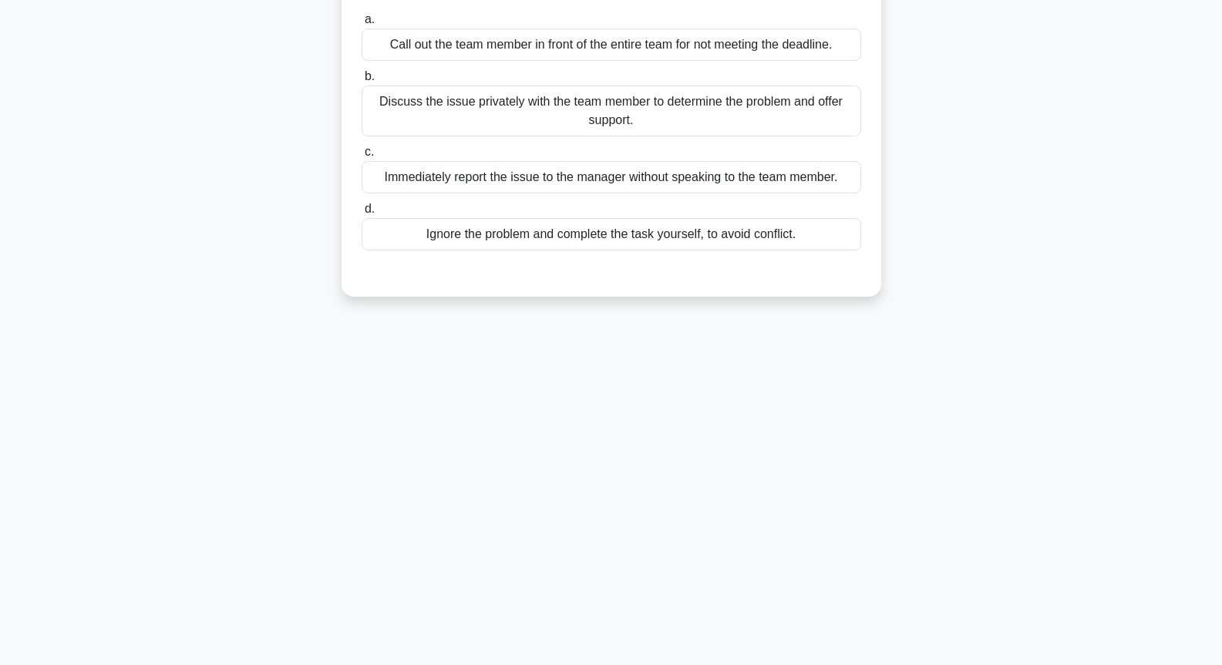
click at [695, 186] on div "Immediately report the issue to the manager without speaking to the team member." at bounding box center [612, 177] width 500 height 32
click at [362, 157] on input "c. Immediately report the issue to the manager without speaking to the team mem…" at bounding box center [362, 152] width 0 height 10
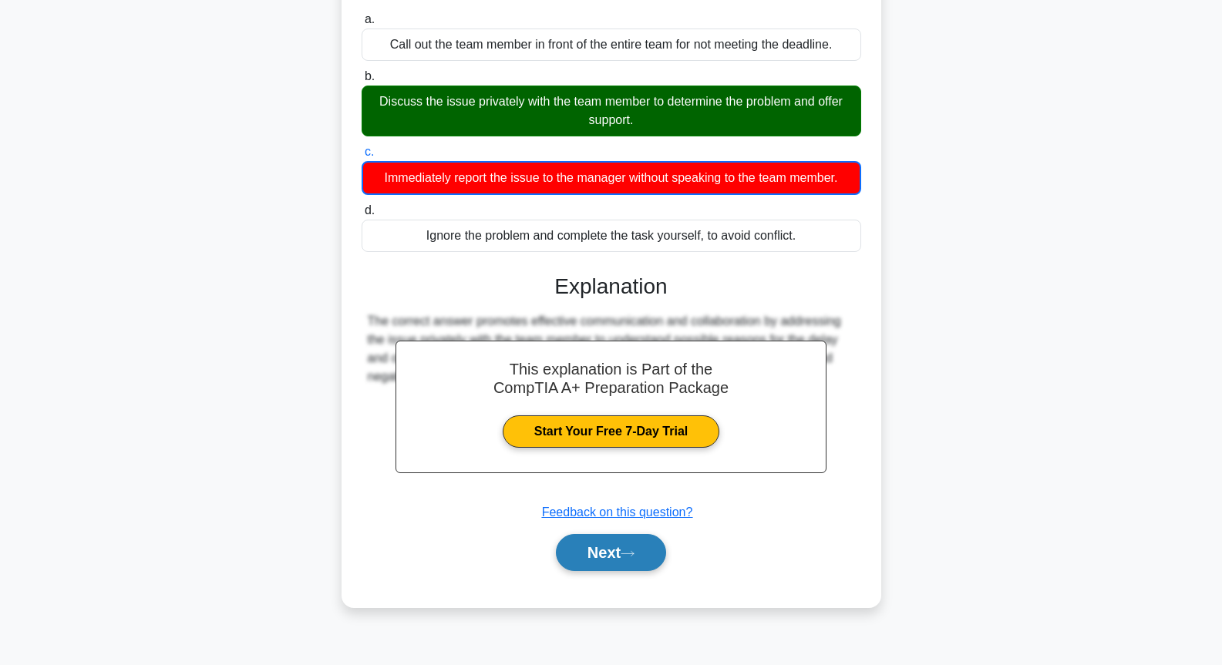
click at [648, 542] on button "Next" at bounding box center [611, 552] width 110 height 37
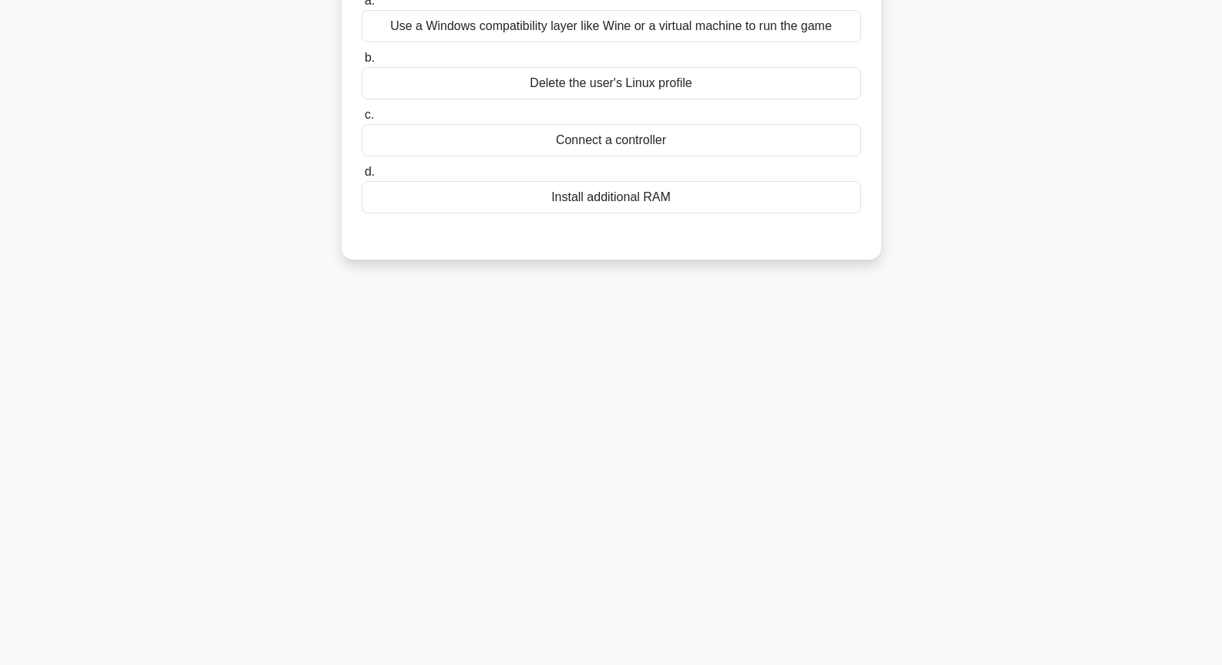
click at [632, 91] on div "Delete the user's Linux profile" at bounding box center [612, 83] width 500 height 32
click at [362, 63] on input "b. Delete the user's Linux profile" at bounding box center [362, 58] width 0 height 10
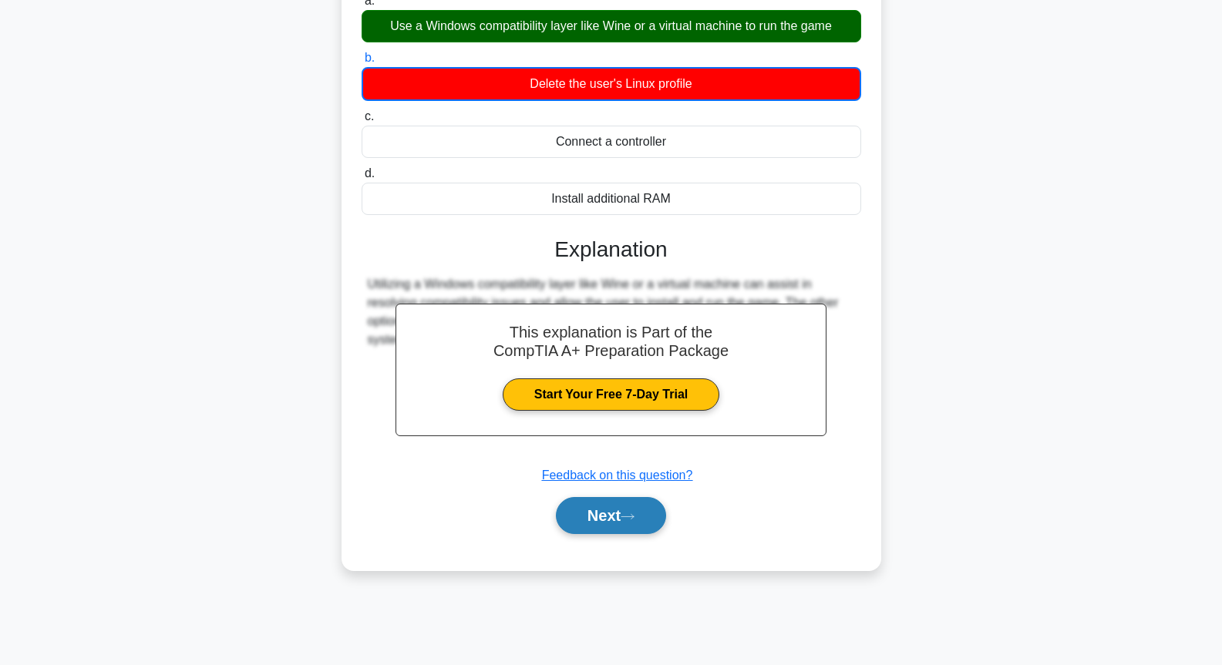
click at [623, 523] on button "Next" at bounding box center [611, 515] width 110 height 37
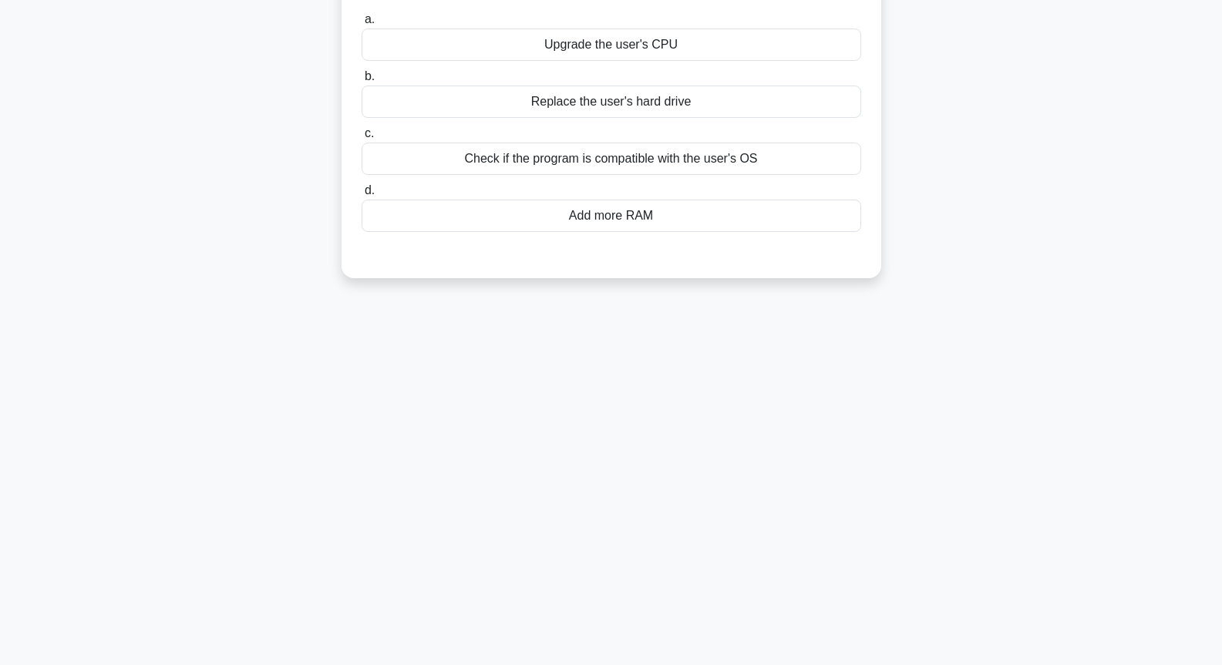
click at [612, 153] on div "Check if the program is compatible with the user's OS" at bounding box center [612, 159] width 500 height 32
click at [362, 139] on input "c. Check if the program is compatible with the user's OS" at bounding box center [362, 134] width 0 height 10
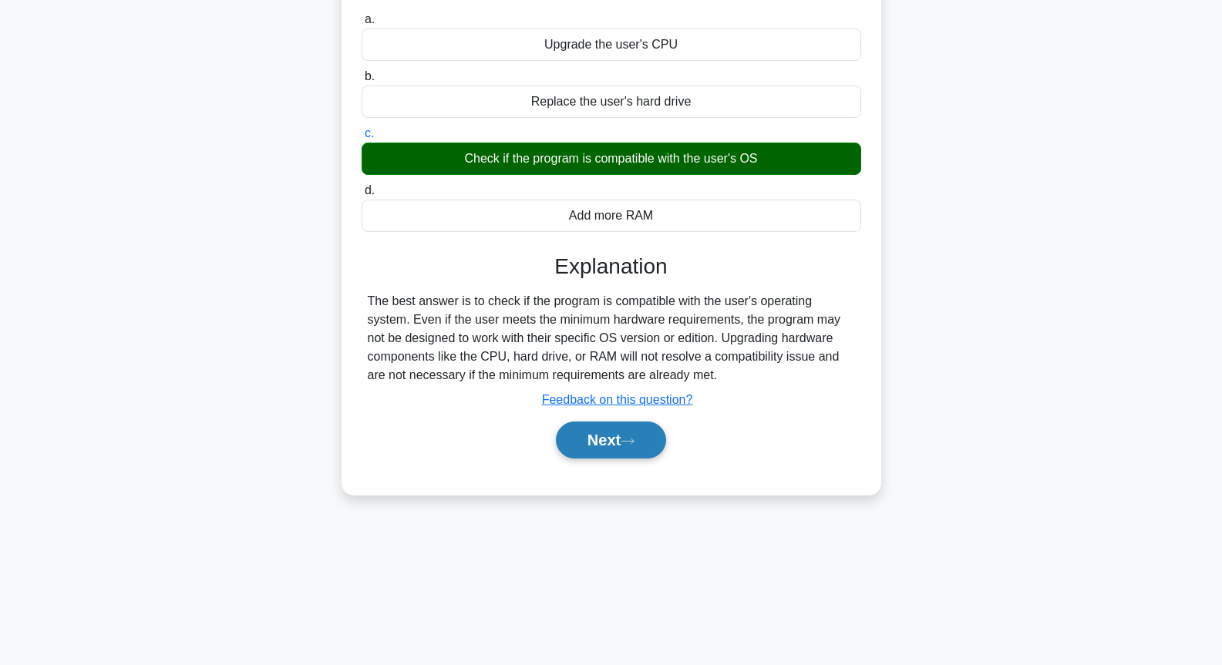
click at [613, 426] on button "Next" at bounding box center [611, 440] width 110 height 37
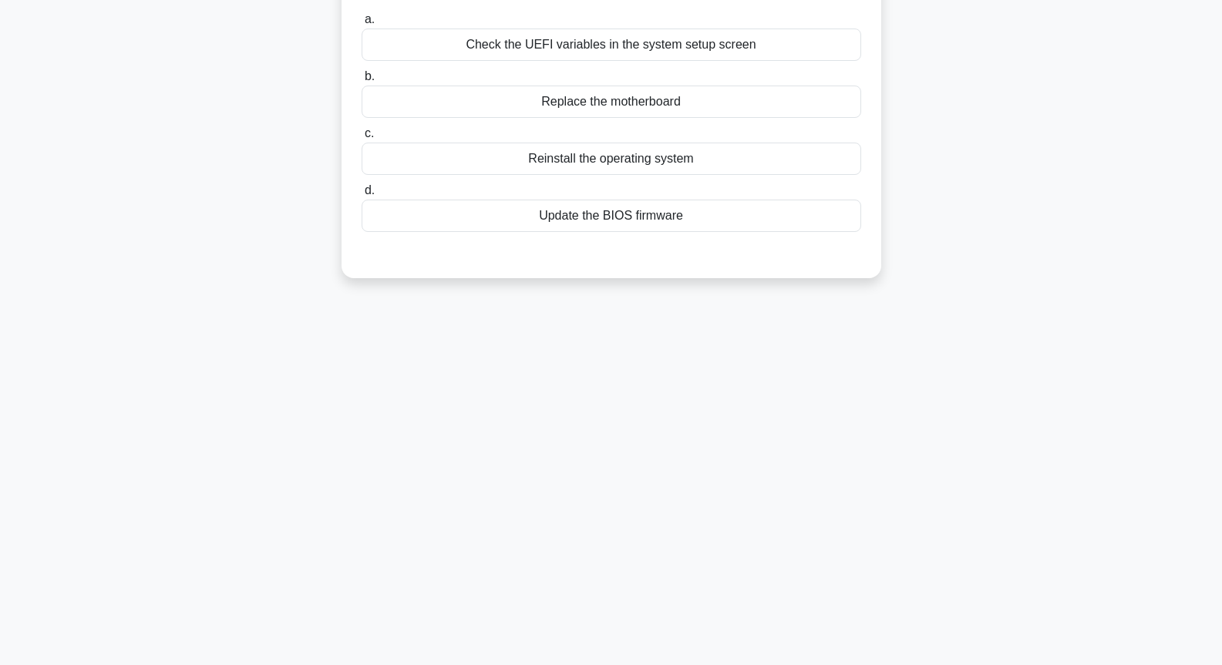
click at [688, 29] on div "Check the UEFI variables in the system setup screen" at bounding box center [612, 45] width 500 height 32
click at [362, 25] on input "a. Check the UEFI variables in the system setup screen" at bounding box center [362, 20] width 0 height 10
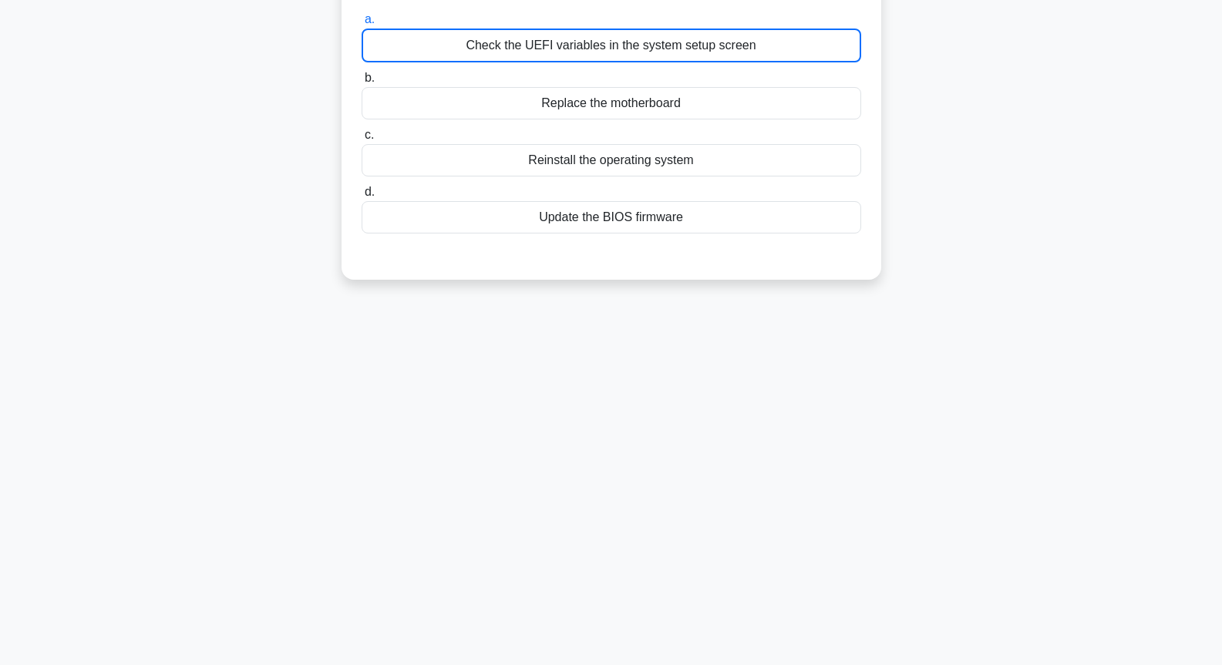
scroll to position [166, 0]
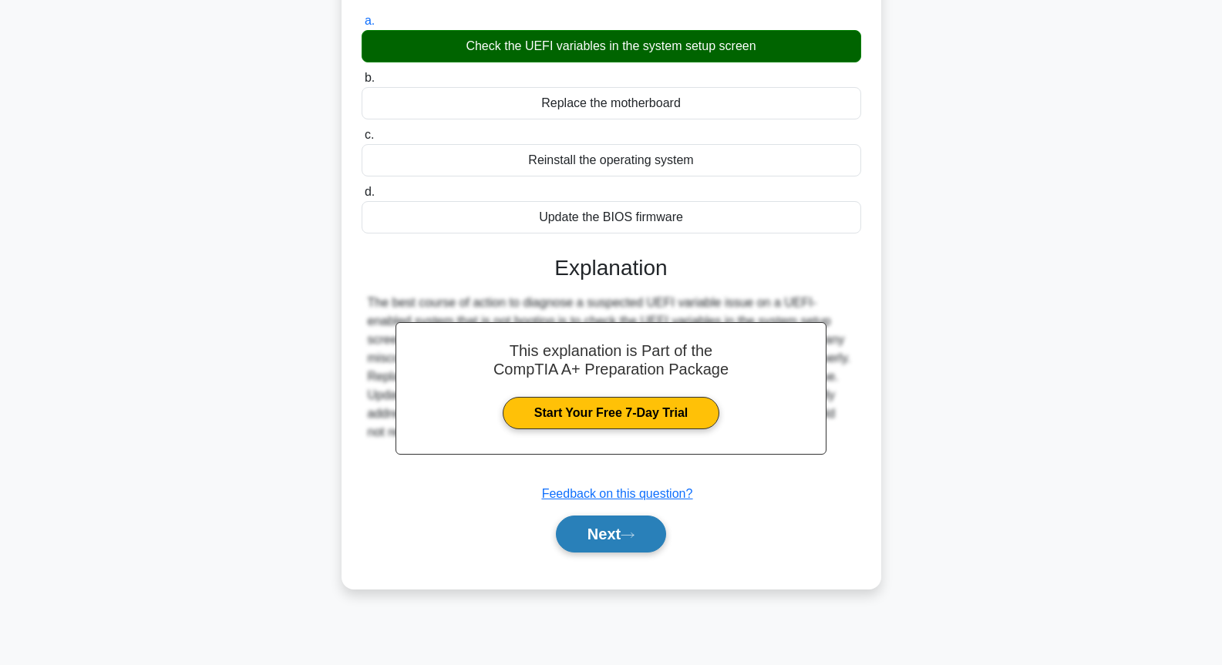
click at [647, 516] on button "Next" at bounding box center [611, 534] width 110 height 37
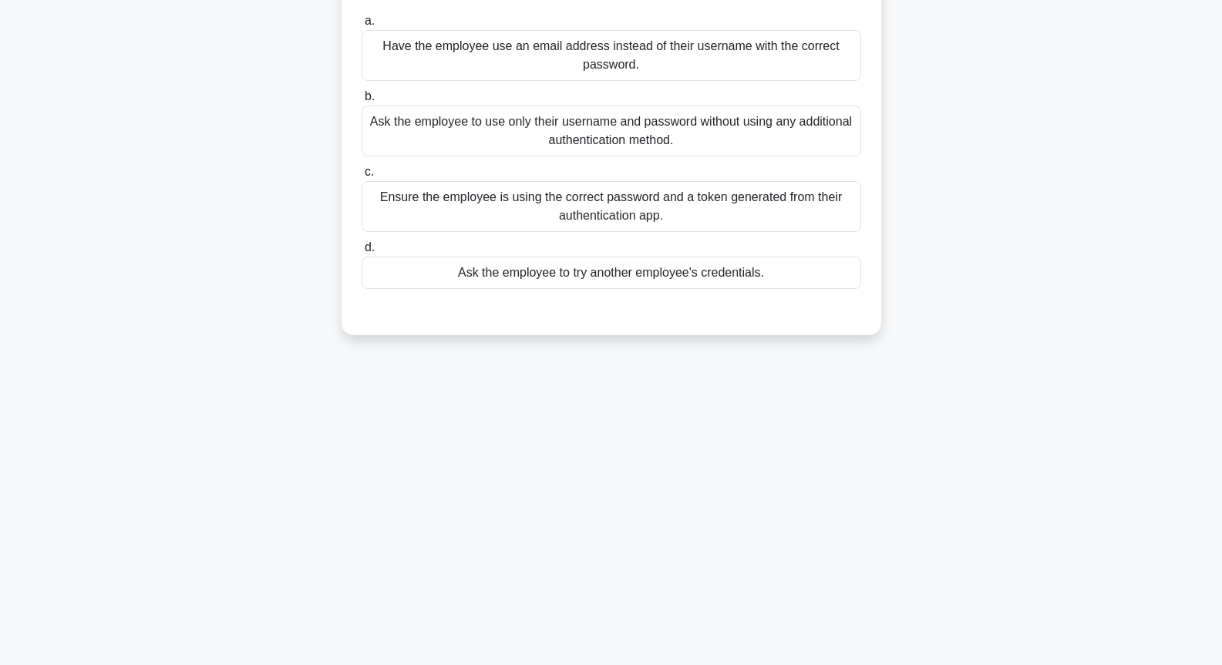
click at [612, 134] on div "Ask the employee to use only their username and password without using any addi…" at bounding box center [612, 131] width 500 height 51
click at [362, 102] on input "b. Ask the employee to use only their username and password without using any a…" at bounding box center [362, 97] width 0 height 10
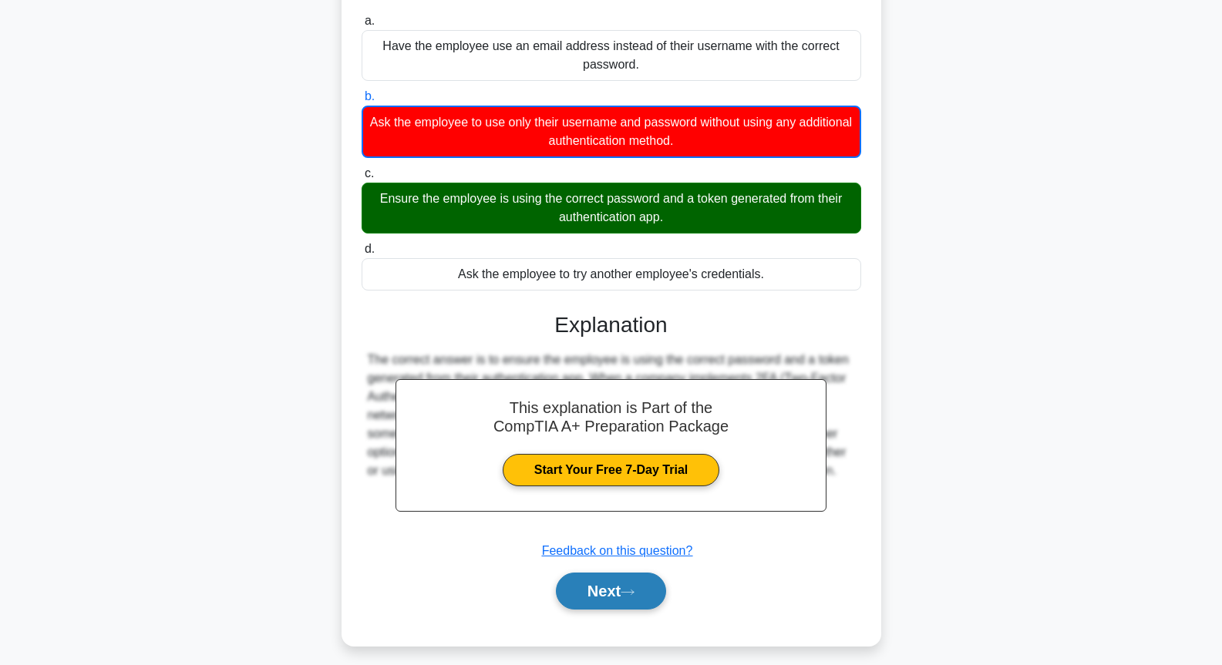
click at [614, 581] on button "Next" at bounding box center [611, 591] width 110 height 37
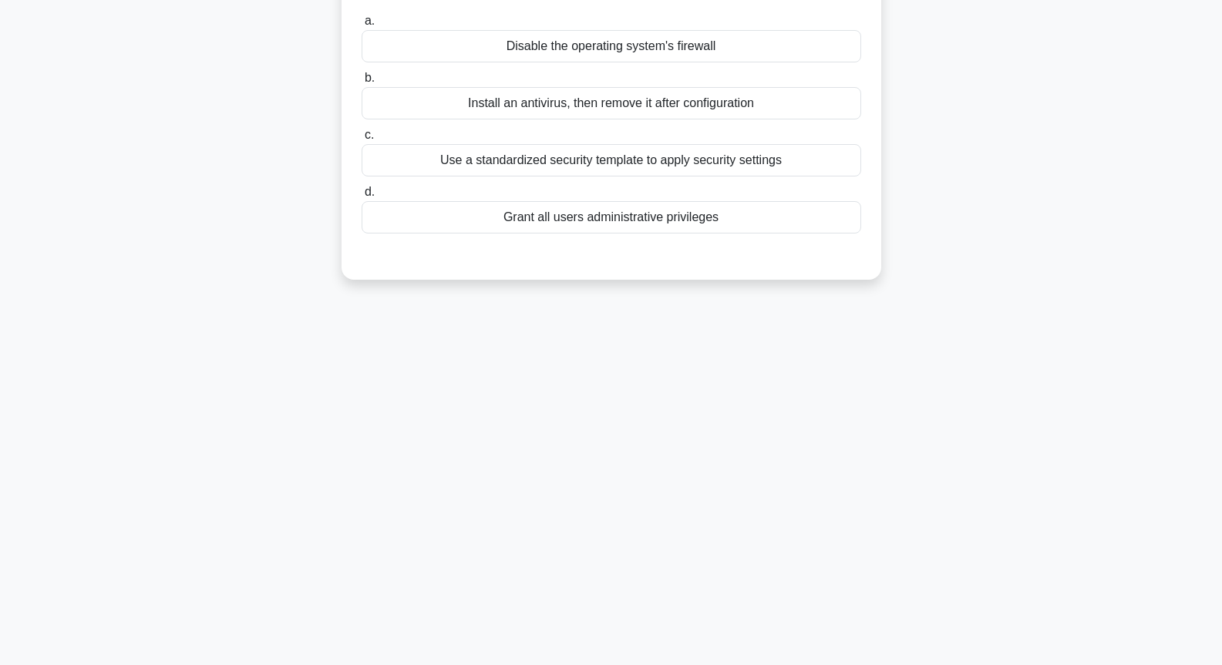
click at [690, 160] on div "Use a standardized security template to apply security settings" at bounding box center [612, 160] width 500 height 32
click at [362, 140] on input "c. Use a standardized security template to apply security settings" at bounding box center [362, 135] width 0 height 10
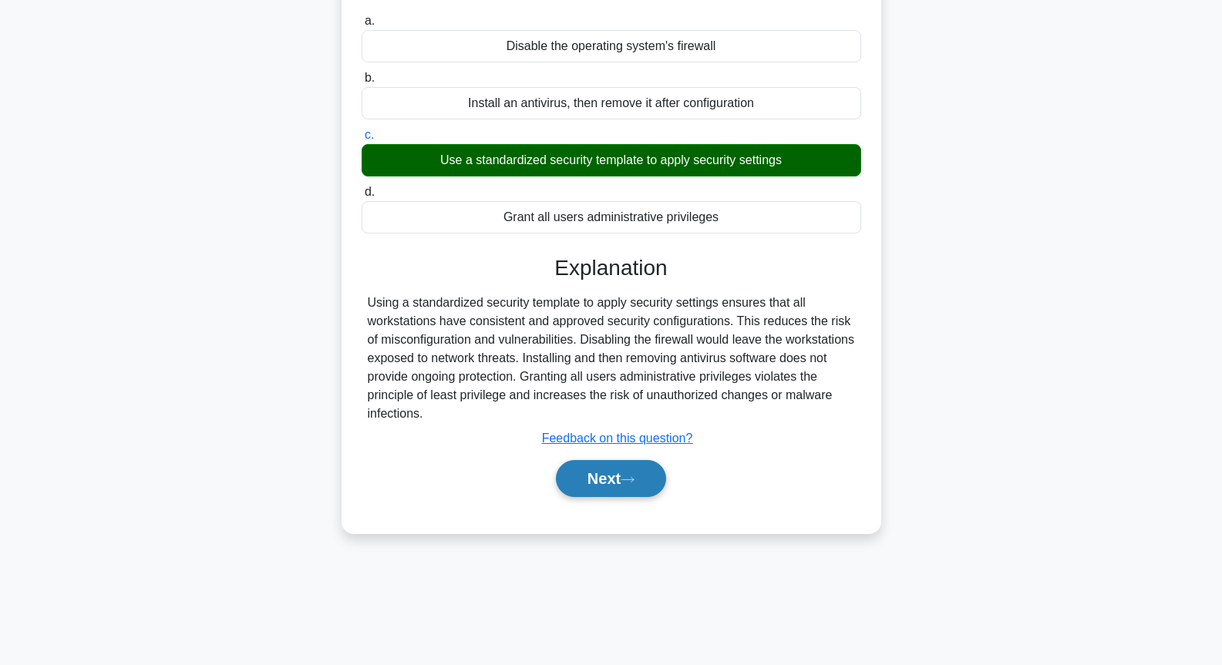
click at [624, 488] on button "Next" at bounding box center [611, 478] width 110 height 37
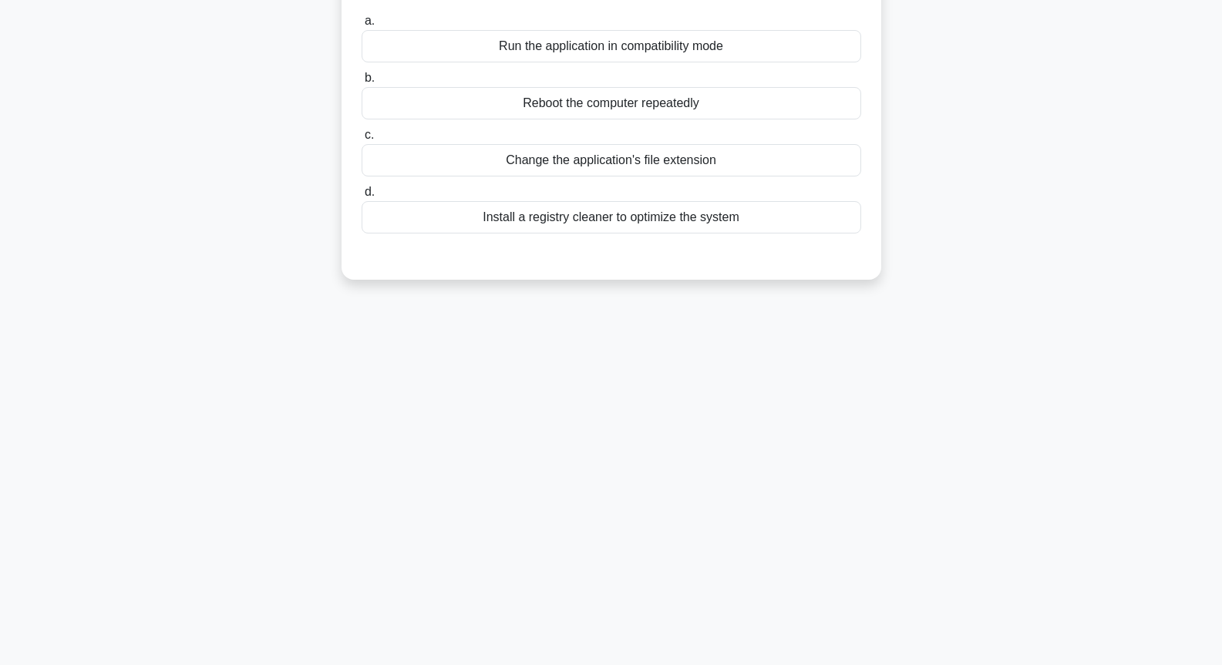
click at [631, 61] on div "Run the application in compatibility mode" at bounding box center [612, 46] width 500 height 32
click at [362, 26] on input "a. Run the application in compatibility mode" at bounding box center [362, 21] width 0 height 10
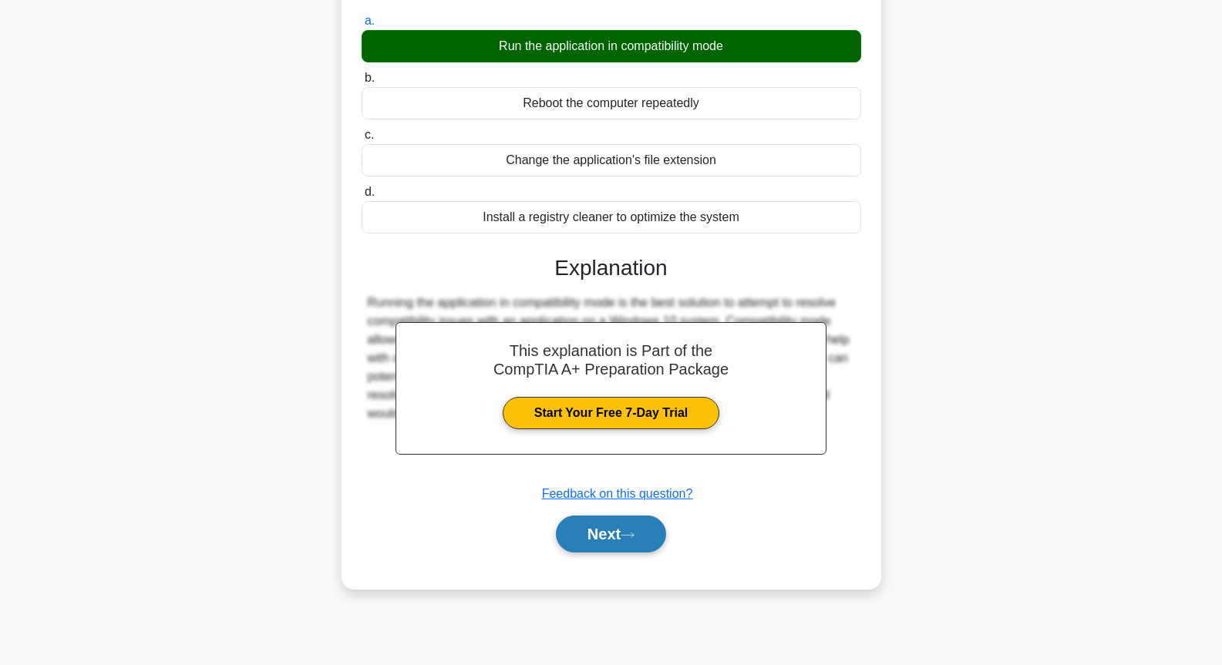
click at [627, 529] on button "Next" at bounding box center [611, 534] width 110 height 37
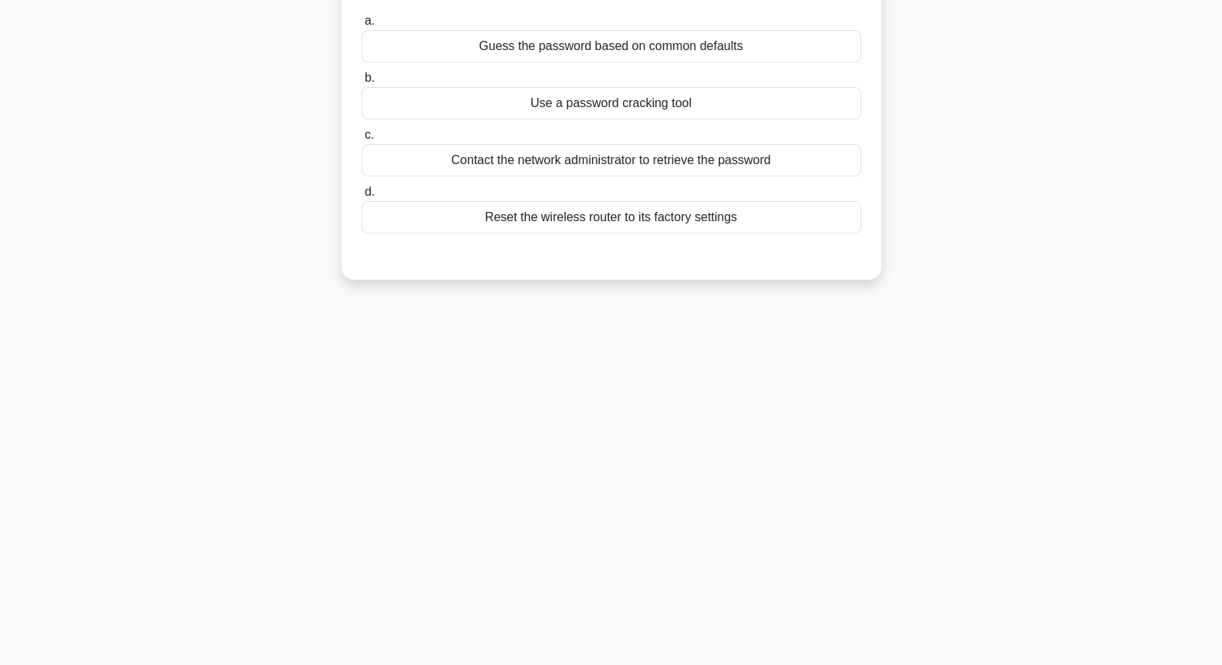
click at [638, 178] on div "a. Guess the password based on common defaults b. Use a password cracking tool …" at bounding box center [611, 122] width 518 height 228
click at [639, 166] on div "Contact the network administrator to retrieve the password" at bounding box center [612, 160] width 500 height 32
click at [362, 140] on input "c. Contact the network administrator to retrieve the password" at bounding box center [362, 135] width 0 height 10
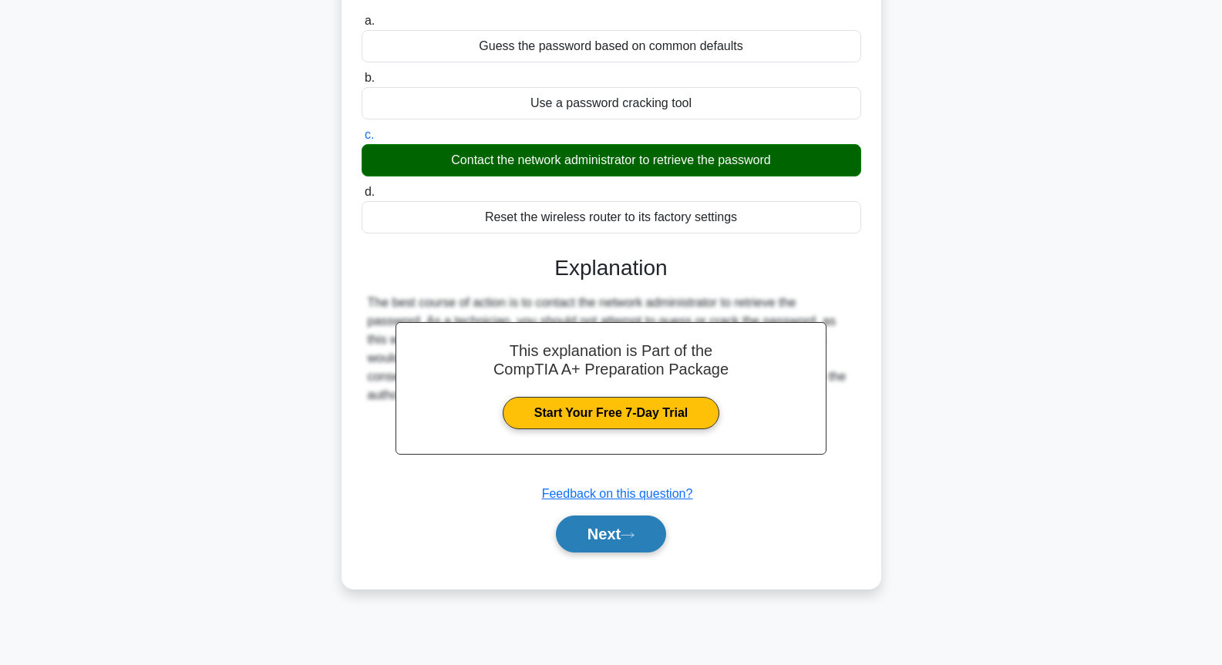
click at [627, 533] on icon at bounding box center [628, 535] width 14 height 8
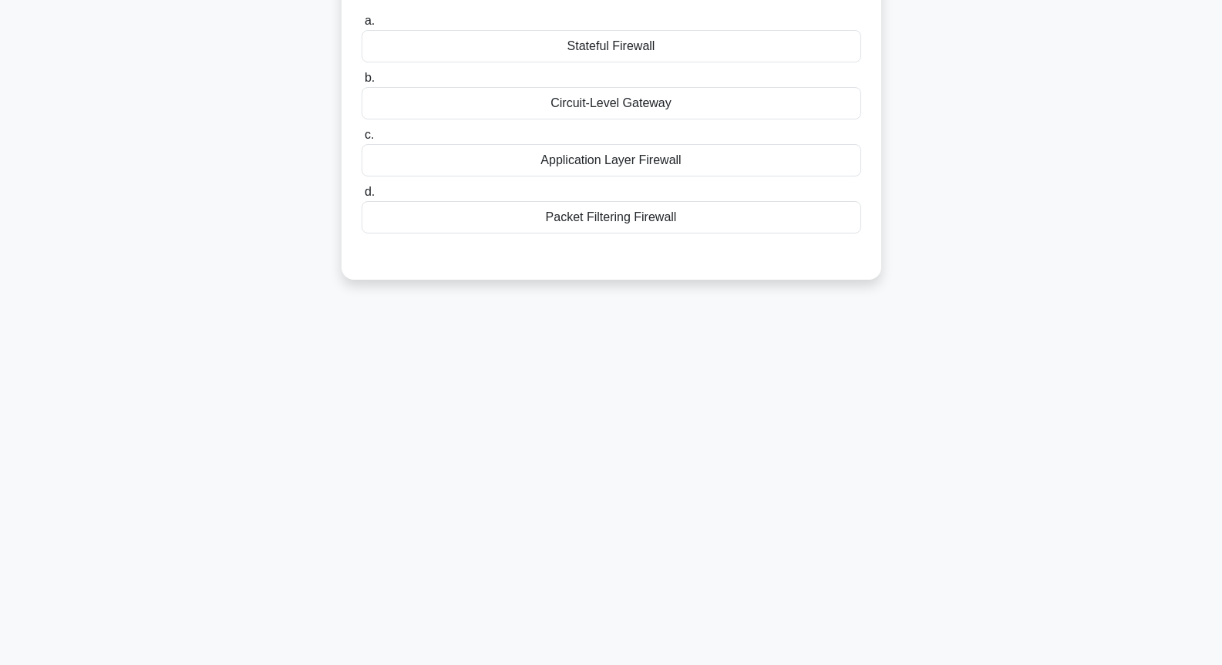
click at [636, 153] on div "Application Layer Firewall" at bounding box center [612, 160] width 500 height 32
click at [362, 140] on input "c. Application Layer Firewall" at bounding box center [362, 135] width 0 height 10
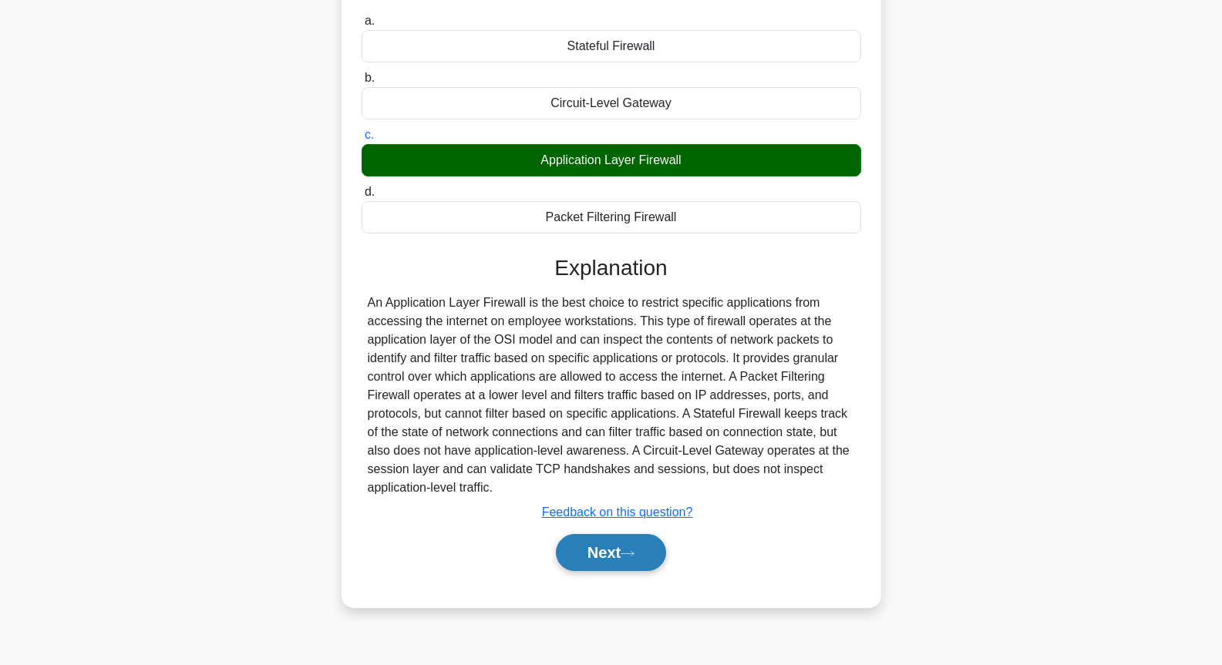
click at [600, 551] on button "Next" at bounding box center [611, 552] width 110 height 37
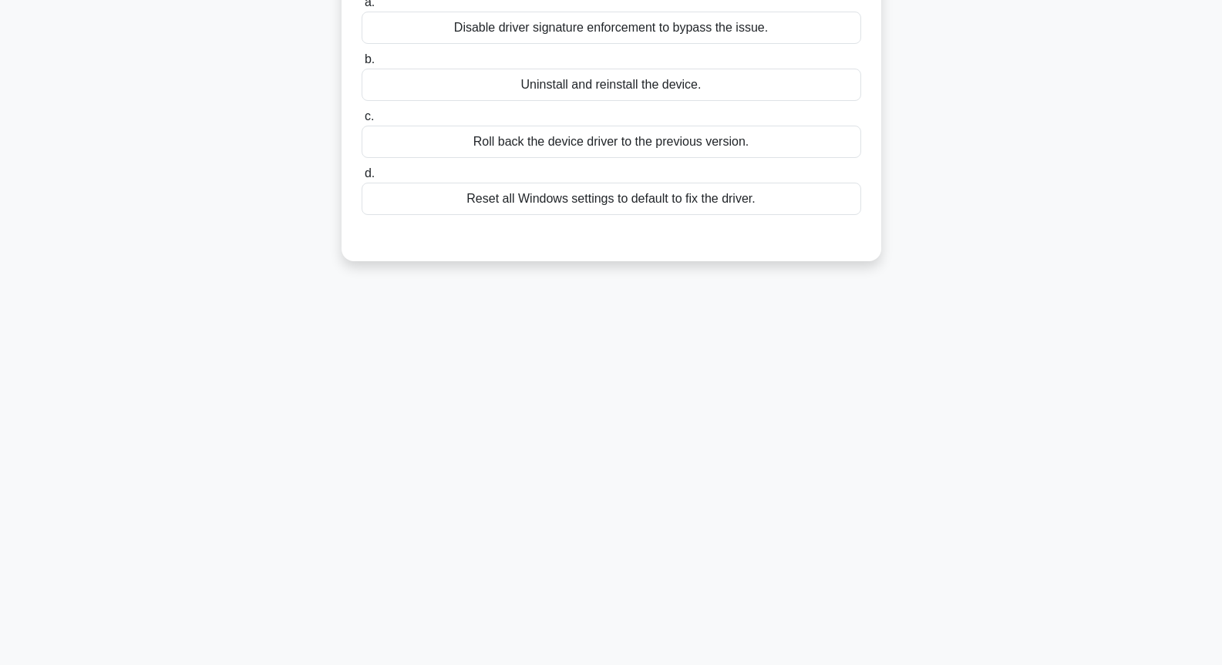
click at [685, 37] on div "Disable driver signature enforcement to bypass the issue." at bounding box center [612, 28] width 500 height 32
click at [362, 8] on input "a. Disable driver signature enforcement to bypass the issue." at bounding box center [362, 3] width 0 height 10
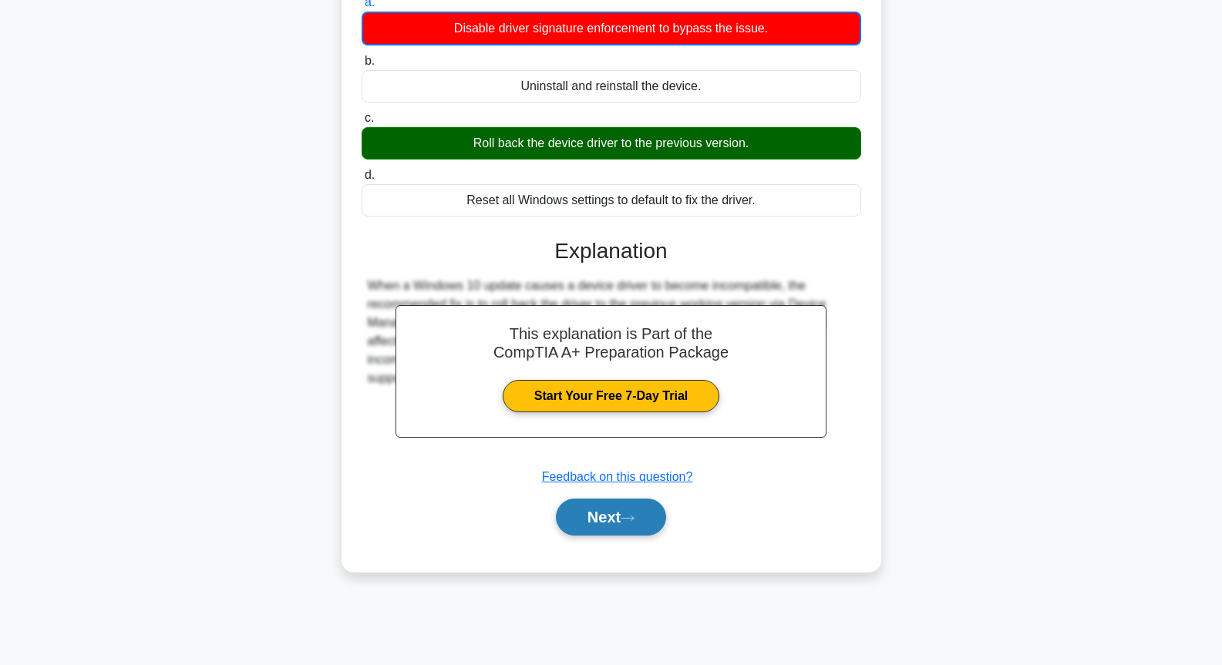
click at [607, 524] on button "Next" at bounding box center [611, 517] width 110 height 37
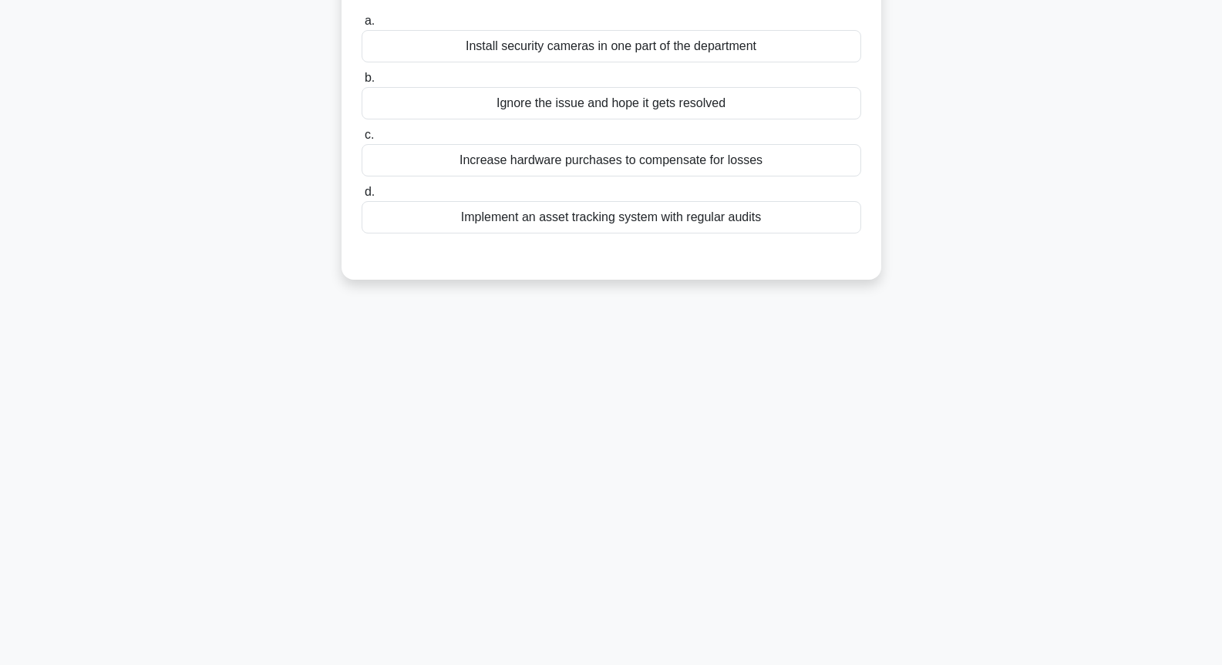
click at [685, 167] on div "Increase hardware purchases to compensate for losses" at bounding box center [612, 160] width 500 height 32
click at [362, 140] on input "c. Increase hardware purchases to compensate for losses" at bounding box center [362, 135] width 0 height 10
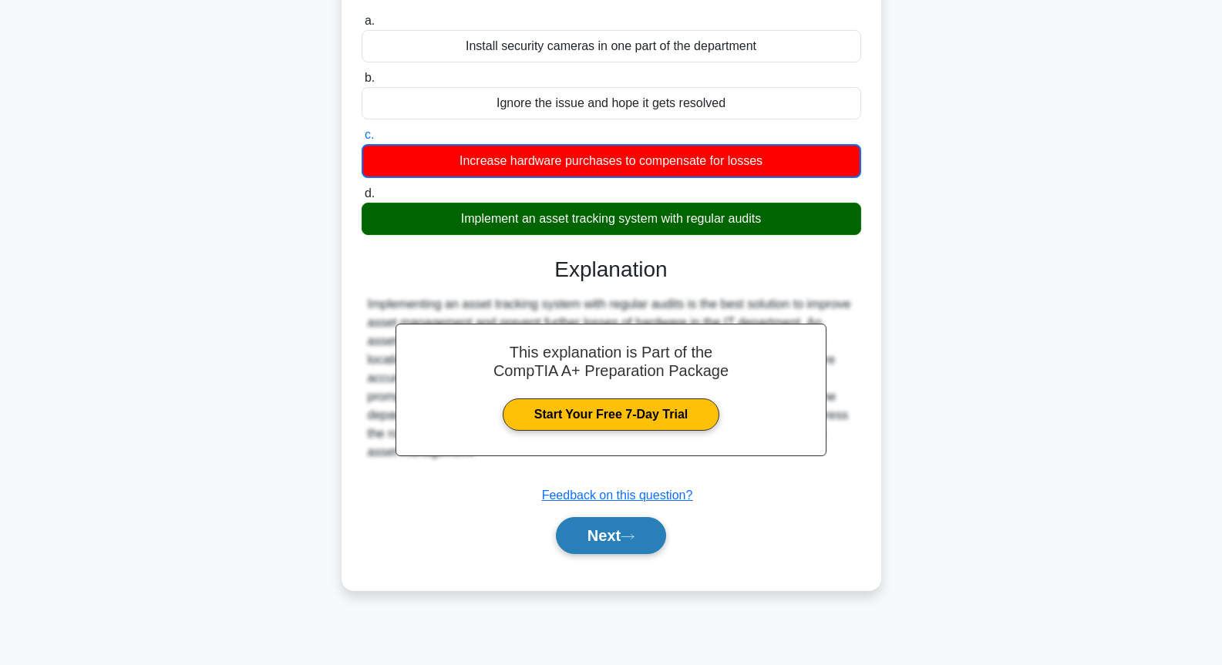
click at [615, 538] on button "Next" at bounding box center [611, 535] width 110 height 37
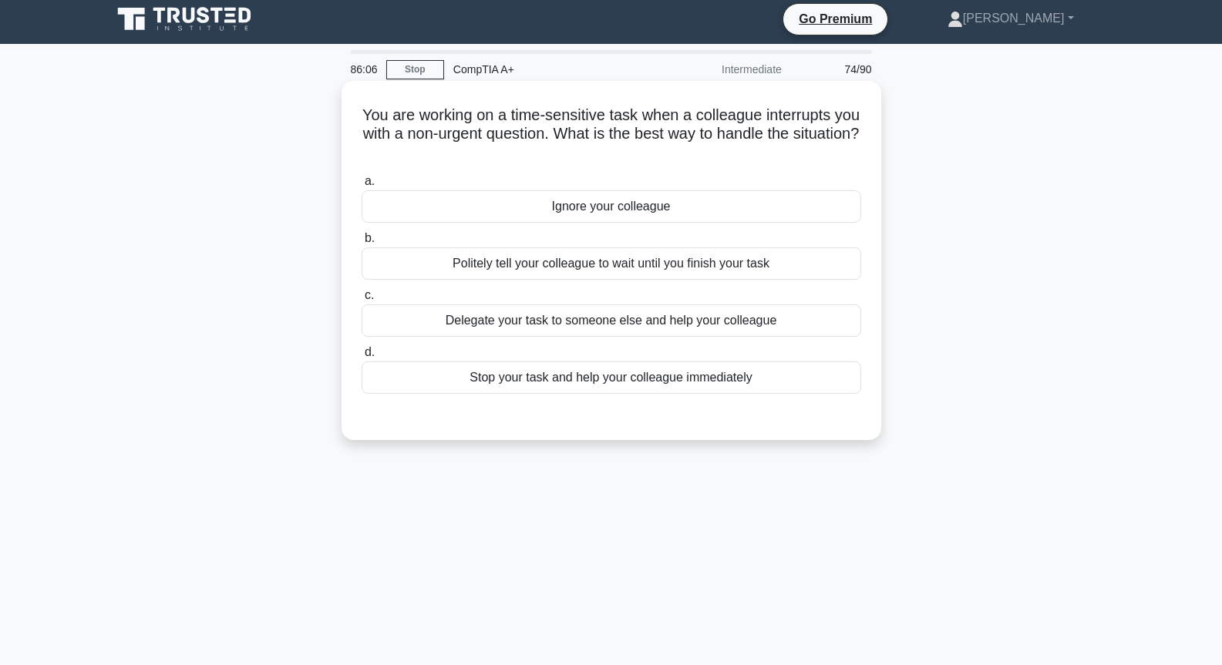
scroll to position [0, 0]
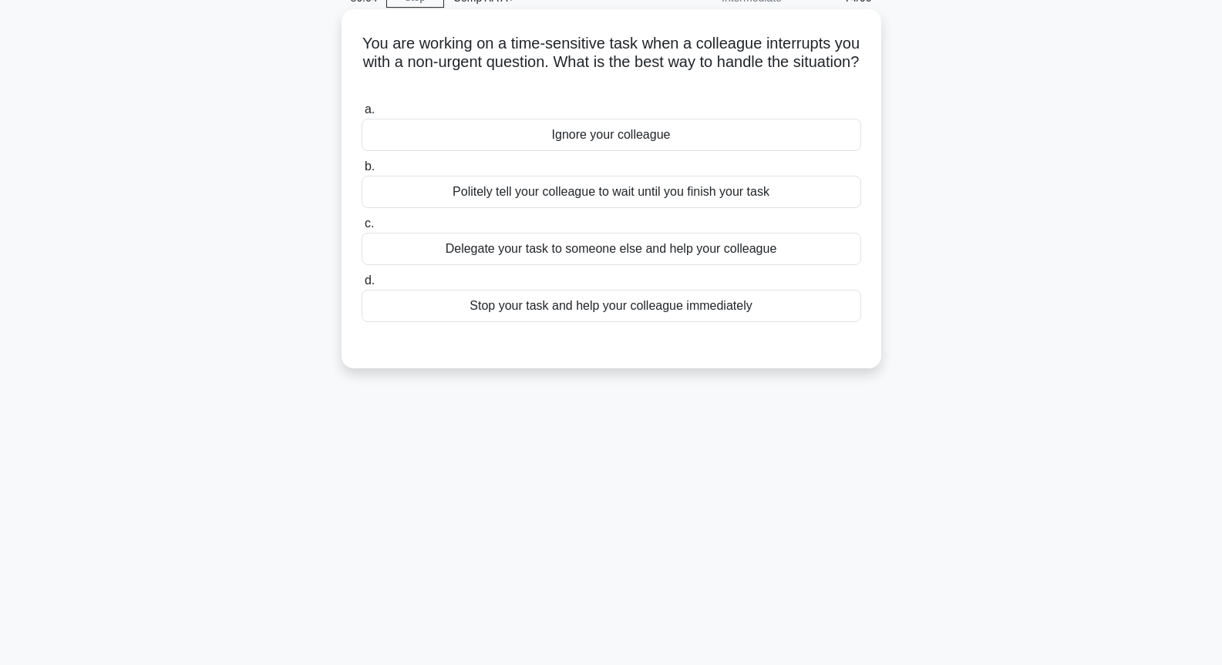
click at [623, 247] on div "Delegate your task to someone else and help your colleague" at bounding box center [612, 249] width 500 height 32
click at [362, 229] on input "c. Delegate your task to someone else and help your colleague" at bounding box center [362, 224] width 0 height 10
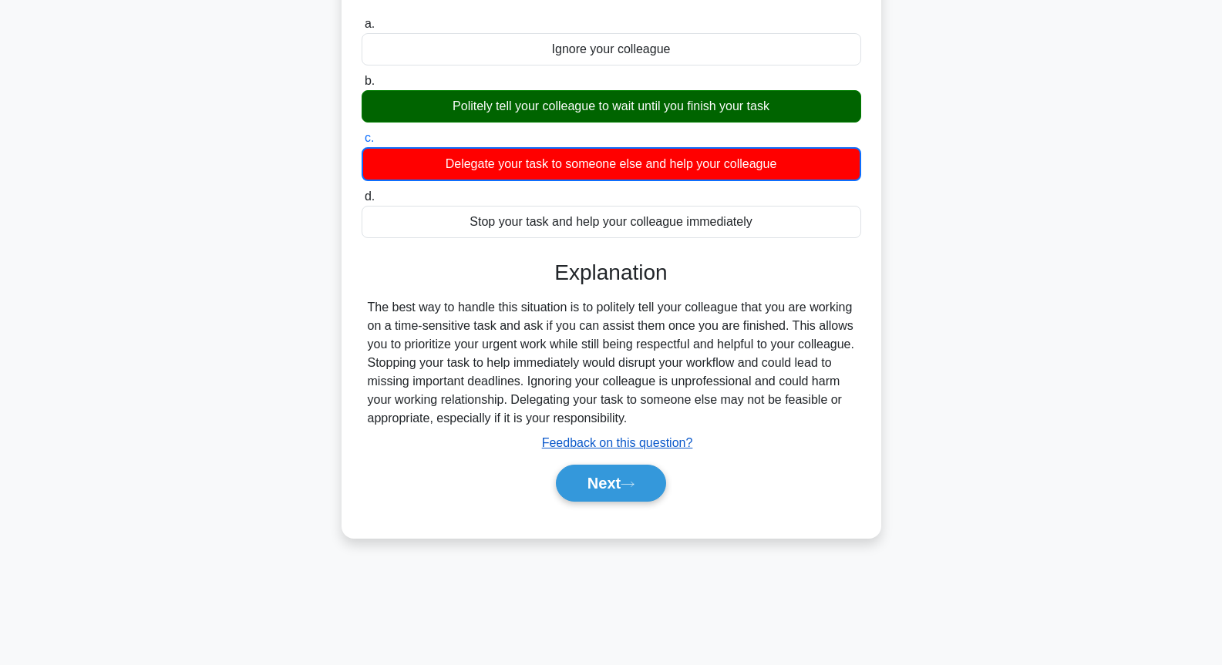
scroll to position [167, 0]
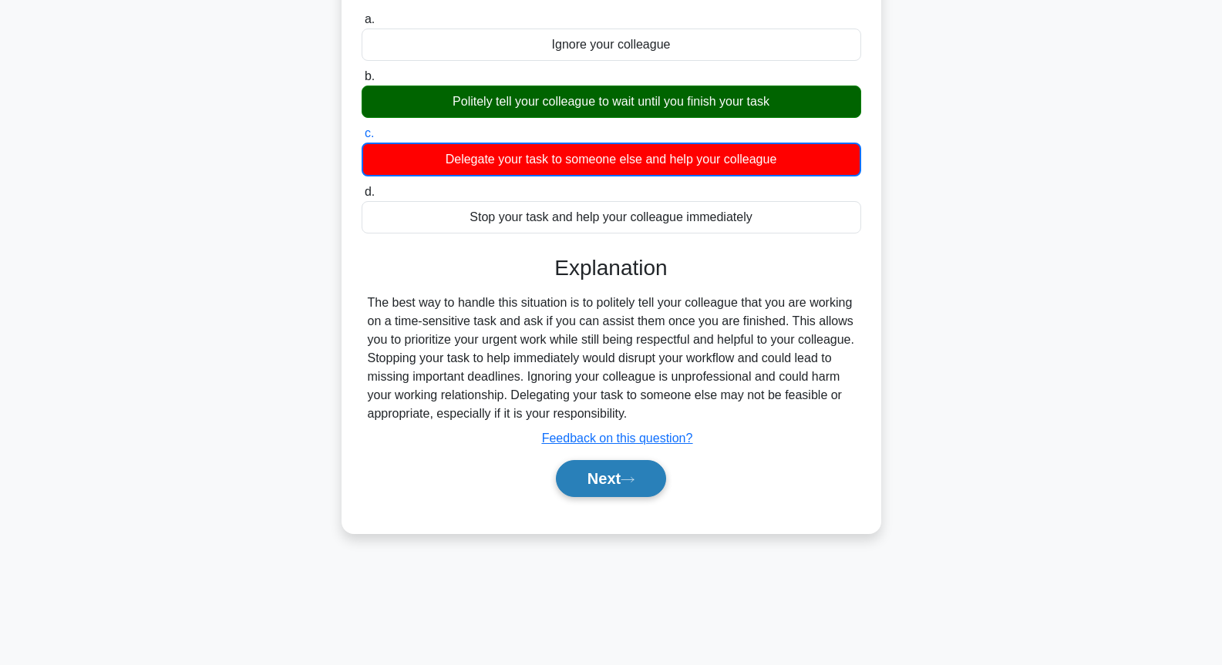
click at [626, 471] on button "Next" at bounding box center [611, 478] width 110 height 37
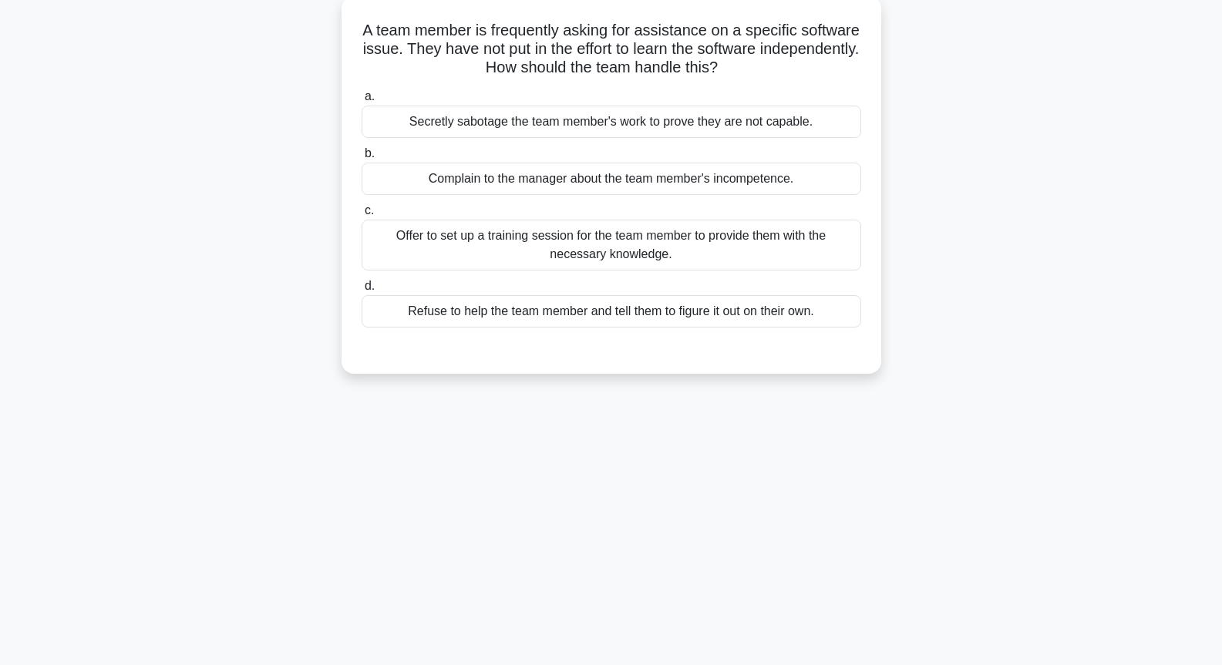
click at [614, 250] on div "Offer to set up a training session for the team member to provide them with the…" at bounding box center [612, 245] width 500 height 51
click at [362, 216] on input "c. Offer to set up a training session for the team member to provide them with …" at bounding box center [362, 211] width 0 height 10
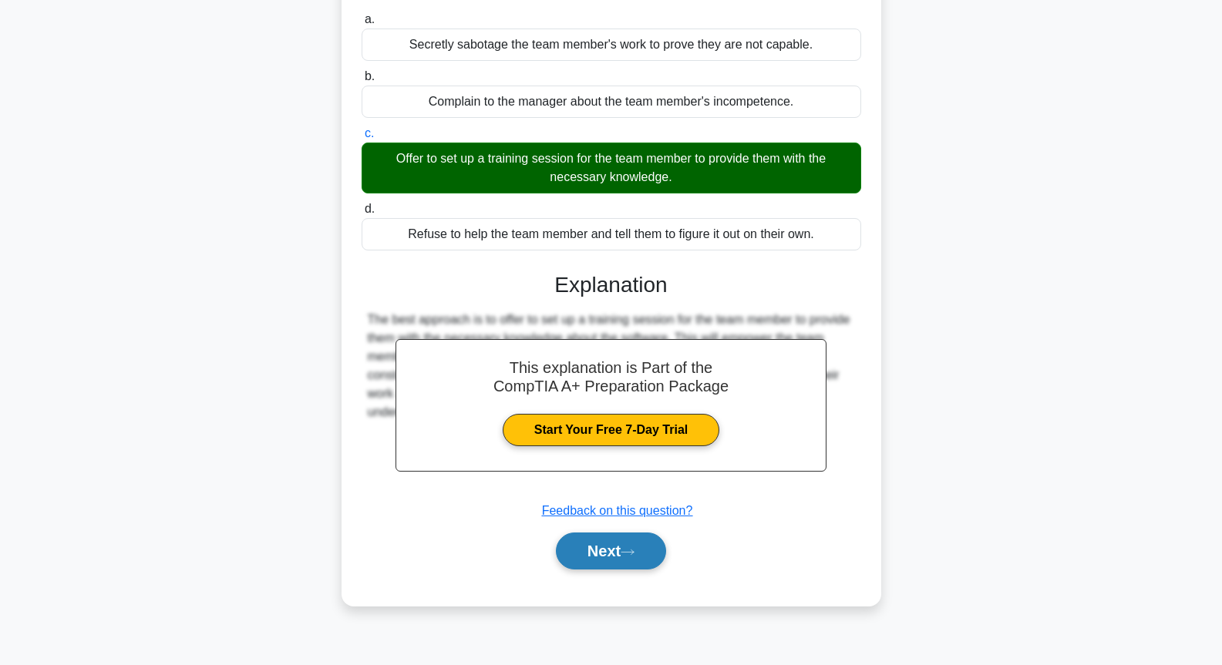
click at [612, 543] on button "Next" at bounding box center [611, 551] width 110 height 37
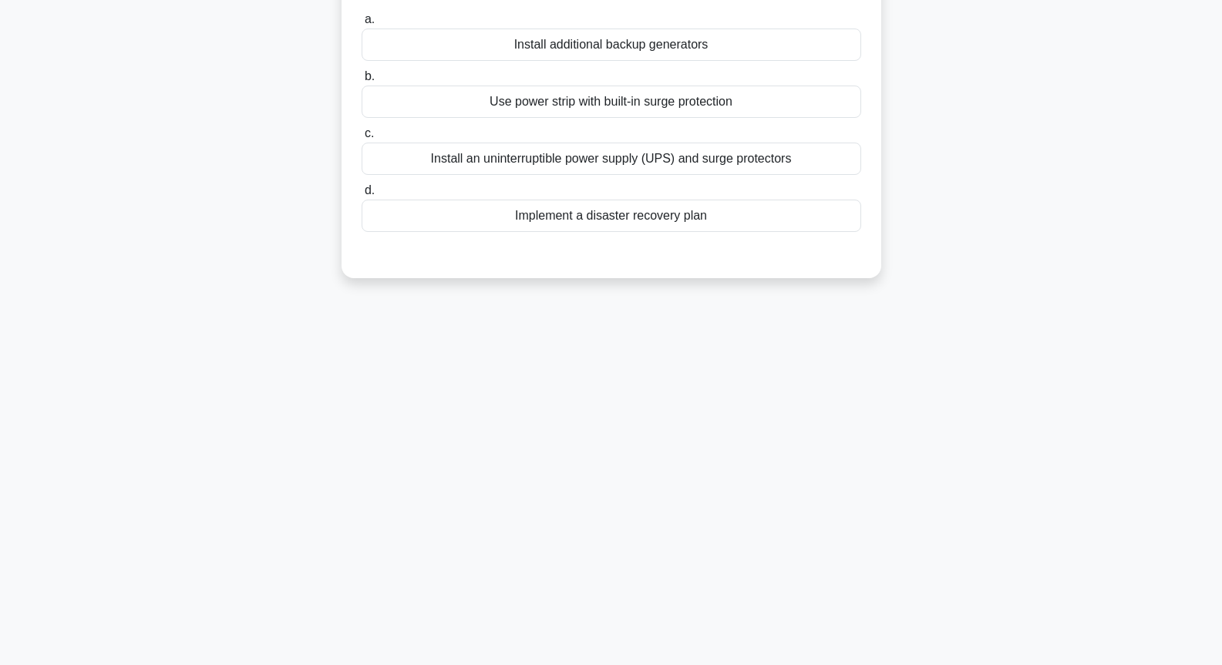
click at [627, 150] on div "Install an uninterruptible power supply (UPS) and surge protectors" at bounding box center [612, 159] width 500 height 32
click at [362, 139] on input "c. Install an uninterruptible power supply (UPS) and surge protectors" at bounding box center [362, 134] width 0 height 10
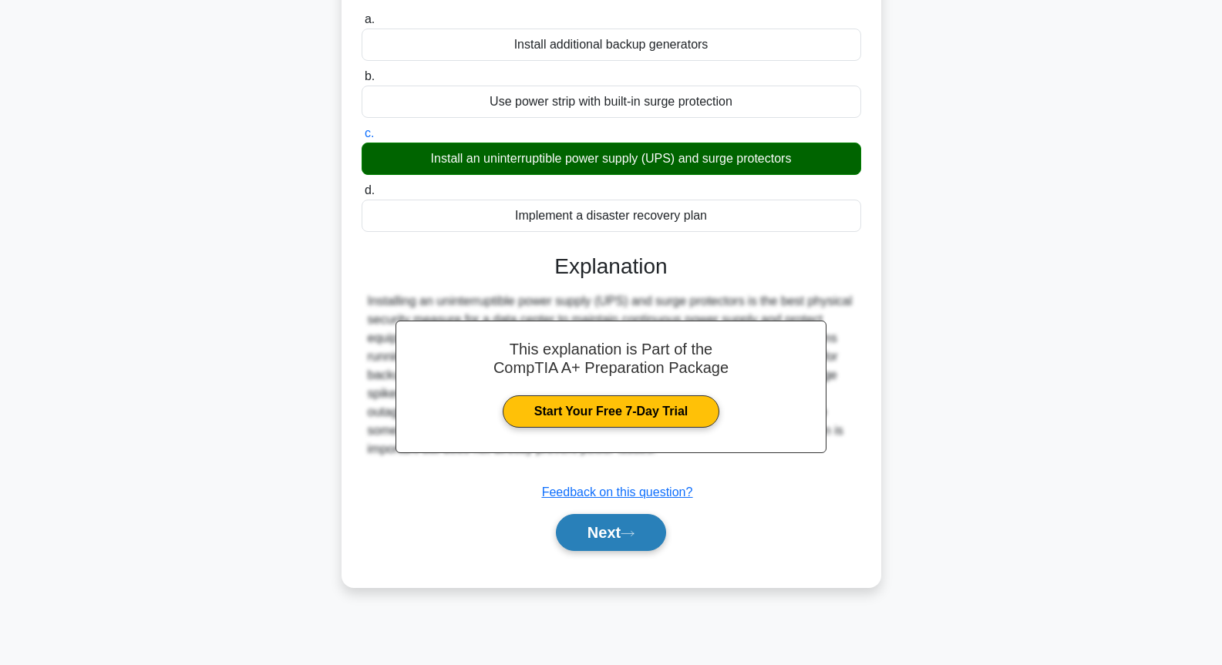
click at [620, 520] on button "Next" at bounding box center [611, 532] width 110 height 37
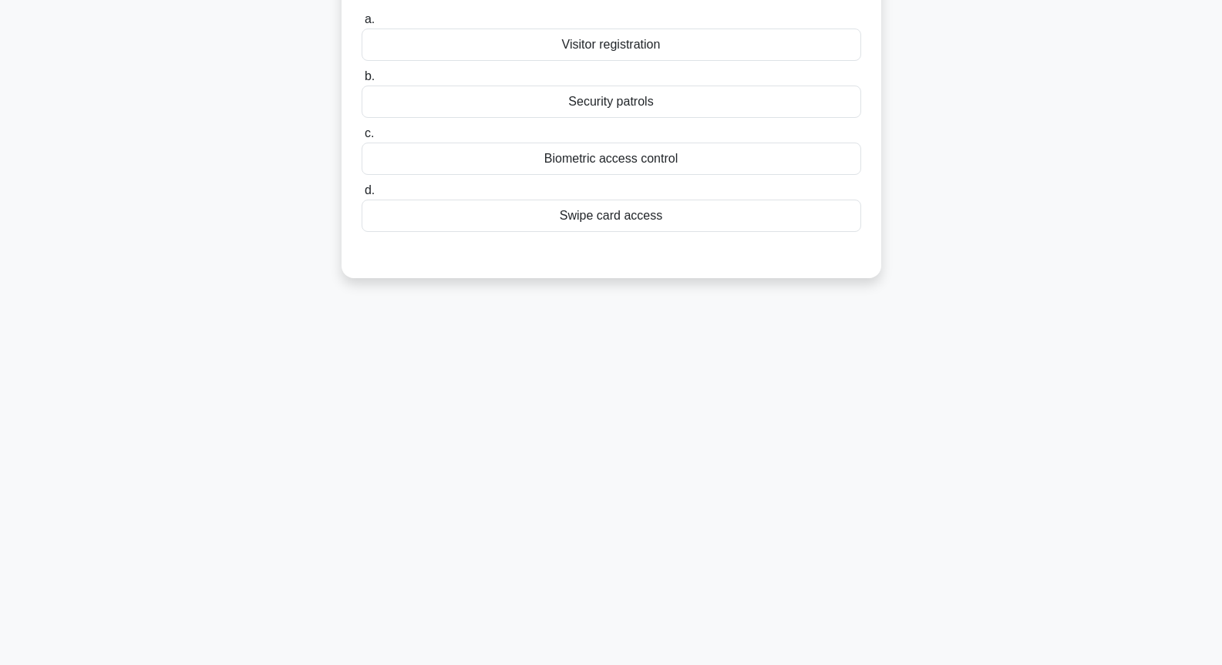
click at [634, 156] on div "Biometric access control" at bounding box center [612, 159] width 500 height 32
click at [362, 139] on input "c. Biometric access control" at bounding box center [362, 134] width 0 height 10
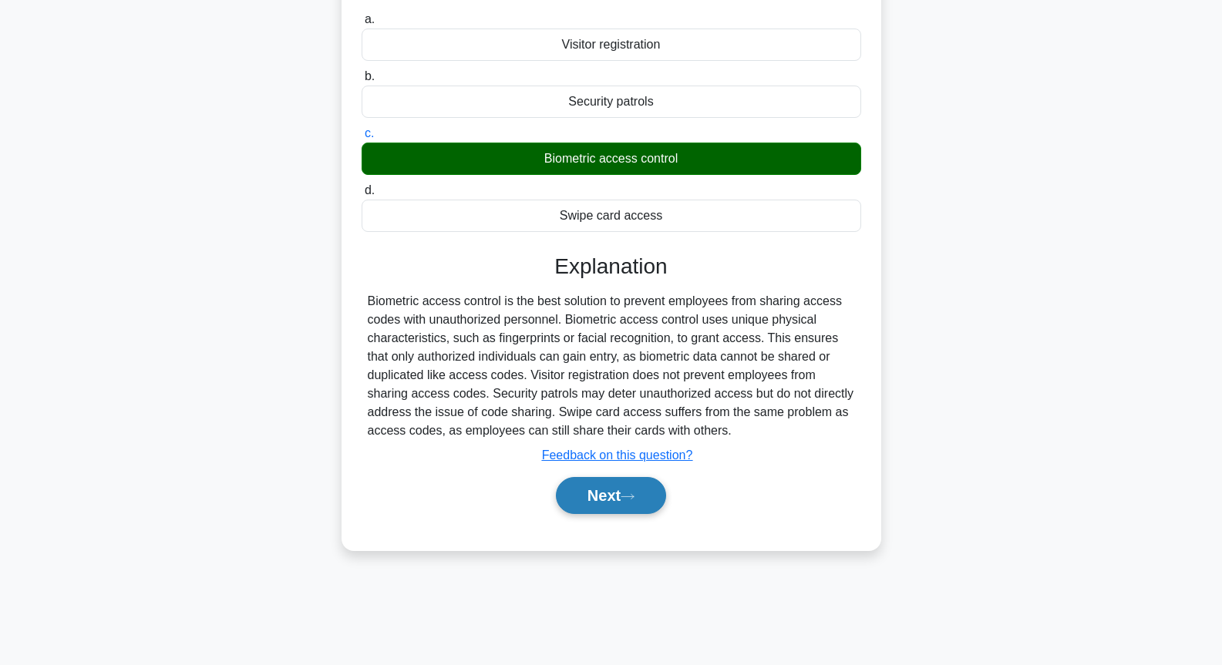
click at [615, 496] on button "Next" at bounding box center [611, 495] width 110 height 37
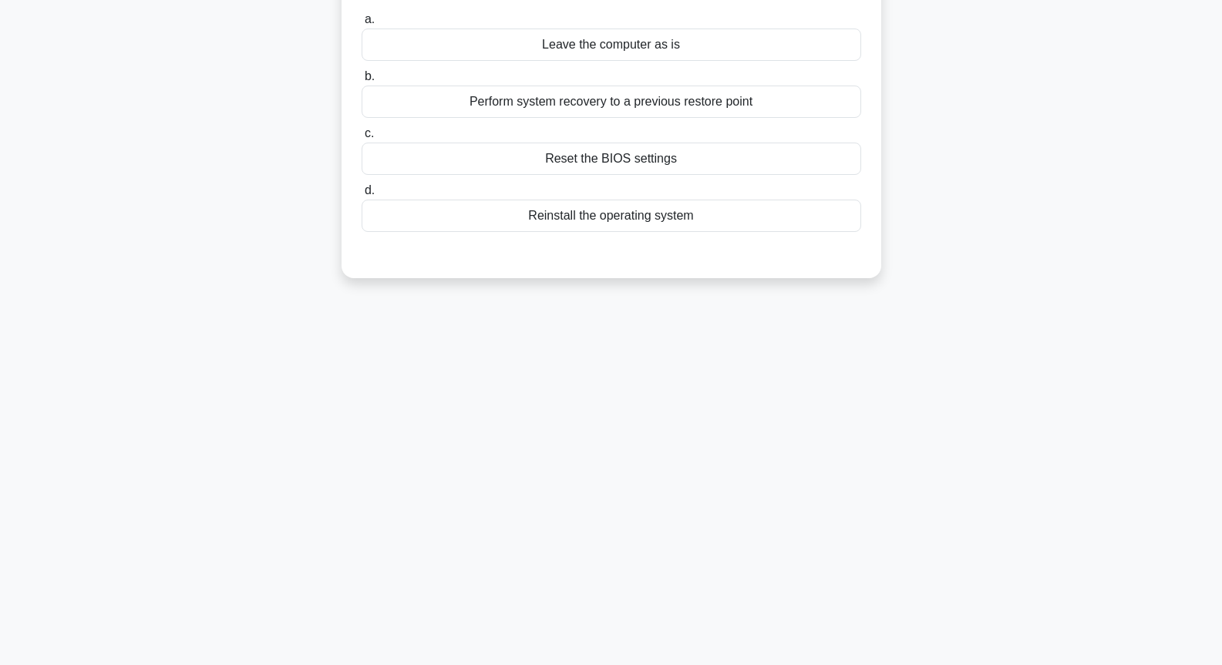
click at [598, 103] on div "Perform system recovery to a previous restore point" at bounding box center [612, 102] width 500 height 32
click at [362, 82] on input "b. Perform system recovery to a previous restore point" at bounding box center [362, 77] width 0 height 10
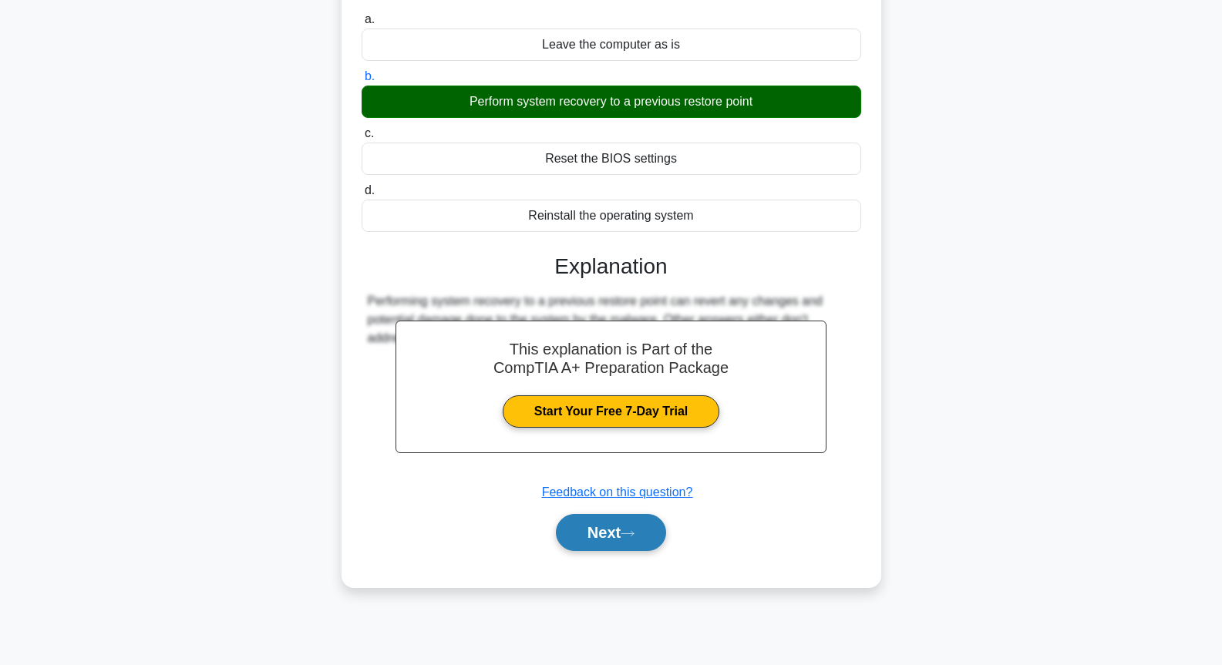
click at [641, 529] on button "Next" at bounding box center [611, 532] width 110 height 37
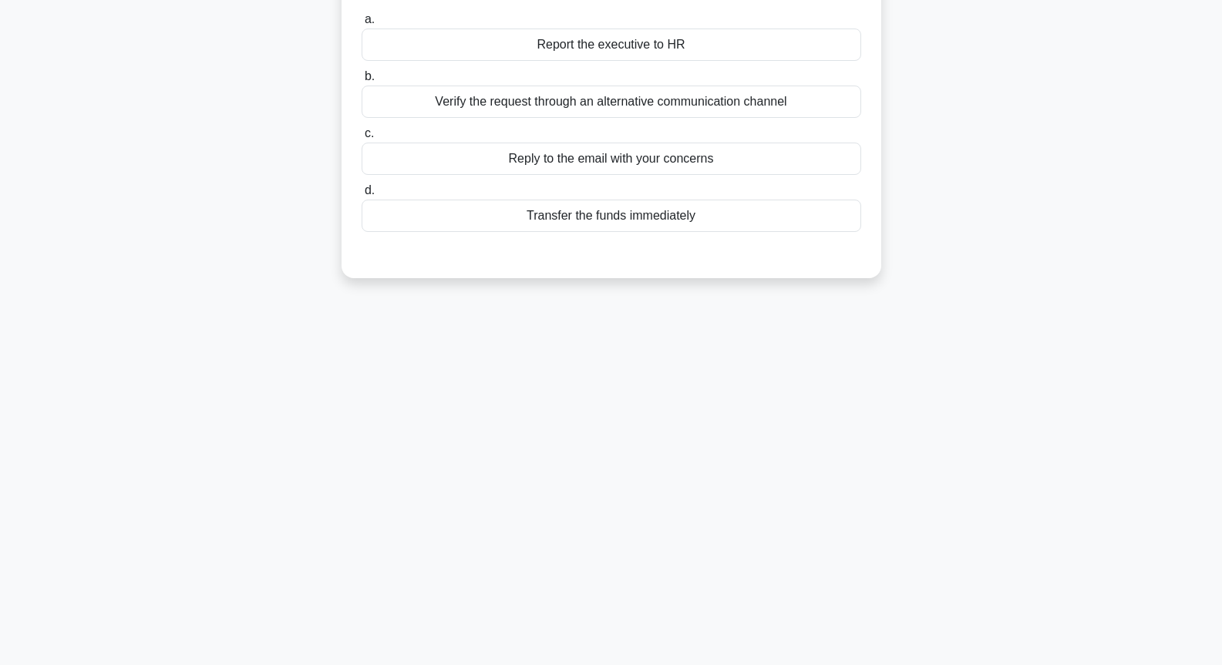
click at [641, 121] on div "a. Report the executive to HR b. Verify the request through an alternative comm…" at bounding box center [611, 121] width 518 height 228
click at [648, 103] on div "Verify the request through an alternative communication channel" at bounding box center [612, 102] width 500 height 32
click at [362, 82] on input "b. Verify the request through an alternative communication channel" at bounding box center [362, 77] width 0 height 10
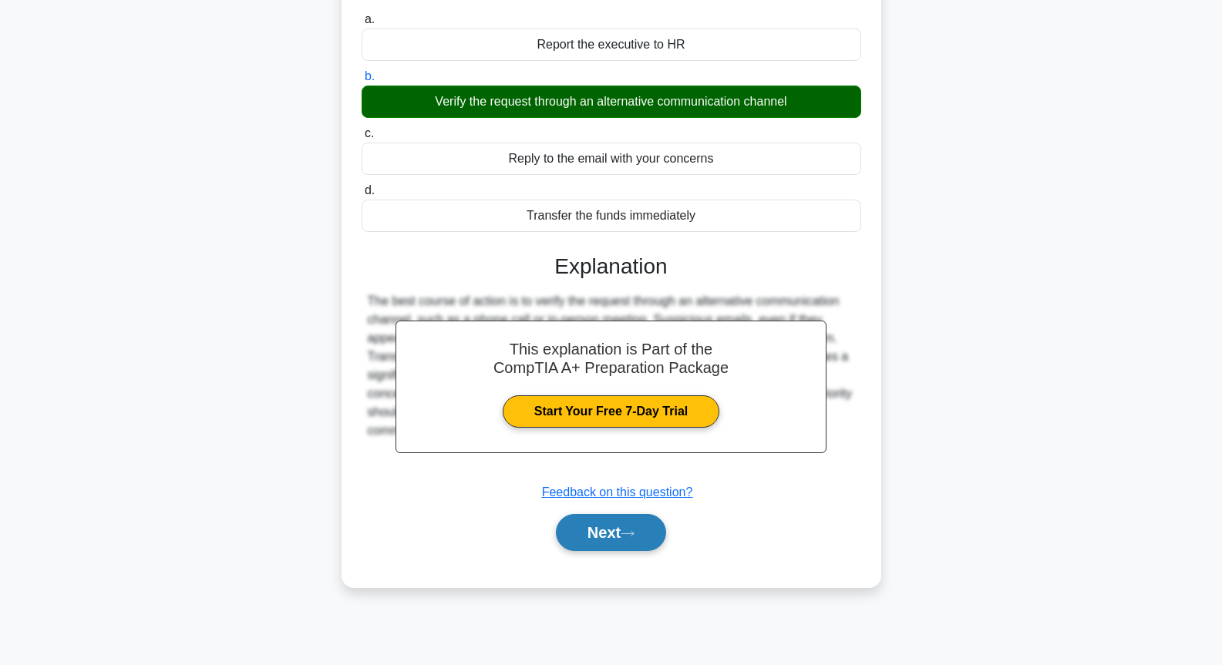
click at [626, 530] on button "Next" at bounding box center [611, 532] width 110 height 37
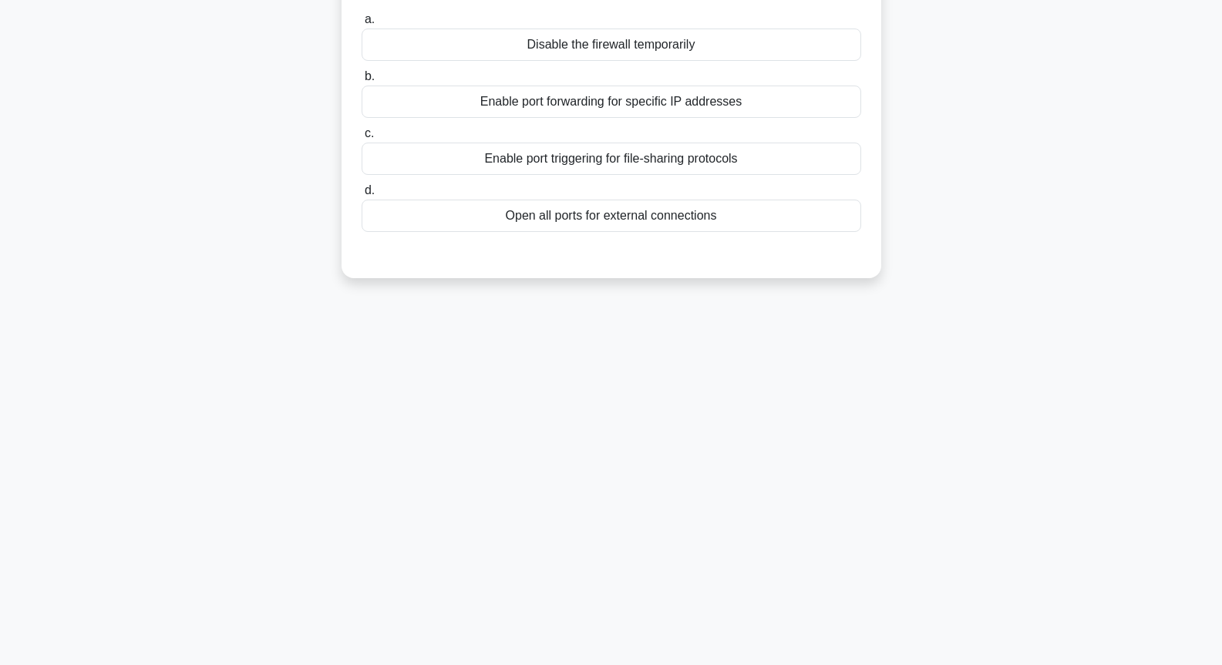
click at [612, 116] on div "Enable port forwarding for specific IP addresses" at bounding box center [612, 102] width 500 height 32
click at [362, 82] on input "b. Enable port forwarding for specific IP addresses" at bounding box center [362, 77] width 0 height 10
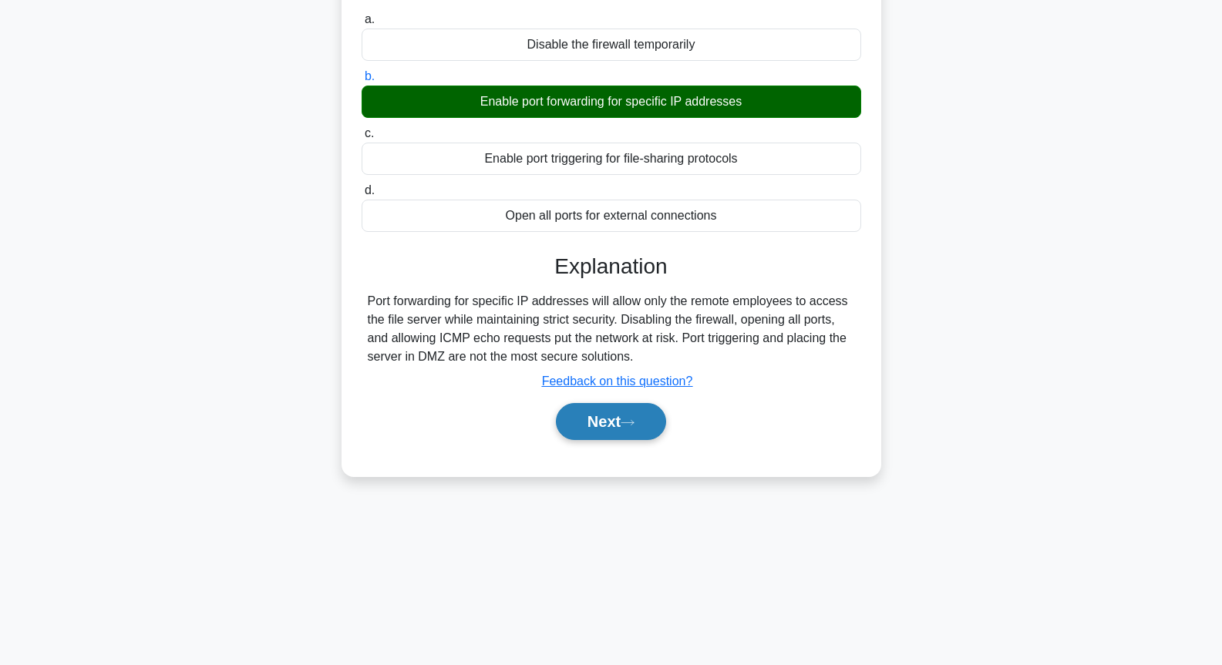
drag, startPoint x: 602, startPoint y: 436, endPoint x: 597, endPoint y: 426, distance: 11.0
click at [601, 435] on button "Next" at bounding box center [611, 421] width 110 height 37
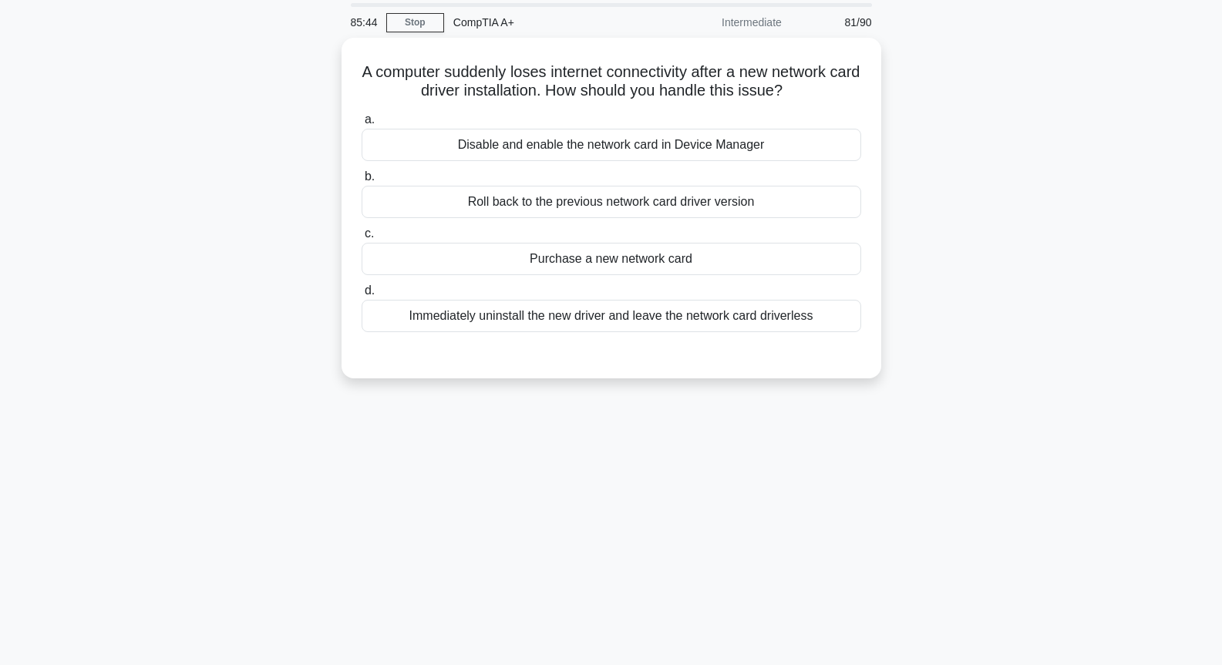
scroll to position [0, 0]
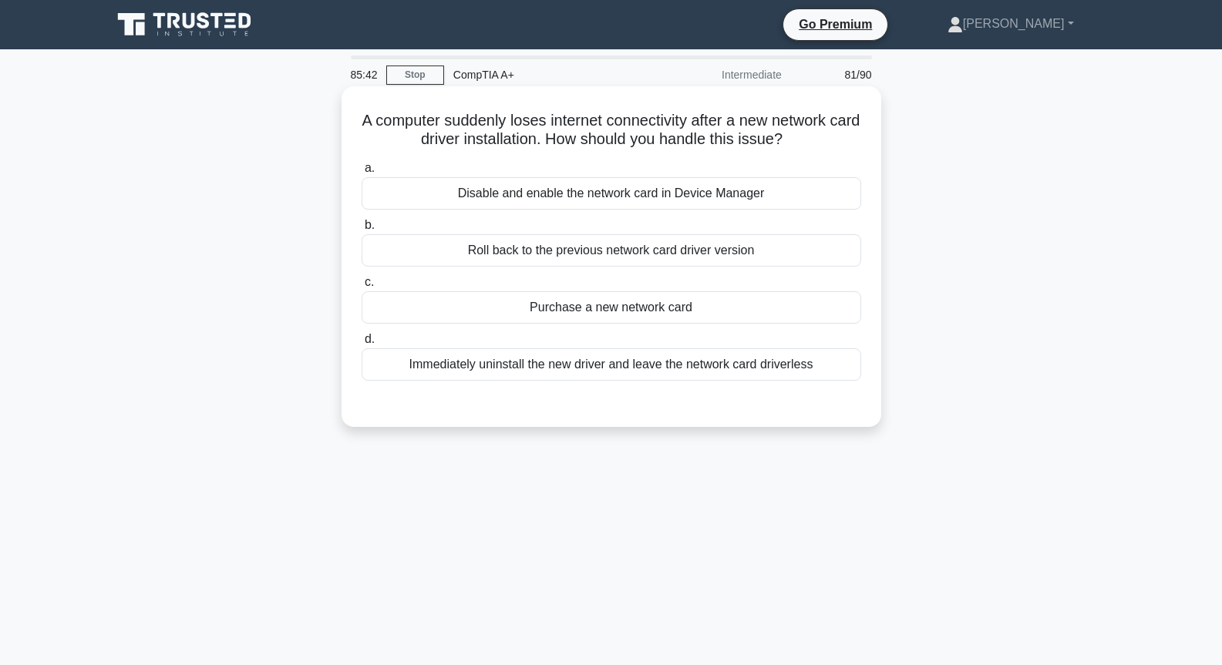
drag, startPoint x: 641, startPoint y: 340, endPoint x: 638, endPoint y: 365, distance: 24.8
click at [641, 349] on label "d. Immediately uninstall the new driver and leave the network card driverless" at bounding box center [612, 355] width 500 height 51
click at [638, 365] on div "Immediately uninstall the new driver and leave the network card driverless" at bounding box center [612, 364] width 500 height 32
click at [362, 345] on input "d. Immediately uninstall the new driver and leave the network card driverless" at bounding box center [362, 340] width 0 height 10
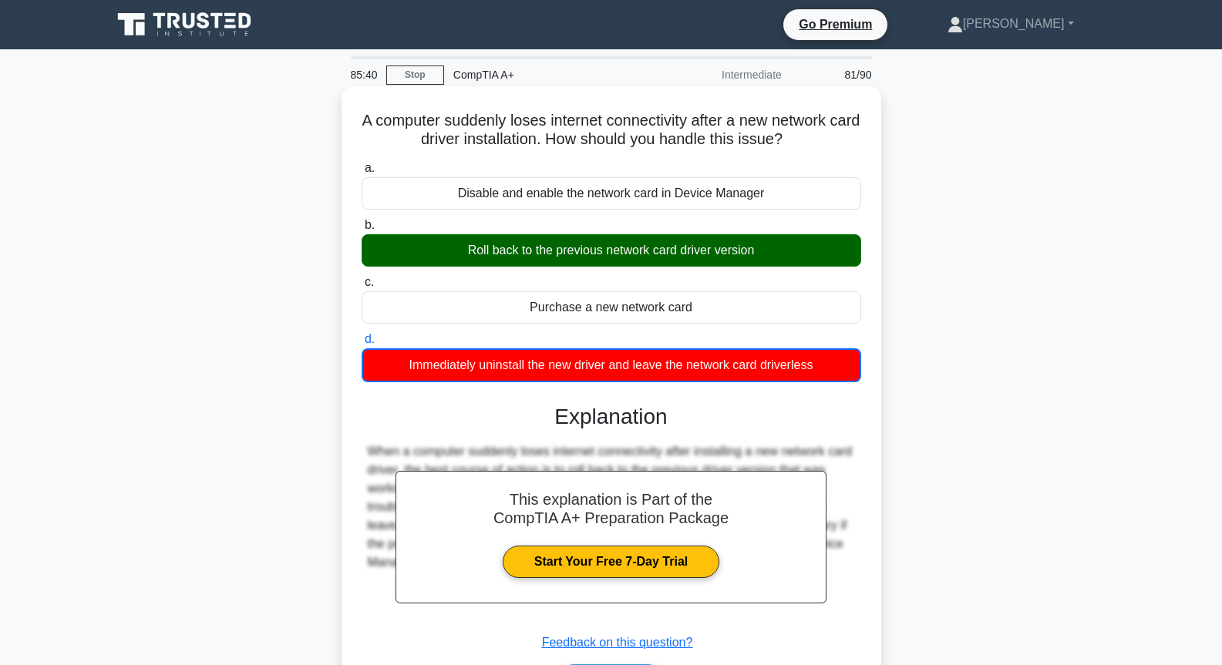
scroll to position [167, 0]
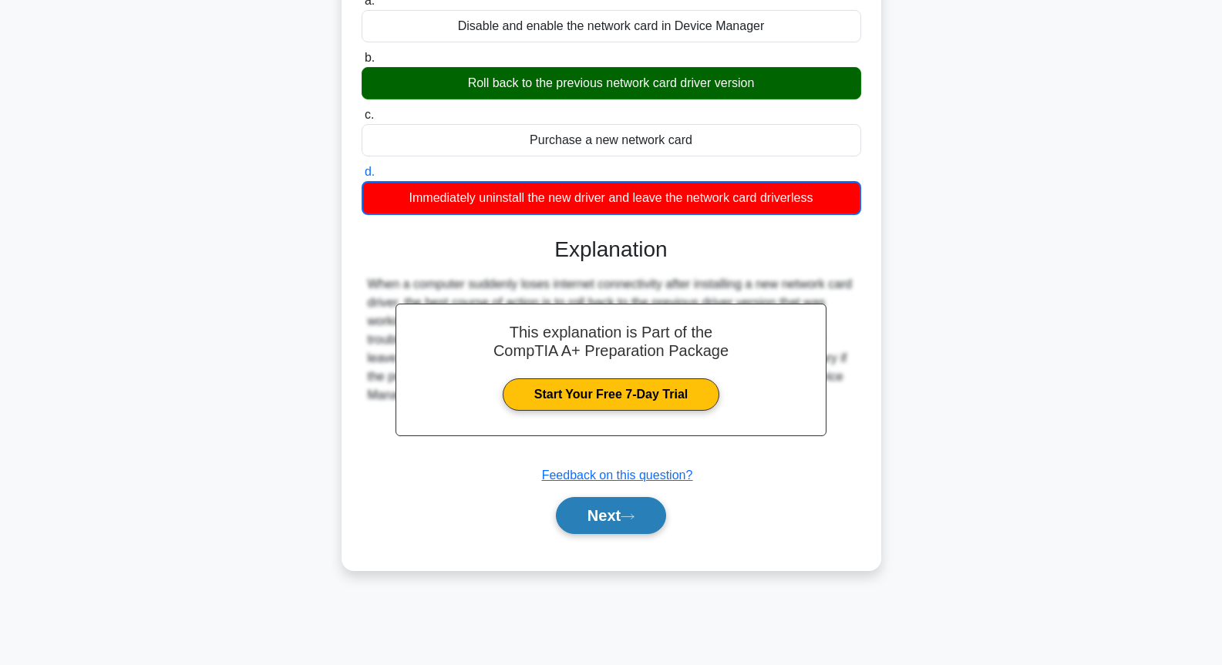
click at [603, 534] on button "Next" at bounding box center [611, 515] width 110 height 37
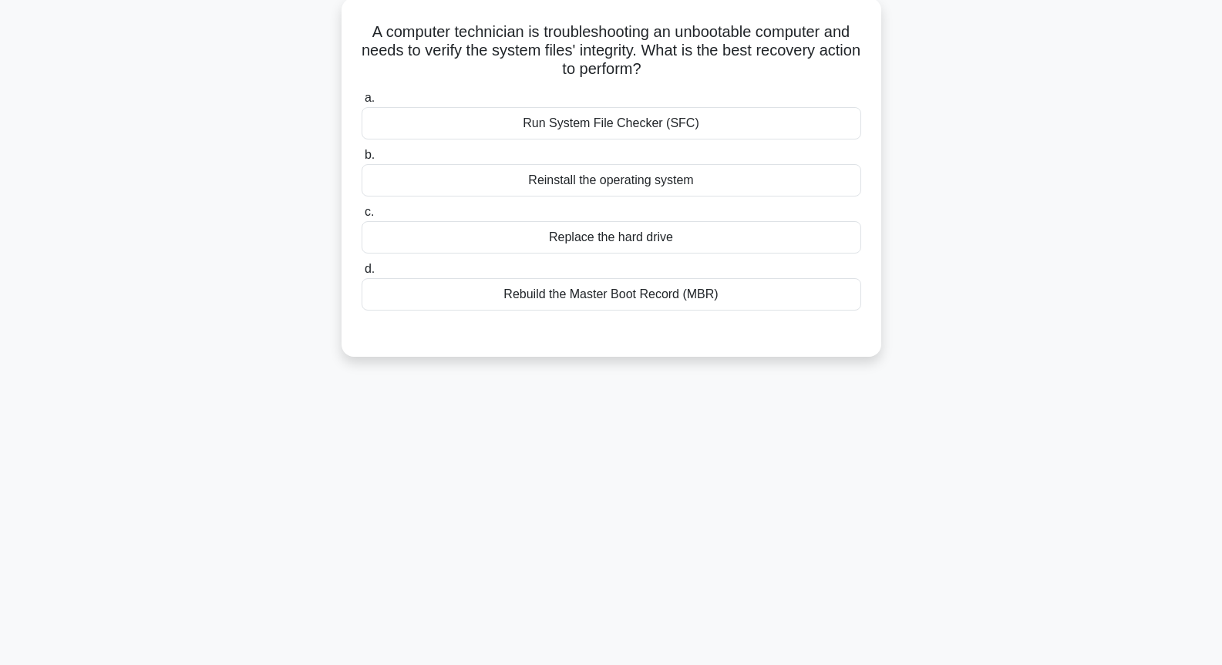
scroll to position [13, 0]
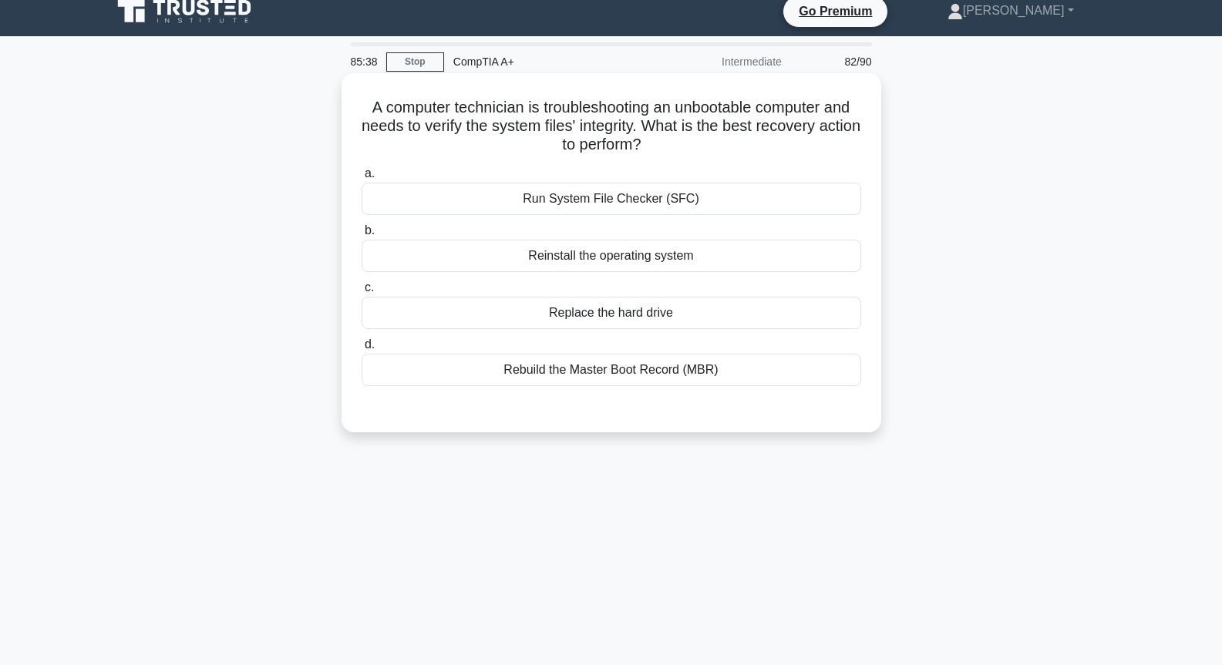
click at [639, 257] on div "Reinstall the operating system" at bounding box center [612, 256] width 500 height 32
click at [362, 236] on input "b. Reinstall the operating system" at bounding box center [362, 231] width 0 height 10
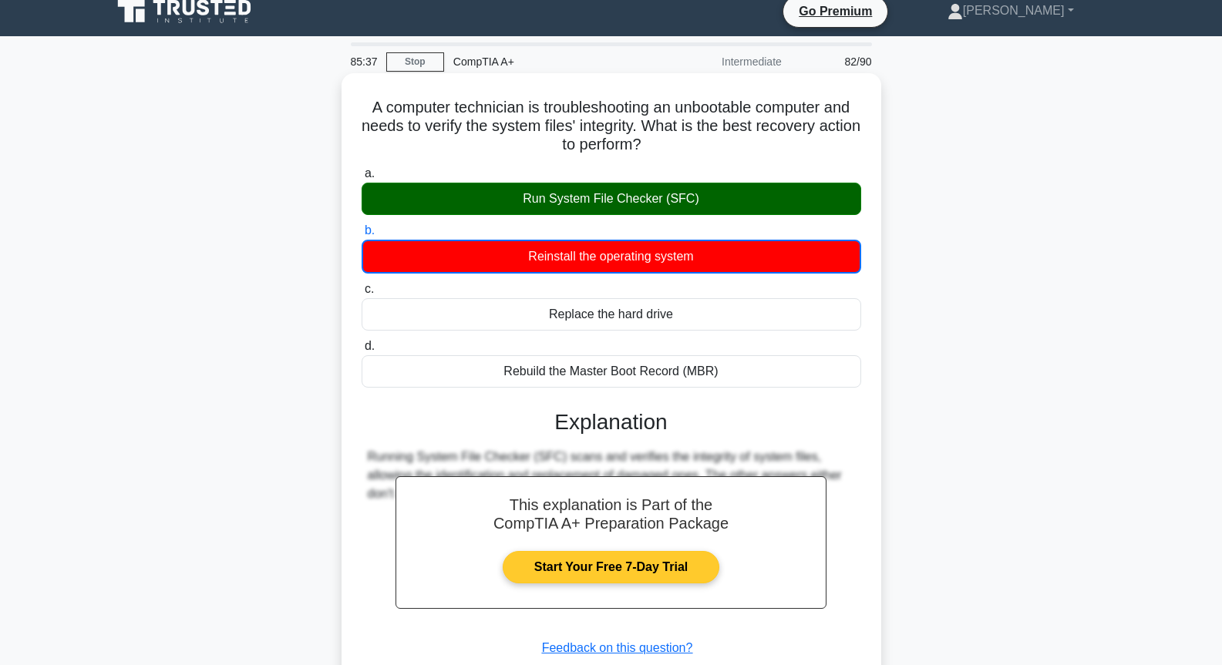
scroll to position [167, 0]
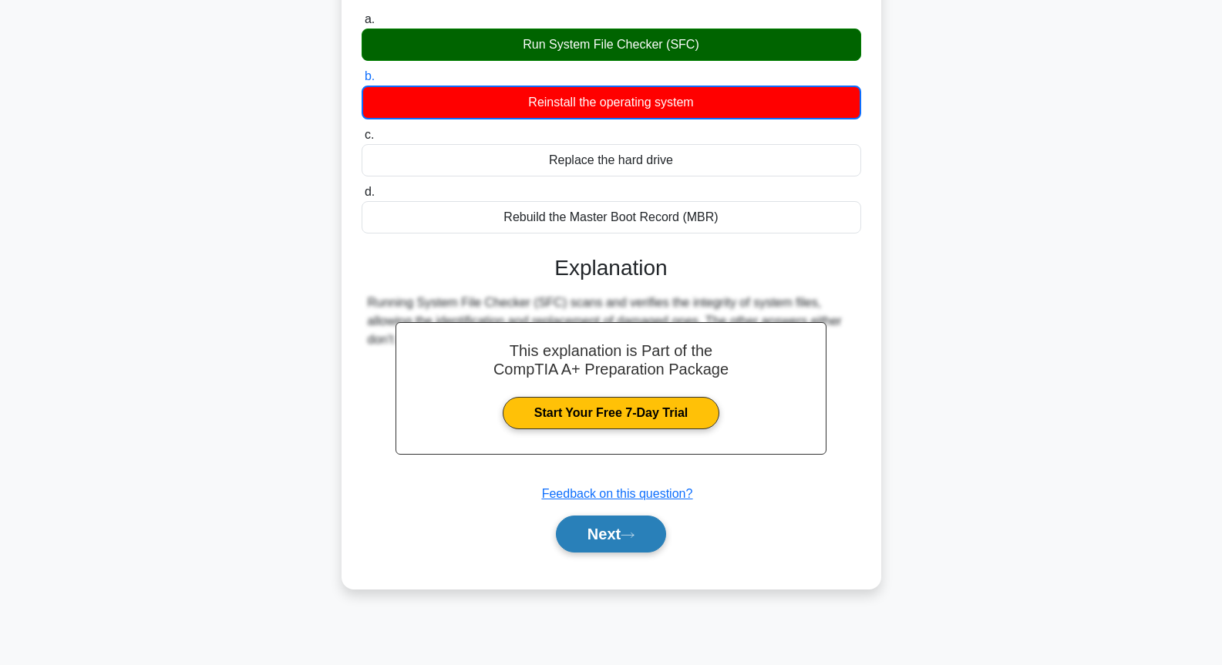
click at [604, 540] on button "Next" at bounding box center [611, 534] width 110 height 37
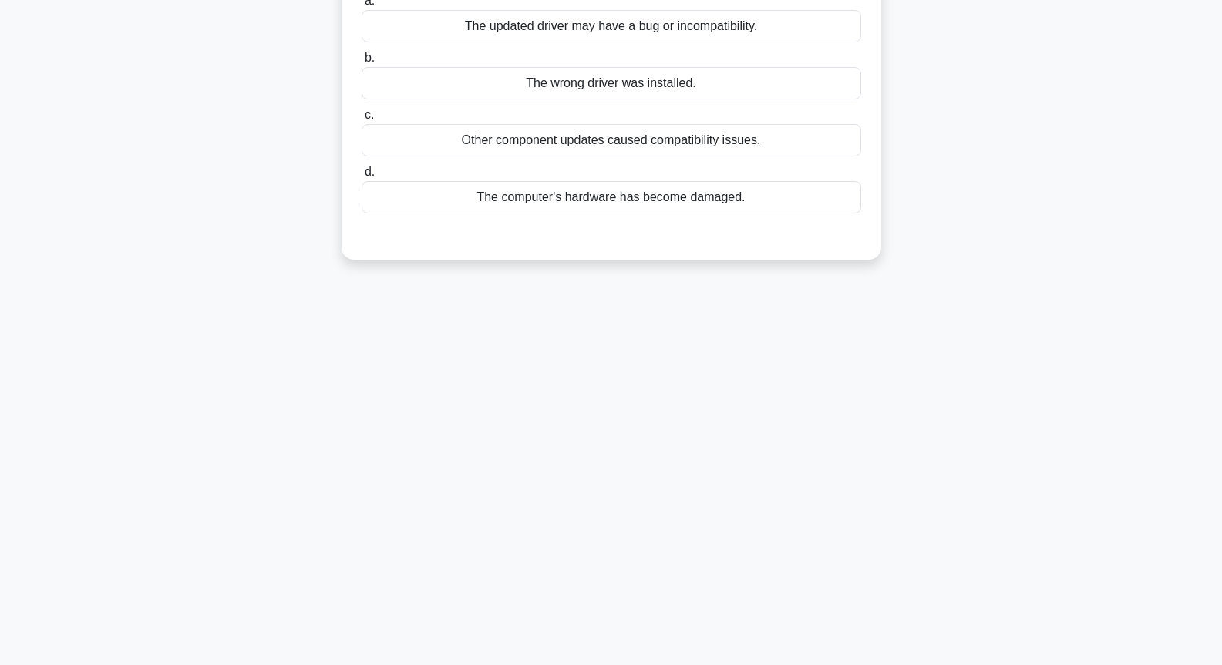
click at [601, 153] on div "Other component updates caused compatibility issues." at bounding box center [612, 140] width 500 height 32
click at [362, 120] on input "c. Other component updates caused compatibility issues." at bounding box center [362, 115] width 0 height 10
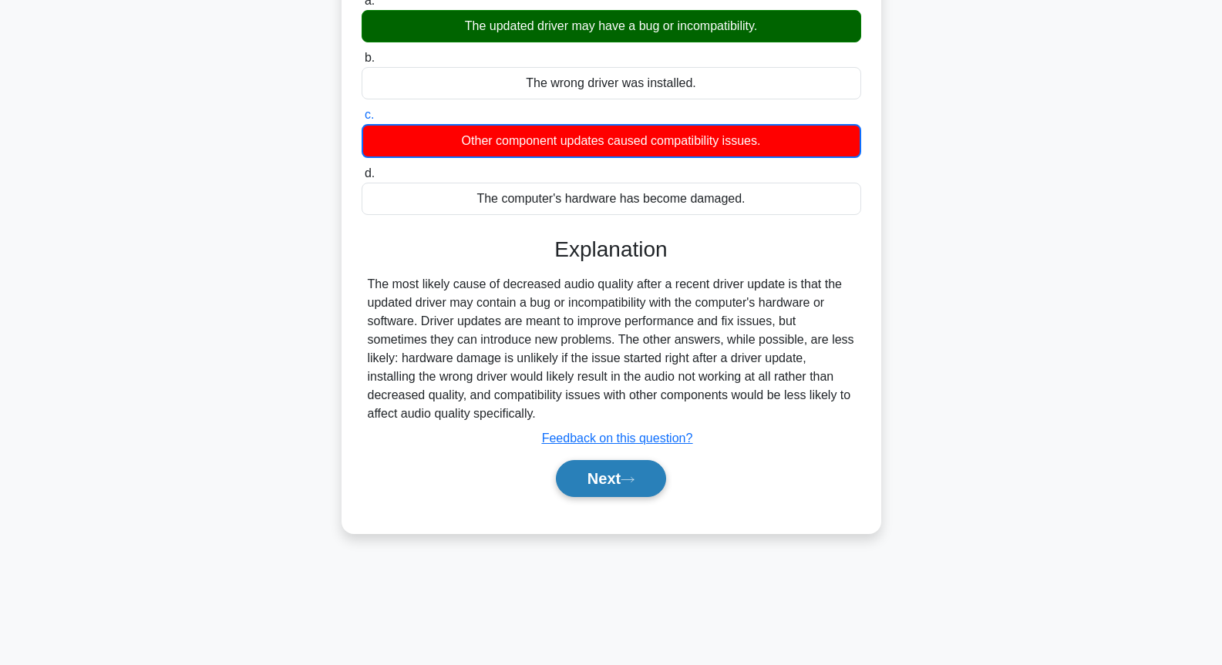
click at [634, 482] on icon at bounding box center [628, 480] width 14 height 8
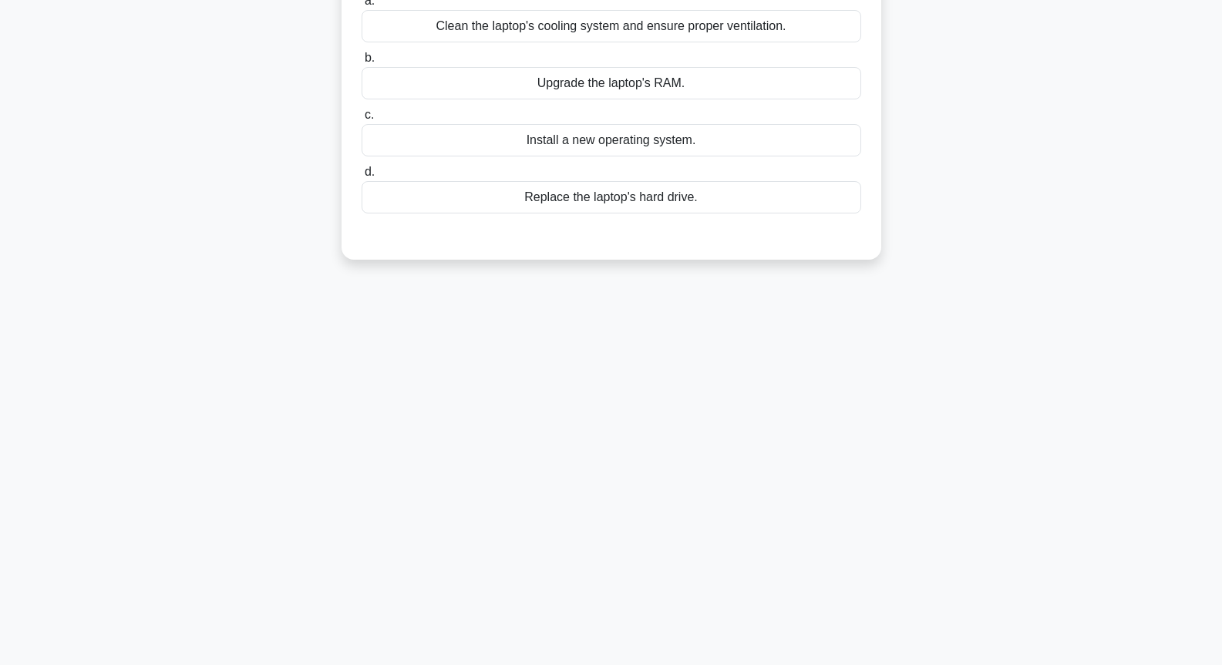
click at [648, 39] on div "Clean the laptop's cooling system and ensure proper ventilation." at bounding box center [612, 26] width 500 height 32
click at [362, 6] on input "a. Clean the laptop's cooling system and ensure proper ventilation." at bounding box center [362, 1] width 0 height 10
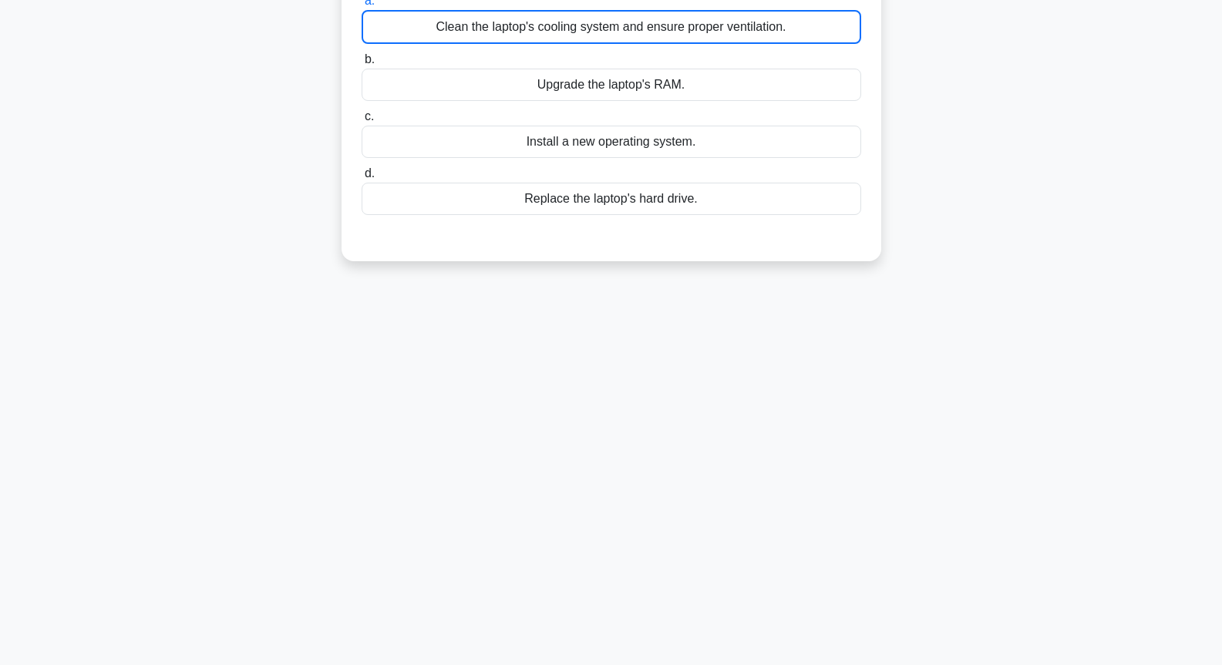
scroll to position [166, 0]
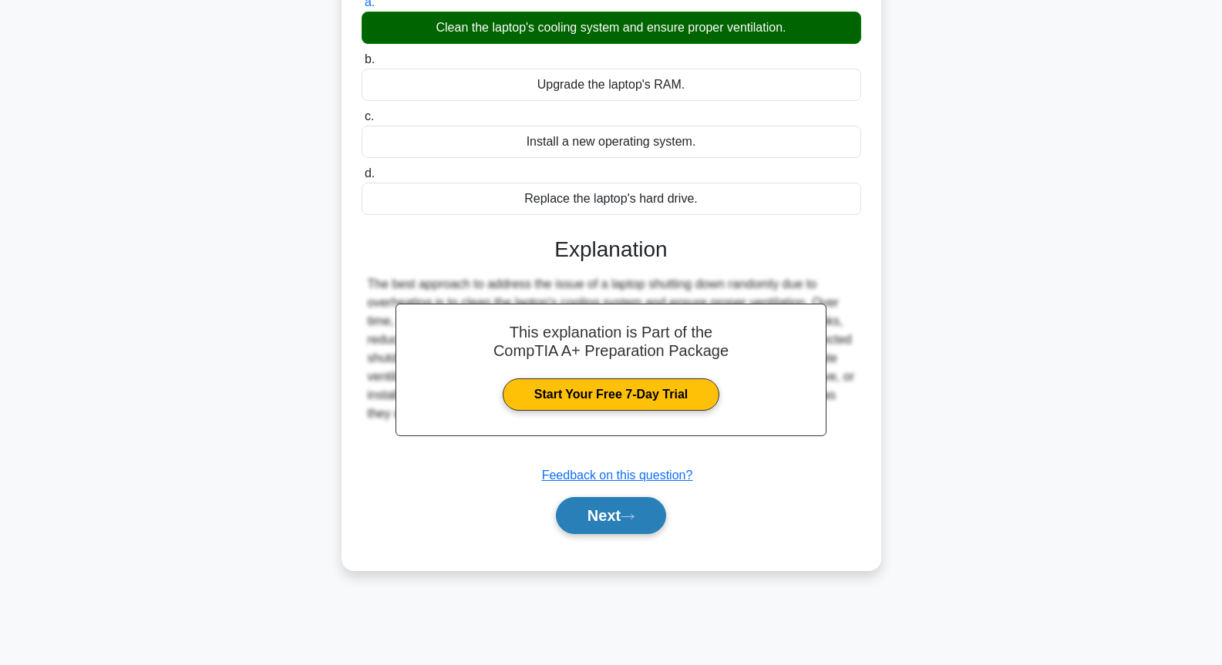
click at [634, 521] on icon at bounding box center [628, 517] width 14 height 8
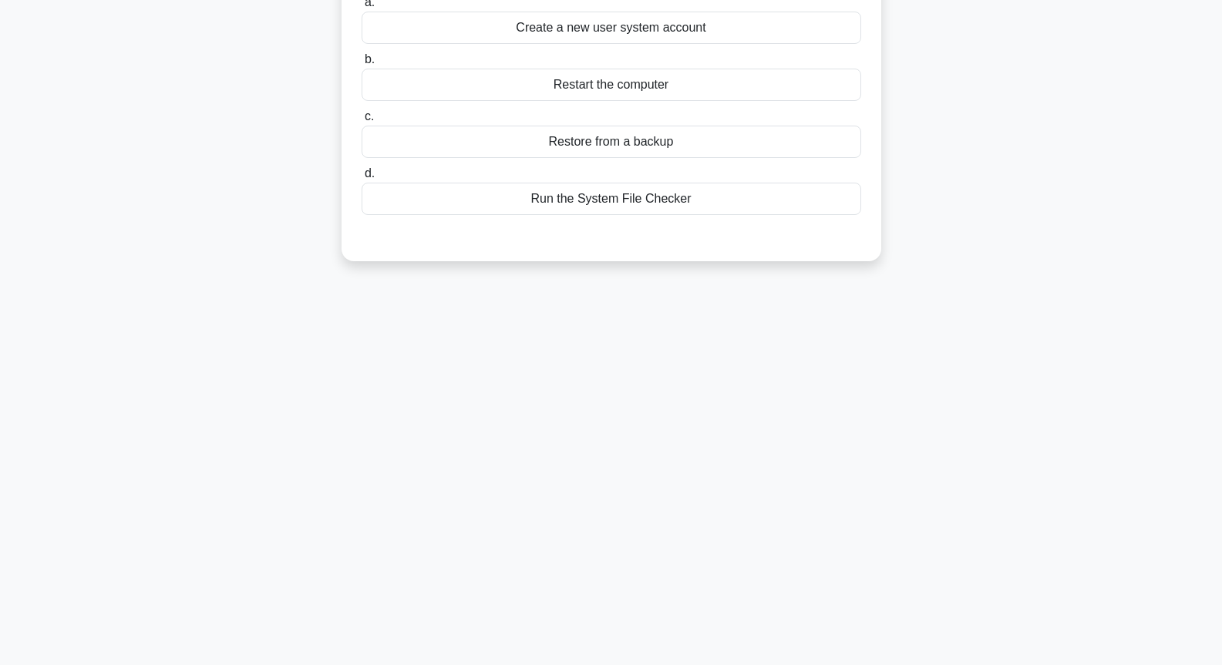
click at [637, 27] on div "Create a new user system account" at bounding box center [612, 28] width 500 height 32
click at [362, 8] on input "a. Create a new user system account" at bounding box center [362, 3] width 0 height 10
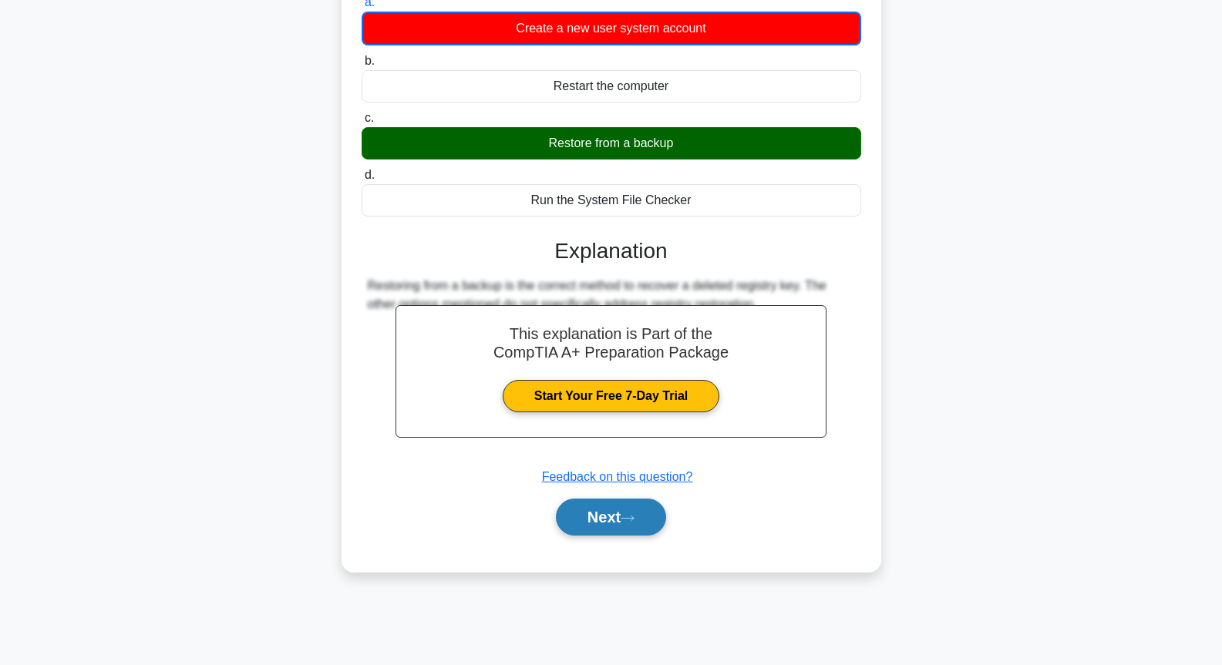
click at [634, 530] on button "Next" at bounding box center [611, 517] width 110 height 37
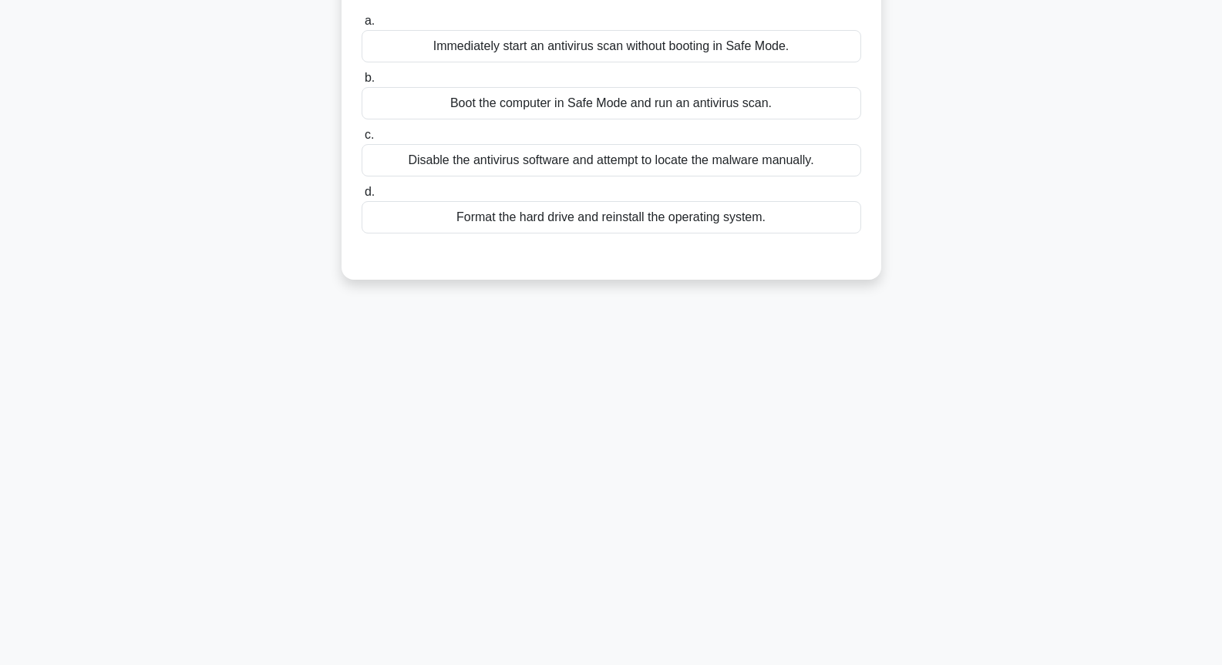
click at [597, 168] on div "Disable the antivirus software and attempt to locate the malware manually." at bounding box center [612, 160] width 500 height 32
click at [362, 140] on input "c. Disable the antivirus software and attempt to locate the malware manually." at bounding box center [362, 135] width 0 height 10
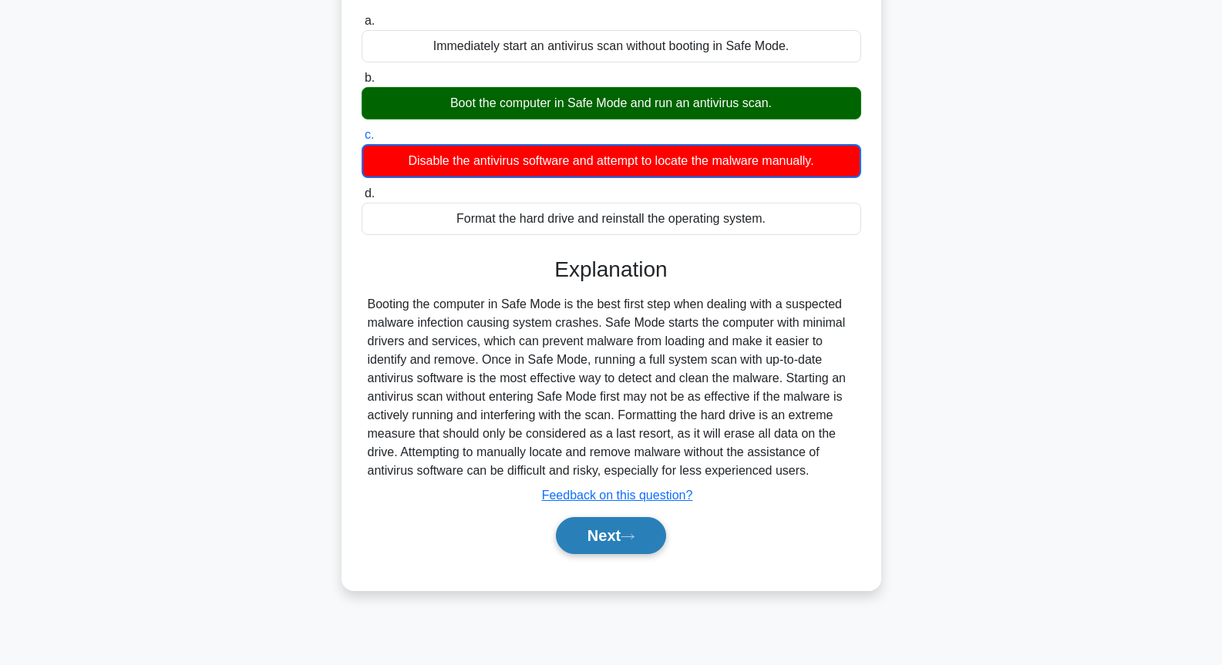
click at [604, 523] on button "Next" at bounding box center [611, 535] width 110 height 37
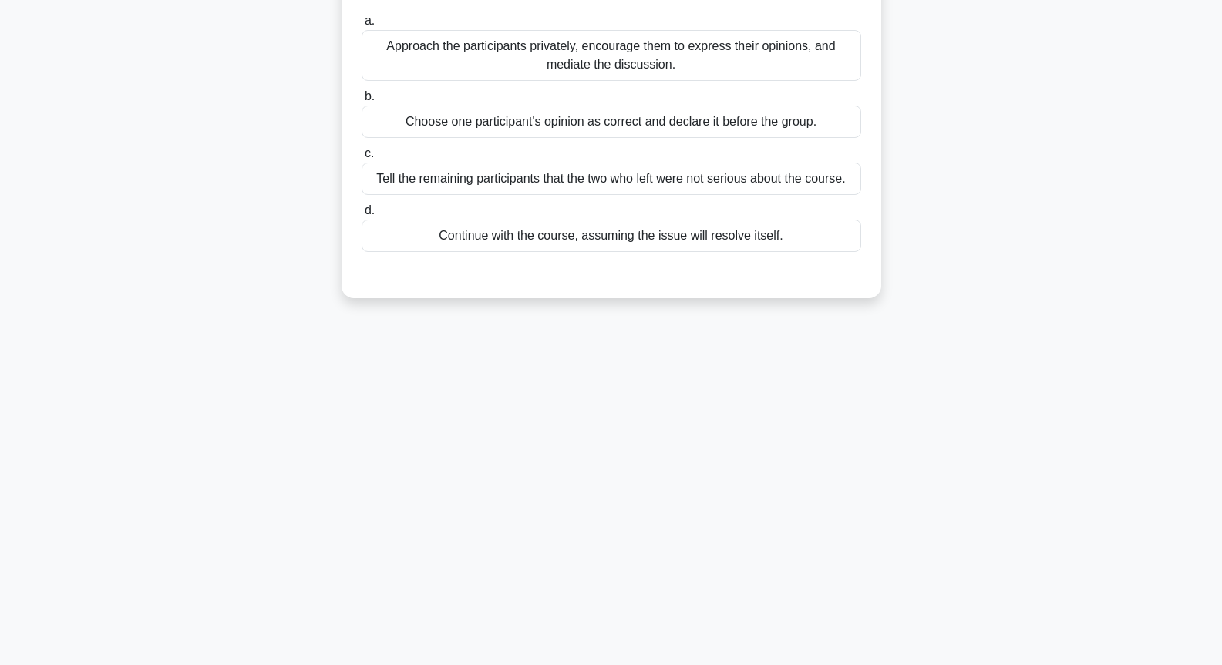
click at [689, 180] on div "Tell the remaining participants that the two who left were not serious about th…" at bounding box center [612, 179] width 500 height 32
click at [362, 159] on input "c. Tell the remaining participants that the two who left were not serious about…" at bounding box center [362, 154] width 0 height 10
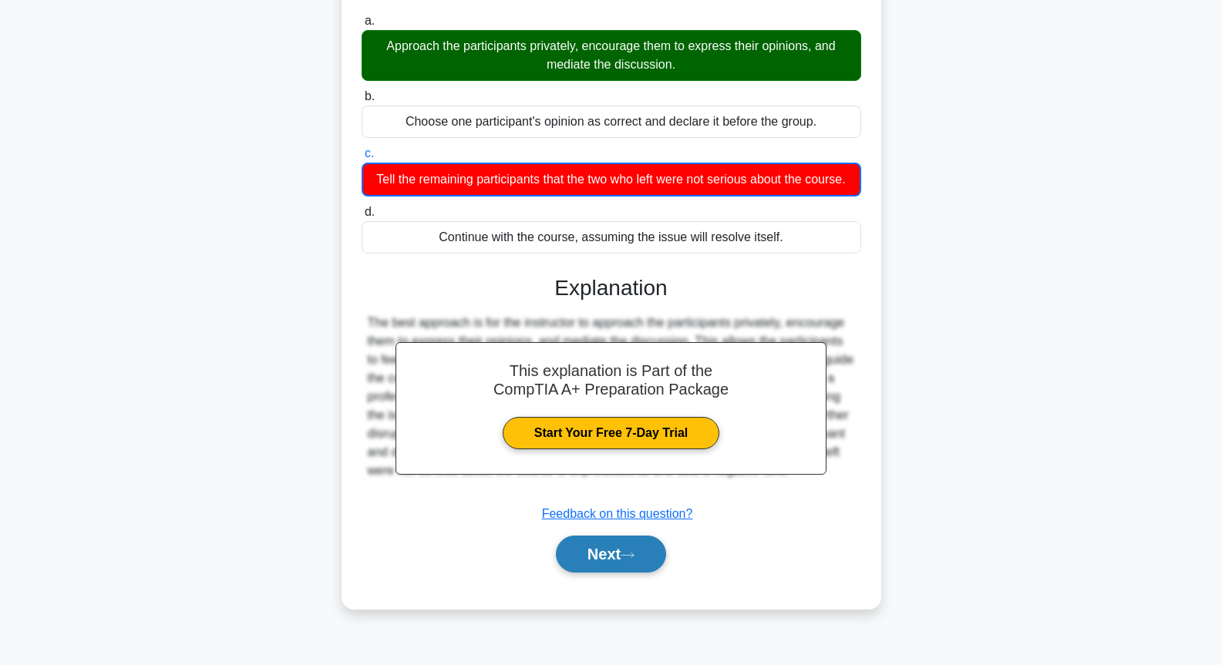
click at [661, 573] on button "Next" at bounding box center [611, 554] width 110 height 37
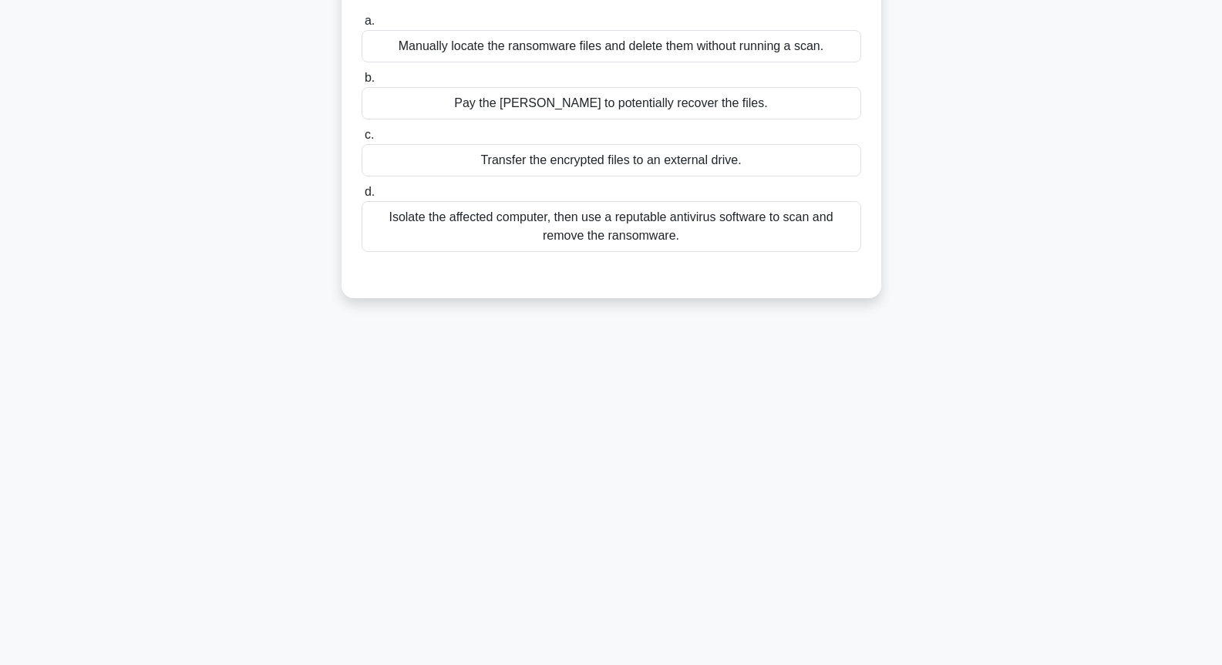
click at [660, 255] on div "a. Manually locate the ransomware files and delete them without running a scan.…" at bounding box center [611, 131] width 518 height 247
click at [657, 241] on div "Isolate the affected computer, then use a reputable antivirus software to scan …" at bounding box center [612, 226] width 500 height 51
click at [362, 197] on input "d. Isolate the affected computer, then use a reputable antivirus software to sc…" at bounding box center [362, 192] width 0 height 10
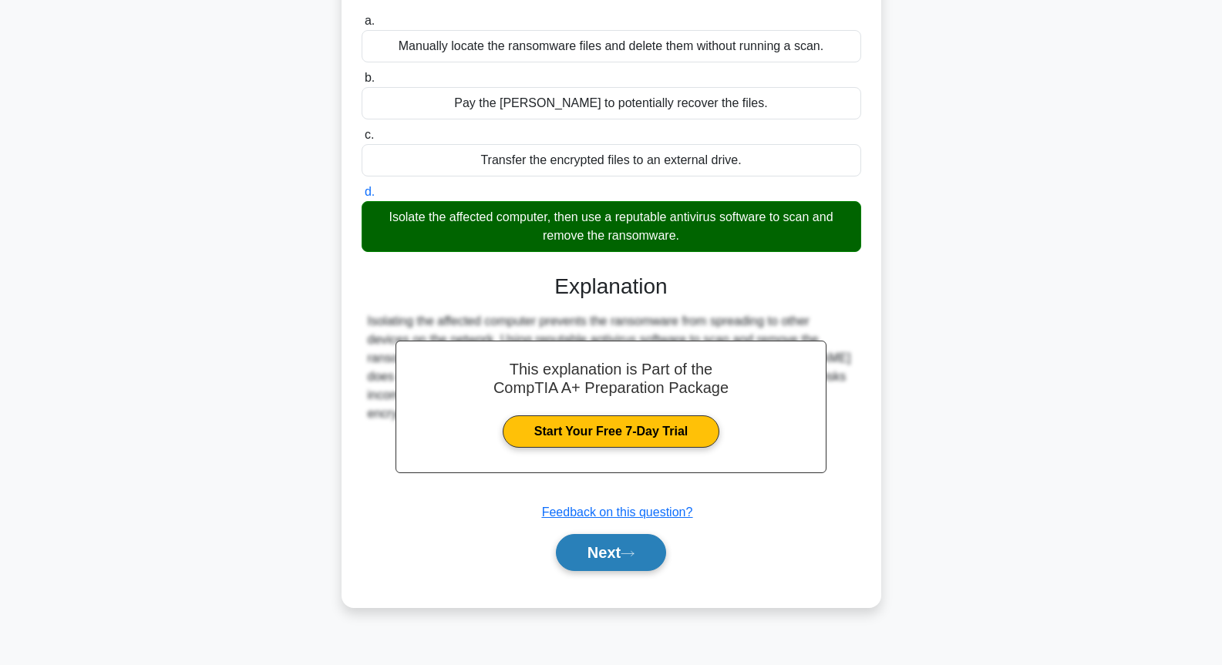
click at [645, 553] on button "Next" at bounding box center [611, 552] width 110 height 37
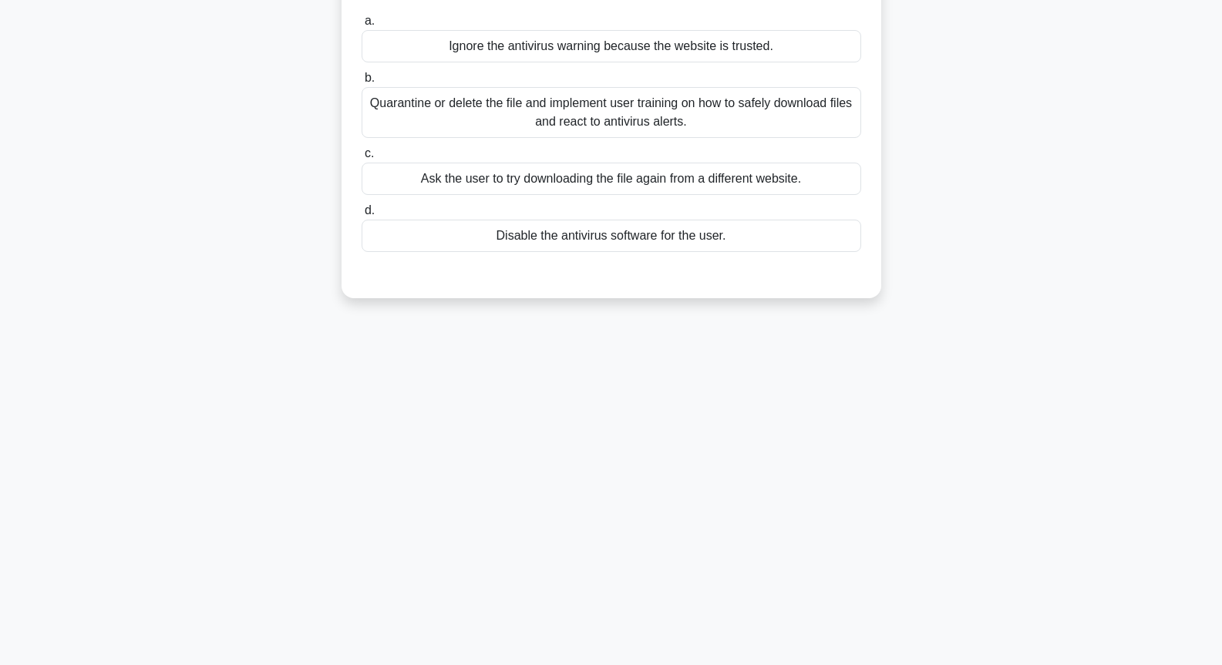
click at [638, 117] on div "Quarantine or delete the file and implement user training on how to safely down…" at bounding box center [612, 112] width 500 height 51
click at [362, 83] on input "b. Quarantine or delete the file and implement user training on how to safely d…" at bounding box center [362, 78] width 0 height 10
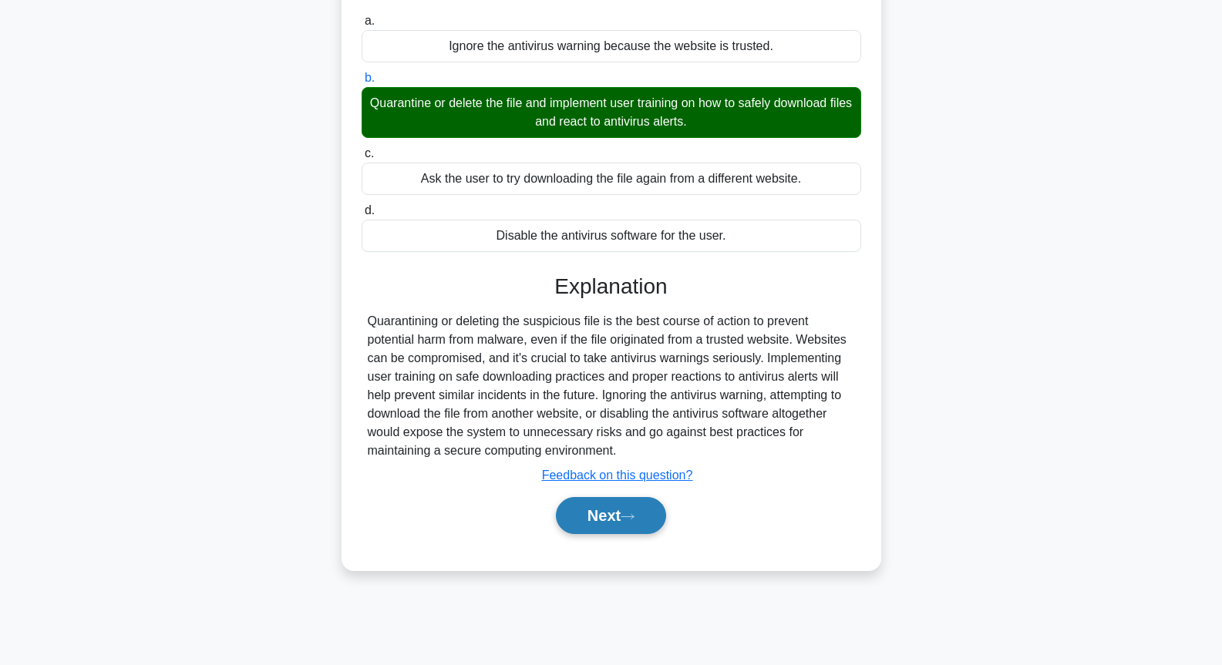
click at [606, 521] on button "Next" at bounding box center [611, 515] width 110 height 37
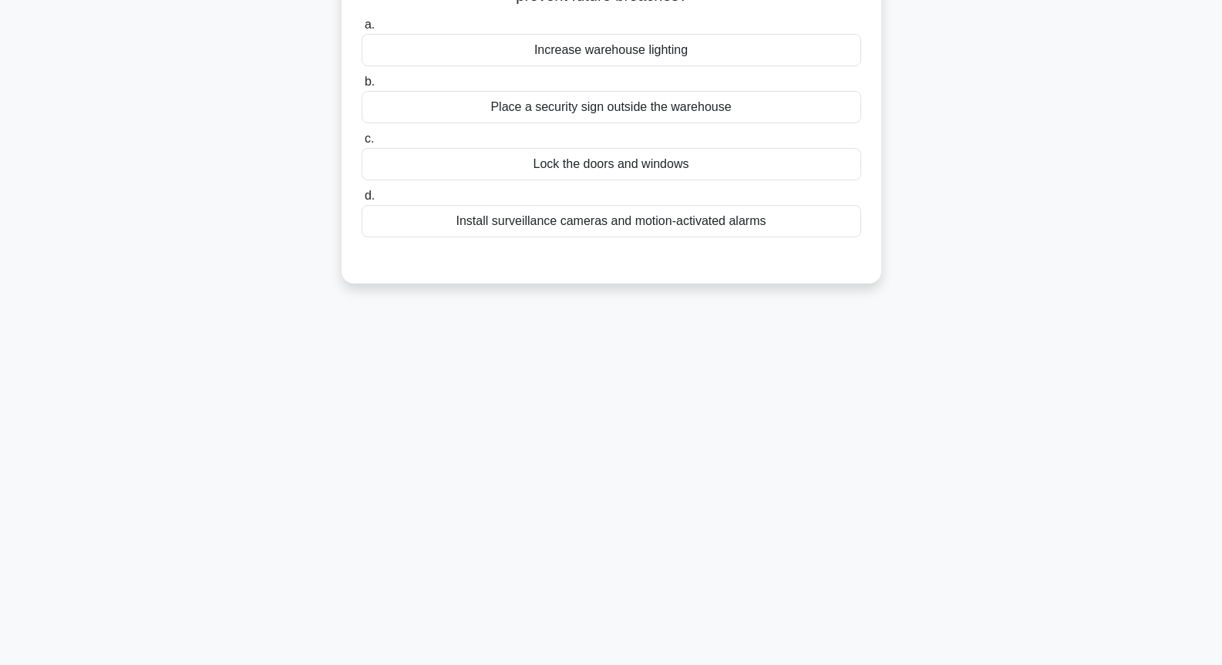
scroll to position [12, 0]
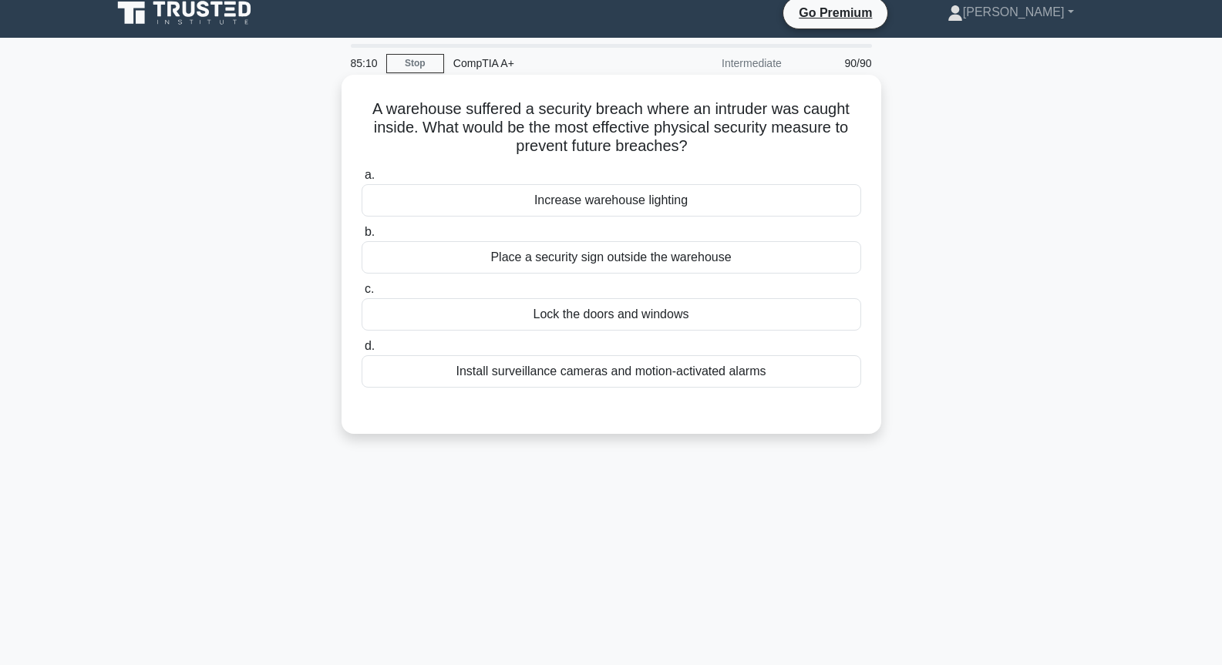
click at [616, 376] on div "Install surveillance cameras and motion-activated alarms" at bounding box center [612, 371] width 500 height 32
click at [362, 352] on input "d. Install surveillance cameras and motion-activated alarms" at bounding box center [362, 346] width 0 height 10
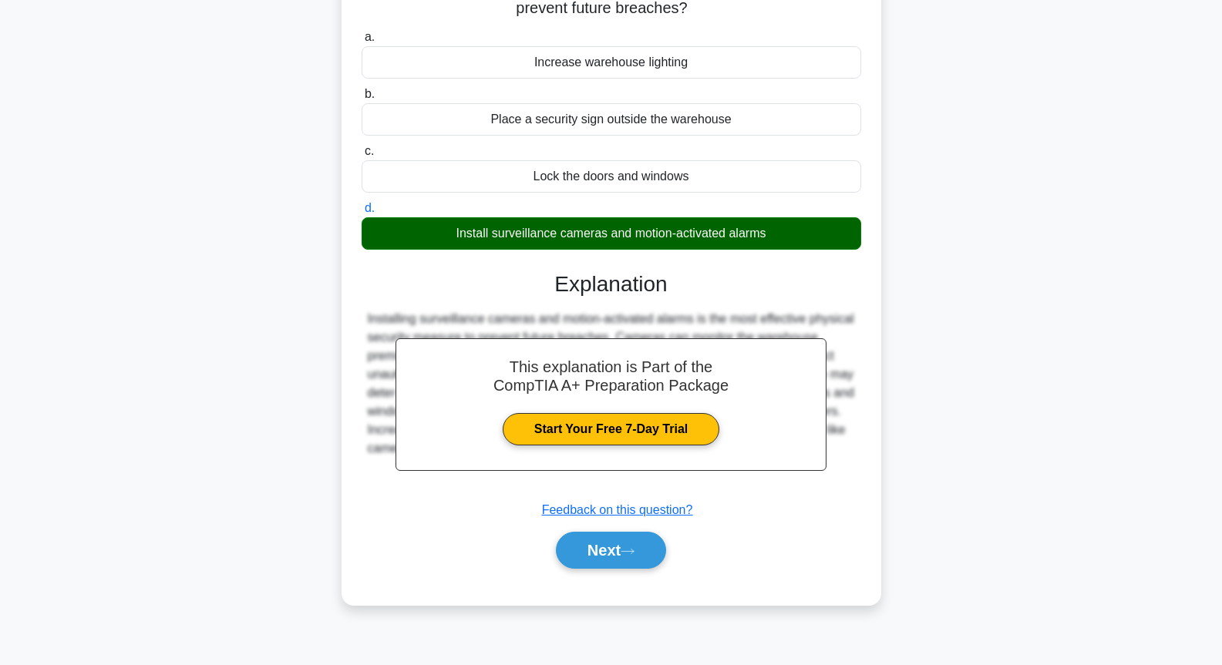
scroll to position [167, 0]
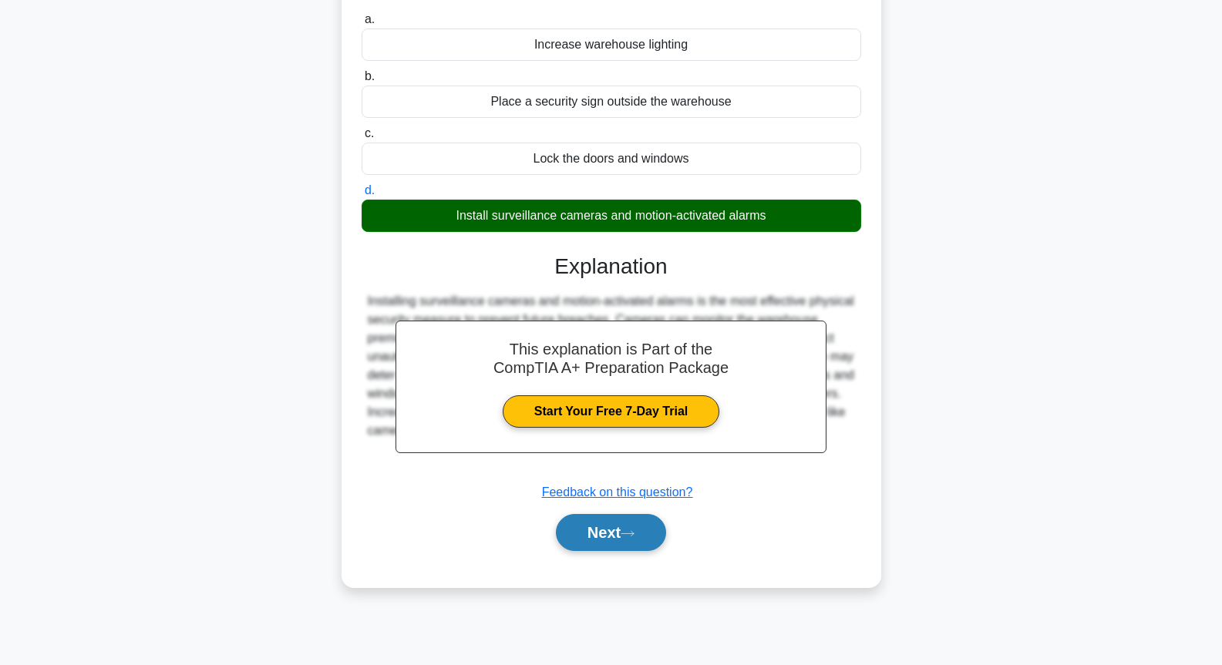
click at [611, 532] on button "Next" at bounding box center [611, 532] width 110 height 37
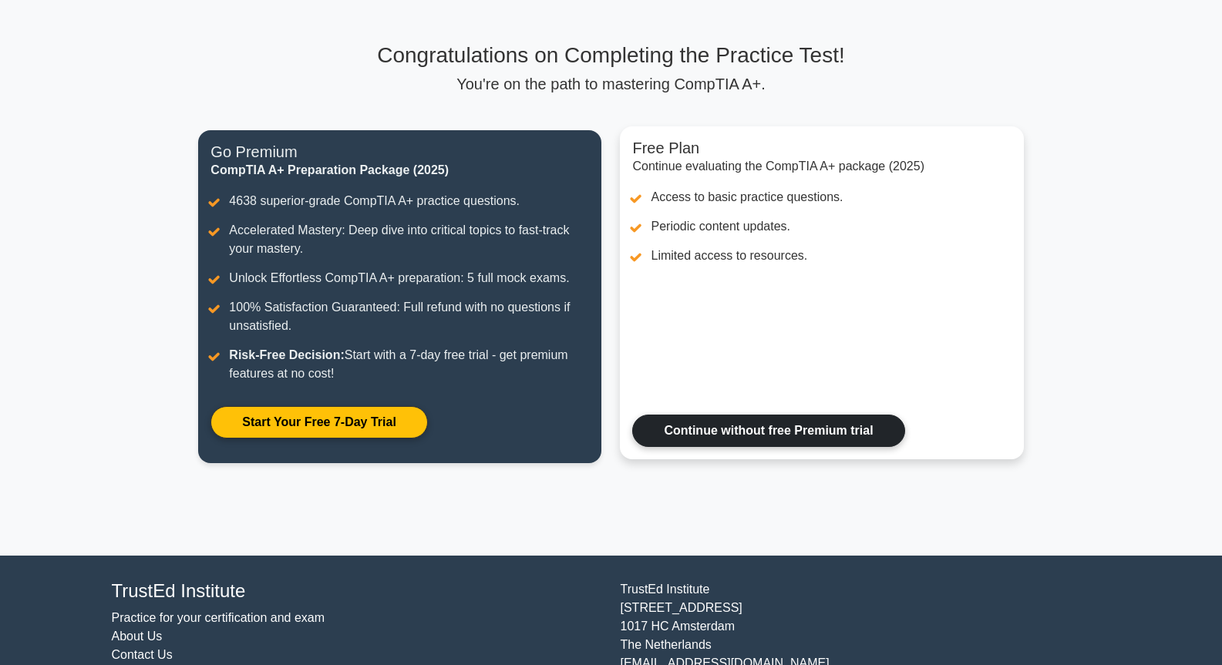
scroll to position [142, 0]
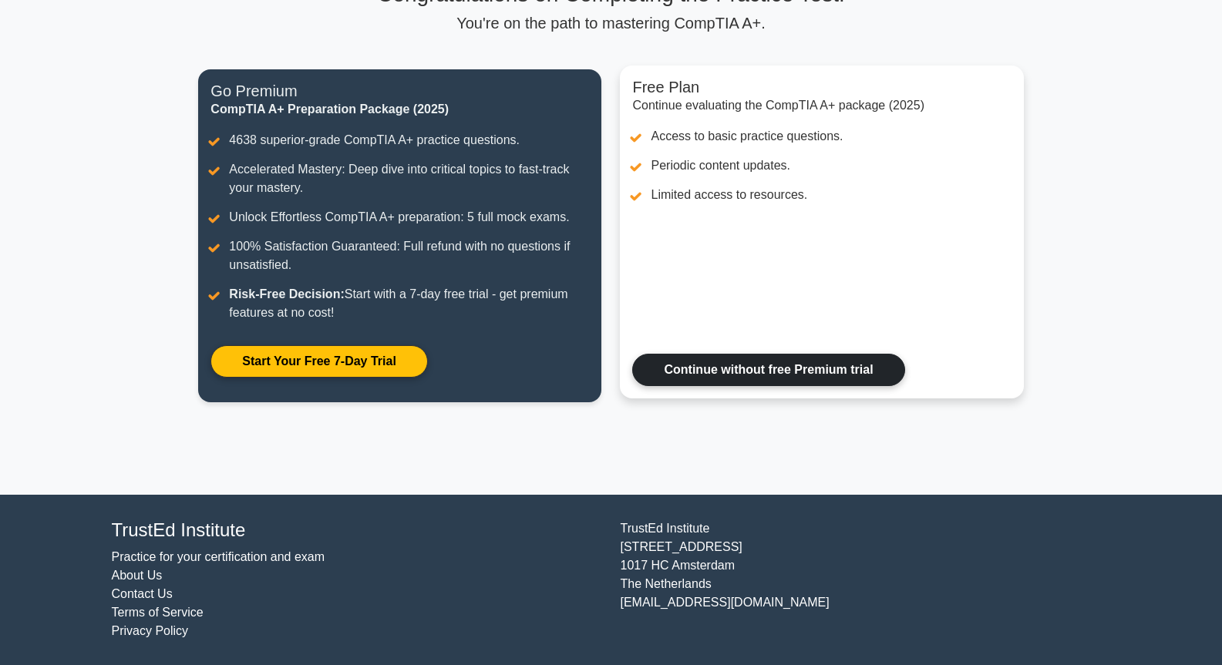
click at [681, 370] on link "Continue without free Premium trial" at bounding box center [768, 370] width 272 height 32
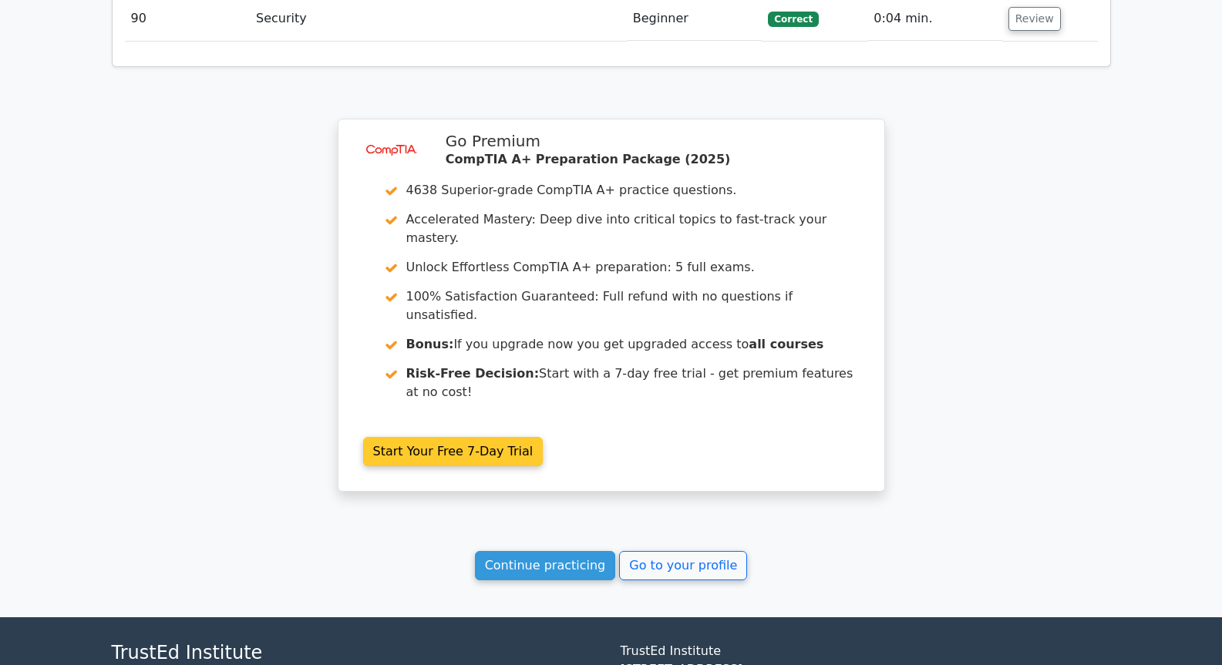
scroll to position [6148, 0]
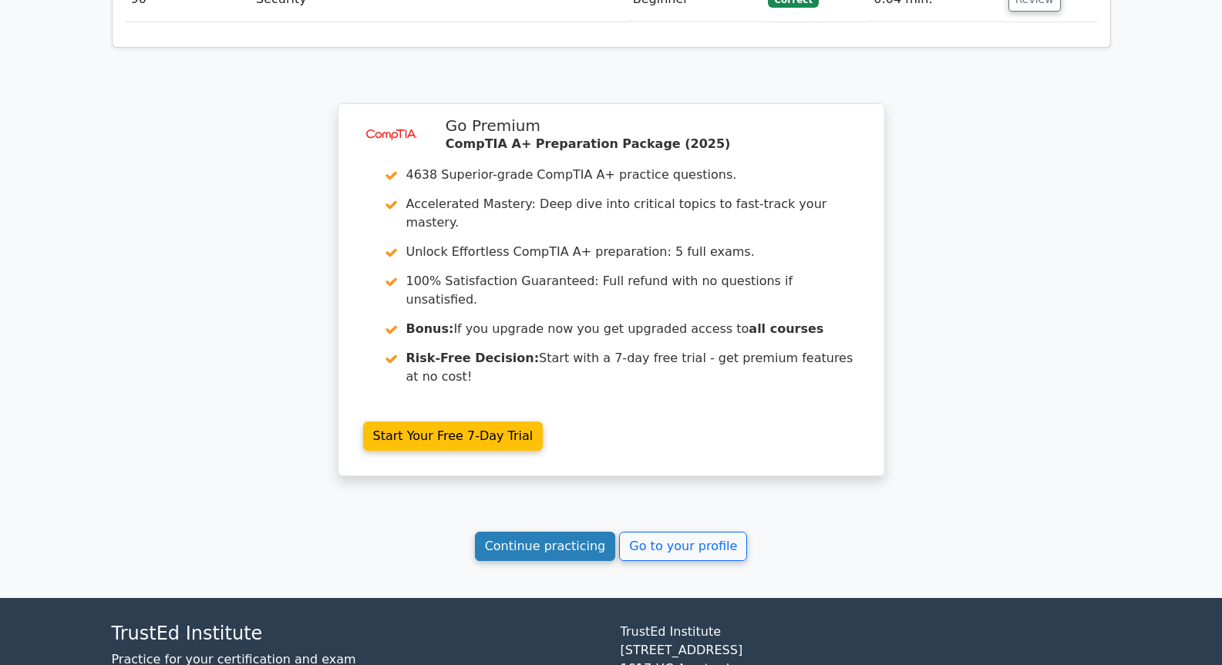
click at [594, 532] on link "Continue practicing" at bounding box center [545, 546] width 141 height 29
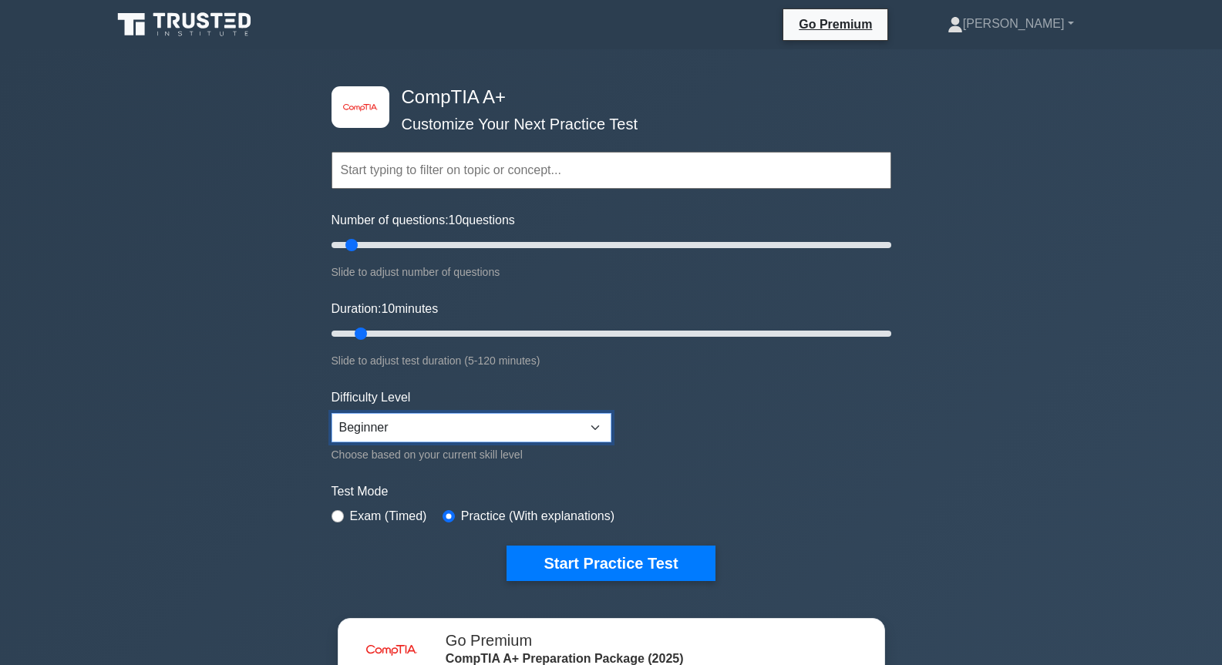
click at [449, 435] on select "Beginner Intermediate Expert" at bounding box center [471, 427] width 280 height 29
select select "expert"
click at [331, 413] on select "Beginner Intermediate Expert" at bounding box center [471, 427] width 280 height 29
drag, startPoint x: 416, startPoint y: 335, endPoint x: 1048, endPoint y: 325, distance: 631.4
type input "120"
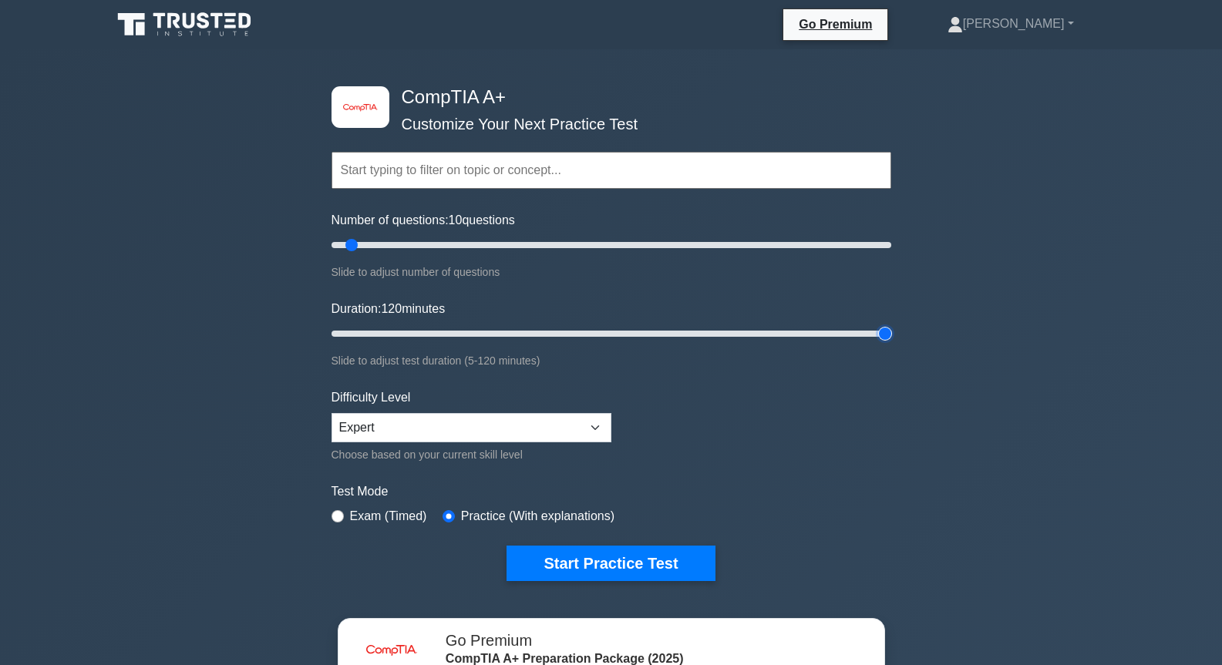
click at [891, 325] on input "Duration: 120 minutes" at bounding box center [611, 334] width 560 height 19
click at [414, 242] on input "Number of questions: 10 questions" at bounding box center [611, 245] width 560 height 19
click at [371, 244] on input "Number of questions: 30 questions" at bounding box center [611, 245] width 560 height 19
click at [414, 245] on input "Number of questions: 30 questions" at bounding box center [611, 245] width 560 height 19
click at [389, 244] on input "Number of questions: 25 questions" at bounding box center [611, 245] width 560 height 19
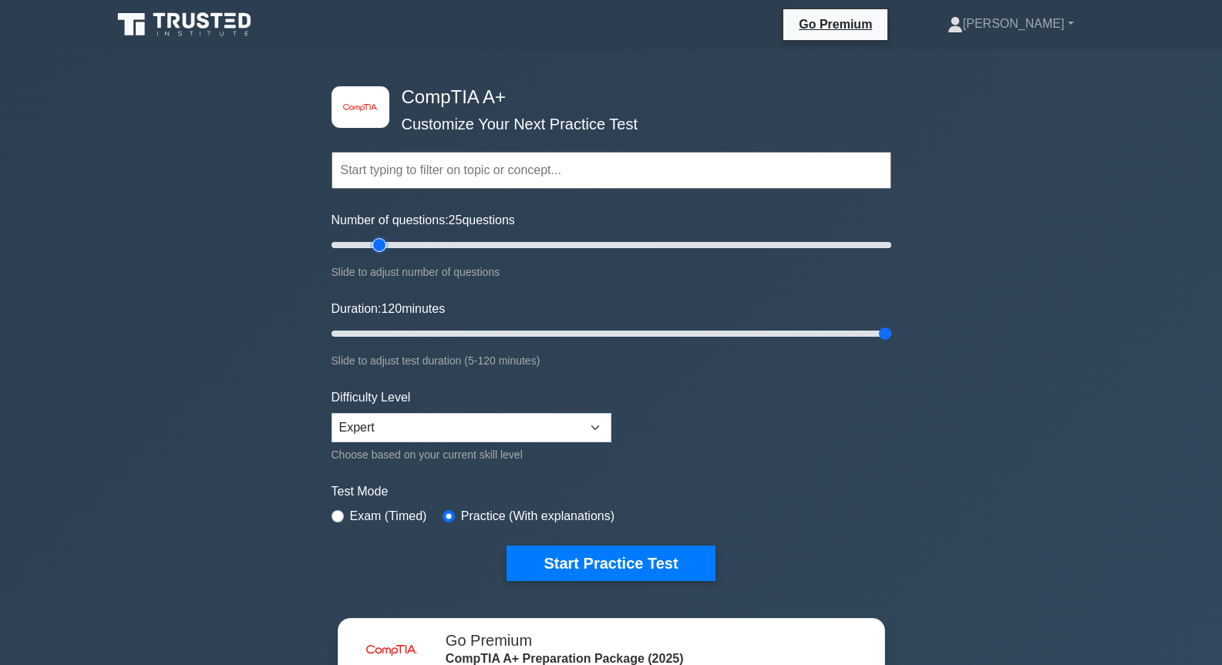
click at [375, 244] on input "Number of questions: 25 questions" at bounding box center [611, 245] width 560 height 19
type input "15"
click at [372, 245] on input "Number of questions: 20 questions" at bounding box center [611, 245] width 560 height 19
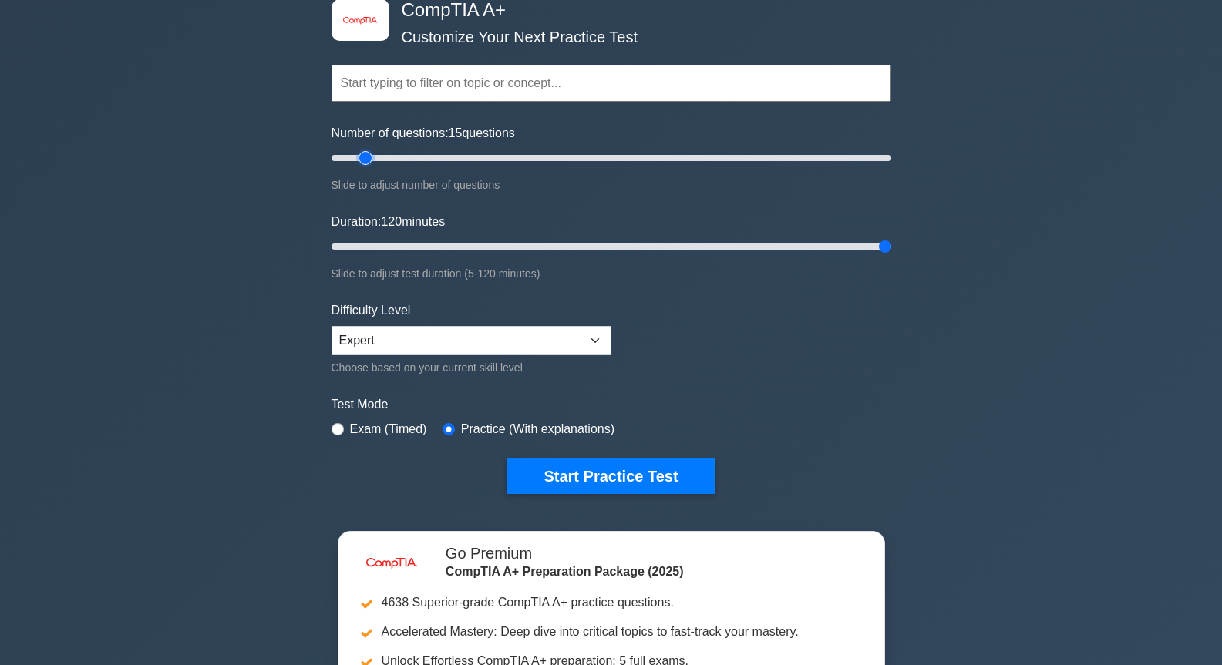
scroll to position [231, 0]
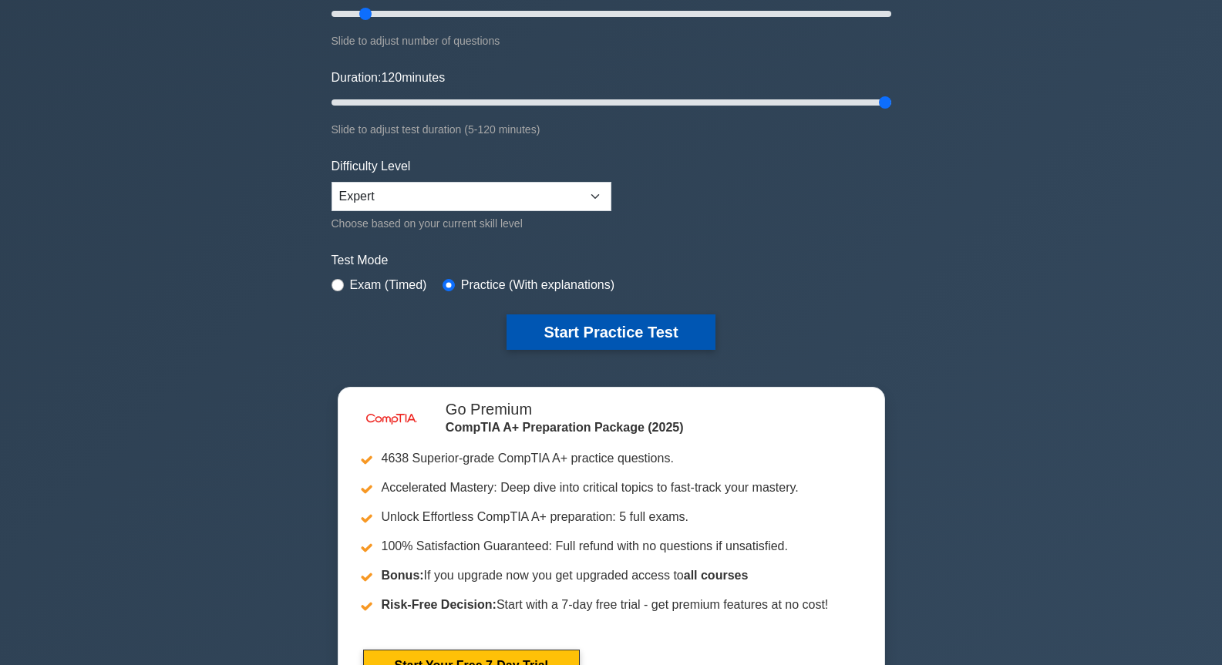
click at [637, 343] on button "Start Practice Test" at bounding box center [610, 332] width 208 height 35
